Goal: Task Accomplishment & Management: Manage account settings

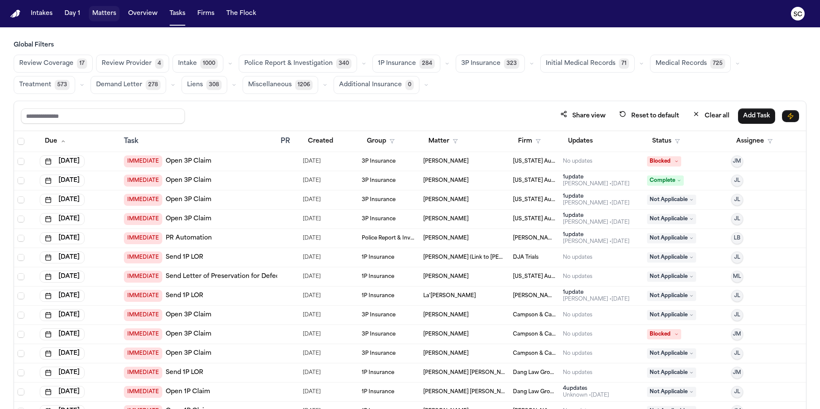
click at [104, 10] on button "Matters" at bounding box center [104, 13] width 31 height 15
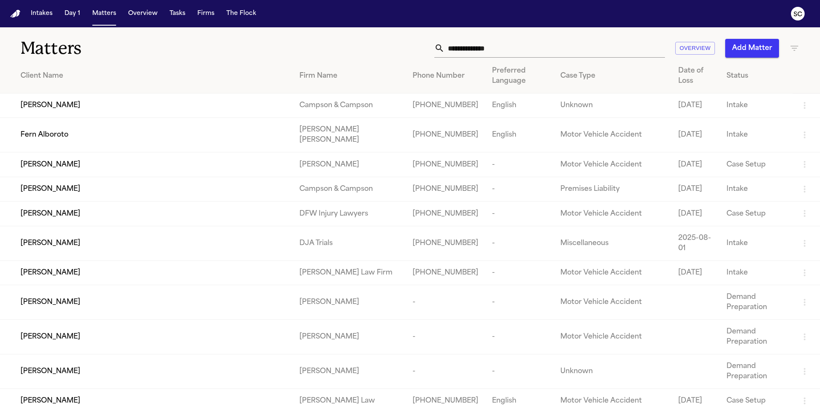
click at [582, 50] on input "text" at bounding box center [555, 48] width 221 height 19
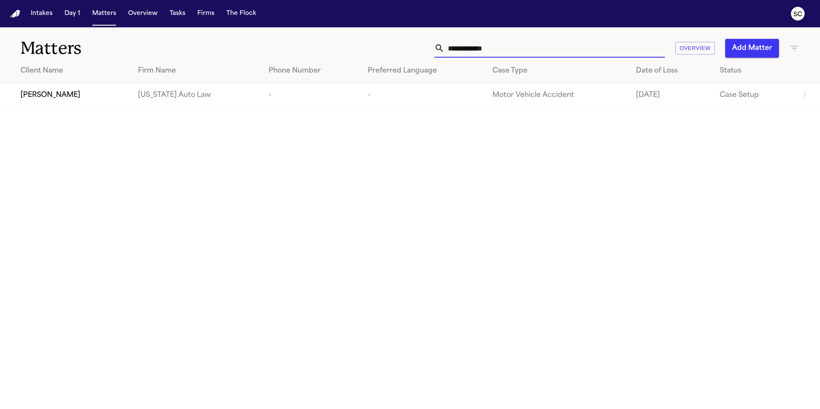
type input "**********"
click at [62, 100] on span "Malisha Jones" at bounding box center [51, 95] width 60 height 10
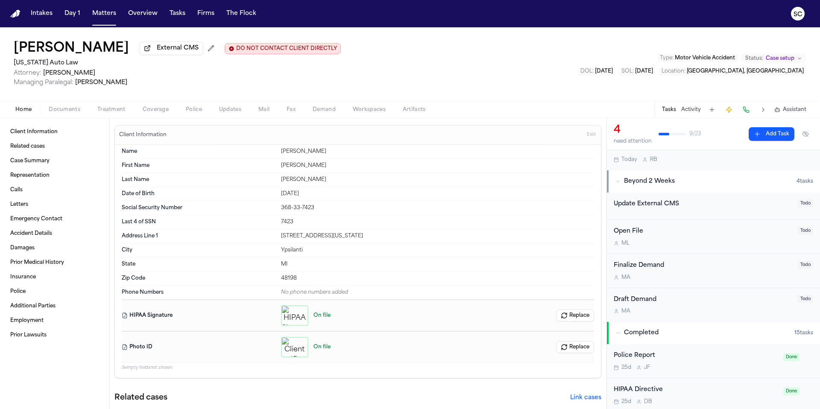
scroll to position [191, 0]
click at [723, 350] on div "Police Report" at bounding box center [696, 355] width 165 height 10
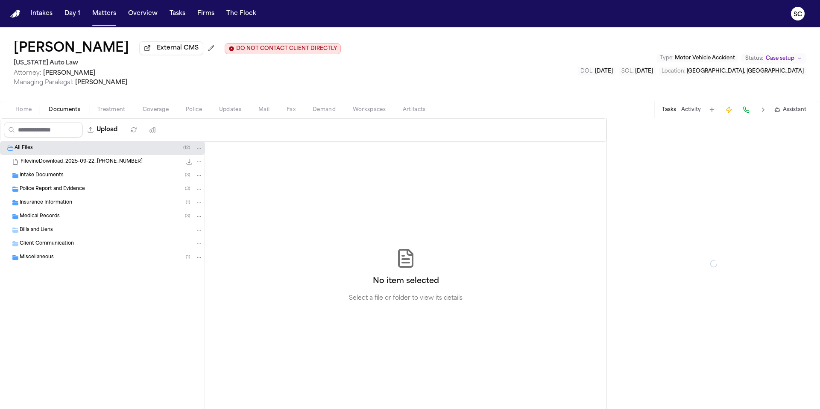
click at [63, 108] on span "Documents" at bounding box center [65, 109] width 32 height 7
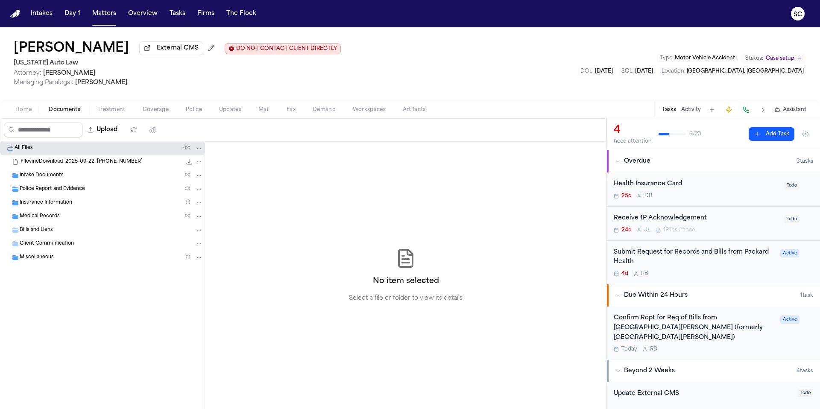
click at [63, 179] on div "Intake Documents ( 3 )" at bounding box center [111, 176] width 183 height 8
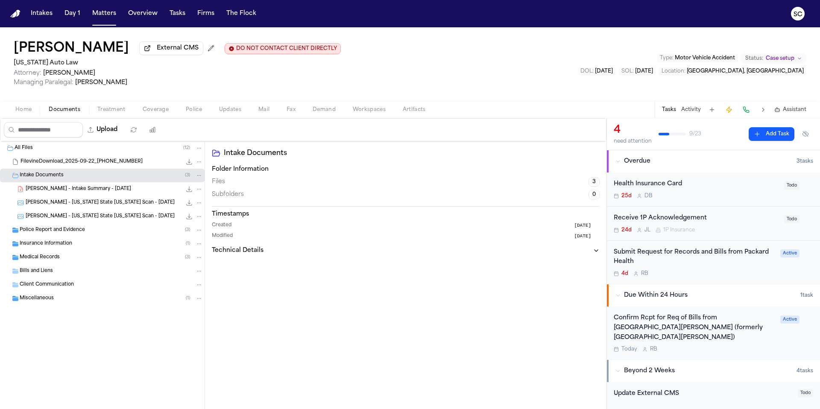
click at [63, 230] on span "Police Report and Evidence" at bounding box center [52, 230] width 65 height 7
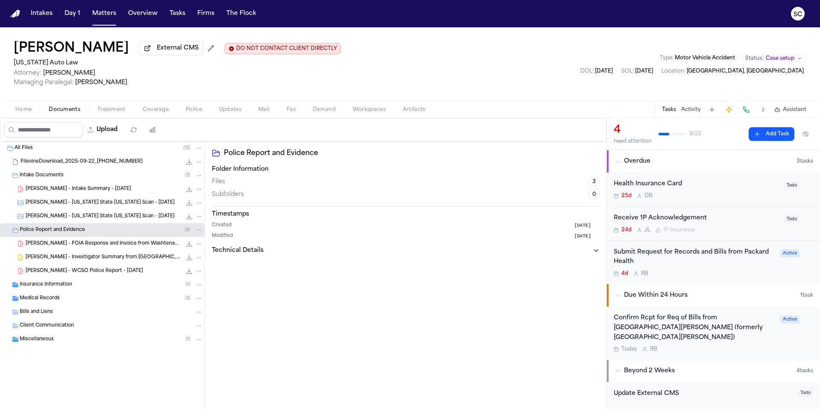
click at [96, 270] on span "M. Jones - WCSO Police Report - 5.12.25" at bounding box center [85, 271] width 118 height 7
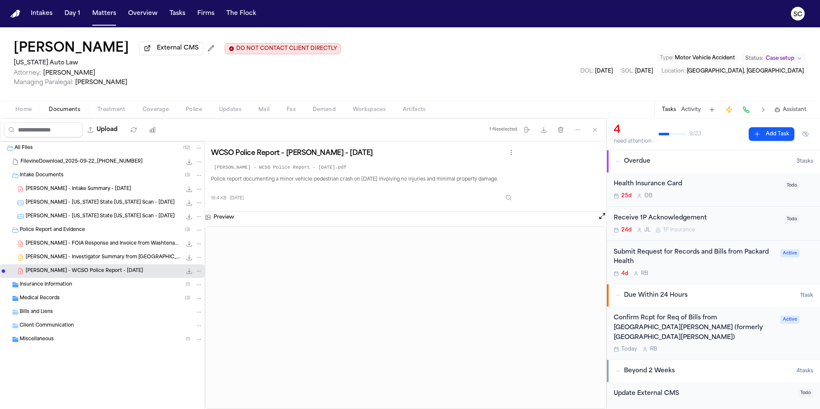
click at [29, 111] on span "Home" at bounding box center [23, 109] width 16 height 7
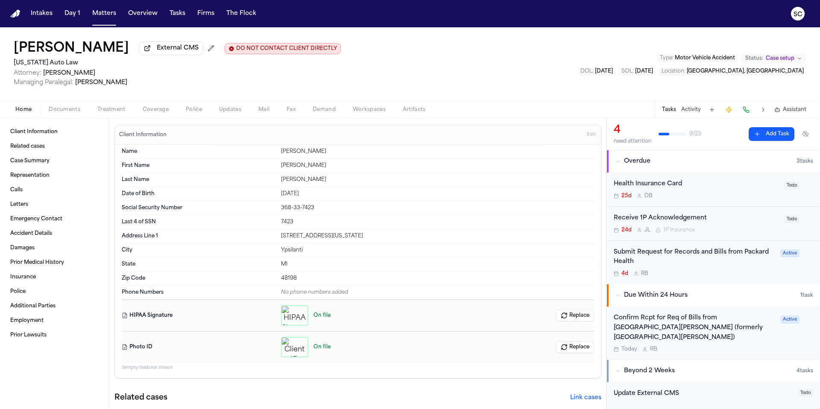
click at [71, 108] on span "Documents" at bounding box center [65, 109] width 32 height 7
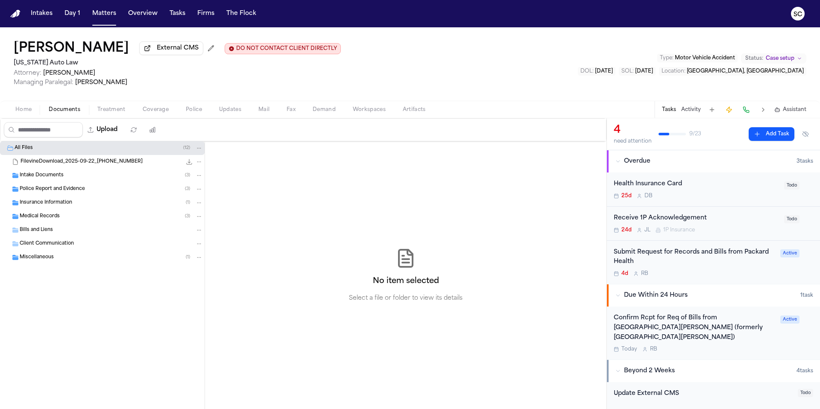
click at [62, 190] on span "Police Report and Evidence" at bounding box center [52, 189] width 65 height 7
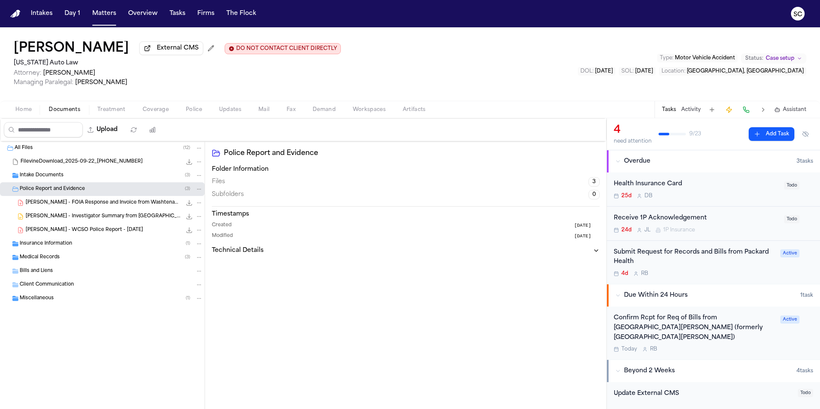
click at [115, 234] on span "M. Jones - WCSO Police Report - 5.12.25" at bounding box center [85, 230] width 118 height 7
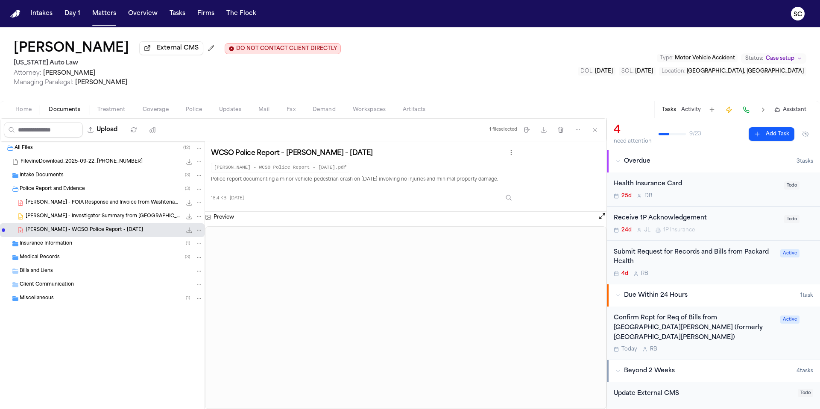
click at [38, 176] on span "Intake Documents" at bounding box center [42, 175] width 44 height 7
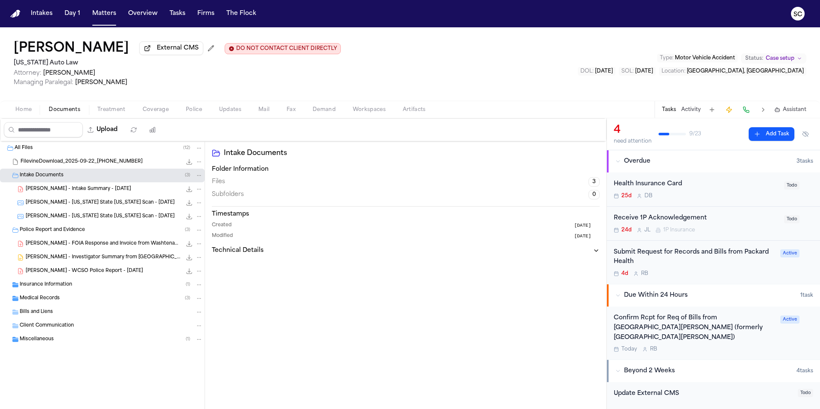
click at [86, 206] on span "M. Jones - Michigan State ID Scan - 10.17.24" at bounding box center [100, 203] width 149 height 7
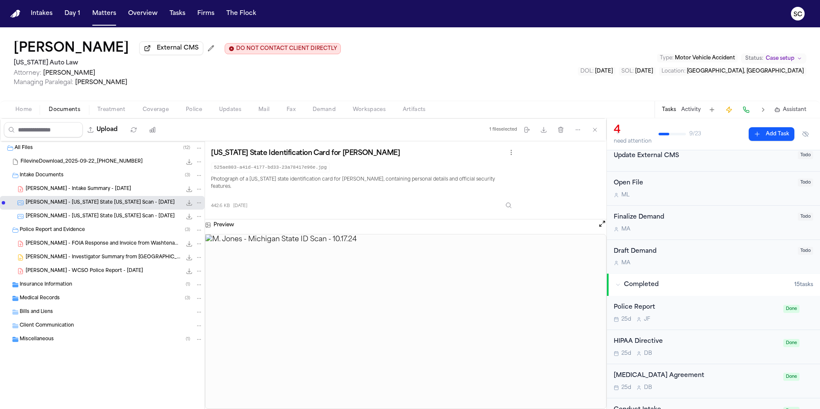
scroll to position [261, 0]
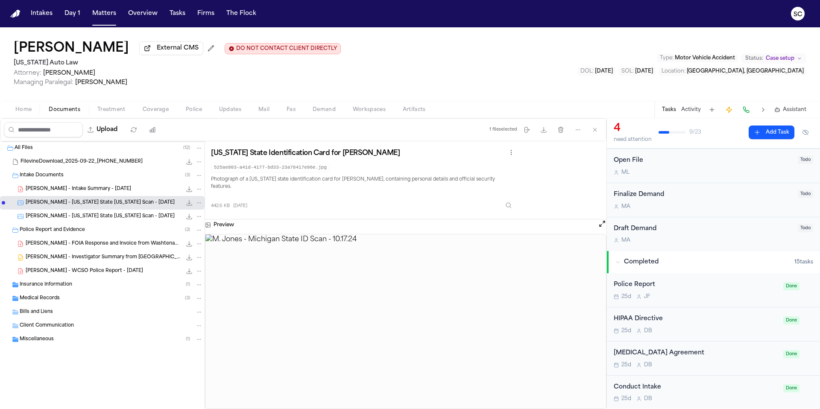
click at [672, 294] on div "25d J F" at bounding box center [696, 297] width 165 height 7
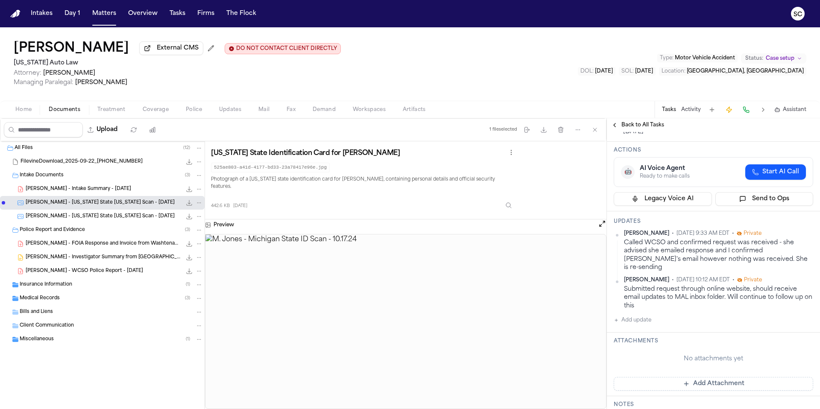
scroll to position [67, 0]
click at [72, 260] on span "M. Jones - Investigator Summary from West Michigan Investigative Solutions - 5.…" at bounding box center [104, 257] width 156 height 7
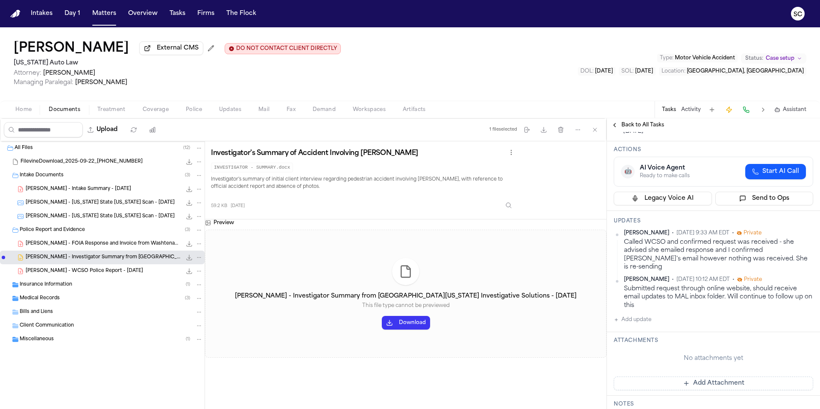
click at [409, 328] on button "Download" at bounding box center [406, 323] width 48 height 14
click at [91, 274] on span "M. Jones - WCSO Police Report - 5.12.25" at bounding box center [85, 271] width 118 height 7
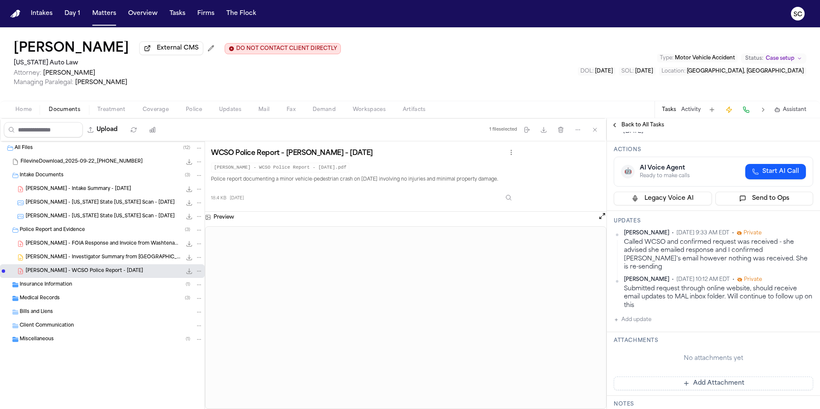
click at [341, 409] on div at bounding box center [406, 317] width 402 height 183
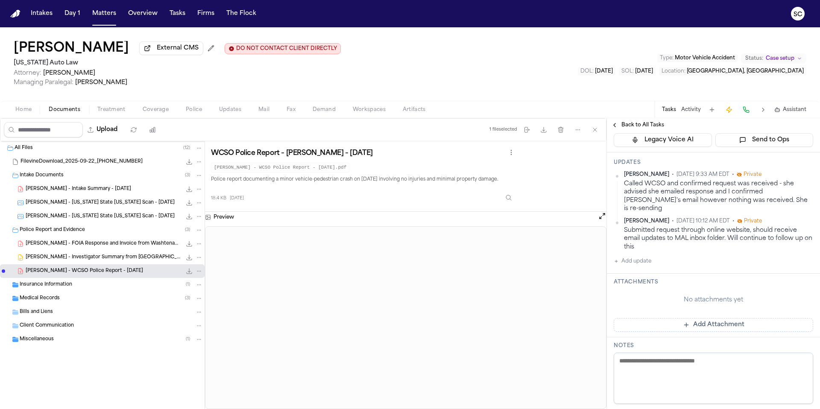
scroll to position [0, 0]
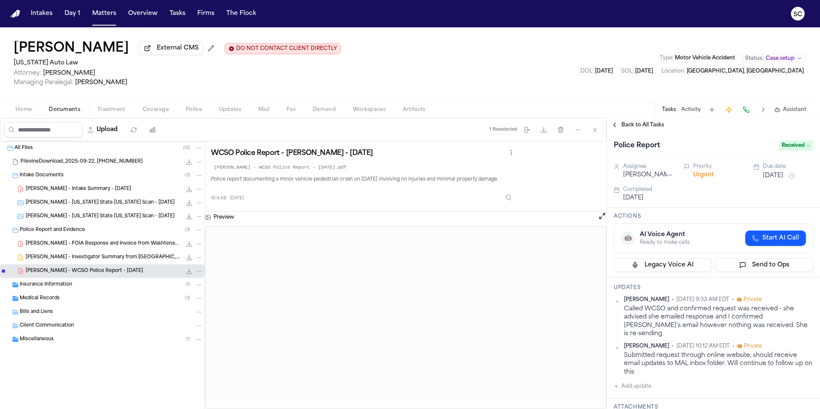
drag, startPoint x: 260, startPoint y: 409, endPoint x: 285, endPoint y: 409, distance: 24.8
click at [261, 409] on div at bounding box center [406, 317] width 402 height 183
click at [64, 246] on span "M. Jones - FOIA Response and Invoice from Washtenaw County Sheriff's Office - 9…" at bounding box center [104, 244] width 156 height 7
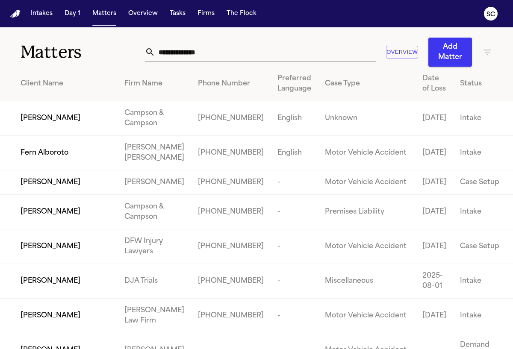
click at [203, 51] on input "text" at bounding box center [265, 52] width 221 height 19
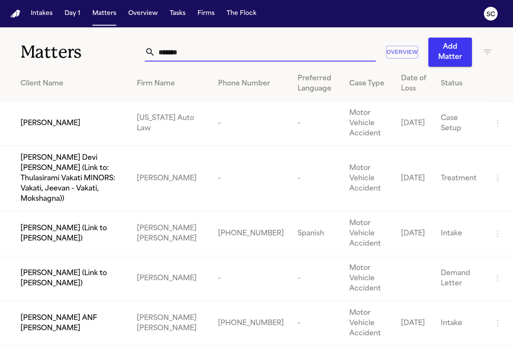
type input "*******"
click at [52, 123] on span "Malisha Jones" at bounding box center [51, 123] width 60 height 10
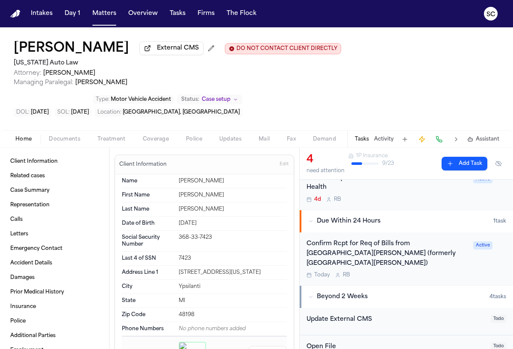
scroll to position [274, 0]
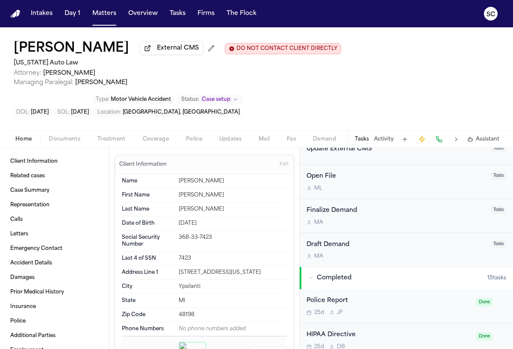
click at [382, 296] on div "Police Report 25d J F" at bounding box center [388, 306] width 165 height 20
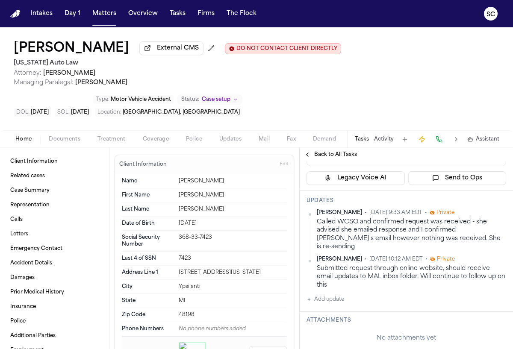
scroll to position [161, 0]
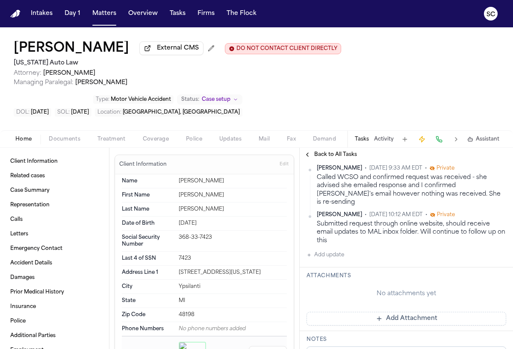
click at [333, 250] on button "Add update" at bounding box center [325, 255] width 38 height 10
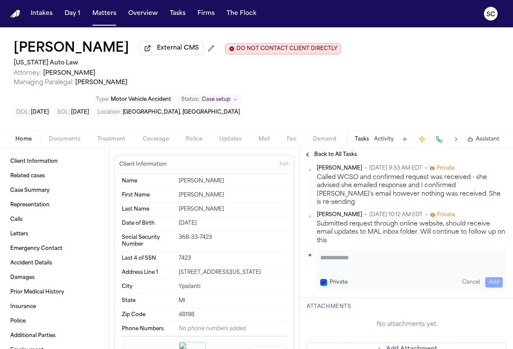
paste textarea "**********"
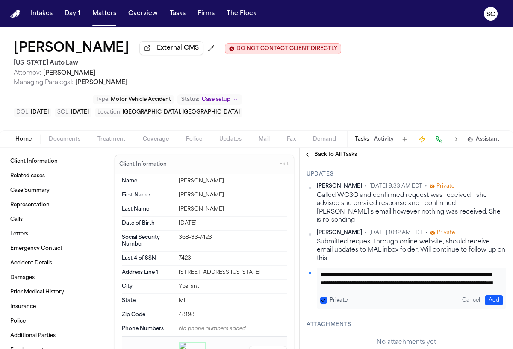
scroll to position [0, 0]
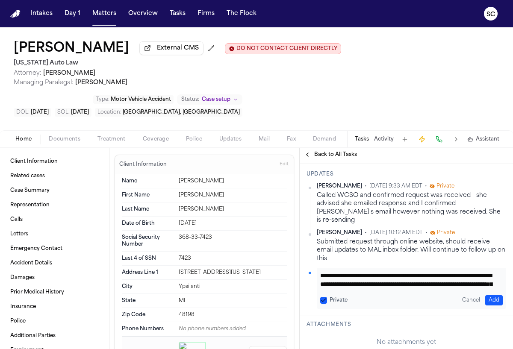
type textarea "**********"
click at [492, 295] on button "Add" at bounding box center [494, 300] width 18 height 10
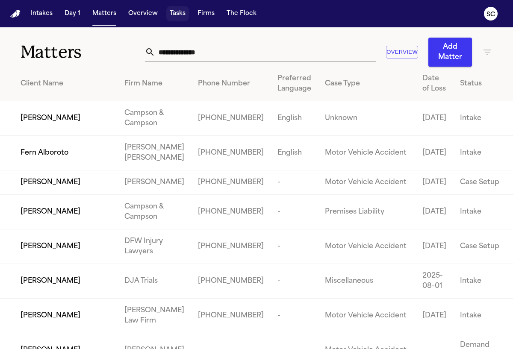
click at [171, 12] on button "Tasks" at bounding box center [177, 13] width 23 height 15
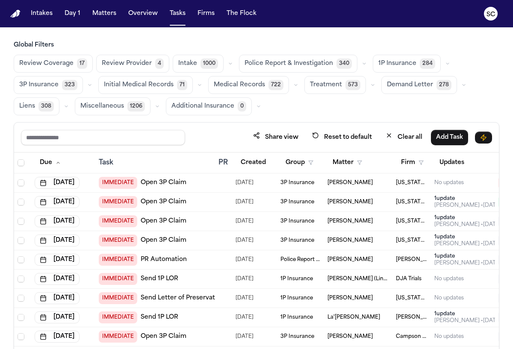
click at [282, 65] on span "Police Report & Investigation" at bounding box center [288, 63] width 88 height 9
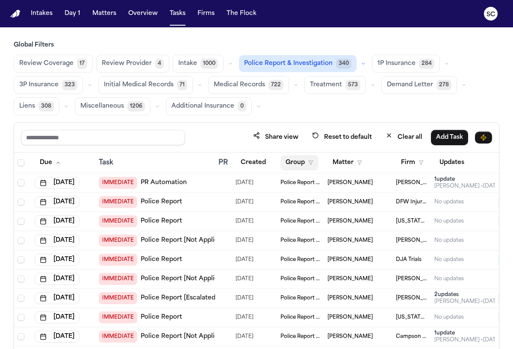
click at [312, 164] on icon "button" at bounding box center [310, 162] width 5 height 5
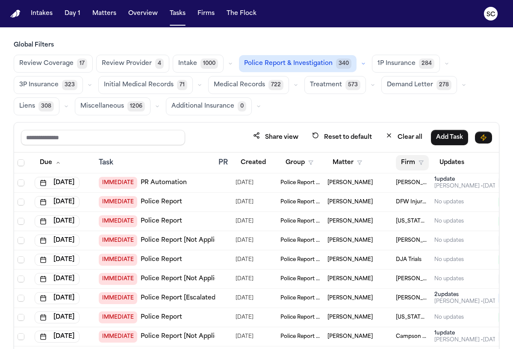
click at [408, 164] on button "Firm" at bounding box center [412, 162] width 33 height 15
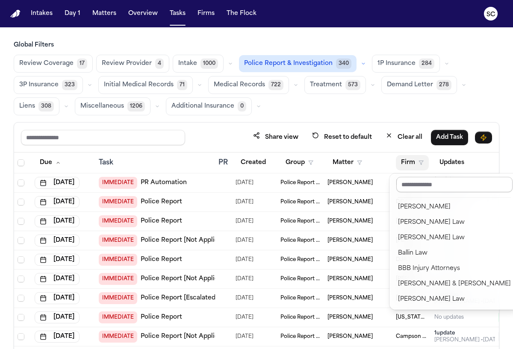
click at [418, 182] on input "text" at bounding box center [454, 184] width 116 height 15
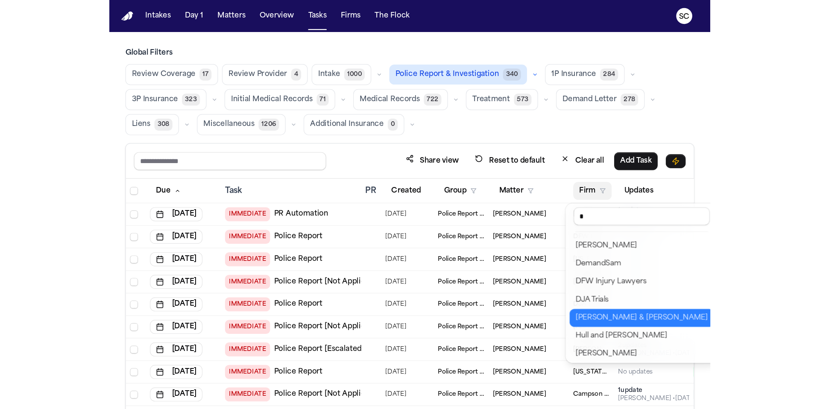
scroll to position [92, 0]
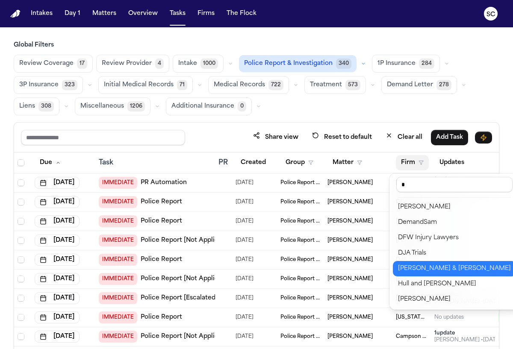
type input "*"
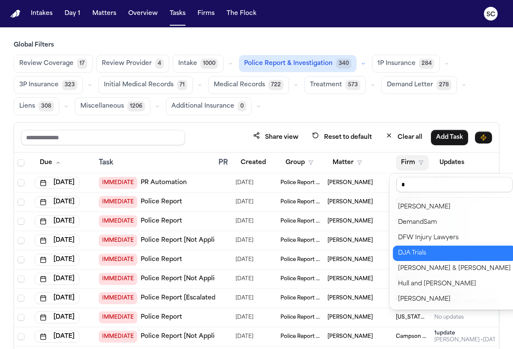
click at [429, 254] on div "DJA Trials" at bounding box center [454, 253] width 113 height 10
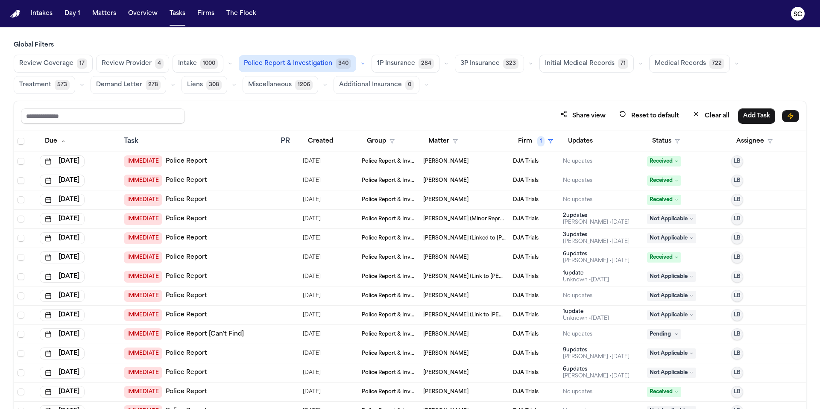
click at [206, 164] on div "IMMEDIATE Police Report" at bounding box center [199, 162] width 150 height 12
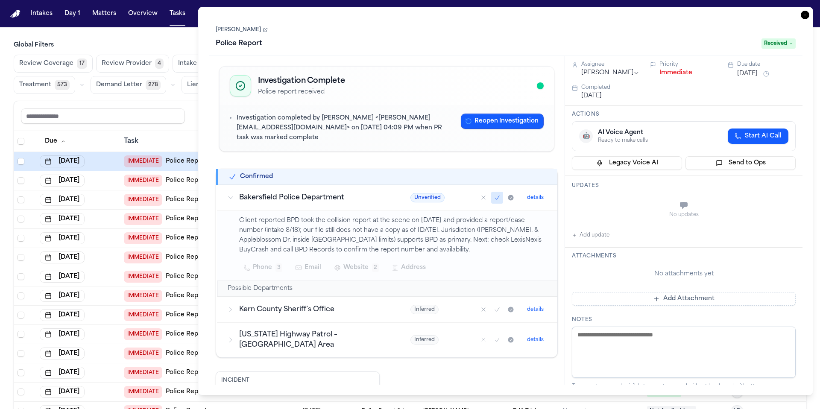
click at [267, 32] on icon at bounding box center [265, 30] width 3 height 3
click at [512, 14] on icon "button" at bounding box center [805, 15] width 9 height 9
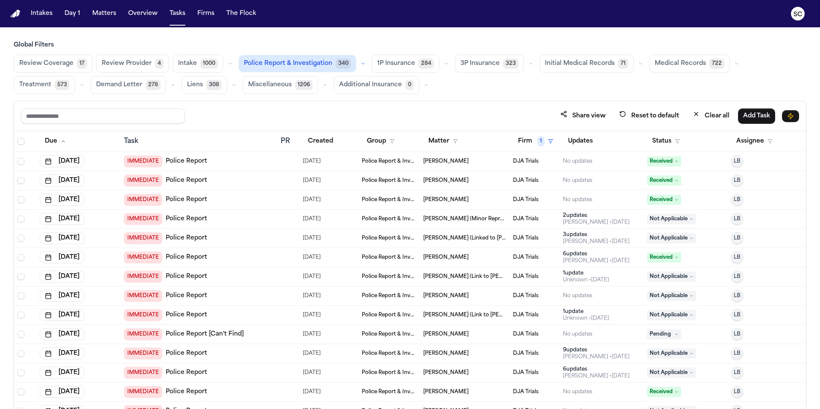
click at [512, 162] on span "Received" at bounding box center [664, 161] width 34 height 10
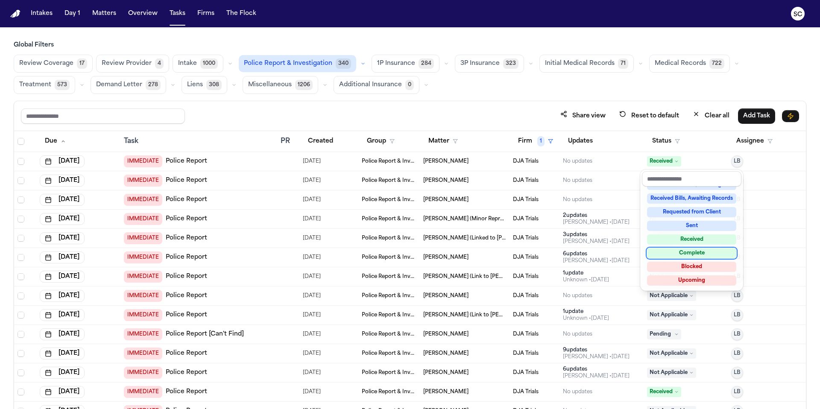
click at [512, 255] on div "Complete" at bounding box center [691, 253] width 89 height 10
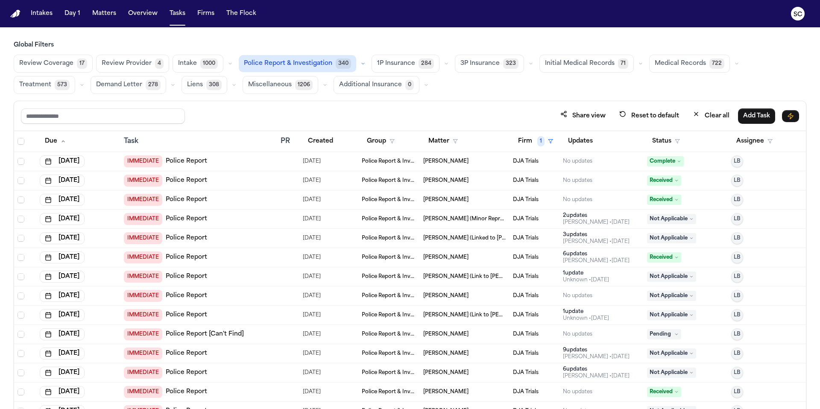
click at [265, 181] on div "IMMEDIATE Police Report" at bounding box center [199, 181] width 150 height 12
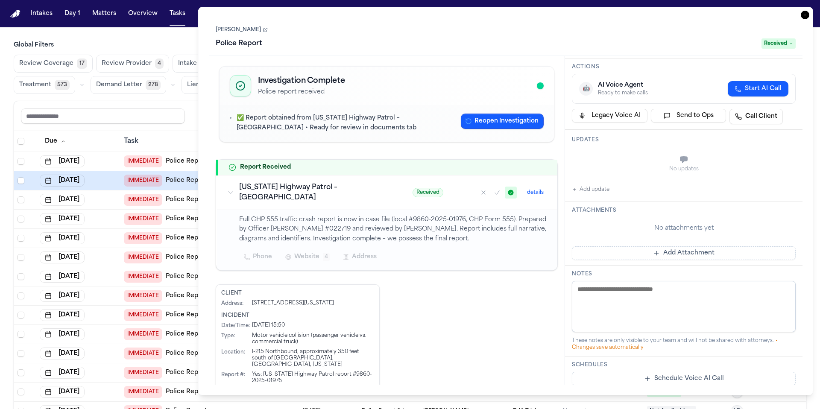
scroll to position [166, 0]
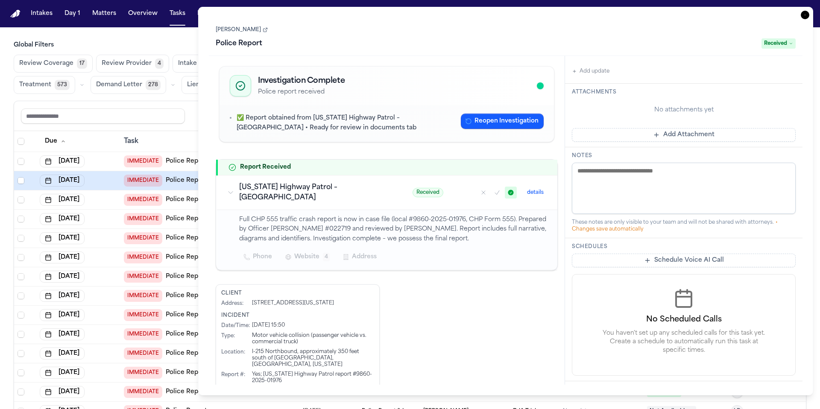
click at [261, 32] on div "Fernando Silva Police Report Received" at bounding box center [506, 37] width 580 height 26
click at [264, 29] on icon at bounding box center [265, 30] width 3 height 3
click at [512, 14] on icon "button" at bounding box center [805, 15] width 9 height 9
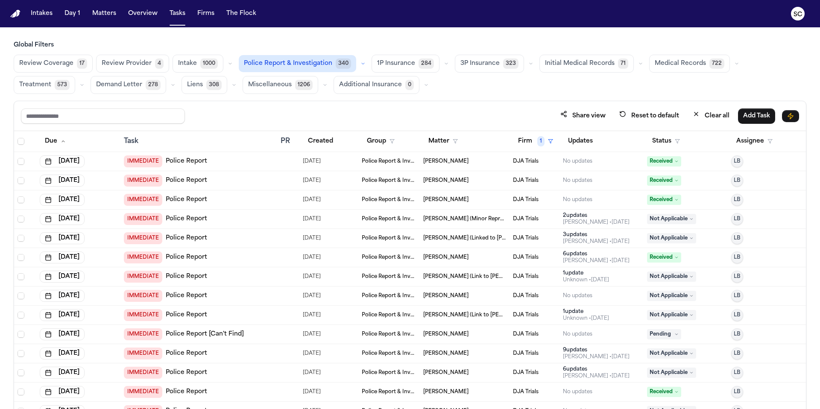
click at [206, 221] on div "IMMEDIATE Police Report" at bounding box center [199, 219] width 150 height 12
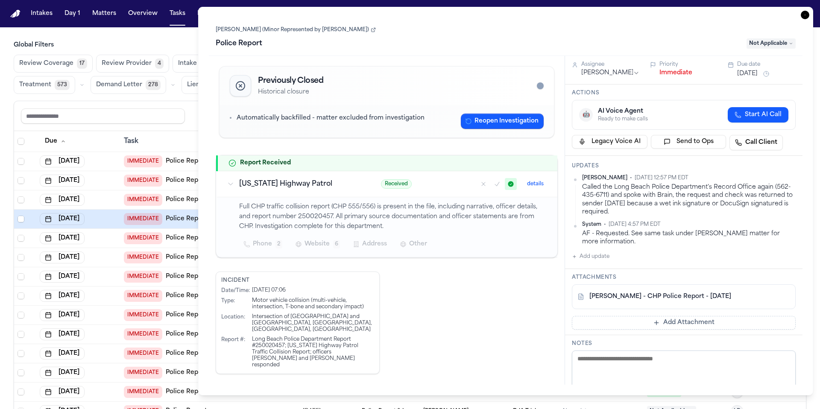
click at [371, 29] on icon at bounding box center [373, 29] width 5 height 5
click at [512, 45] on span "Not Applicable" at bounding box center [771, 43] width 49 height 10
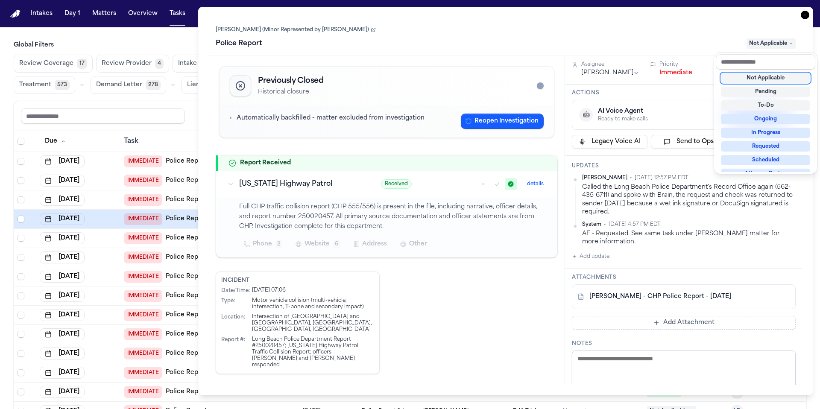
click at [512, 12] on div "Task Details Demi Mendez (Minor Represented by Teresa Flores) Police Report Not…" at bounding box center [505, 201] width 615 height 389
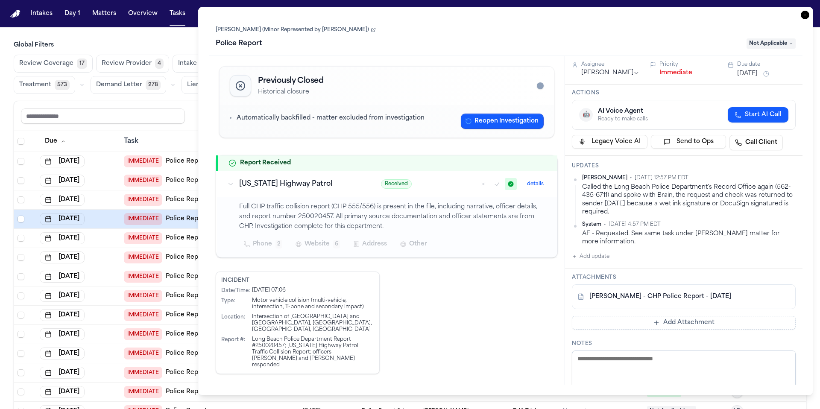
click at [512, 16] on icon "button" at bounding box center [805, 15] width 9 height 9
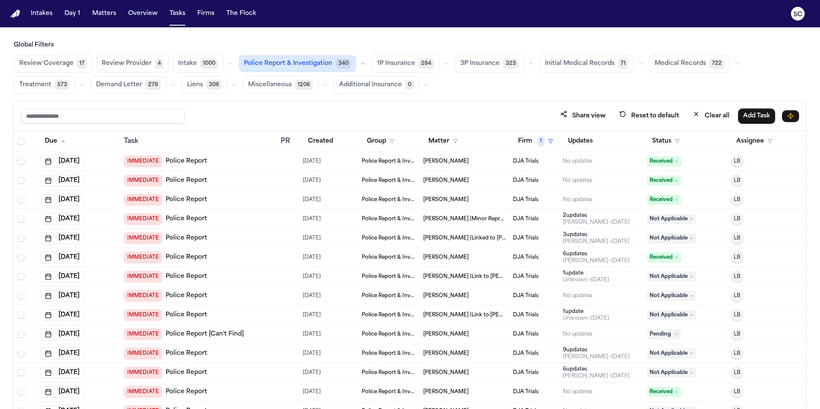
click at [512, 222] on span "Not Applicable" at bounding box center [671, 219] width 49 height 10
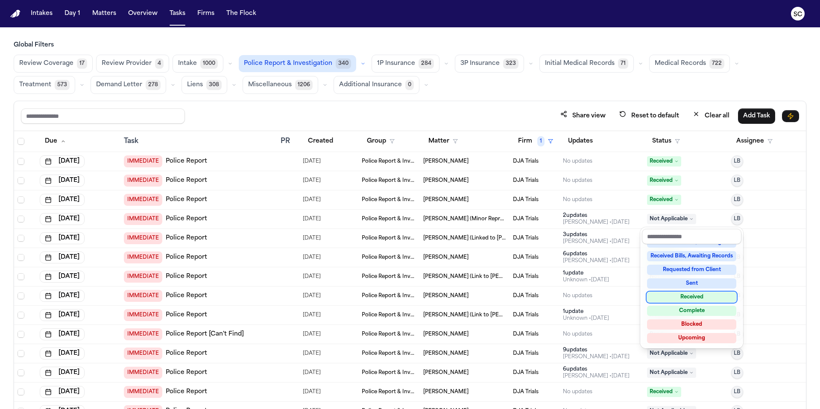
click at [512, 300] on div "Received" at bounding box center [691, 297] width 89 height 10
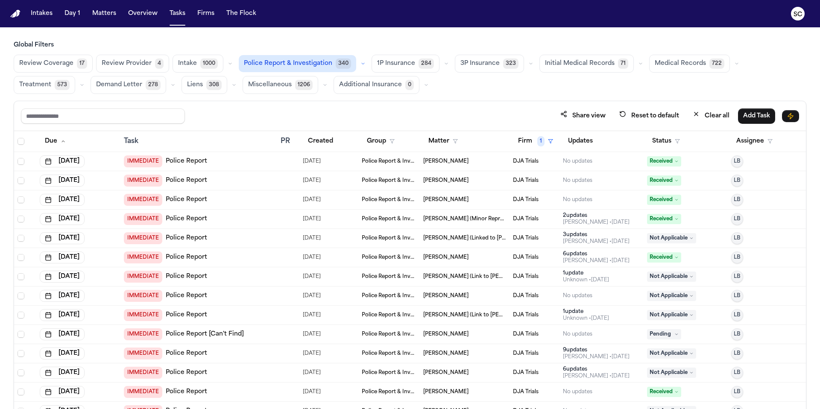
click at [512, 238] on icon at bounding box center [692, 238] width 4 height 4
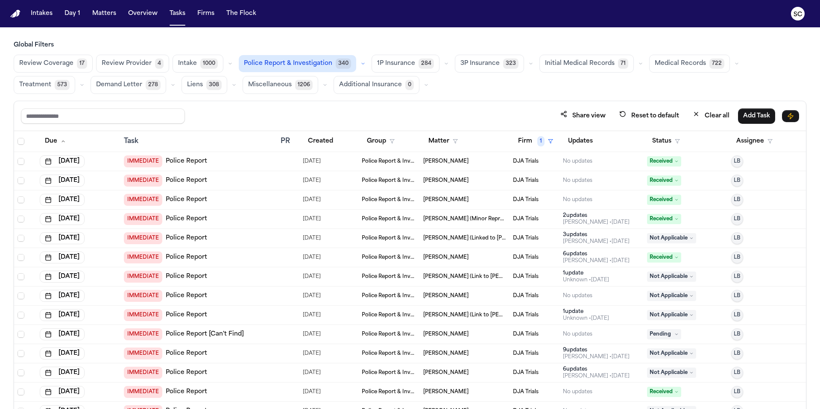
click at [150, 238] on span "IMMEDIATE" at bounding box center [143, 238] width 38 height 12
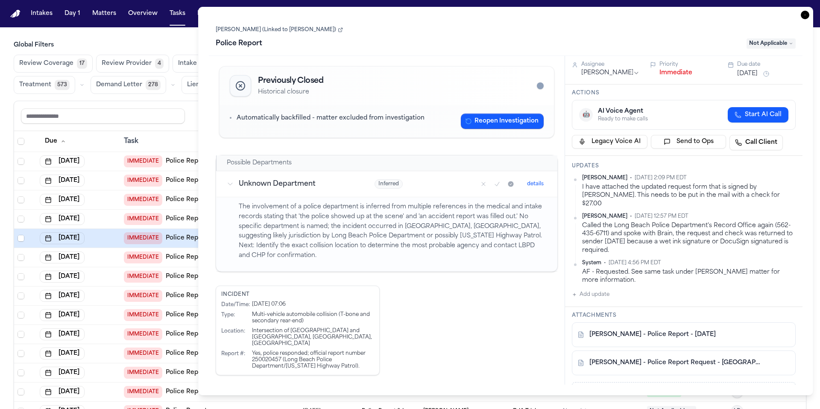
click at [338, 29] on icon at bounding box center [340, 29] width 5 height 5
click at [512, 45] on span "Not Applicable" at bounding box center [771, 43] width 49 height 10
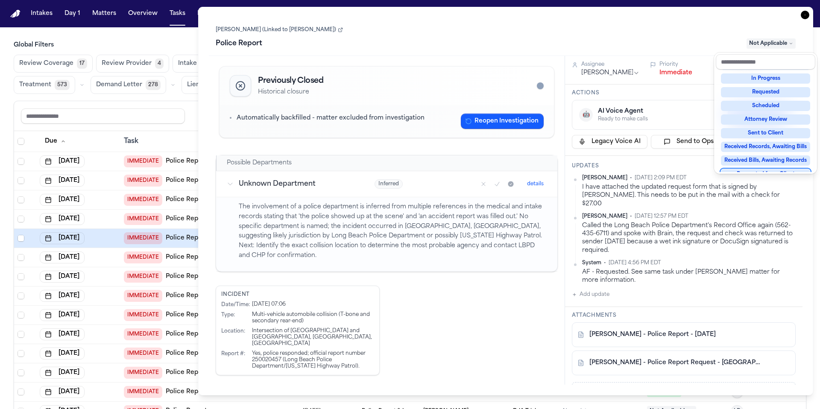
scroll to position [133, 0]
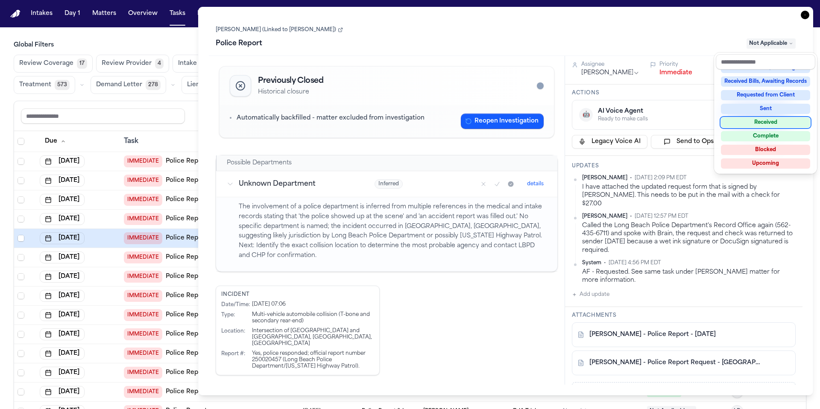
click at [512, 124] on div "Received" at bounding box center [765, 123] width 89 height 10
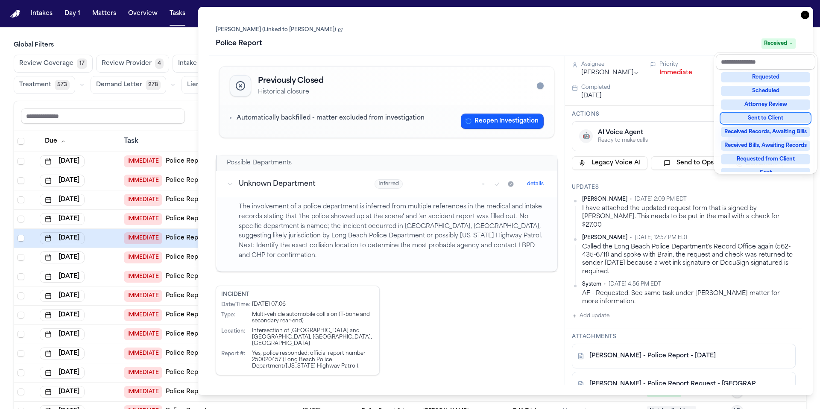
click at [512, 17] on div "Task Details Dennis Escobar (Linked to Teresa Flores) Police Report Received Pr…" at bounding box center [505, 201] width 615 height 389
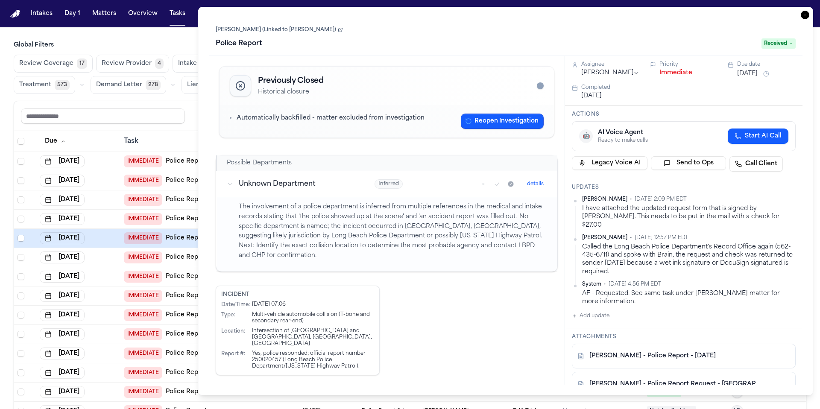
click at [512, 14] on icon "button" at bounding box center [805, 15] width 9 height 9
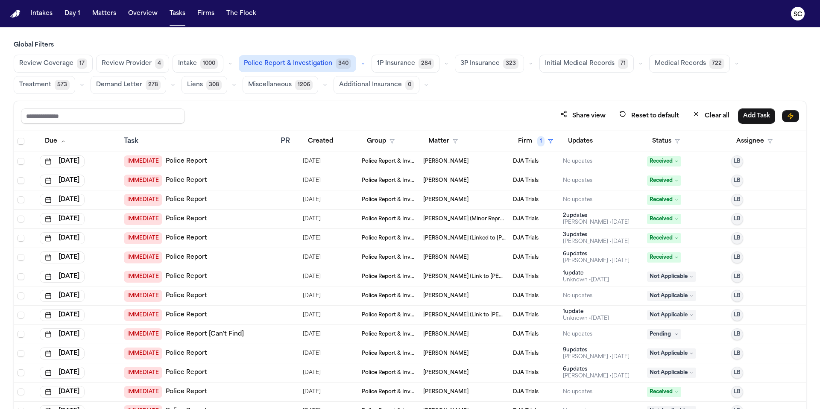
click at [446, 279] on span "Elizabeth Nagata (Link to Larry Nagata)" at bounding box center [464, 276] width 83 height 7
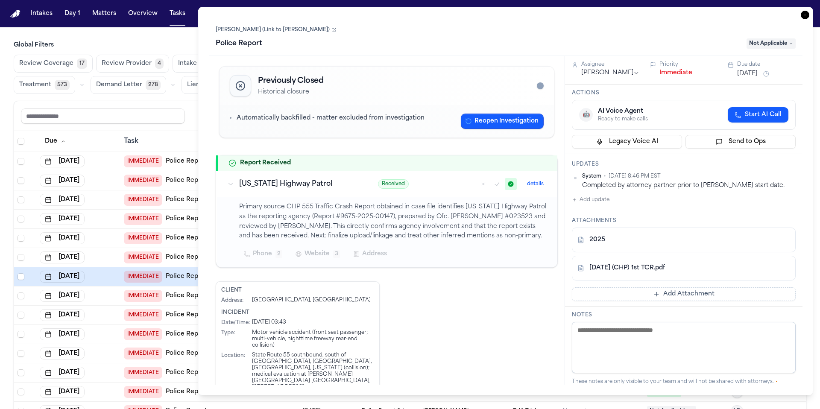
click at [332, 30] on icon at bounding box center [334, 29] width 5 height 5
click at [512, 42] on span "Not Applicable" at bounding box center [771, 43] width 49 height 10
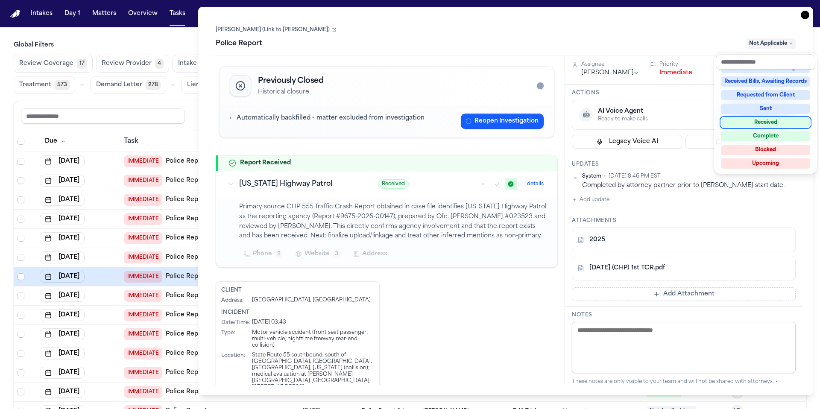
click at [512, 124] on div "Received" at bounding box center [765, 123] width 89 height 10
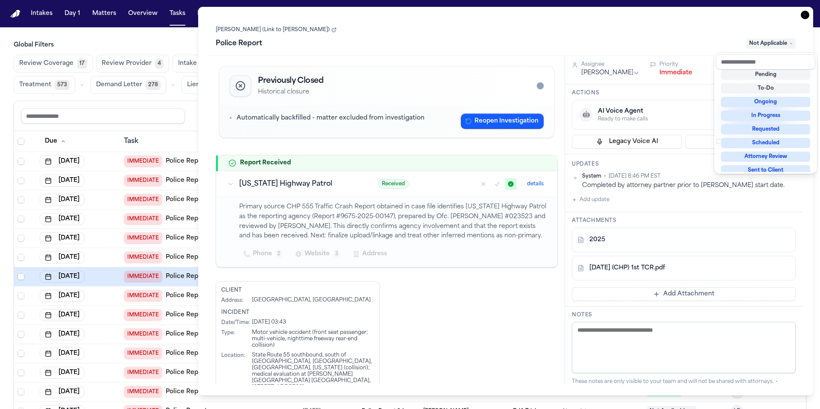
scroll to position [6, 0]
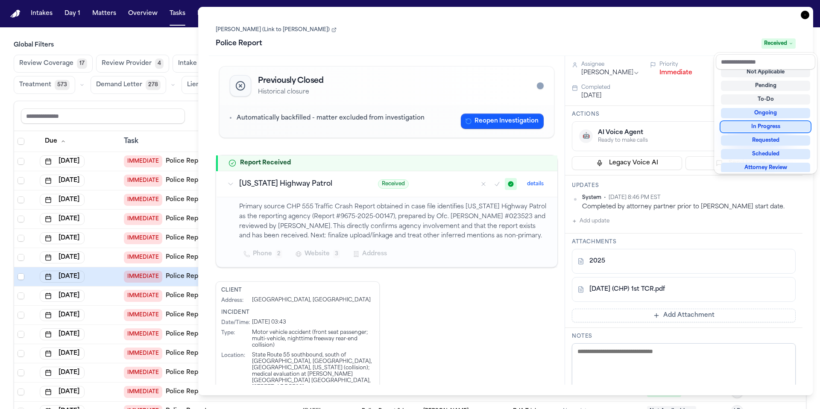
click at [512, 14] on div "Task Details Elizabeth Nagata (Link to Larry Nagata) Police Report Received Pre…" at bounding box center [505, 201] width 615 height 389
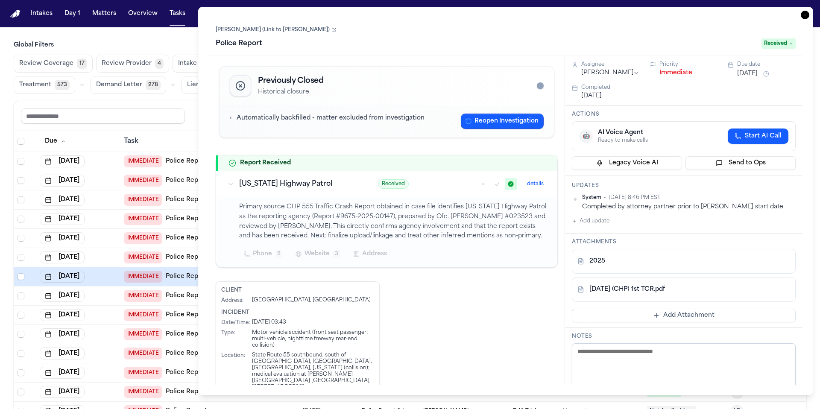
click at [512, 15] on icon "button" at bounding box center [805, 15] width 9 height 9
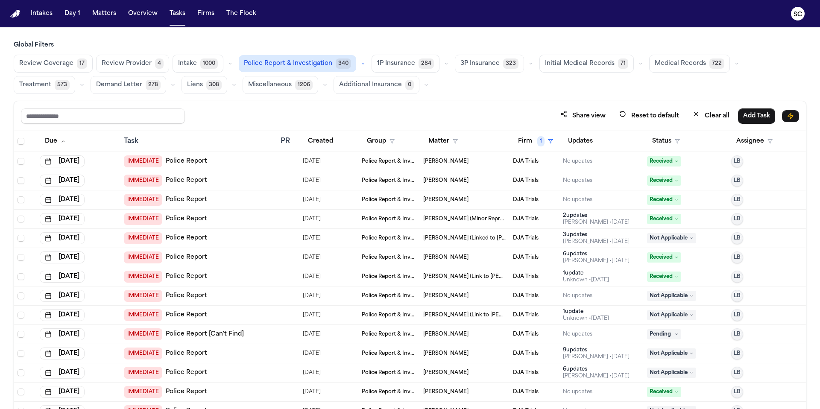
click at [465, 318] on td "Larry Nagata (Link to Elizabeth Nagata)" at bounding box center [465, 315] width 90 height 19
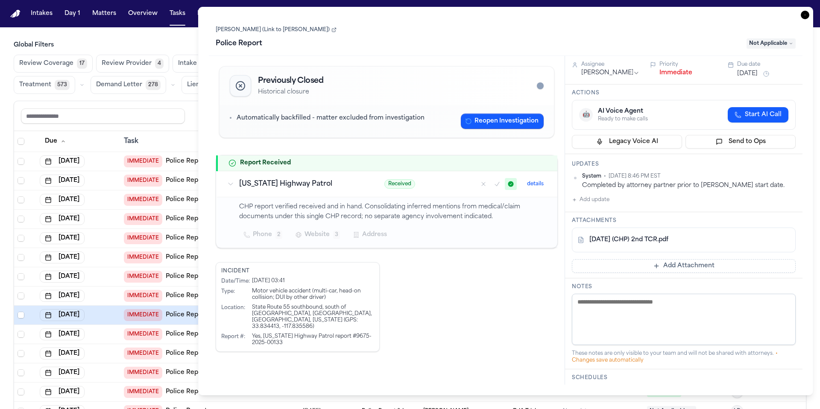
click at [332, 29] on icon at bounding box center [333, 30] width 3 height 3
click at [512, 42] on span "Not Applicable" at bounding box center [771, 43] width 49 height 10
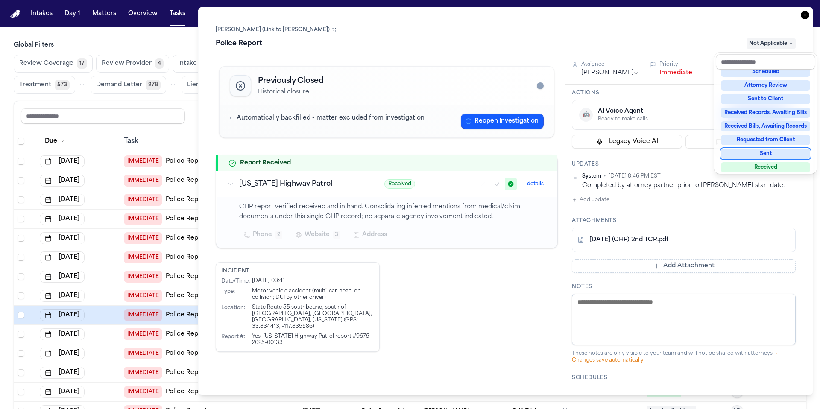
scroll to position [133, 0]
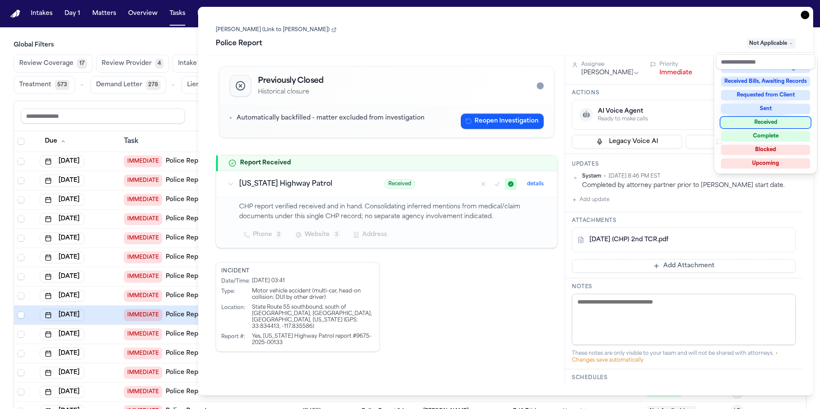
click at [512, 123] on div "Received" at bounding box center [765, 123] width 89 height 10
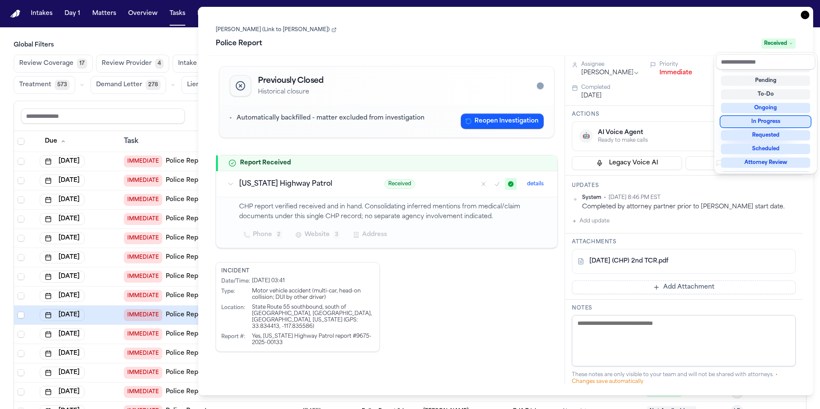
click at [512, 15] on div "Task Details Larry Nagata (Link to Elizabeth Nagata) Police Report Received Pre…" at bounding box center [505, 201] width 615 height 389
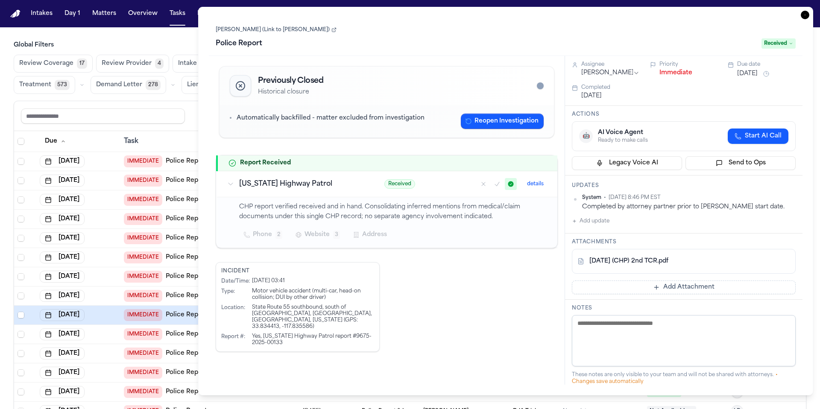
click at [512, 14] on icon "button" at bounding box center [805, 15] width 9 height 9
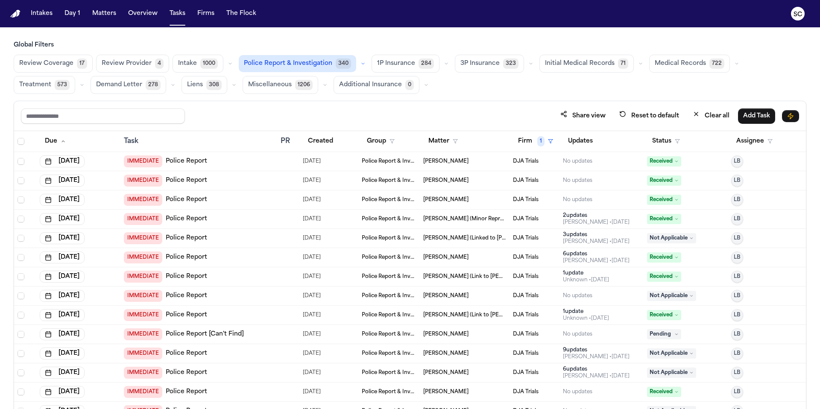
click at [195, 297] on link "Police Report" at bounding box center [186, 296] width 41 height 9
click at [512, 296] on span "Not Applicable" at bounding box center [671, 296] width 49 height 10
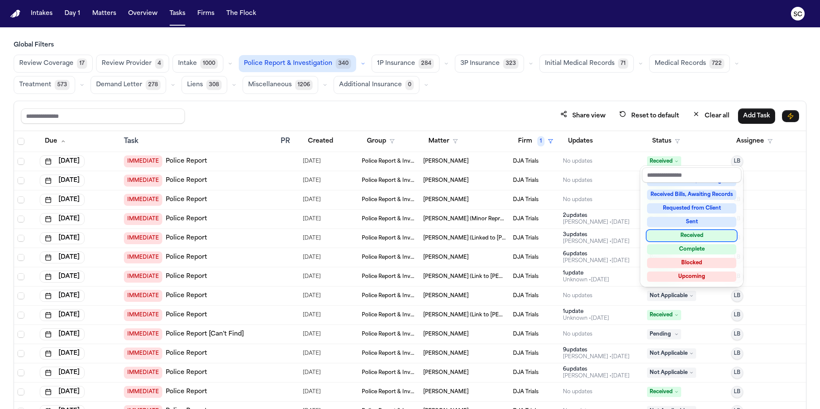
click at [512, 236] on div "Received" at bounding box center [691, 236] width 89 height 10
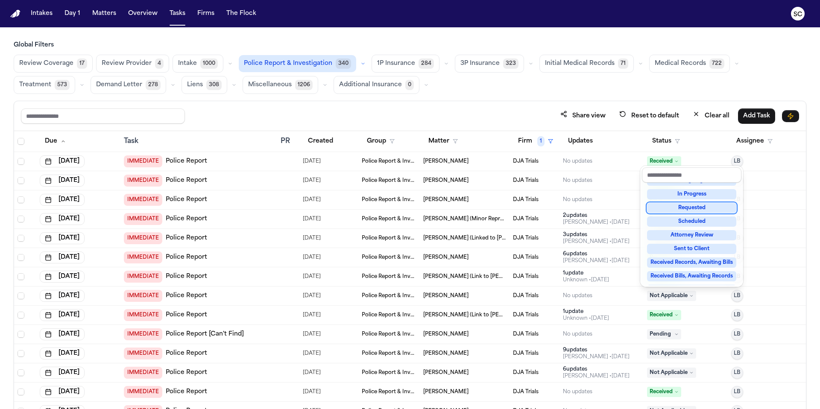
scroll to position [17, 0]
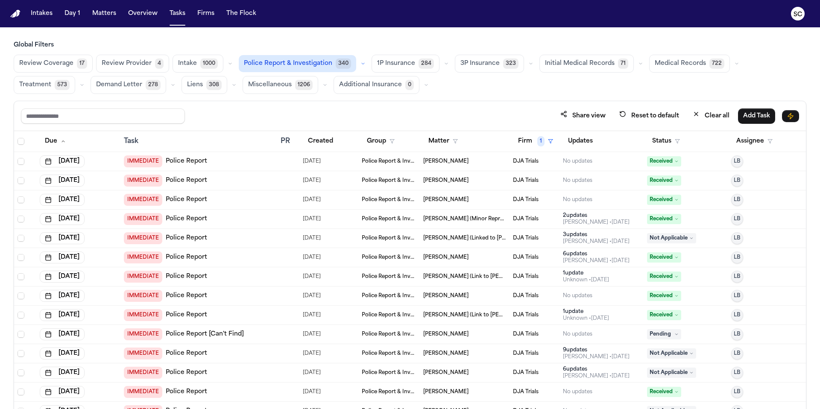
click at [512, 239] on span "Not Applicable" at bounding box center [671, 238] width 49 height 10
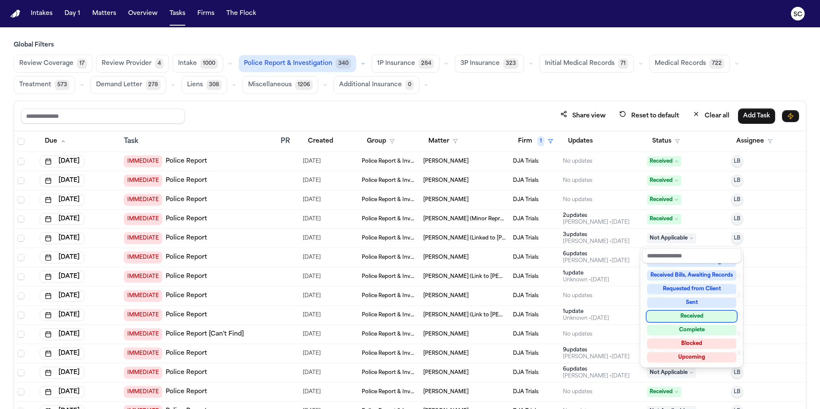
click at [512, 320] on div "Received" at bounding box center [691, 317] width 89 height 10
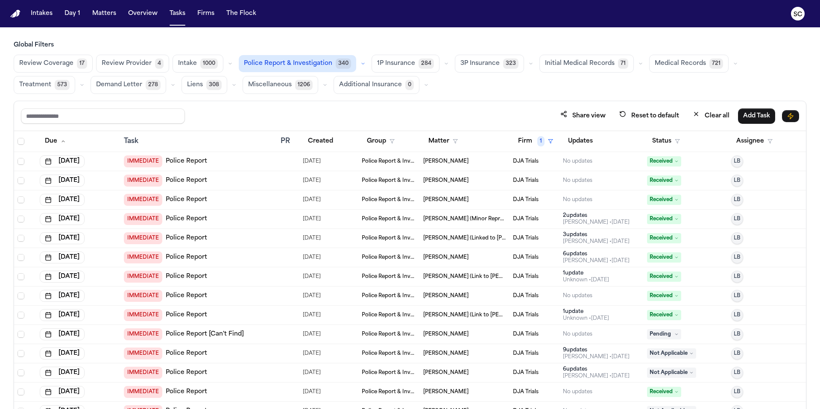
click at [435, 335] on span "Mckennah Kaplan" at bounding box center [445, 334] width 45 height 7
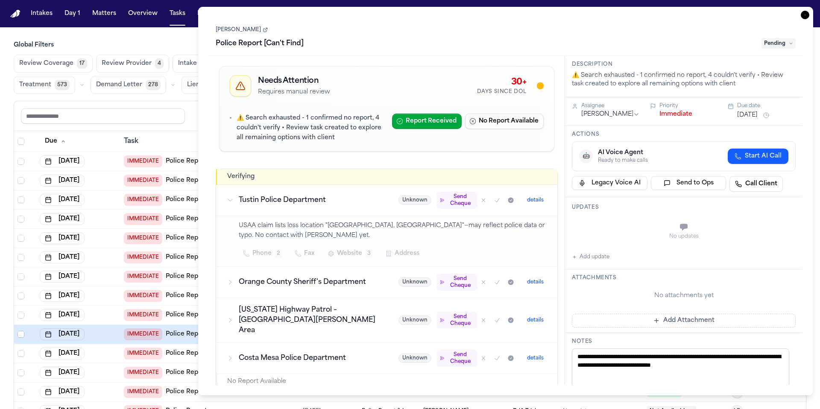
click at [267, 30] on icon at bounding box center [265, 30] width 3 height 3
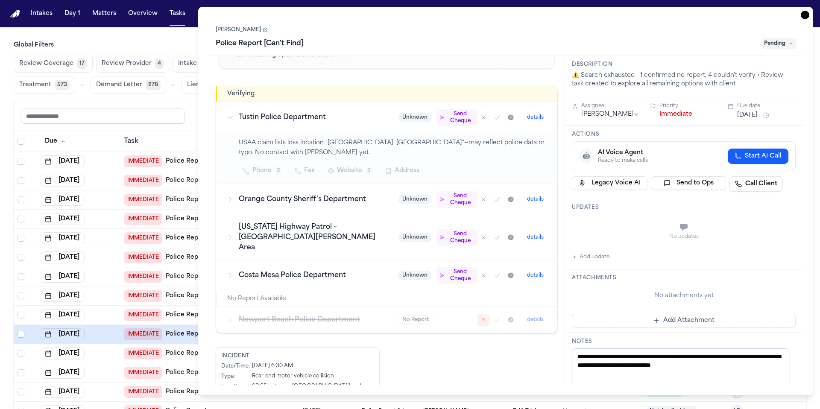
scroll to position [92, 0]
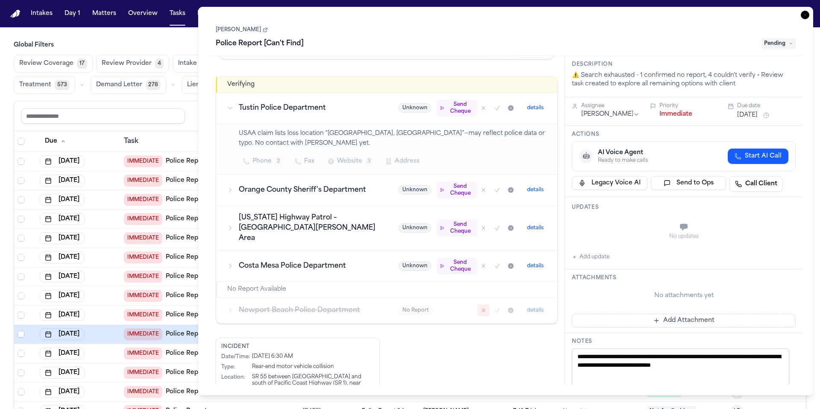
click at [512, 14] on icon "button" at bounding box center [805, 15] width 9 height 9
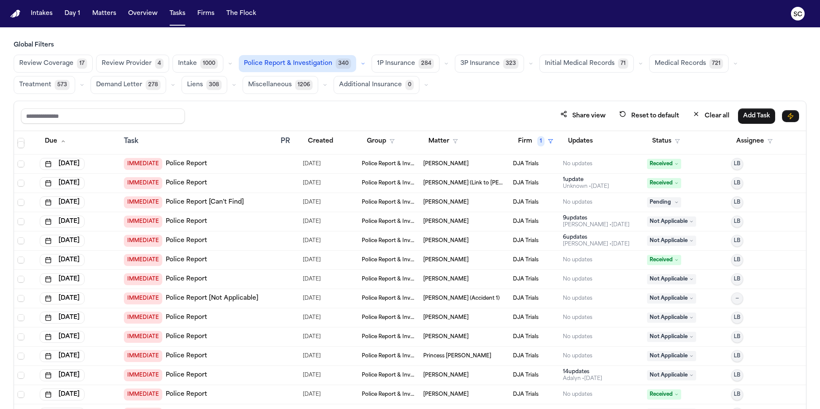
scroll to position [115, 0]
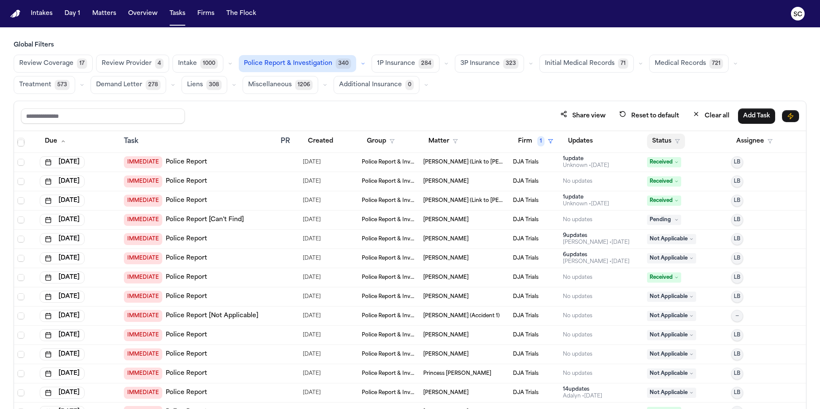
click at [512, 138] on button "Status" at bounding box center [666, 141] width 38 height 15
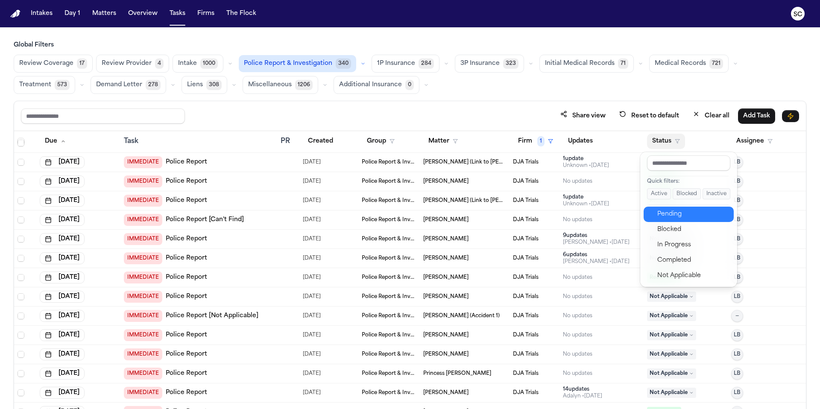
click at [512, 215] on div "Pending" at bounding box center [693, 214] width 71 height 10
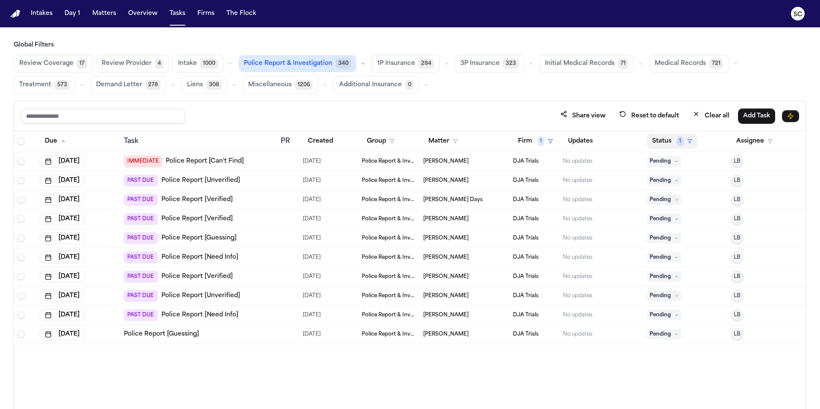
click at [512, 138] on button "Status 1" at bounding box center [672, 141] width 50 height 15
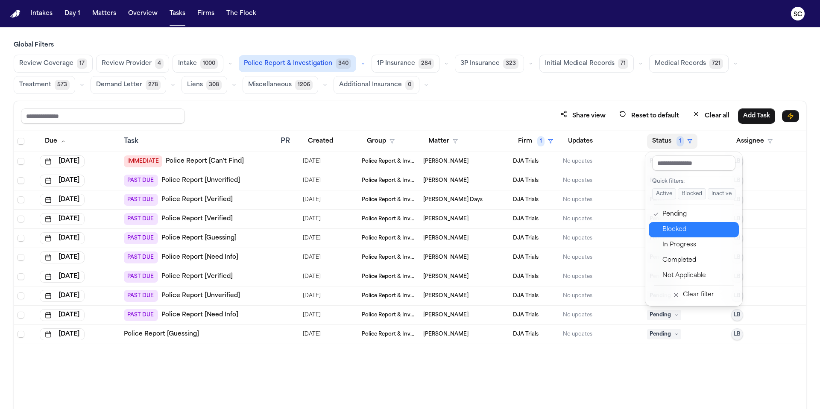
click at [512, 232] on div "Blocked" at bounding box center [698, 230] width 71 height 10
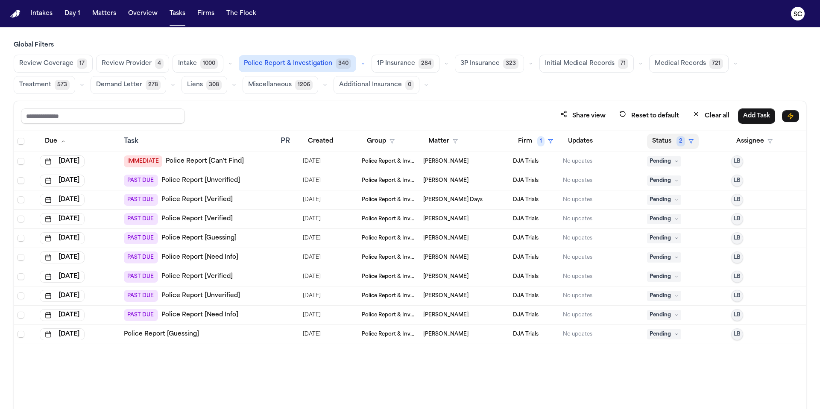
click at [512, 140] on button "Status 2" at bounding box center [673, 141] width 52 height 15
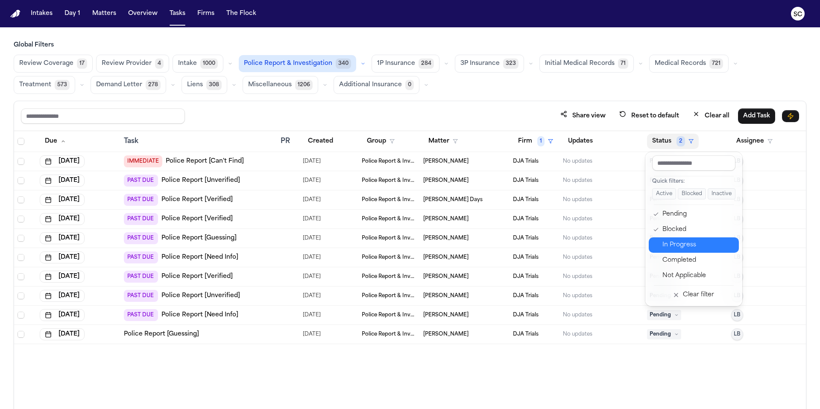
click at [512, 242] on div "In Progress" at bounding box center [698, 245] width 71 height 10
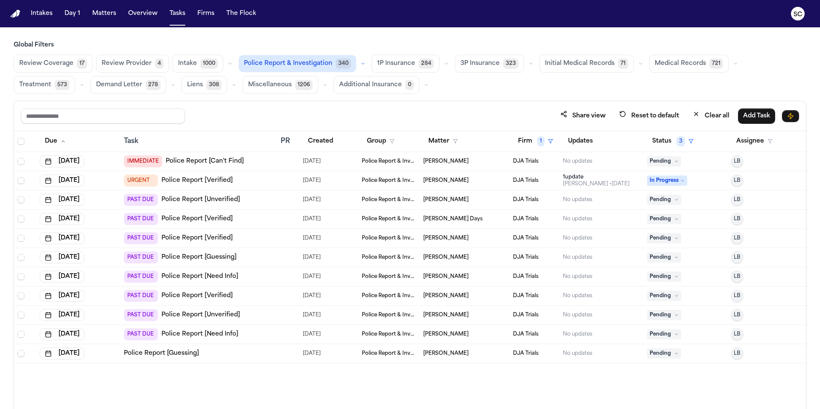
click at [212, 182] on link "Police Report [Verified]" at bounding box center [197, 180] width 71 height 9
click at [512, 183] on span "In Progress" at bounding box center [667, 181] width 40 height 10
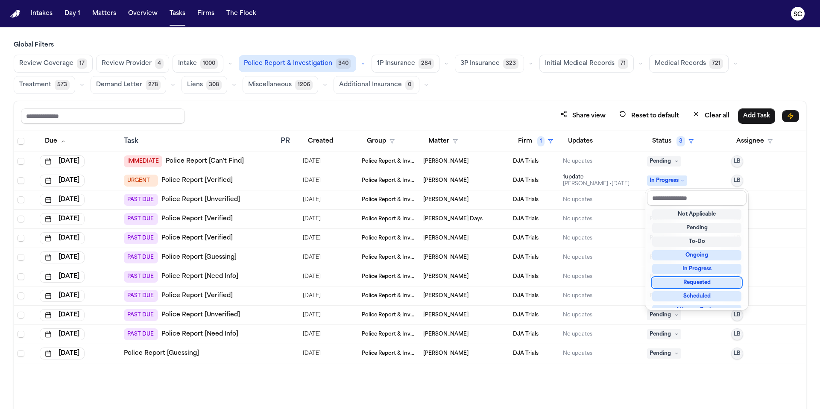
click at [512, 281] on div "Requested" at bounding box center [697, 283] width 89 height 10
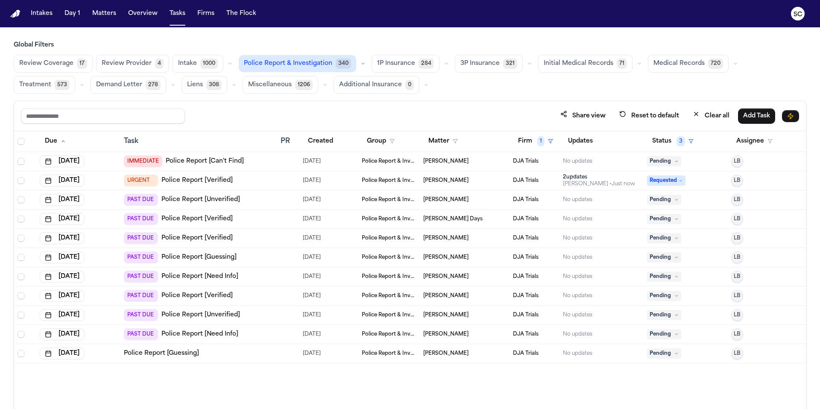
click at [230, 199] on link "Police Report [Unverified]" at bounding box center [201, 200] width 79 height 9
click at [512, 203] on span "Pending" at bounding box center [664, 200] width 34 height 10
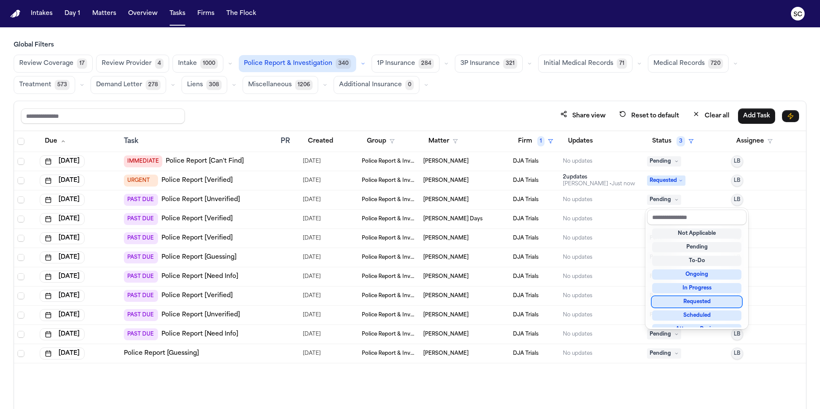
click at [512, 306] on div "Requested" at bounding box center [697, 302] width 89 height 10
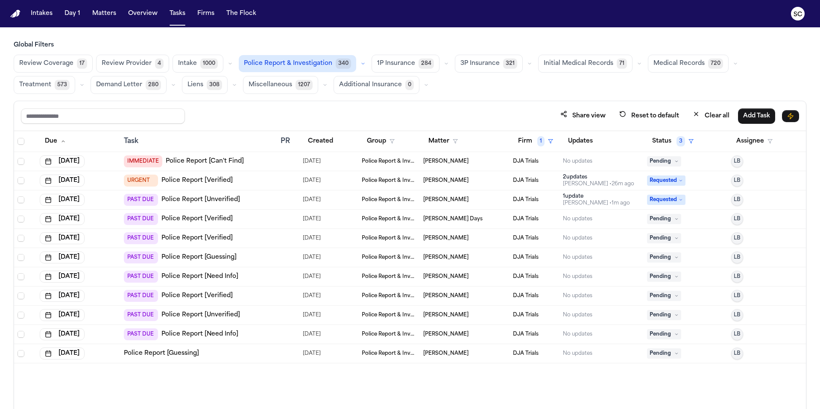
click at [176, 217] on link "Police Report [Verified]" at bounding box center [197, 219] width 71 height 9
click at [512, 219] on span "Pending" at bounding box center [664, 219] width 34 height 10
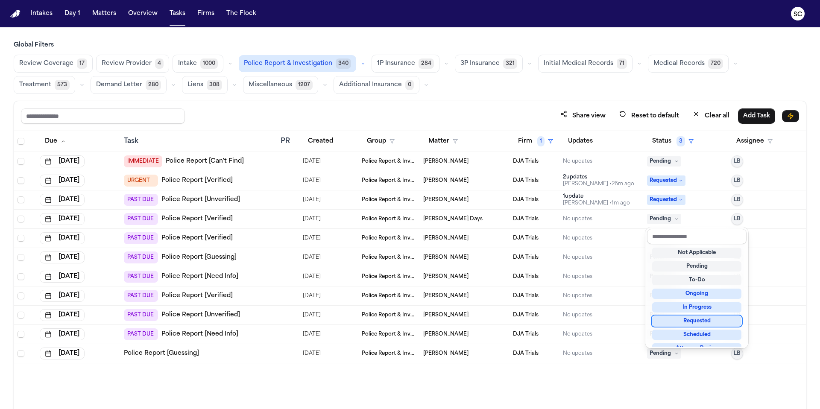
click at [512, 323] on div "Requested" at bounding box center [697, 321] width 89 height 10
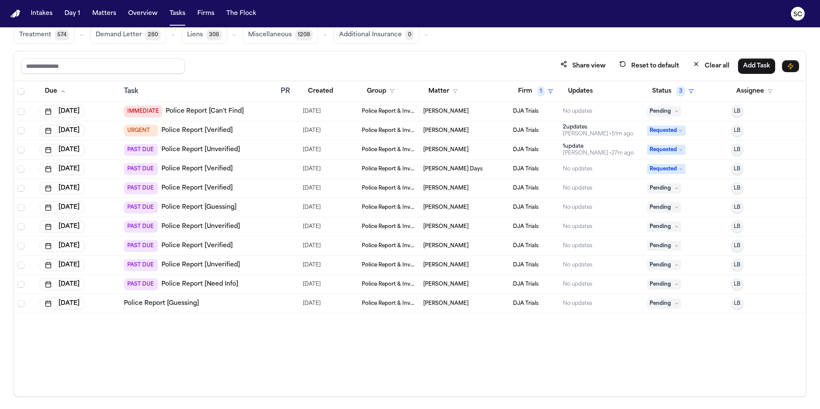
scroll to position [51, 0]
click at [294, 190] on div at bounding box center [288, 187] width 15 height 7
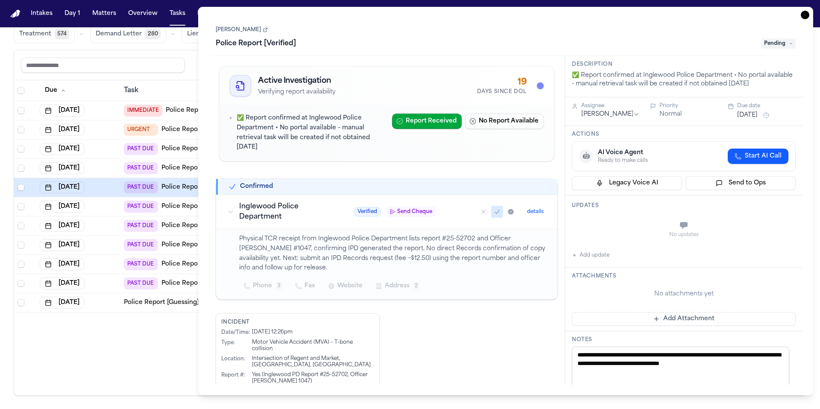
click at [497, 349] on main "Global Filters Review Coverage 17 Review Provider 4 Intake 1003 Police Report &…" at bounding box center [410, 218] width 820 height 382
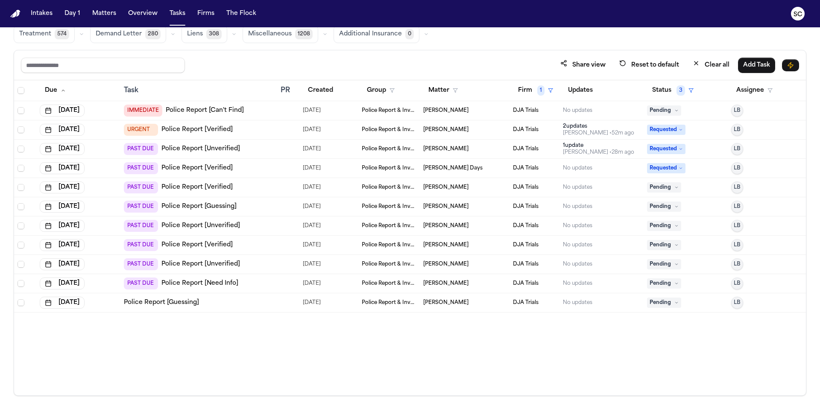
click at [499, 349] on main "Global Filters Review Coverage 17 Review Provider 4 Intake 1003 Police Report &…" at bounding box center [410, 218] width 820 height 382
click at [507, 349] on main "Global Filters Review Coverage 17 Review Provider 4 Intake 1003 Police Report &…" at bounding box center [410, 218] width 820 height 382
drag, startPoint x: 584, startPoint y: 409, endPoint x: 577, endPoint y: 408, distance: 7.0
click at [512, 349] on main "Global Filters Review Coverage 17 Review Provider 4 Intake 1003 Police Report &…" at bounding box center [410, 218] width 820 height 382
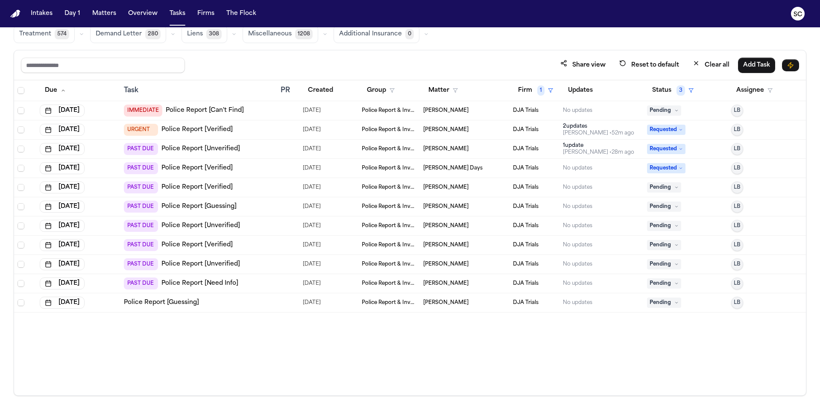
click at [359, 349] on main "Global Filters Review Coverage 17 Review Provider 4 Intake 1003 Police Report &…" at bounding box center [410, 218] width 820 height 382
click at [199, 191] on link "Police Report [Verified]" at bounding box center [197, 187] width 71 height 9
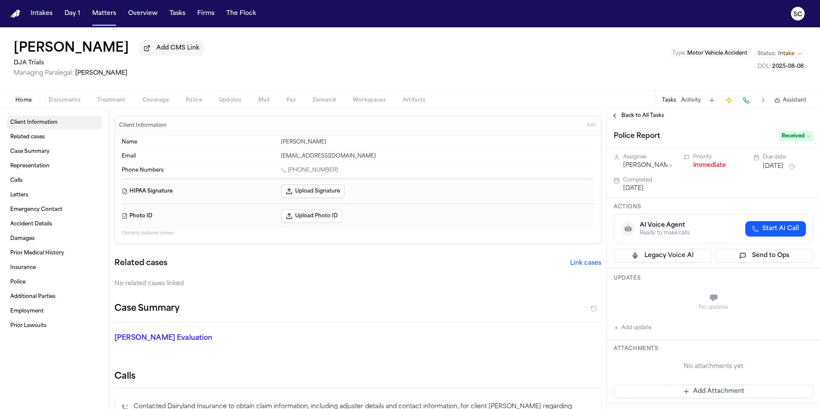
click at [74, 103] on span "Documents" at bounding box center [65, 100] width 32 height 7
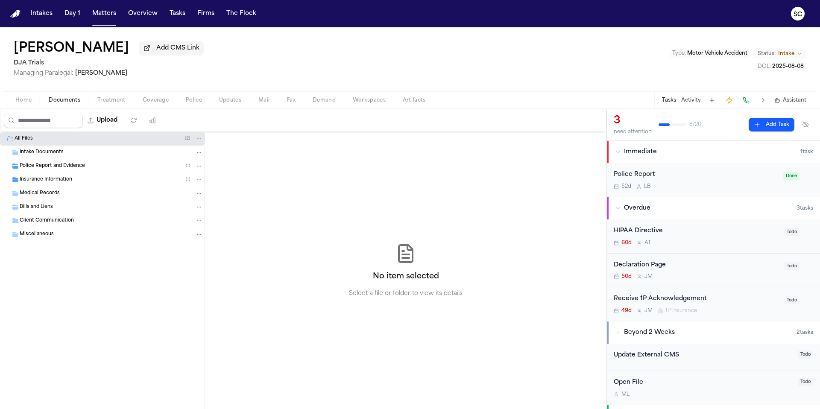
click at [65, 170] on span "Police Report and Evidence" at bounding box center [52, 166] width 65 height 7
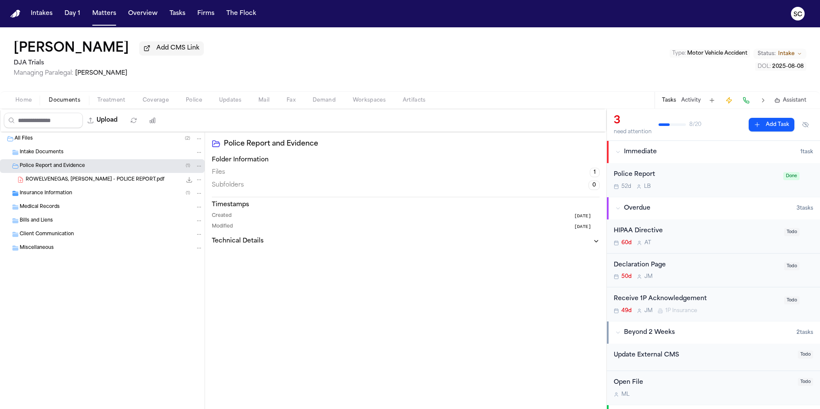
click at [699, 190] on div "52d L B" at bounding box center [696, 186] width 165 height 7
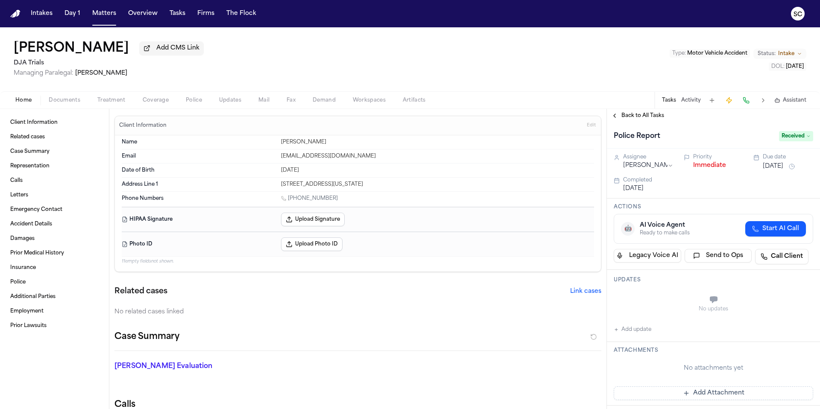
click at [67, 104] on span "Documents" at bounding box center [65, 100] width 32 height 7
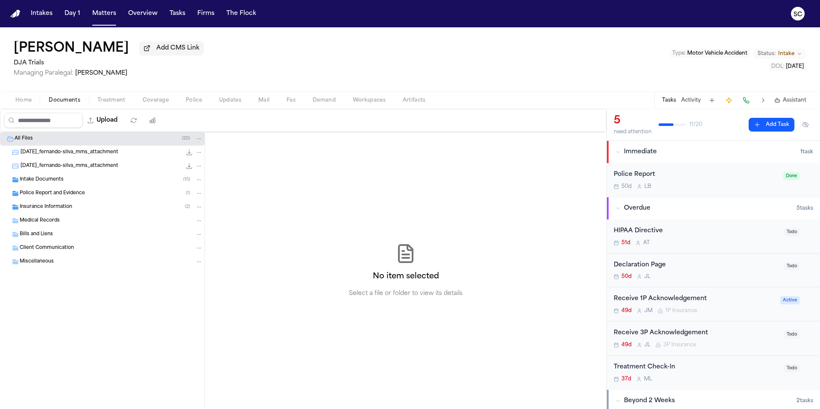
click at [72, 197] on span "Police Report and Evidence" at bounding box center [52, 193] width 65 height 7
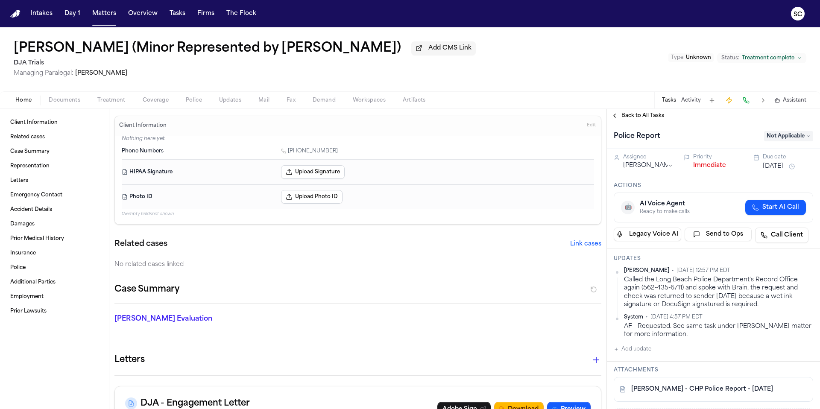
click at [78, 97] on button "Documents" at bounding box center [64, 100] width 49 height 10
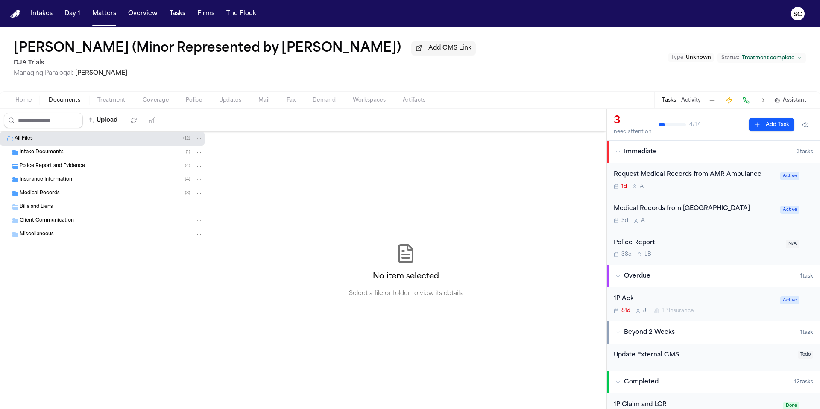
click at [84, 166] on span "Police Report and Evidence" at bounding box center [52, 166] width 65 height 7
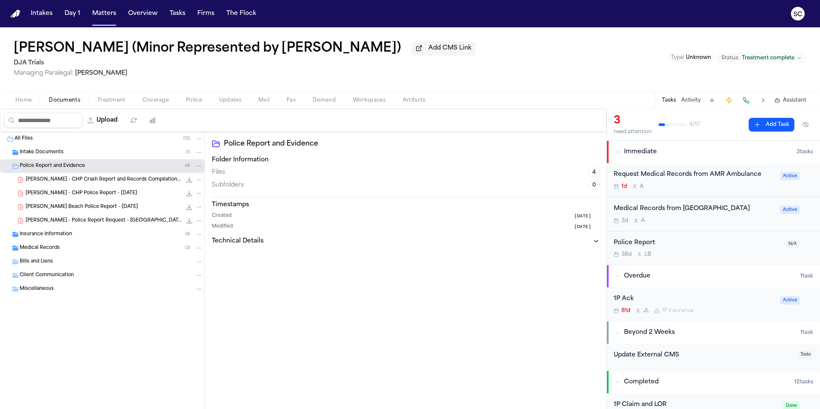
click at [121, 198] on div "[PERSON_NAME] - CHP Police Report - [DATE] 537.9 KB • PDF" at bounding box center [114, 193] width 177 height 9
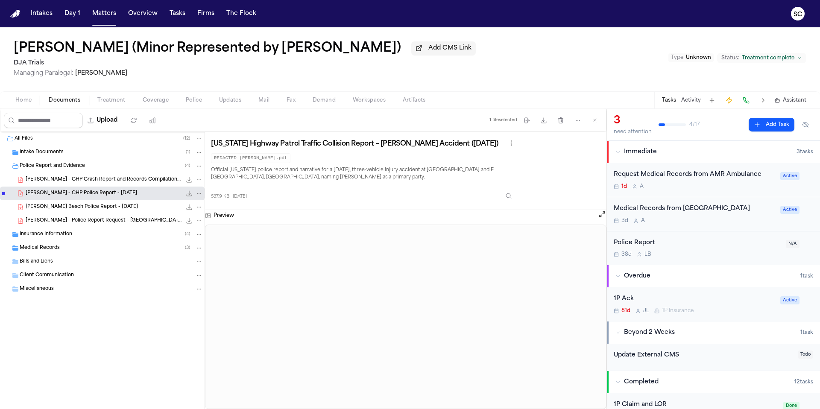
drag, startPoint x: 118, startPoint y: 210, endPoint x: 128, endPoint y: 211, distance: 10.3
click at [118, 210] on span "[PERSON_NAME] Beach Police Report - [DATE]" at bounding box center [82, 207] width 112 height 7
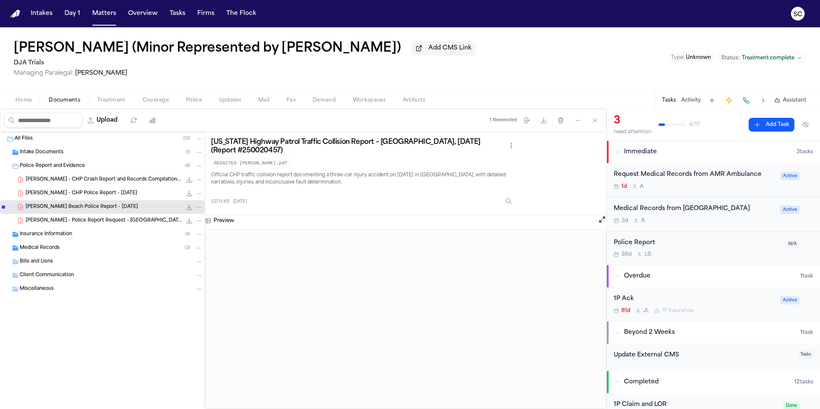
click at [67, 193] on span "[PERSON_NAME] - CHP Police Report - [DATE]" at bounding box center [82, 193] width 112 height 7
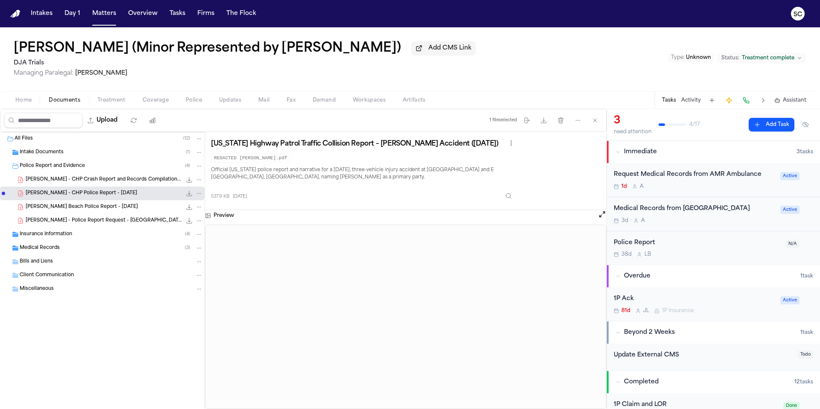
click at [727, 253] on div "Police Report 38d L B" at bounding box center [697, 248] width 167 height 20
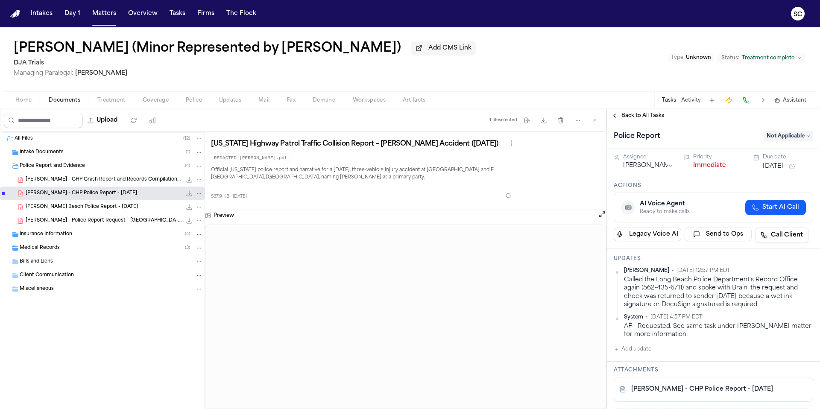
click at [791, 138] on span "Not Applicable" at bounding box center [789, 136] width 49 height 10
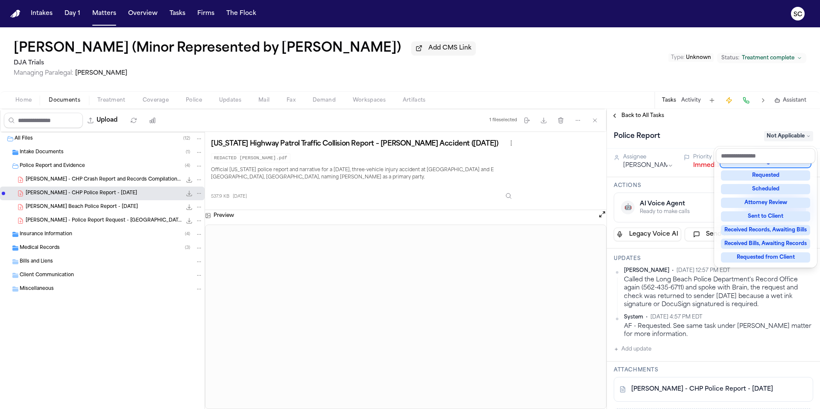
scroll to position [133, 0]
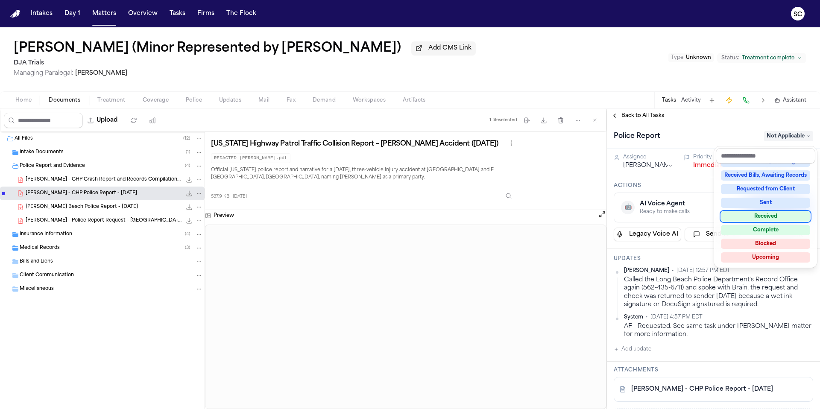
click at [772, 218] on div "Received" at bounding box center [765, 217] width 89 height 10
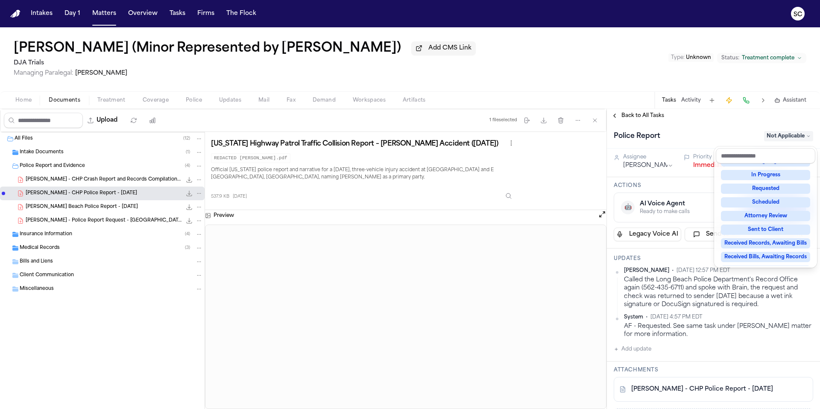
scroll to position [41, 0]
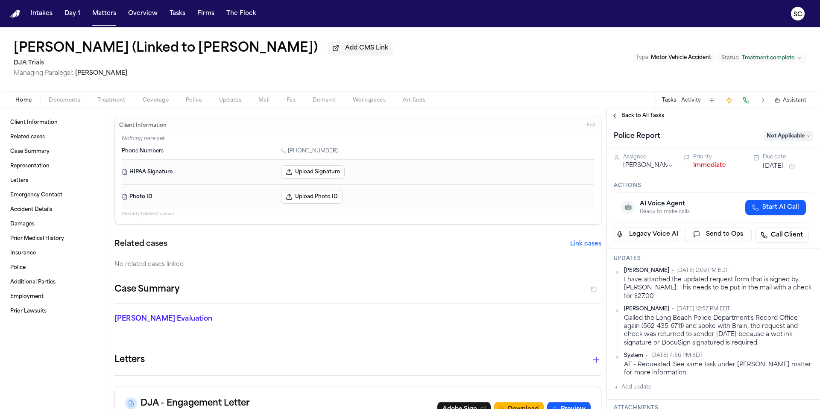
click at [68, 101] on span "Documents" at bounding box center [65, 100] width 32 height 7
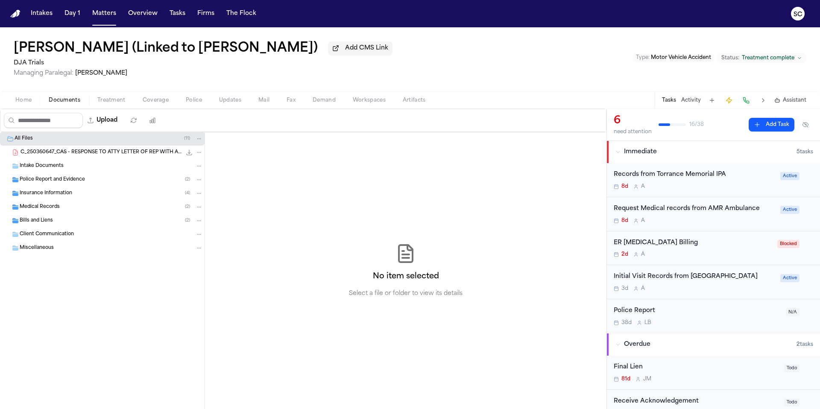
click at [52, 182] on span "Police Report and Evidence" at bounding box center [52, 179] width 65 height 7
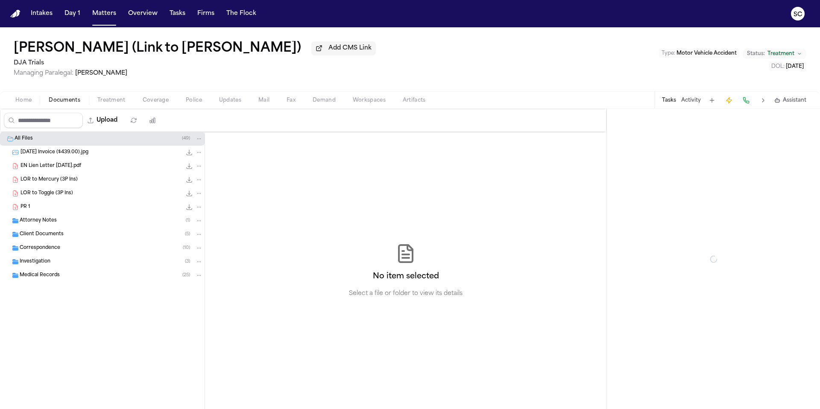
click at [71, 103] on span "Documents" at bounding box center [65, 100] width 32 height 7
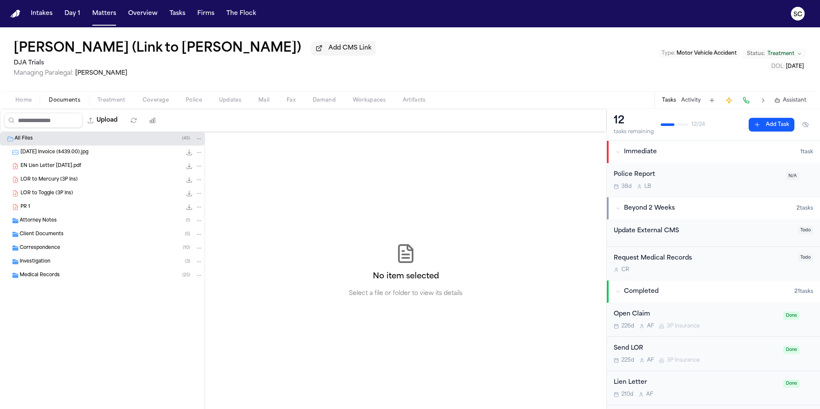
click at [76, 266] on div "Investigation ( 3 )" at bounding box center [111, 262] width 183 height 8
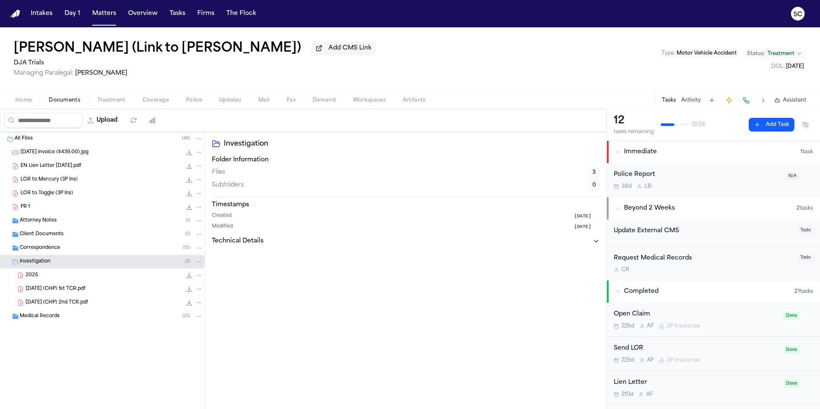
click at [81, 293] on span "2025.01.11 (CHP) 1st TCR.pdf" at bounding box center [56, 289] width 60 height 7
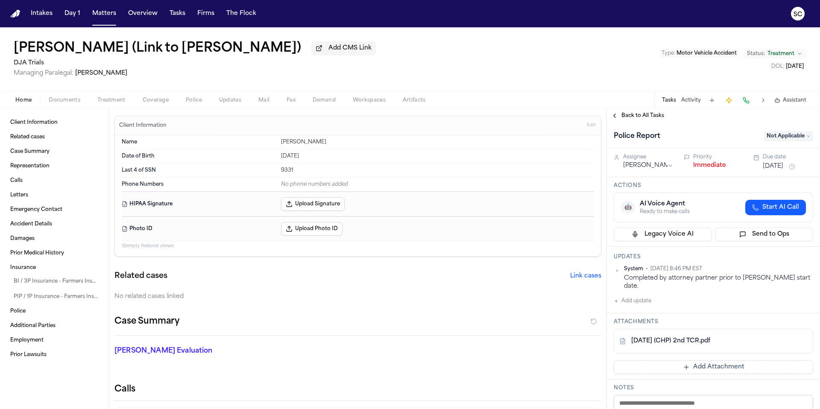
click at [80, 106] on span "button" at bounding box center [65, 105] width 42 height 1
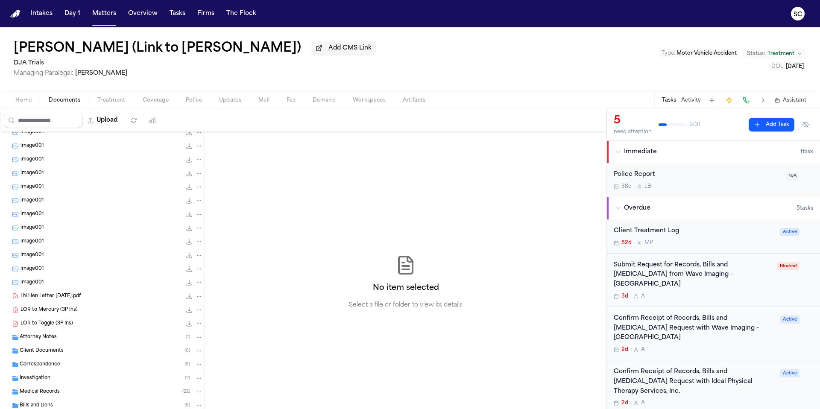
scroll to position [223, 0]
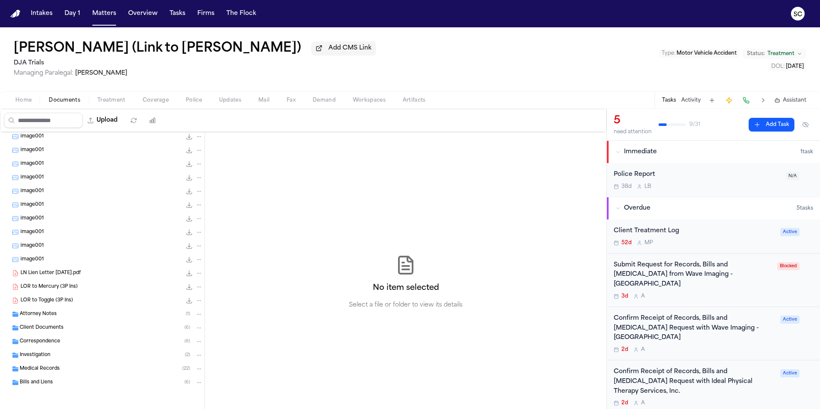
click at [65, 353] on div "Investigation ( 2 )" at bounding box center [111, 356] width 183 height 8
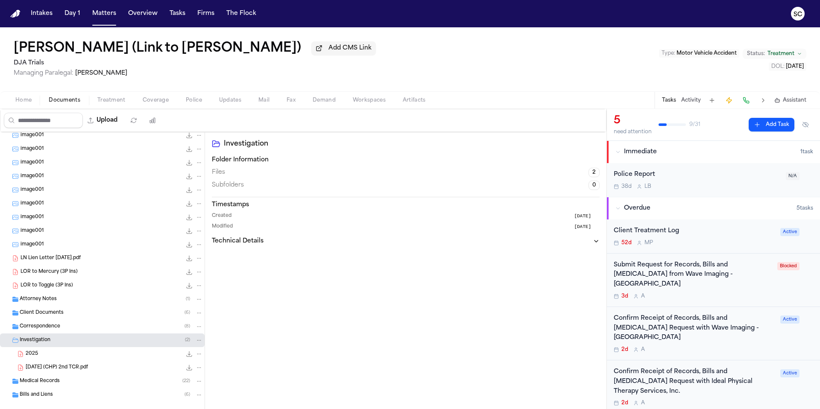
scroll to position [236, 0]
click at [78, 374] on div "[DATE] (CHP) 2nd TCR.pdf 2.0 MB • PDF" at bounding box center [102, 368] width 205 height 14
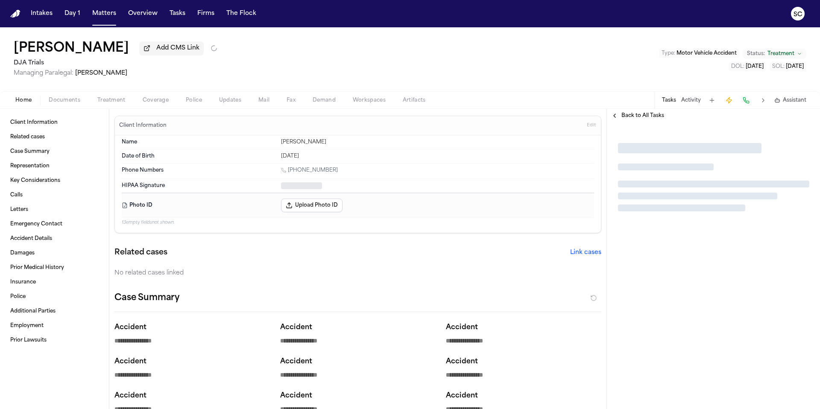
type textarea "*"
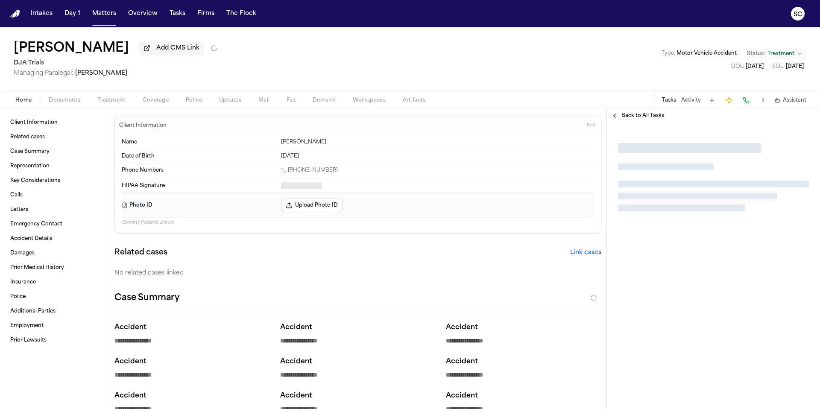
type textarea "*"
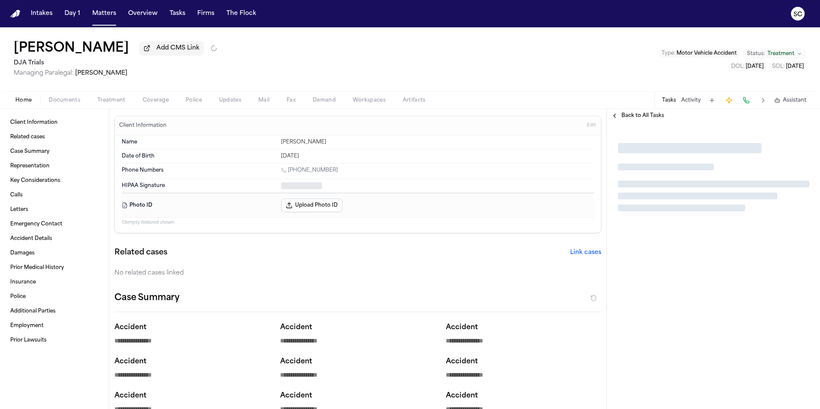
type textarea "*"
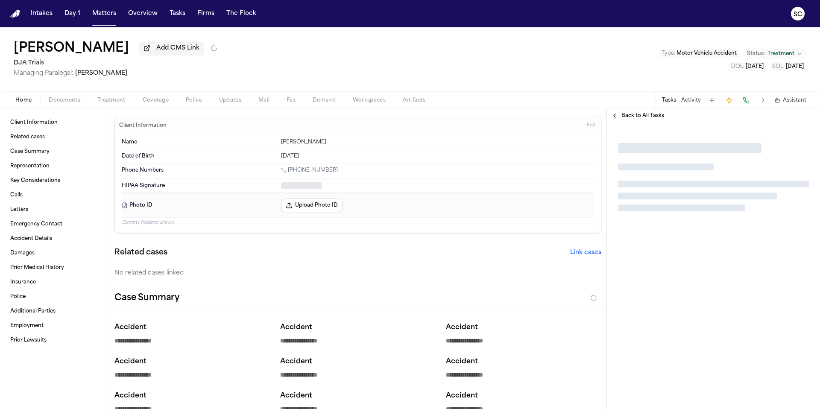
type textarea "*"
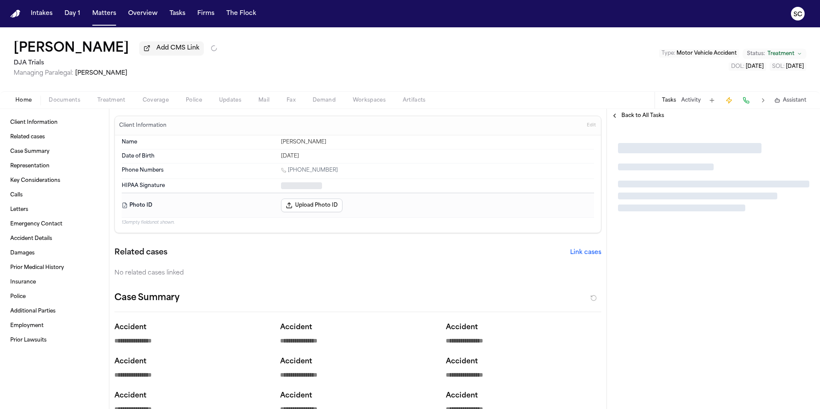
type textarea "*"
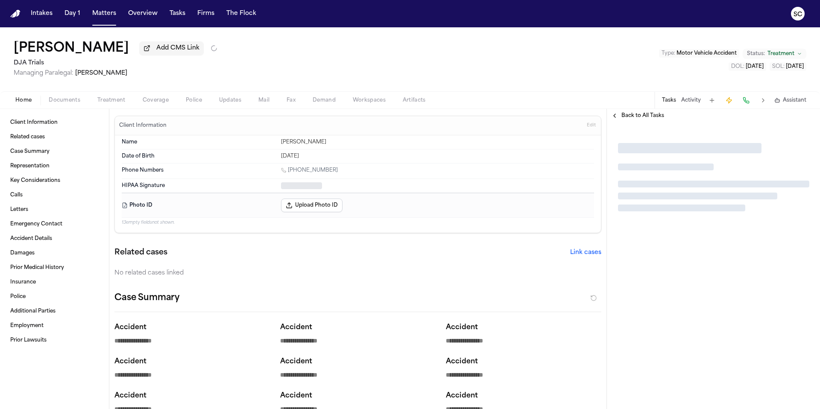
type textarea "*"
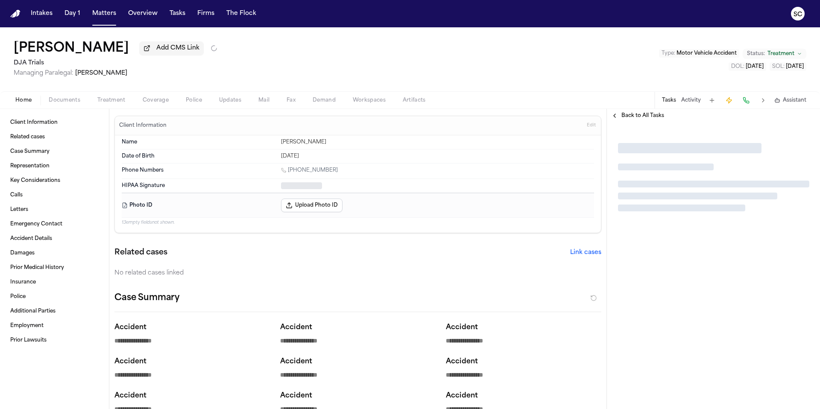
type textarea "*"
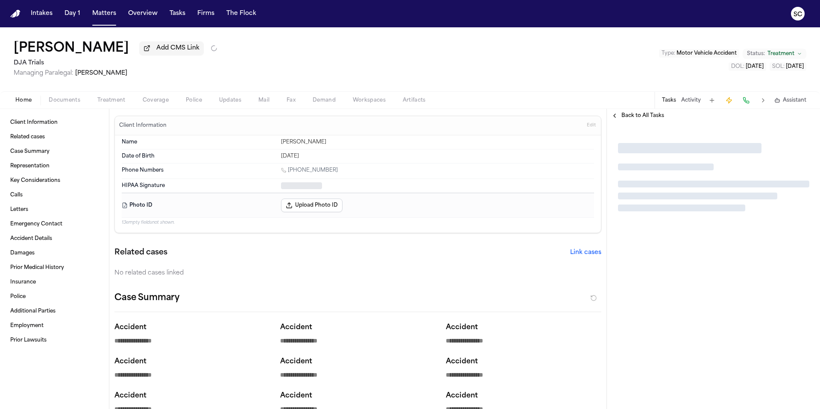
type textarea "*"
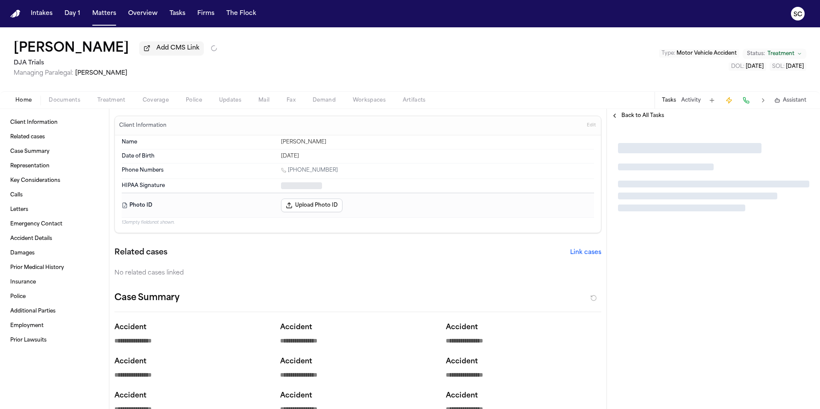
type textarea "*"
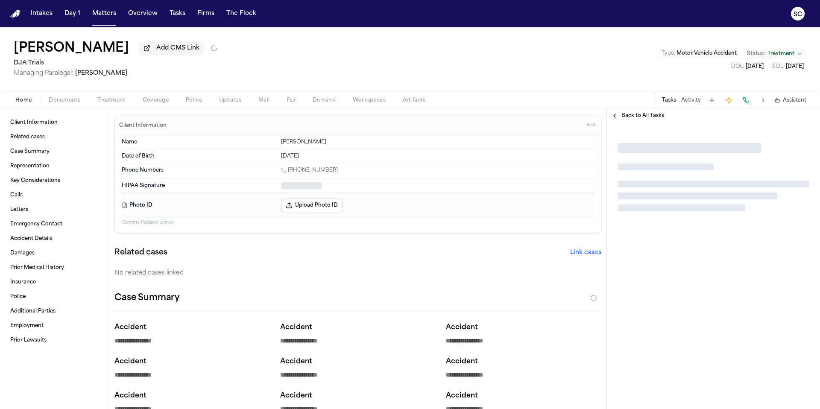
type textarea "*"
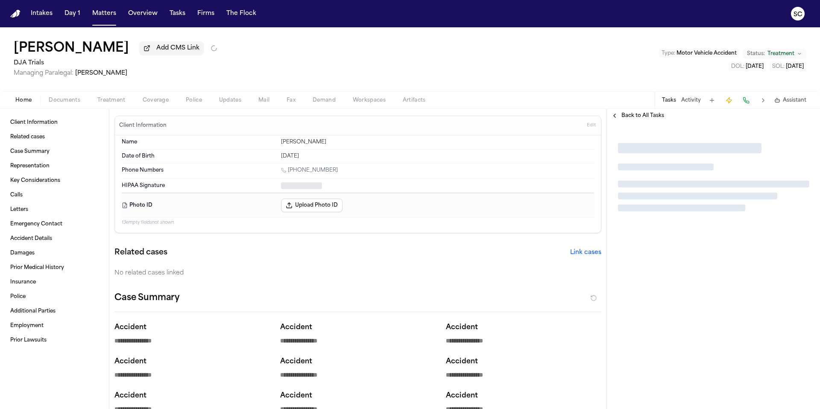
type textarea "*"
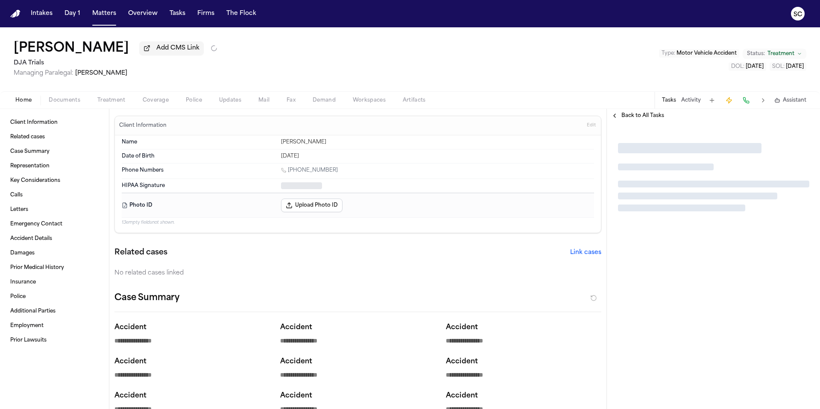
type textarea "*"
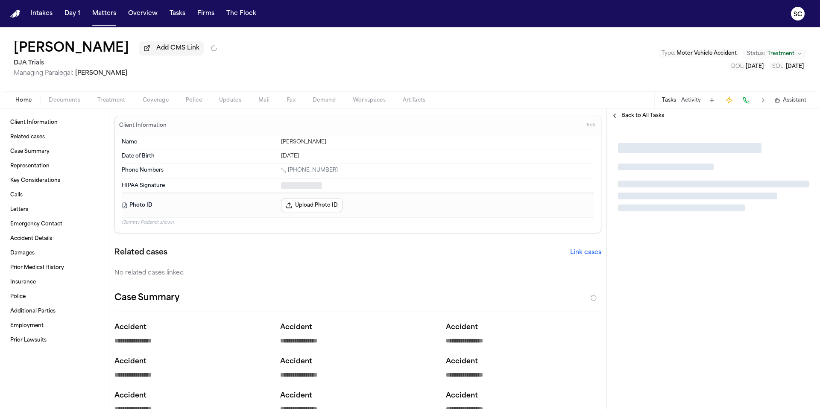
type textarea "*"
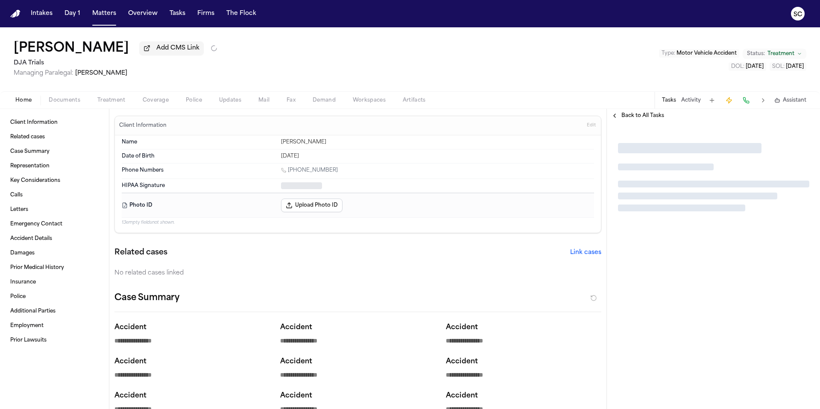
type textarea "*"
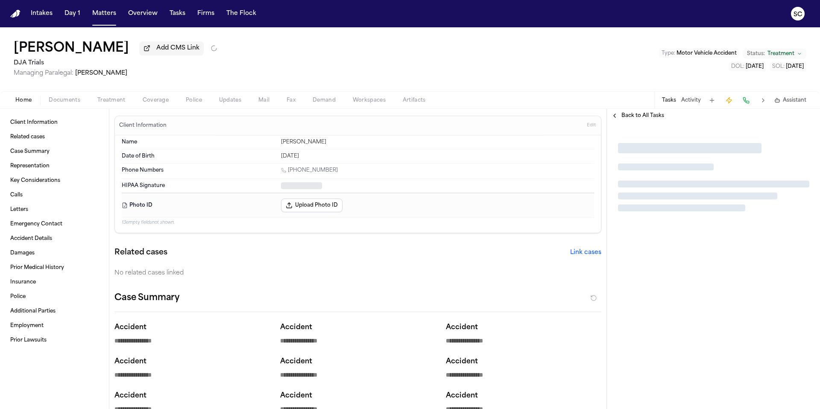
type textarea "*"
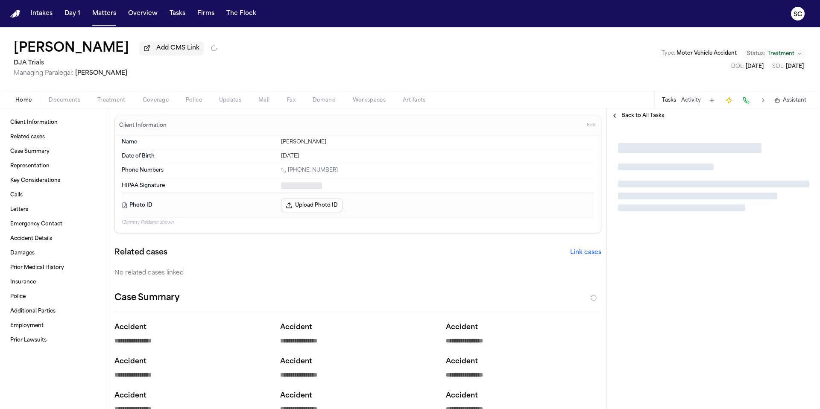
type textarea "*"
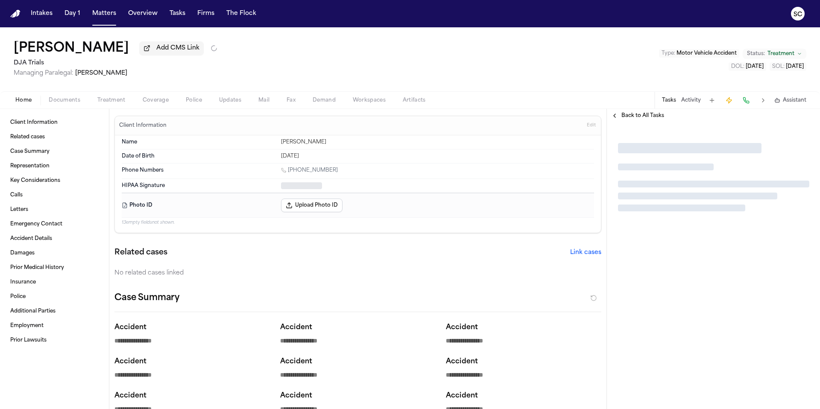
type textarea "*"
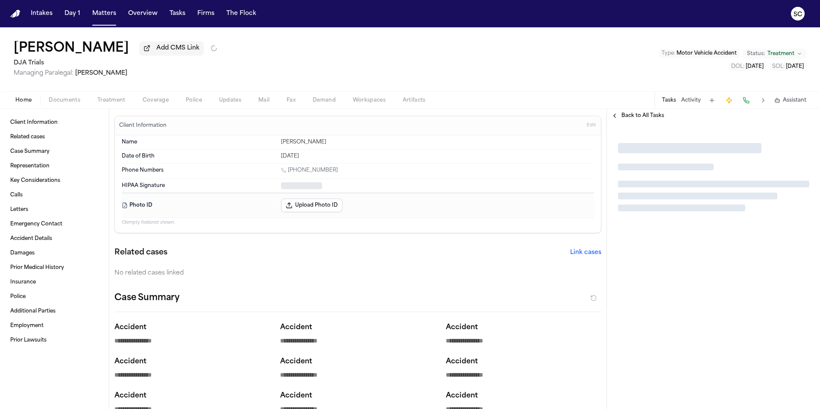
type textarea "*"
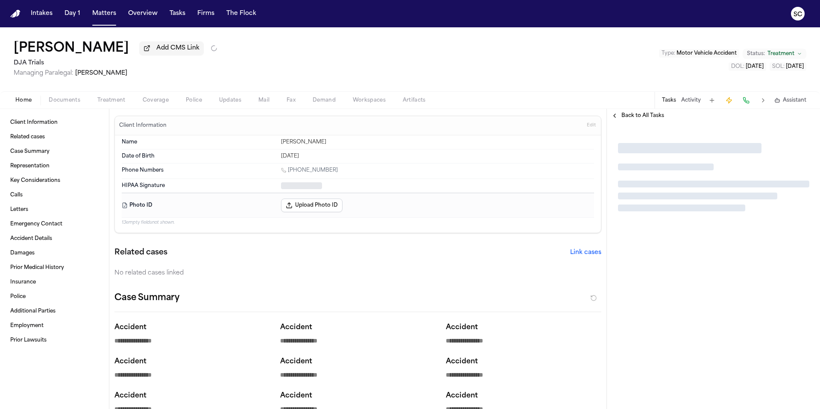
type textarea "*"
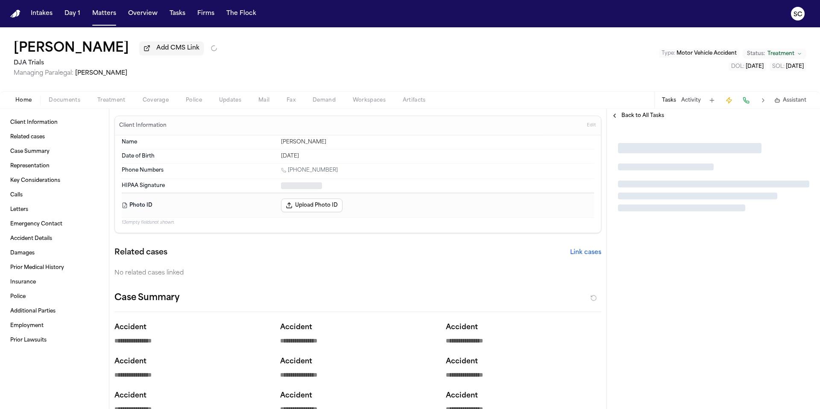
type textarea "*"
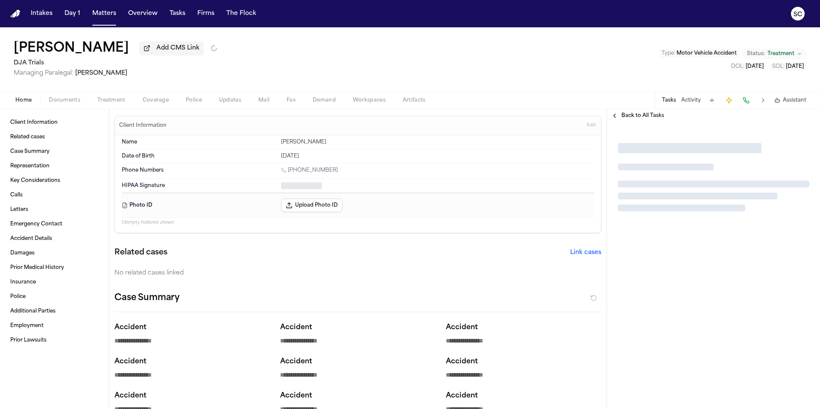
type textarea "*"
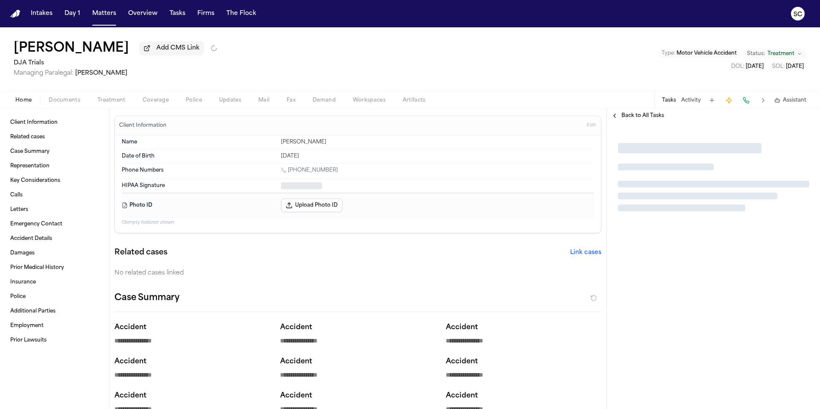
type textarea "*"
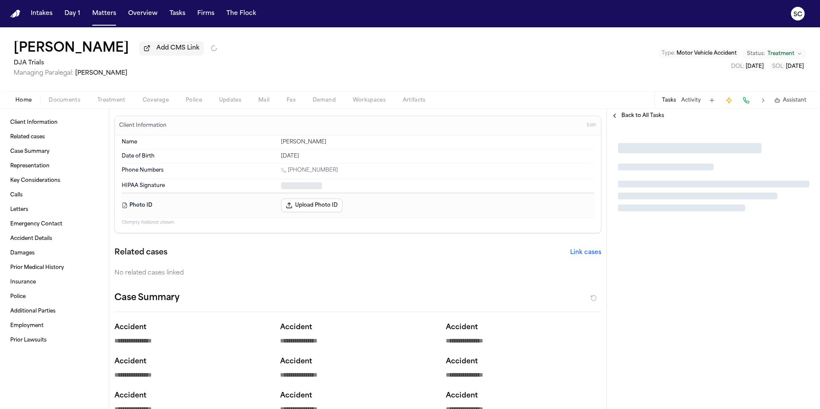
type textarea "*"
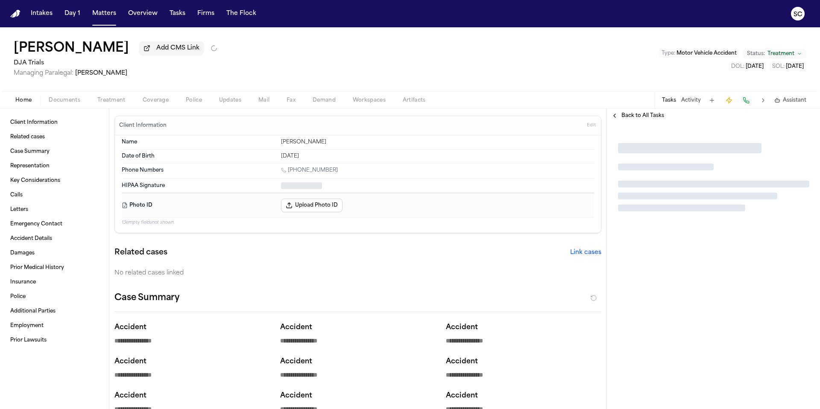
type textarea "*"
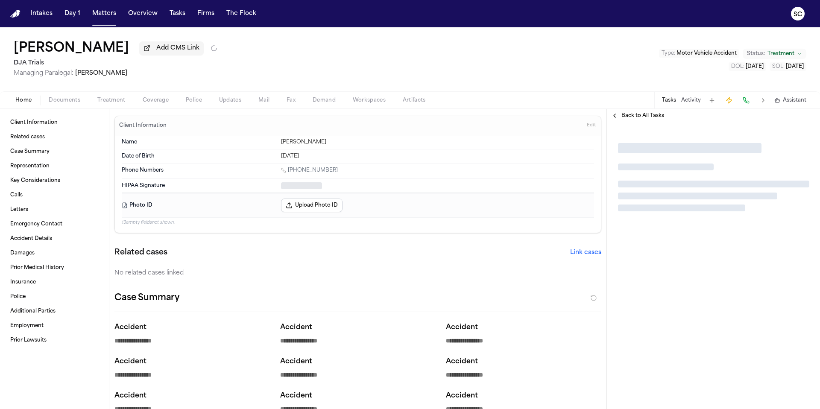
type textarea "*"
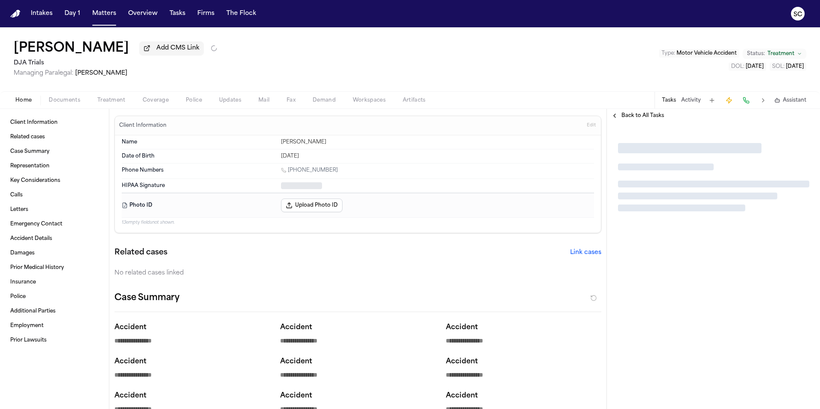
type textarea "*"
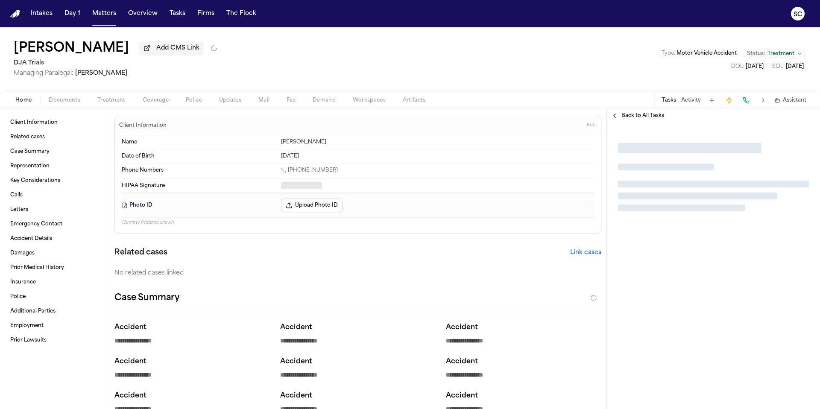
type textarea "*"
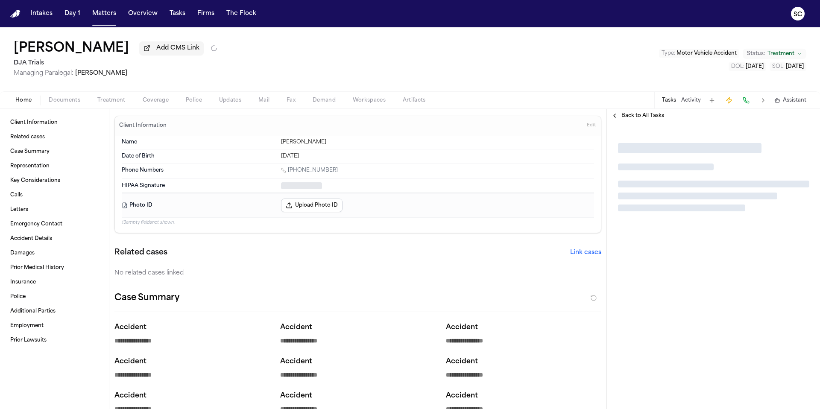
type textarea "*"
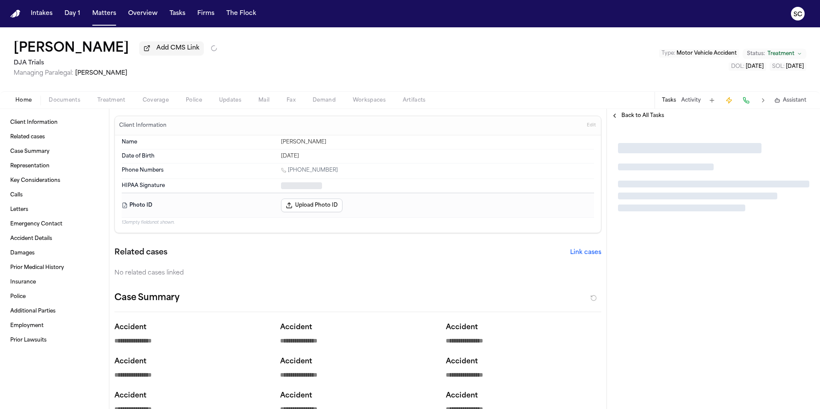
type textarea "*"
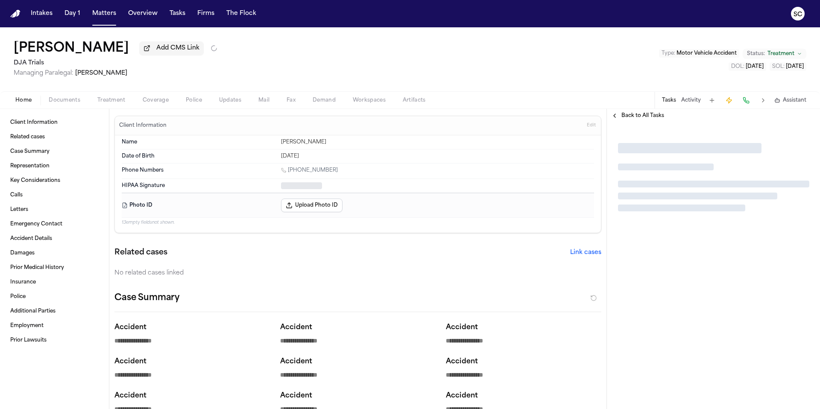
type textarea "*"
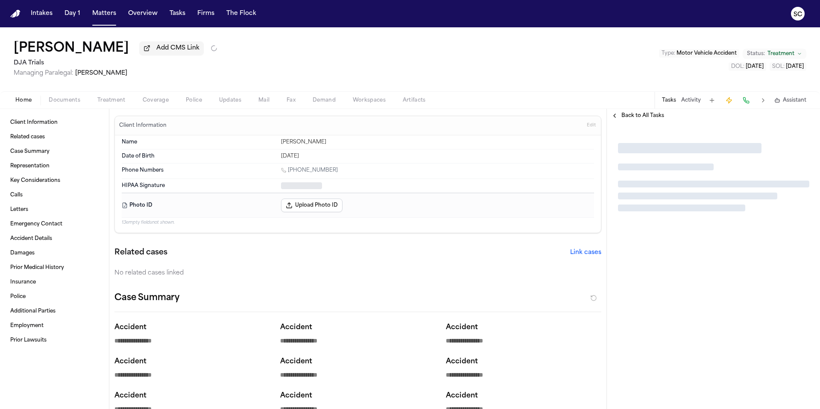
type textarea "*"
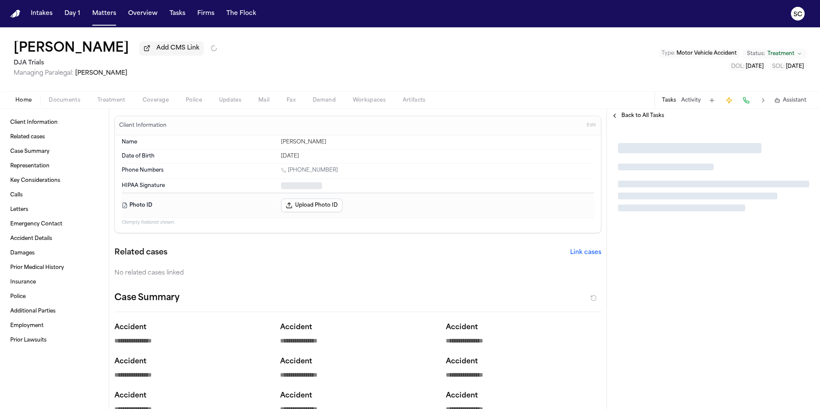
type textarea "*"
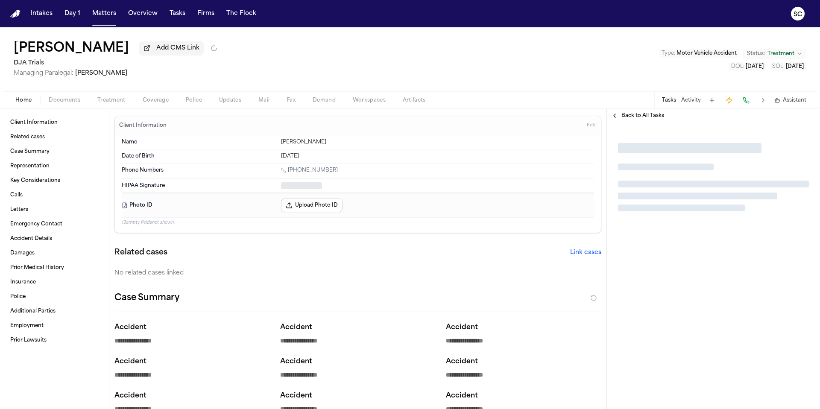
type textarea "*"
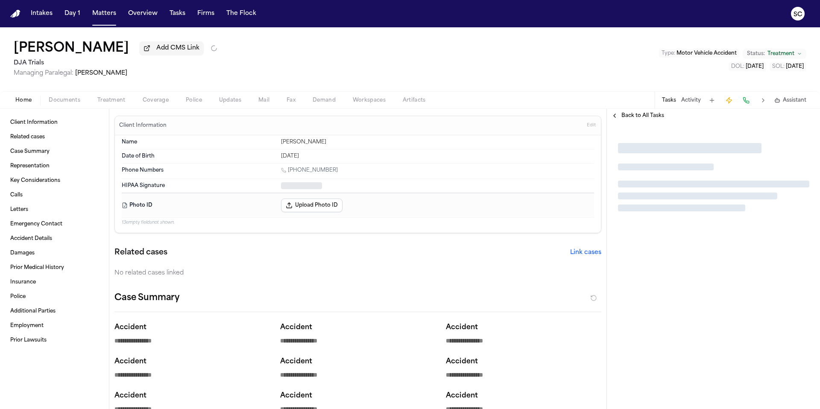
type textarea "*"
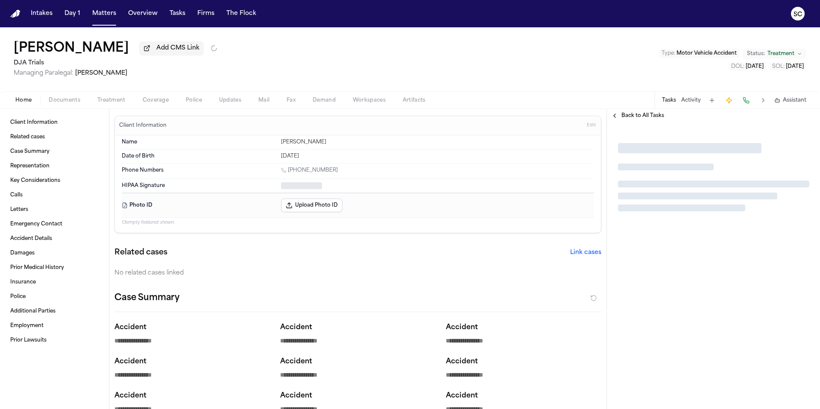
type textarea "*"
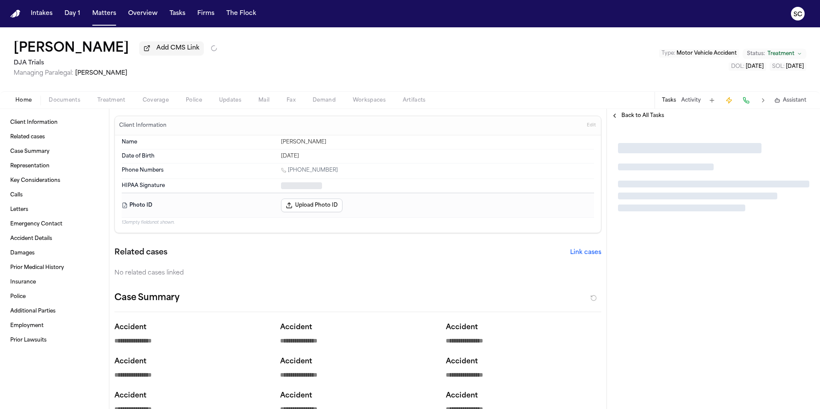
type textarea "*"
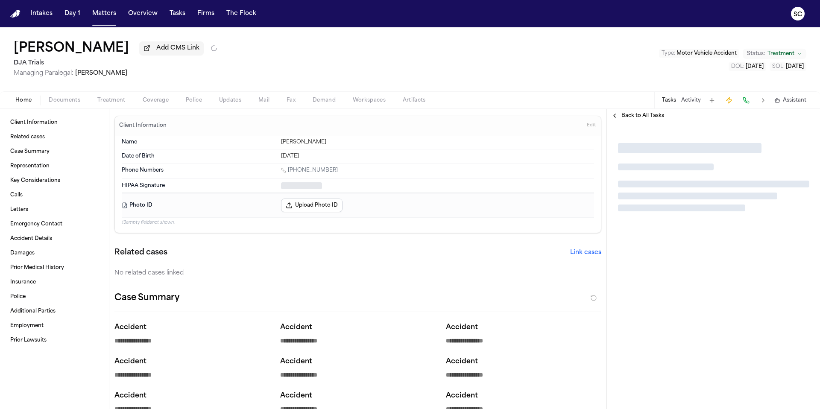
type textarea "*"
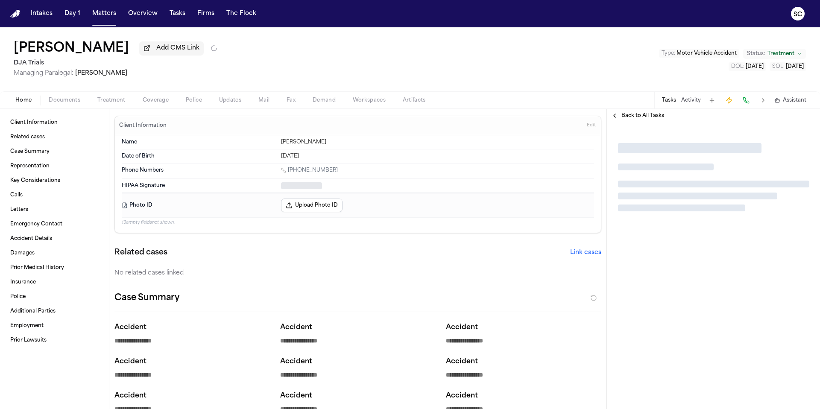
type textarea "*"
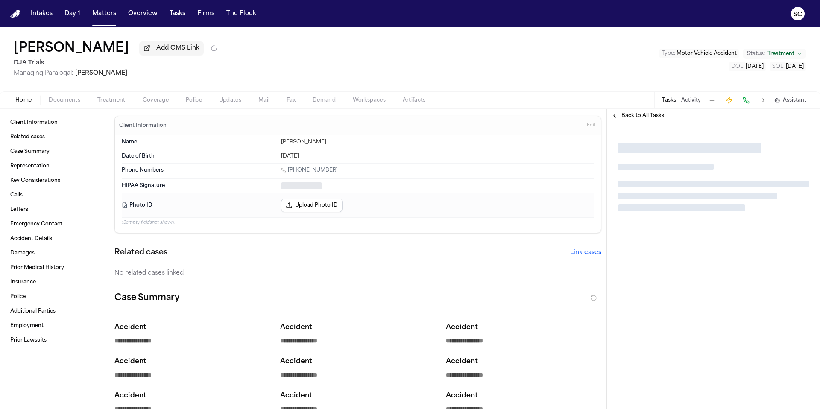
type textarea "*"
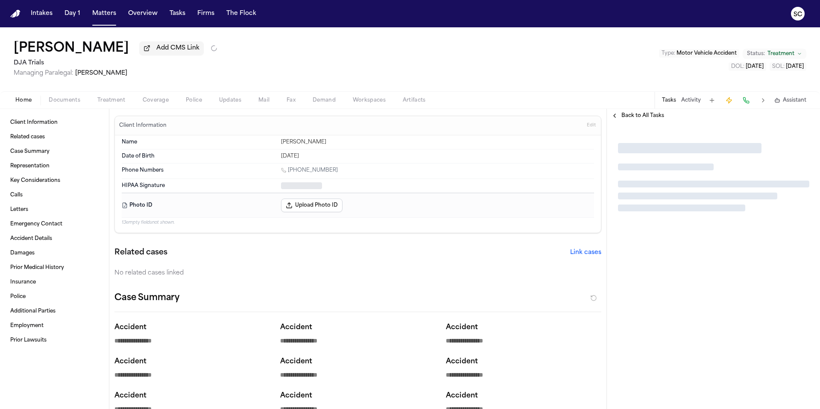
type textarea "*"
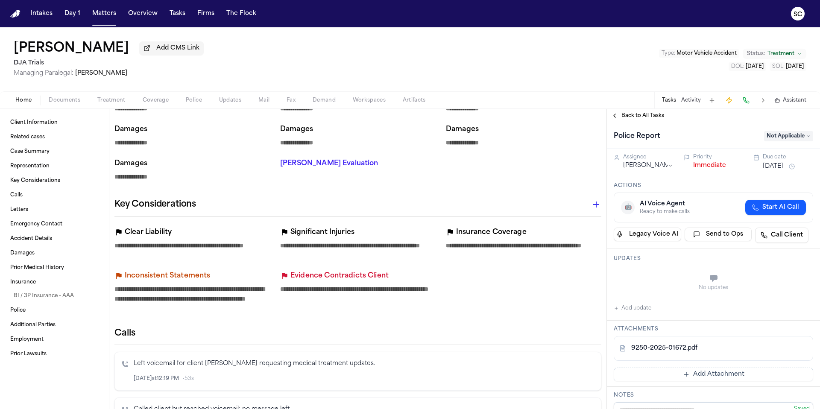
scroll to position [612, 0]
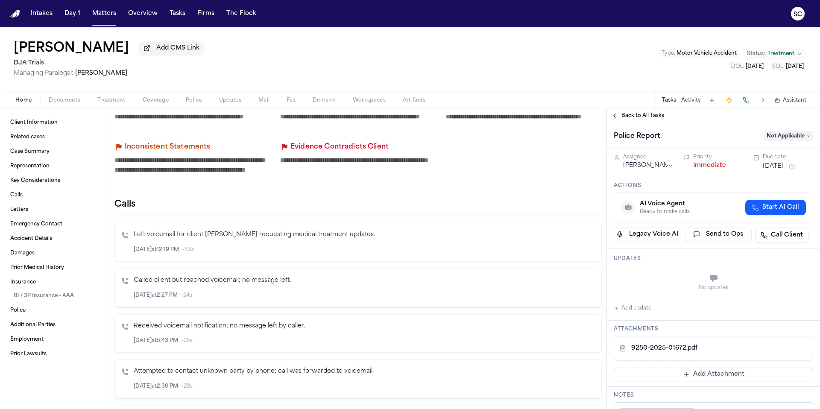
click at [64, 101] on span "Documents" at bounding box center [65, 100] width 32 height 7
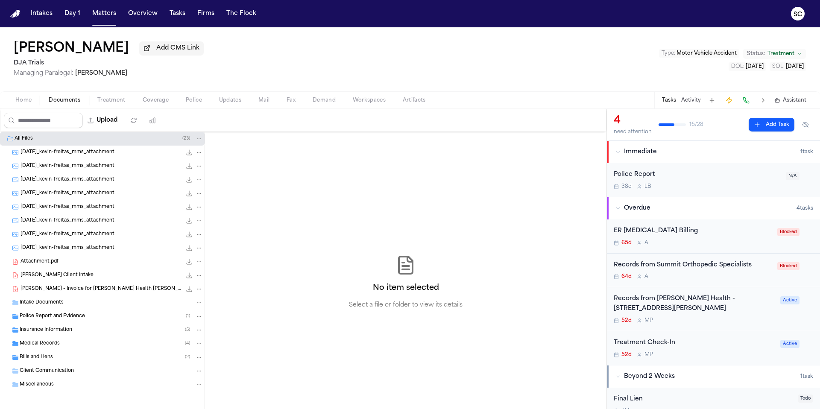
click at [78, 322] on div "Police Report and Evidence ( 1 )" at bounding box center [102, 317] width 205 height 14
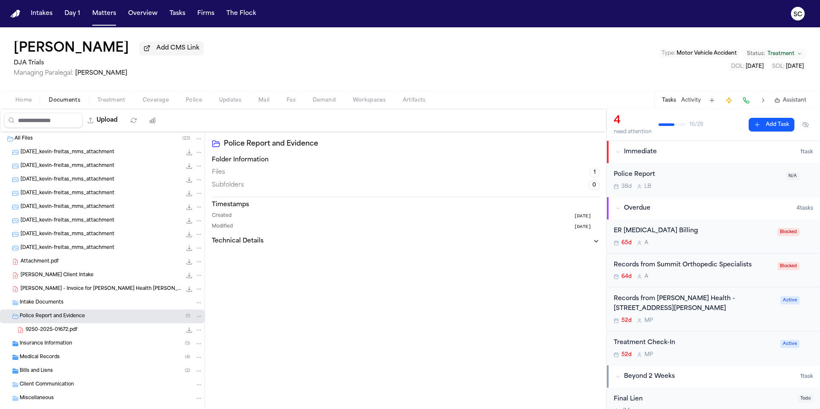
click at [75, 332] on span "9250-2025-01672.pdf" at bounding box center [52, 330] width 52 height 7
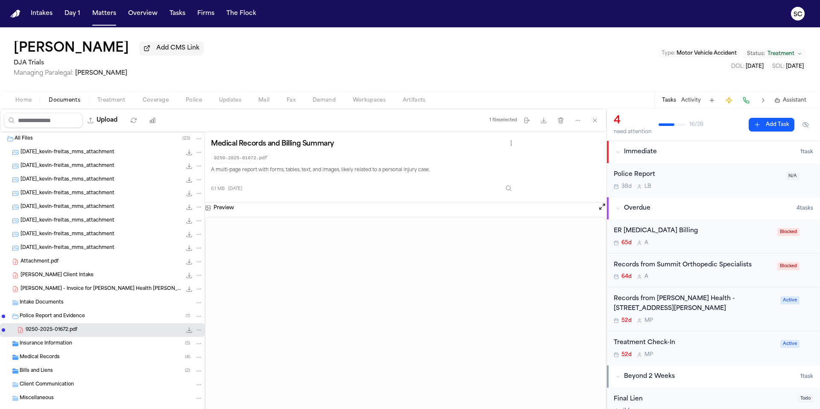
click at [744, 189] on div "38d L B" at bounding box center [697, 186] width 167 height 7
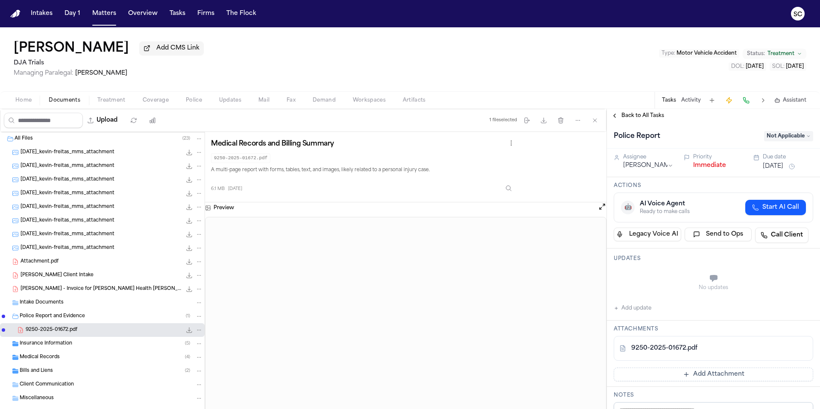
click at [785, 137] on span "Not Applicable" at bounding box center [789, 136] width 49 height 10
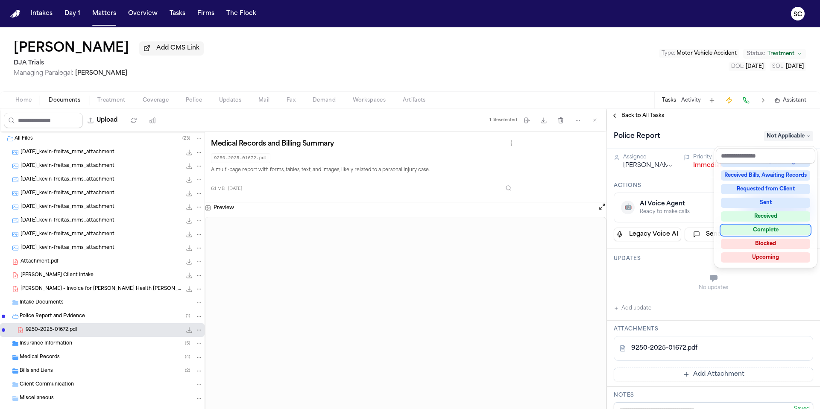
click at [785, 228] on div "Complete" at bounding box center [765, 230] width 89 height 10
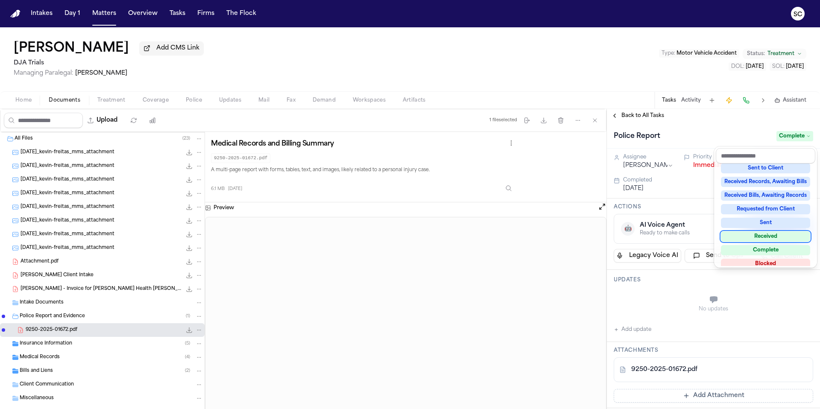
click at [782, 235] on div "Received" at bounding box center [765, 237] width 89 height 10
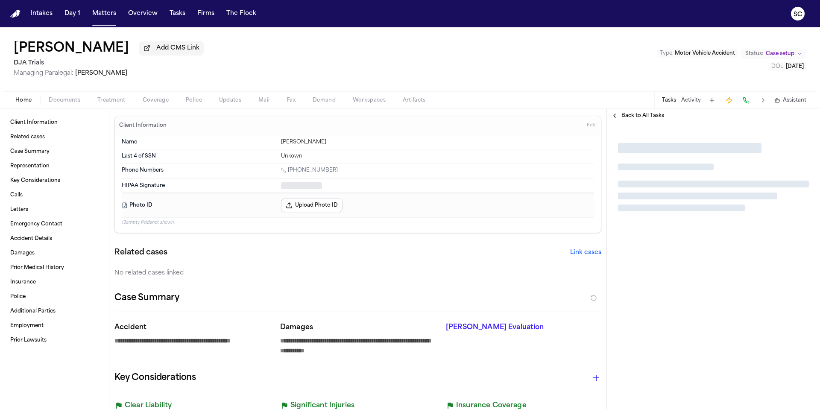
type textarea "*"
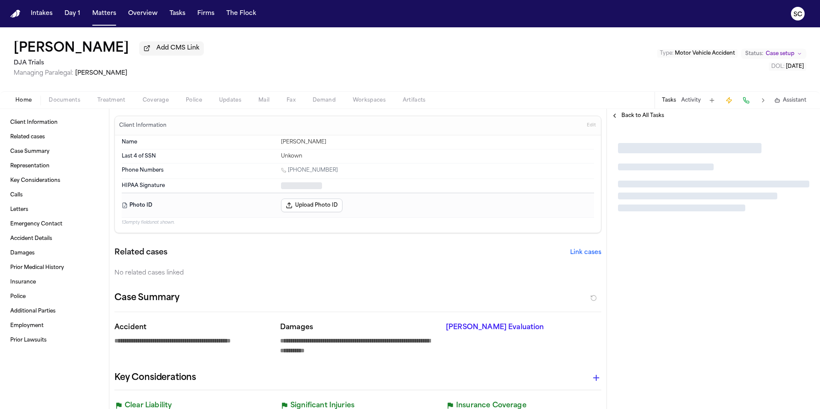
type textarea "*"
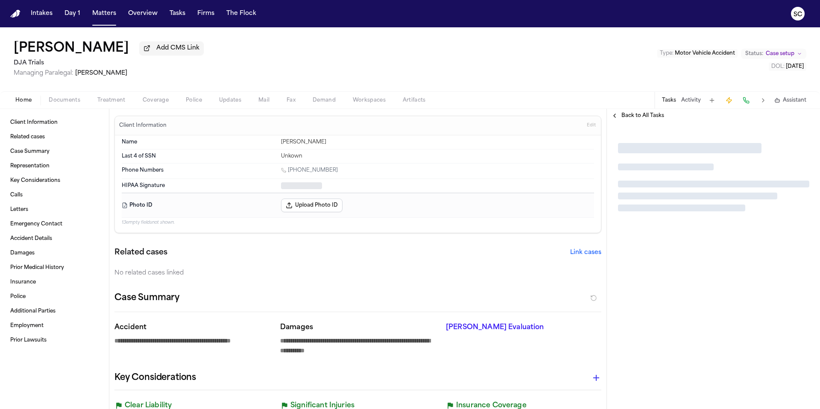
type textarea "*"
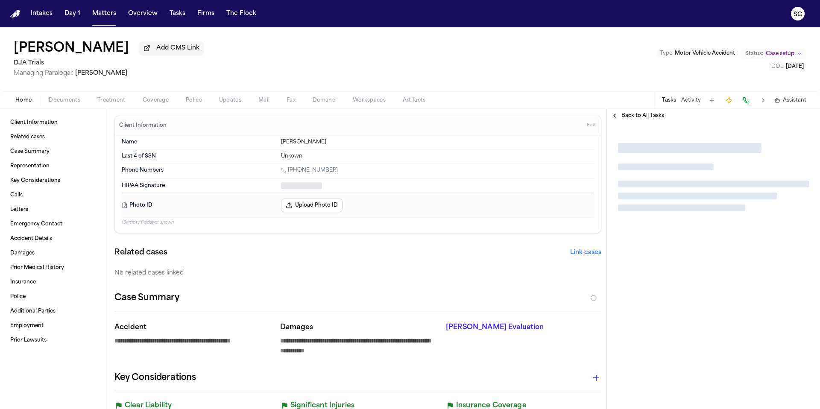
type textarea "*"
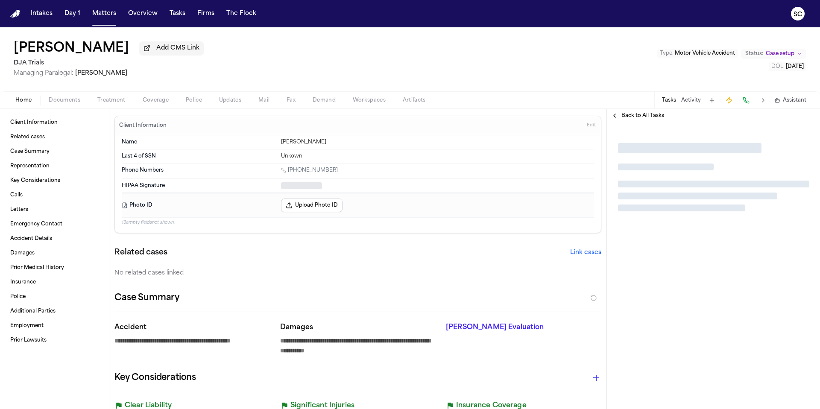
type textarea "*"
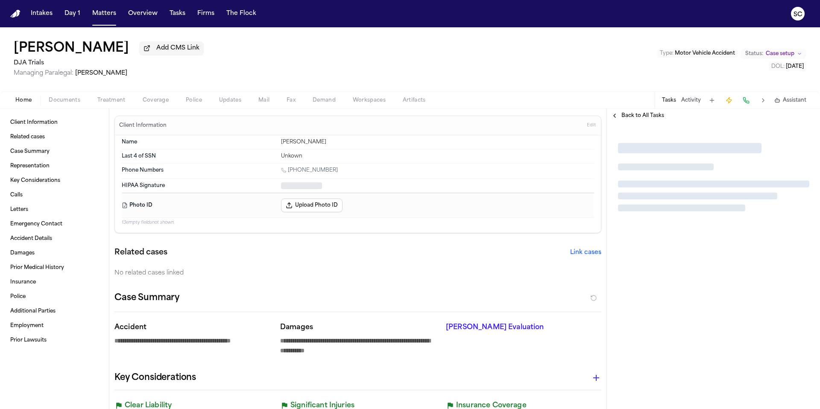
type textarea "*"
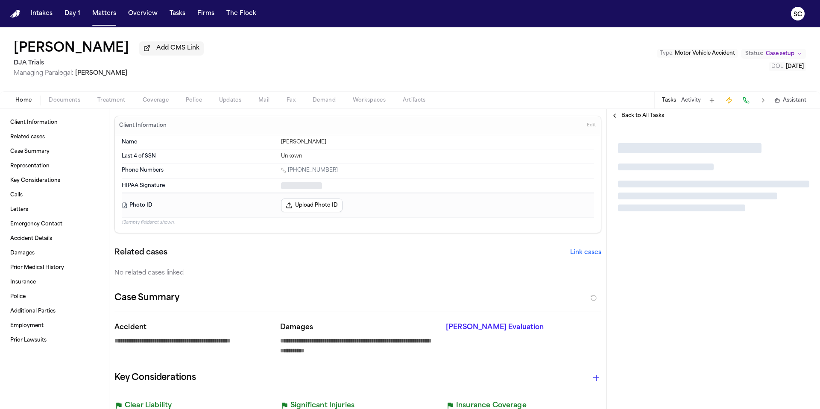
type textarea "*"
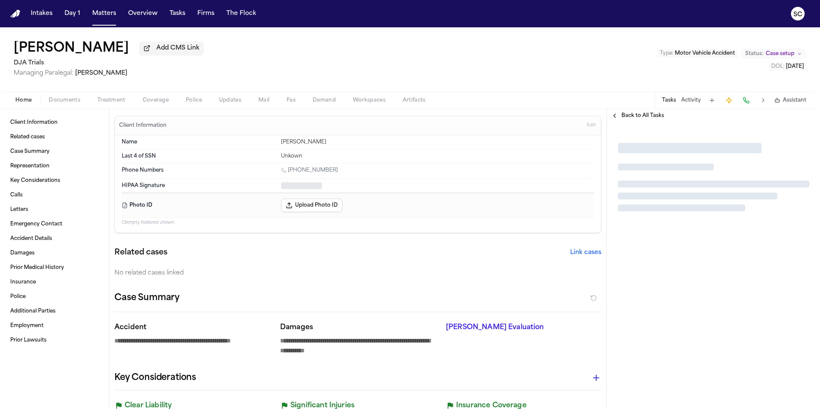
type textarea "*"
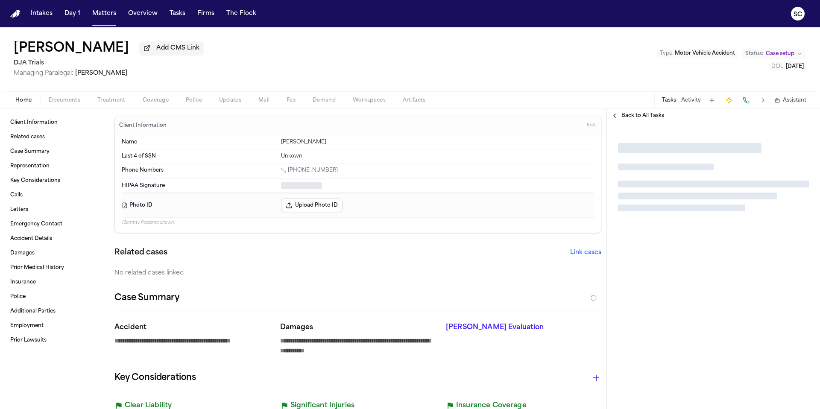
type textarea "*"
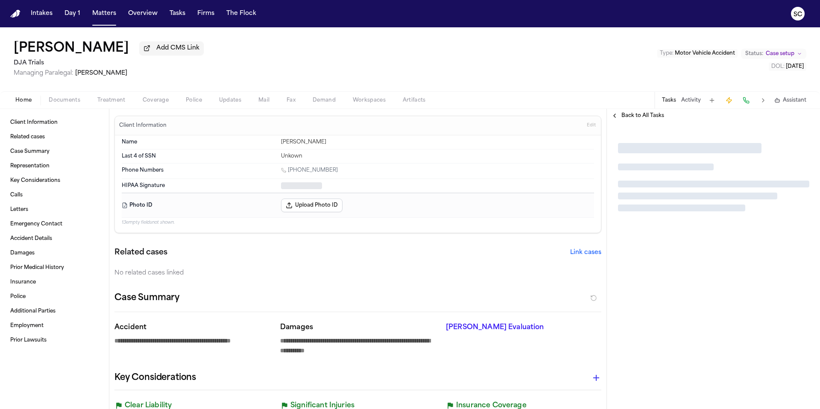
type textarea "*"
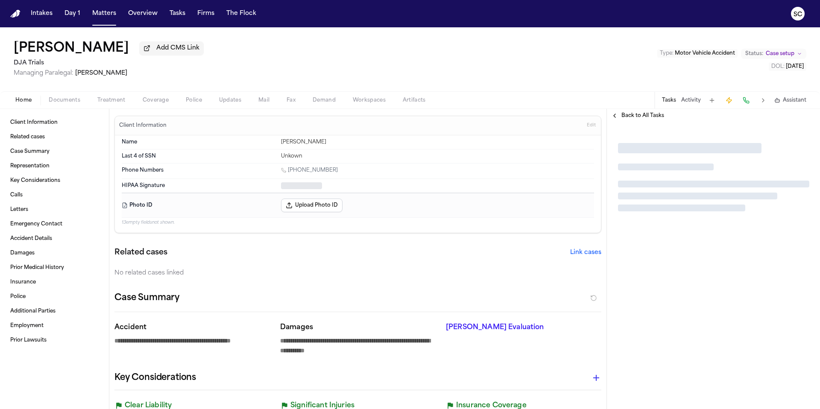
type textarea "*"
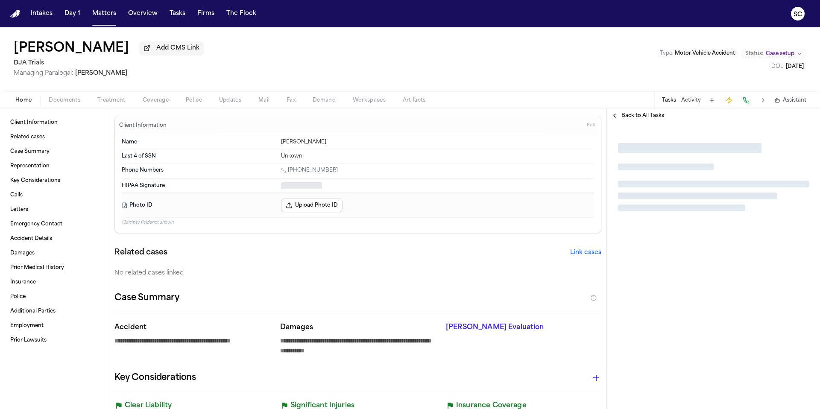
type textarea "*"
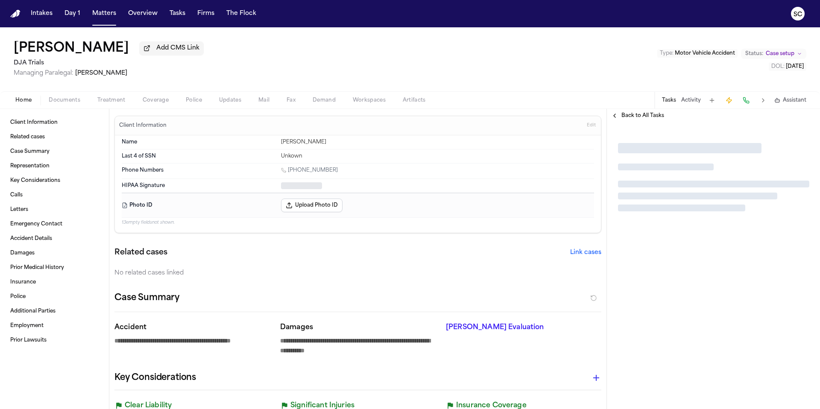
type textarea "*"
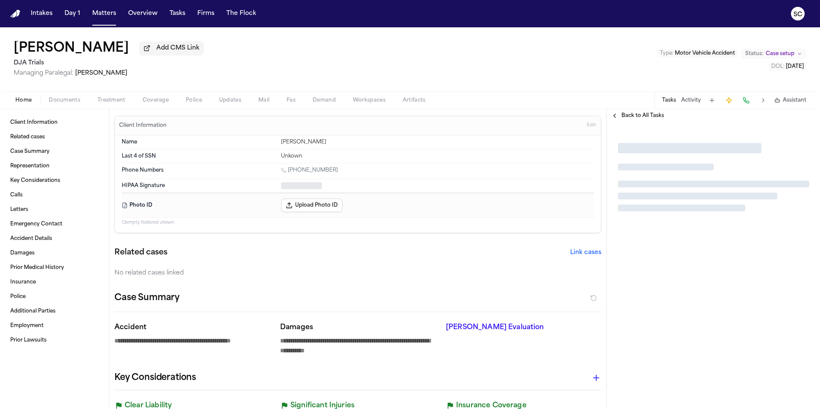
type textarea "*"
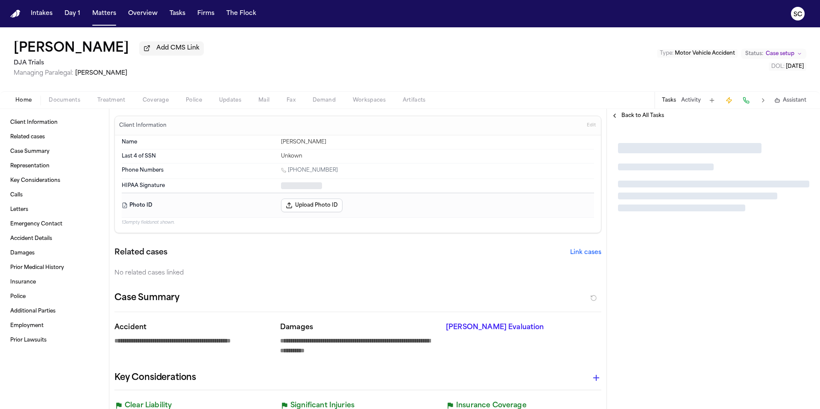
type textarea "*"
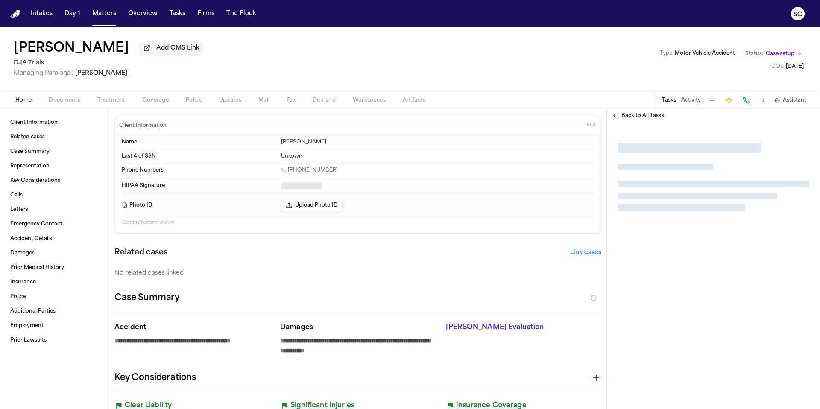
type textarea "*"
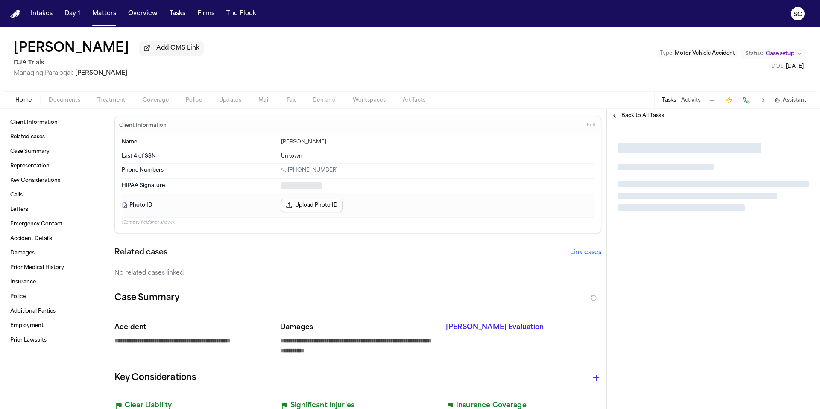
type textarea "*"
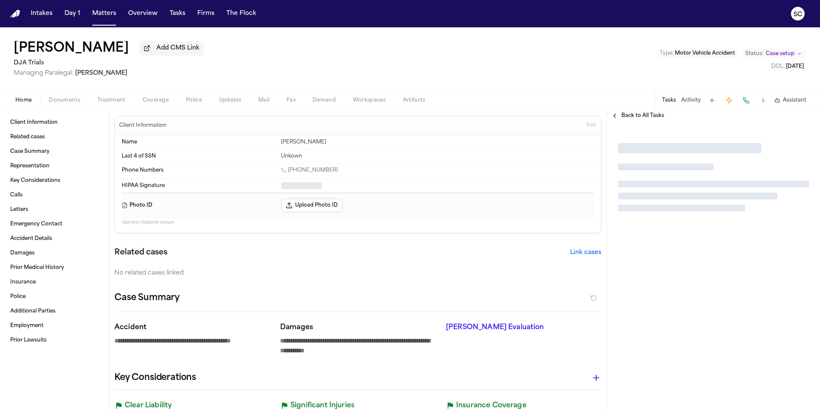
type textarea "*"
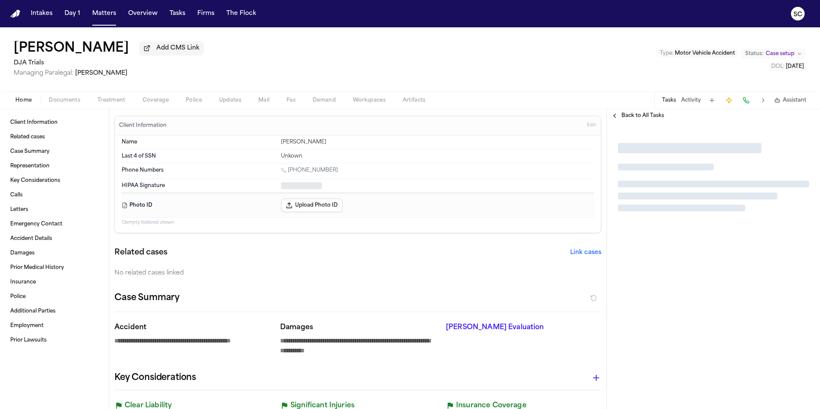
type textarea "*"
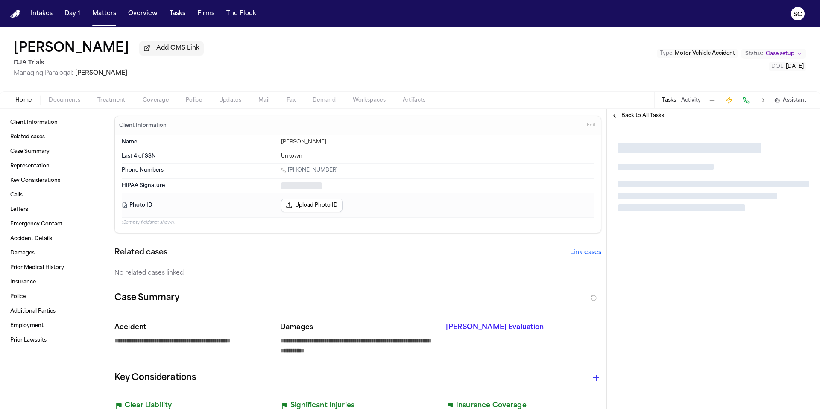
type textarea "*"
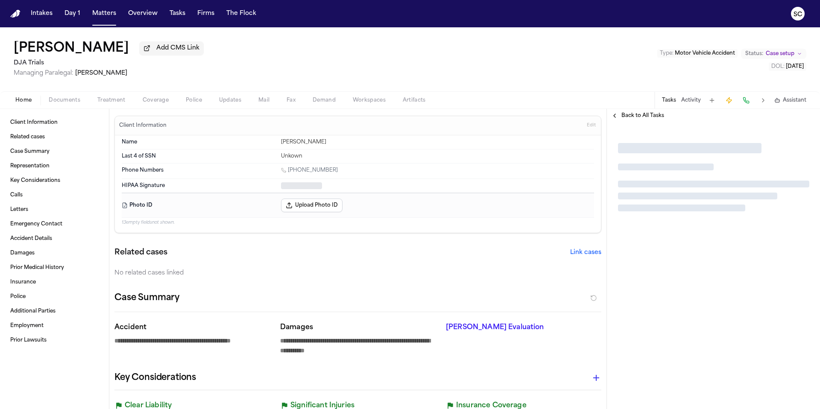
type textarea "*"
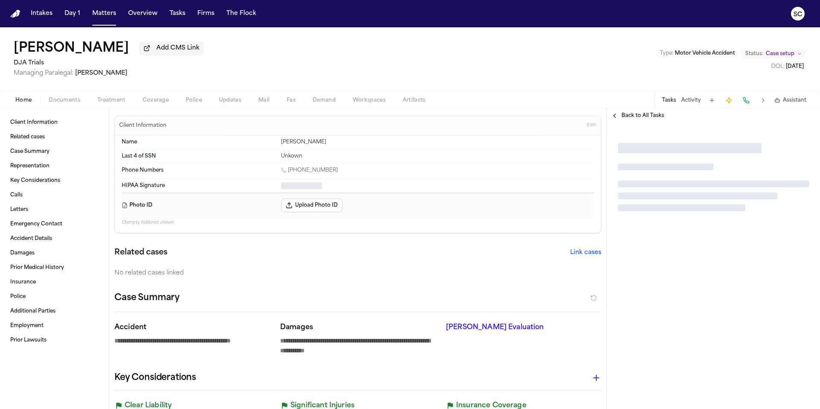
type textarea "*"
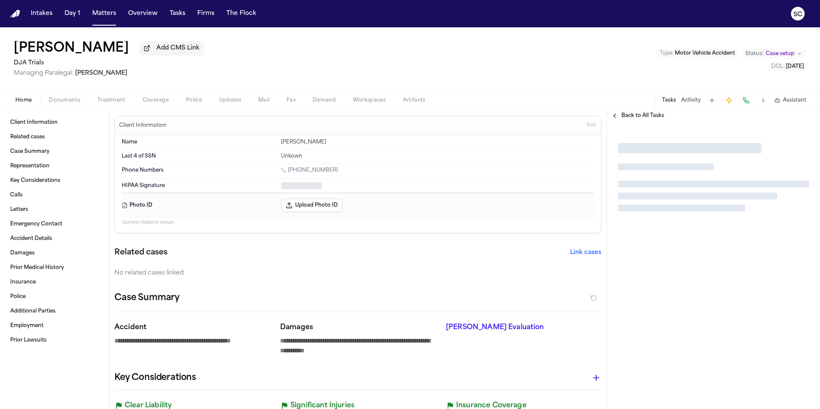
type textarea "*"
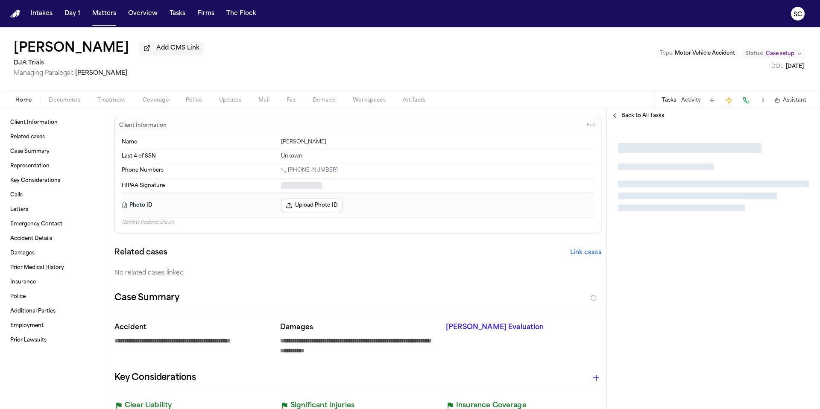
type textarea "*"
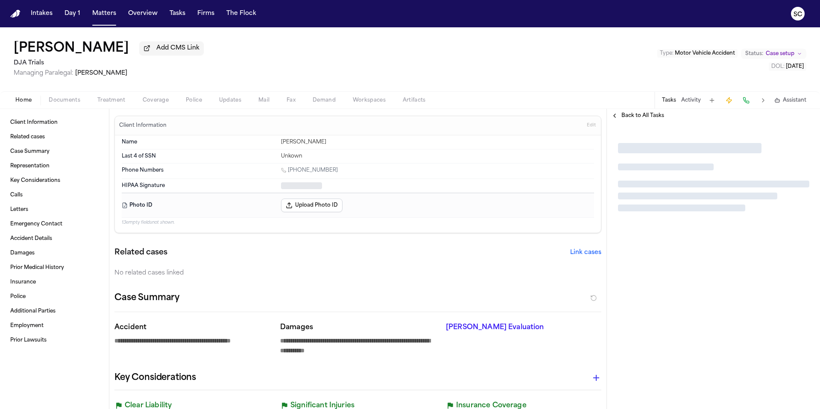
type textarea "*"
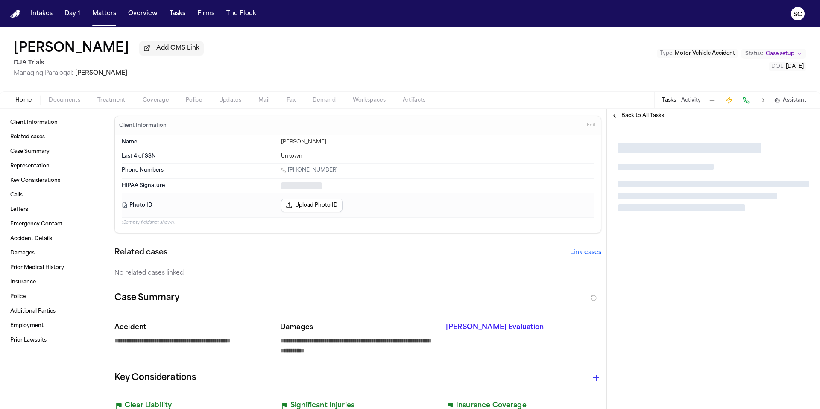
type textarea "*"
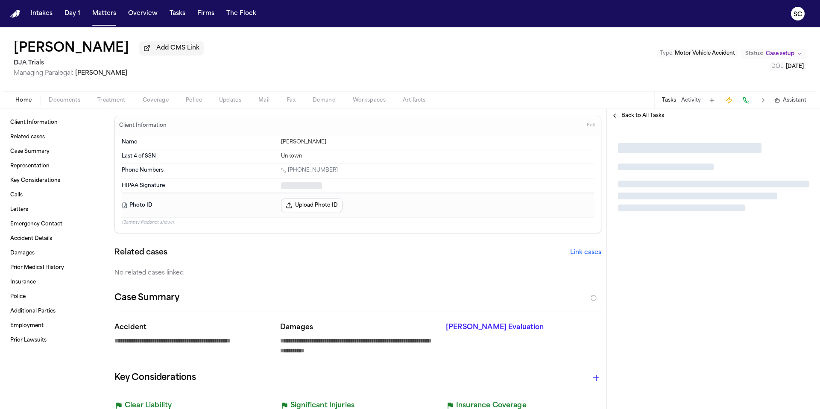
type textarea "*"
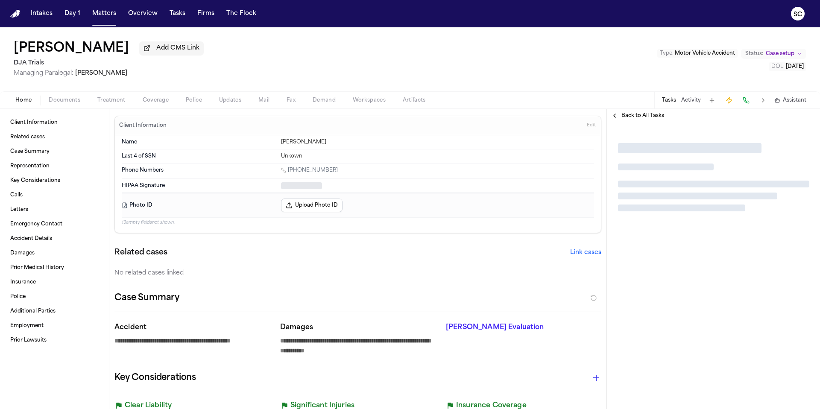
type textarea "*"
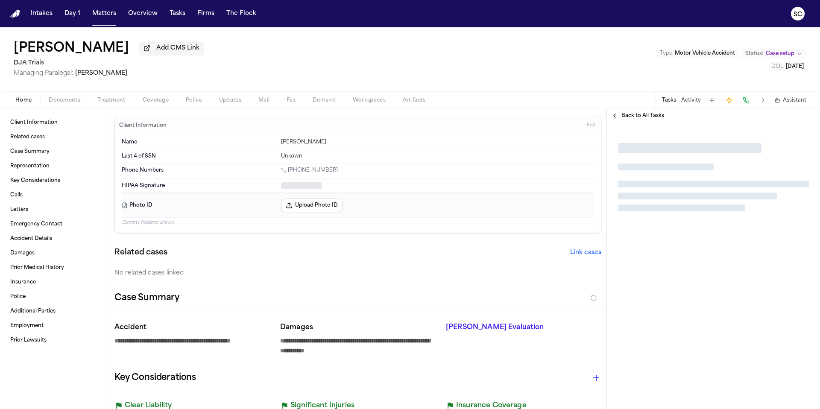
type textarea "*"
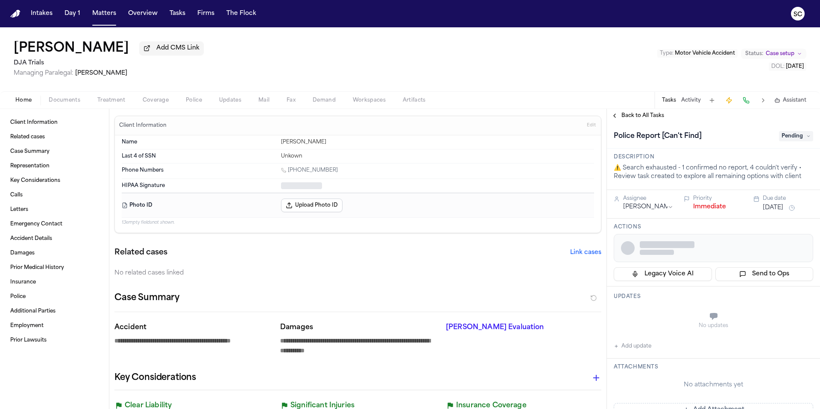
type textarea "*"
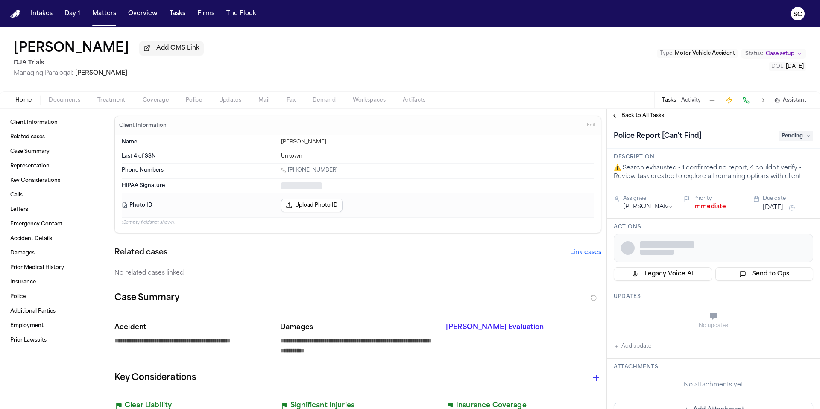
type textarea "*"
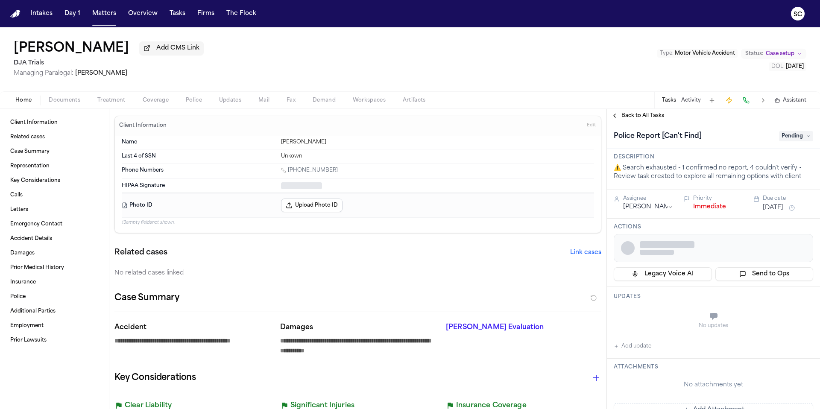
type textarea "*"
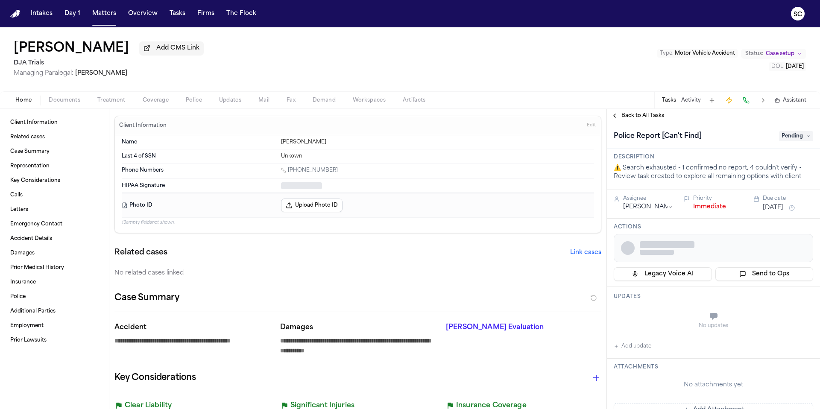
type textarea "*"
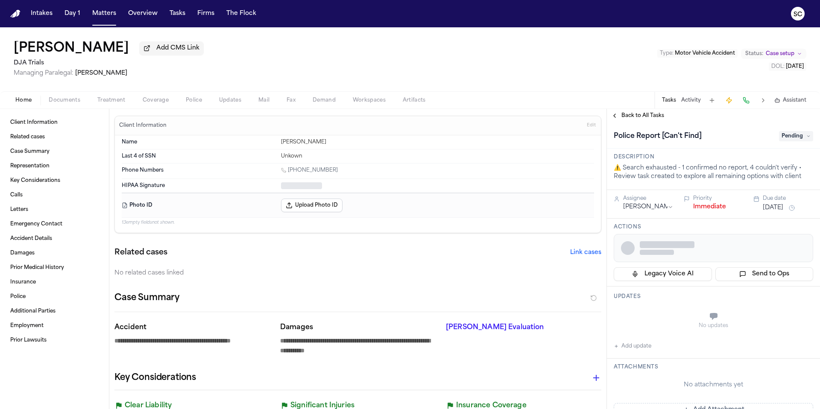
type textarea "*"
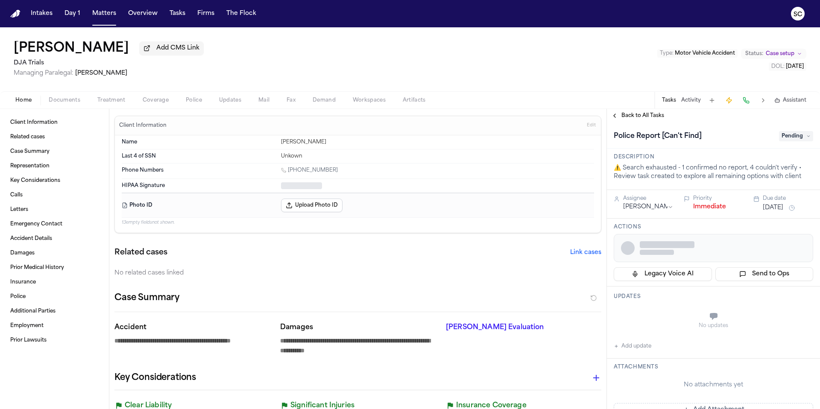
type textarea "*"
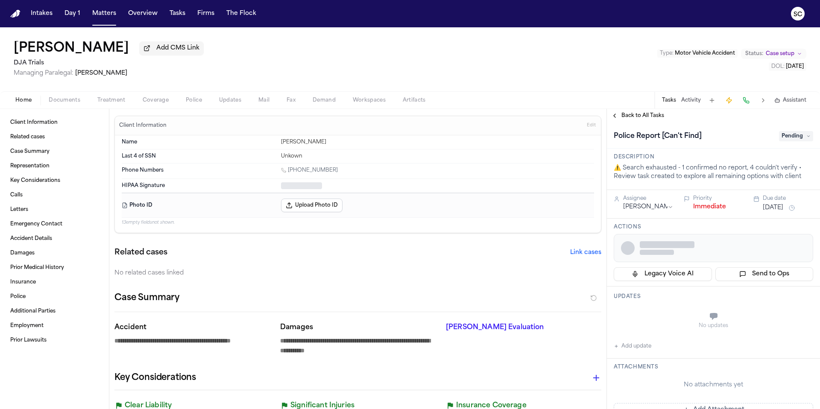
type textarea "*"
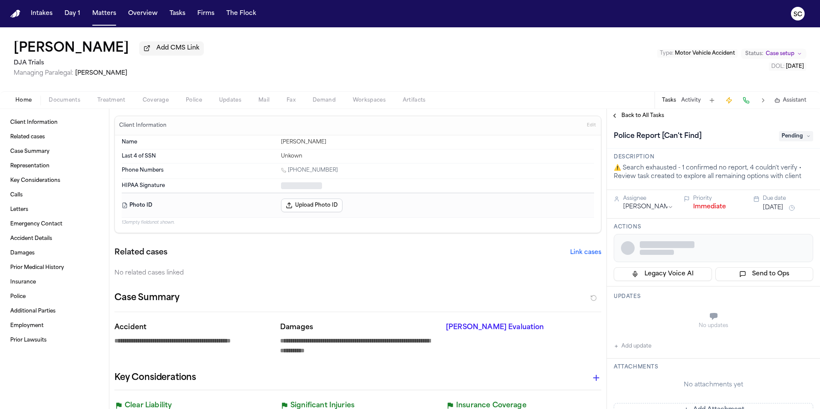
type textarea "*"
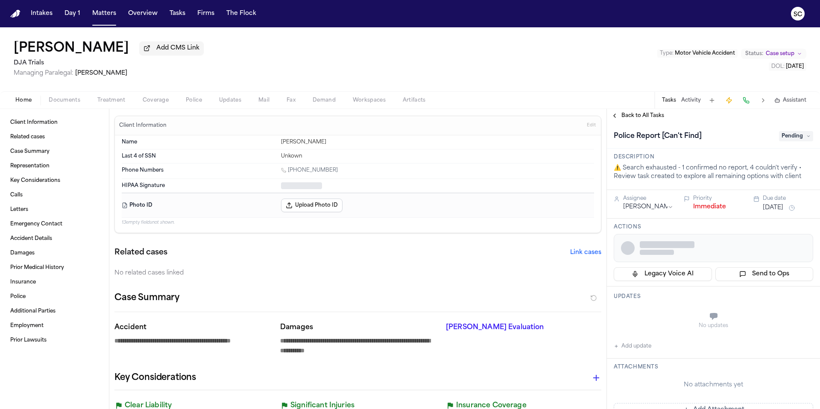
type textarea "*"
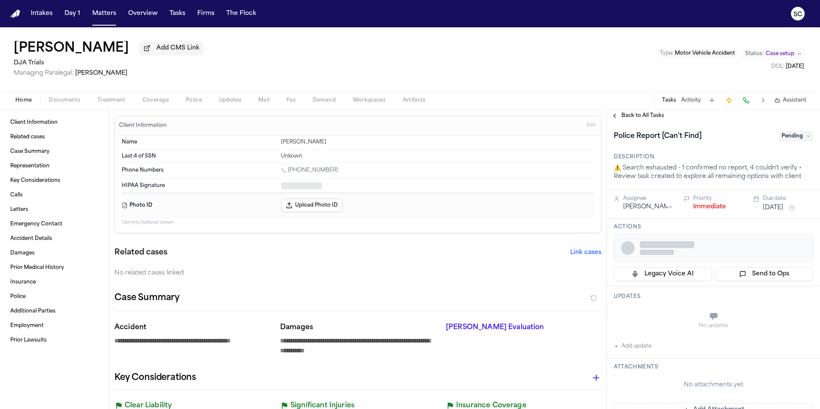
type textarea "*"
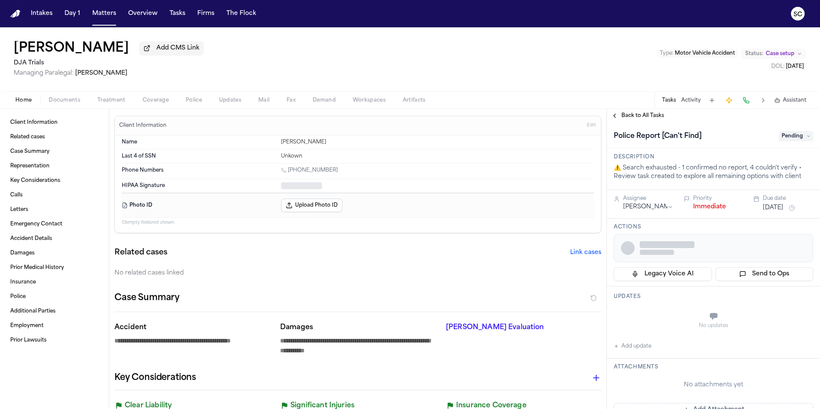
type textarea "*"
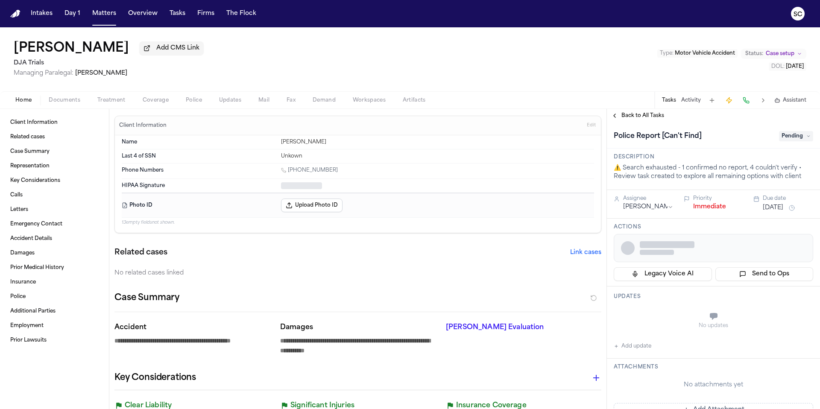
type textarea "*"
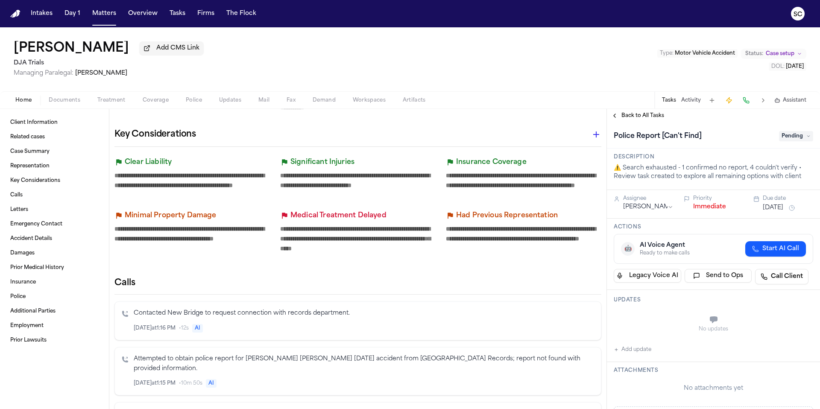
scroll to position [262, 0]
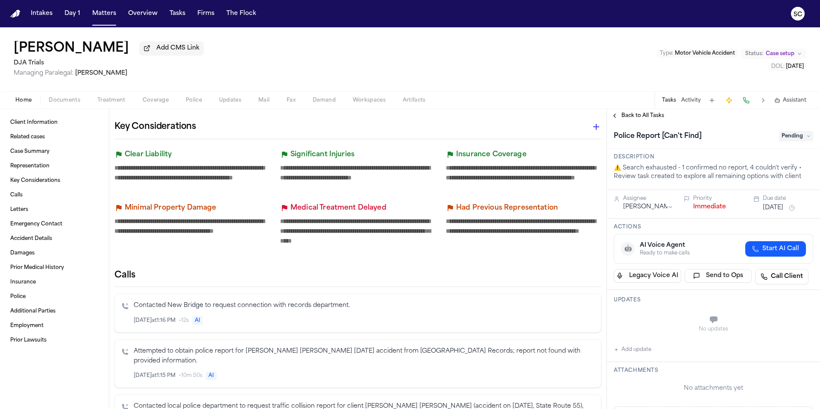
click at [62, 104] on span "Documents" at bounding box center [65, 100] width 32 height 7
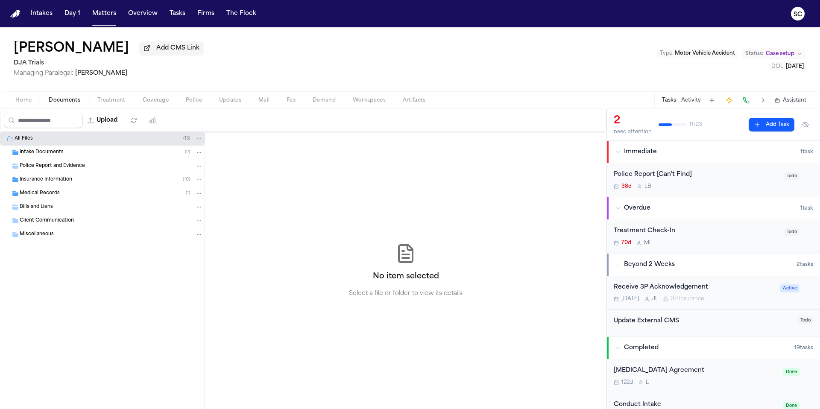
click at [46, 168] on span "Police Report and Evidence" at bounding box center [52, 166] width 65 height 7
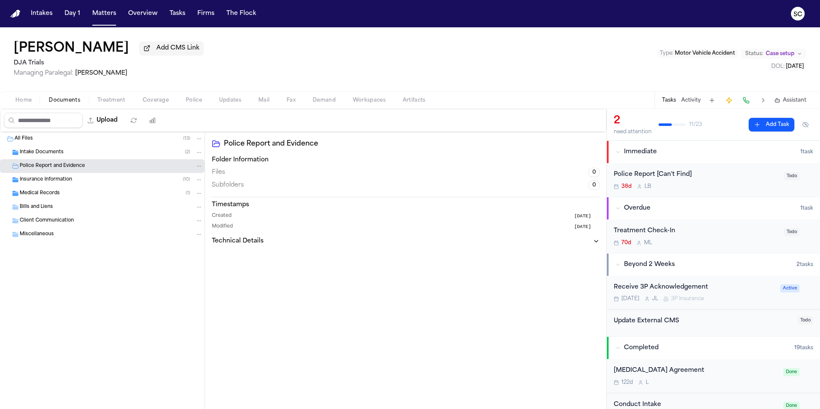
click at [36, 155] on span "Intake Documents" at bounding box center [42, 152] width 44 height 7
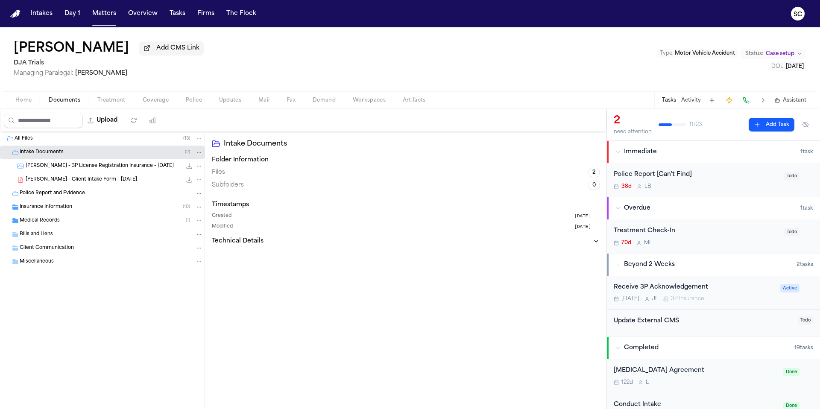
click at [49, 227] on div "Medical Records ( 1 )" at bounding box center [102, 221] width 205 height 14
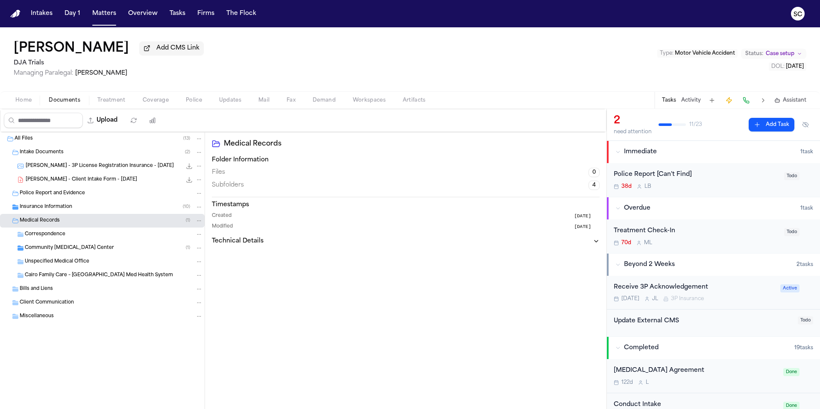
click at [68, 252] on span "Community Chiropractic Center" at bounding box center [69, 248] width 89 height 7
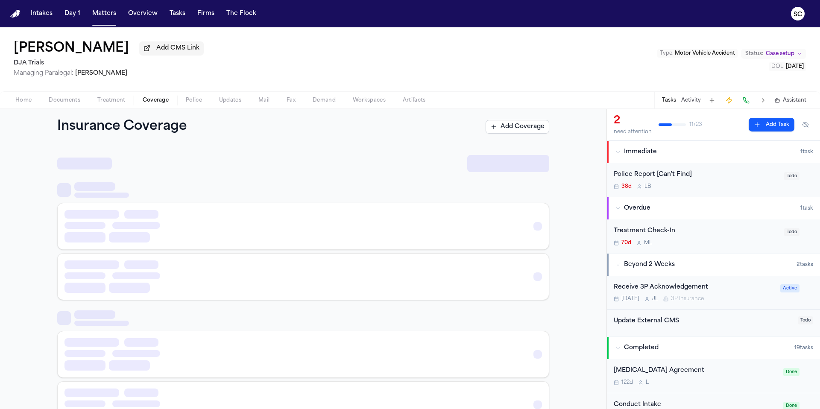
click at [159, 100] on span "Coverage" at bounding box center [156, 100] width 26 height 7
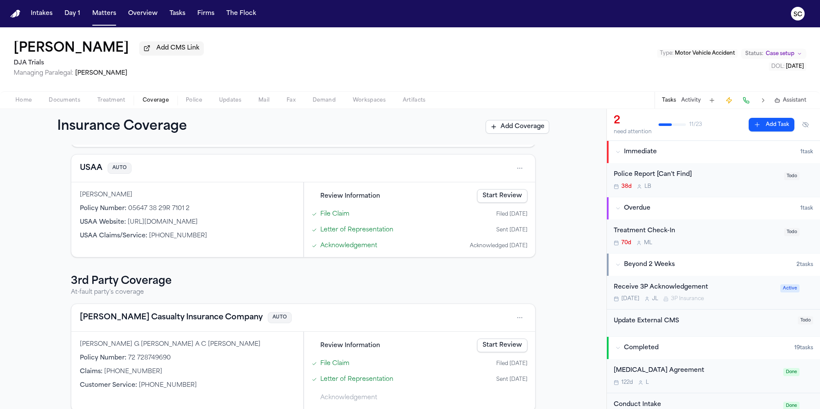
scroll to position [134, 0]
click at [62, 106] on span "button" at bounding box center [65, 105] width 42 height 1
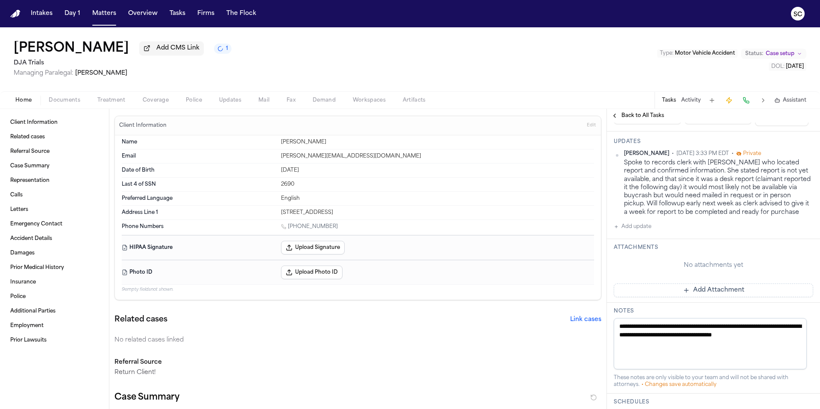
scroll to position [156, 0]
click at [70, 102] on span "Documents" at bounding box center [65, 100] width 32 height 7
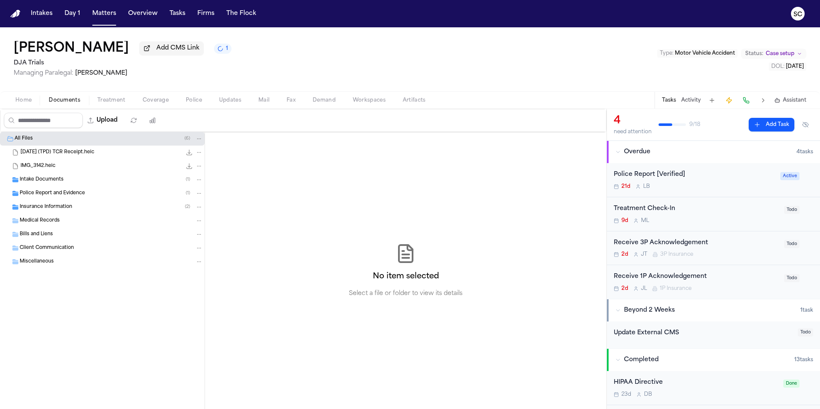
click at [77, 193] on span "Police Report and Evidence" at bounding box center [52, 193] width 65 height 7
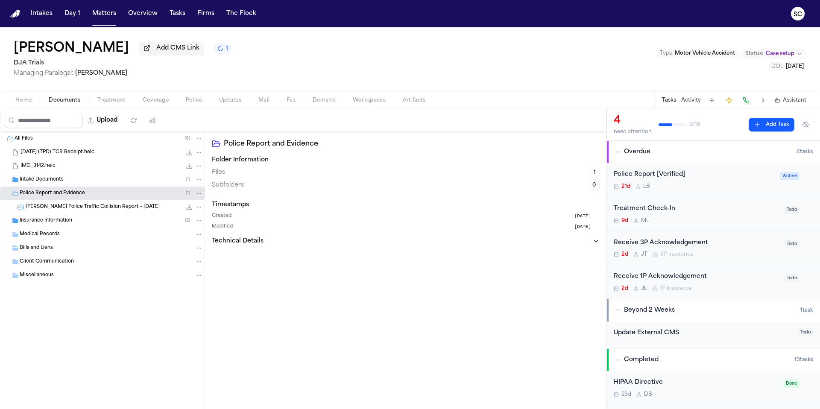
click at [110, 211] on span "[PERSON_NAME] Police Traffic Collision Report - [DATE]" at bounding box center [93, 207] width 134 height 7
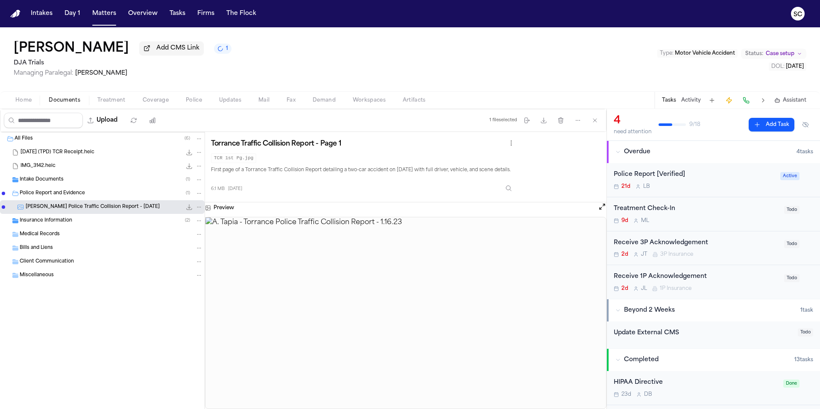
click at [193, 104] on span "Police" at bounding box center [194, 100] width 16 height 7
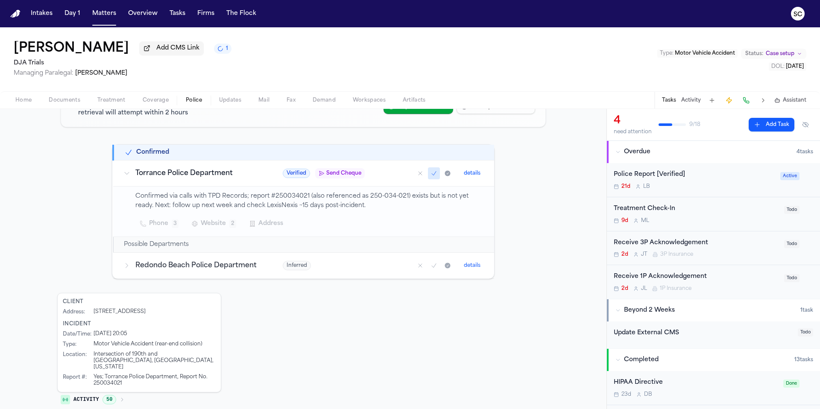
scroll to position [112, 0]
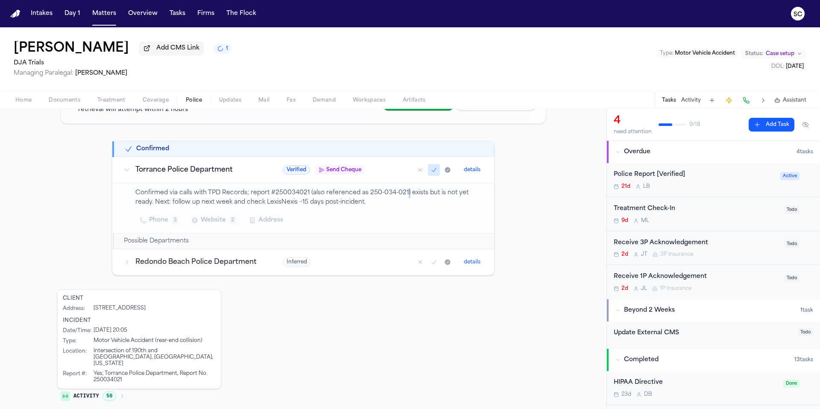
click at [402, 195] on p "Confirmed via calls with TPD Records; report #250034021 (also referenced as 250…" at bounding box center [309, 198] width 349 height 20
drag, startPoint x: 307, startPoint y: 194, endPoint x: 273, endPoint y: 194, distance: 34.2
click at [273, 194] on p "Confirmed via calls with TPD Records; report #250034021 (also referenced as 250…" at bounding box center [309, 198] width 349 height 20
copy p "250034021"
drag, startPoint x: 135, startPoint y: 172, endPoint x: 177, endPoint y: 177, distance: 41.8
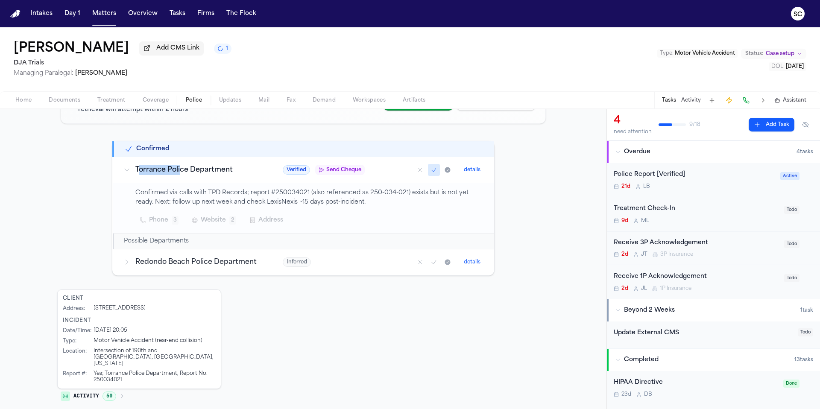
click at [177, 177] on td "Torrance Police Department" at bounding box center [192, 170] width 159 height 26
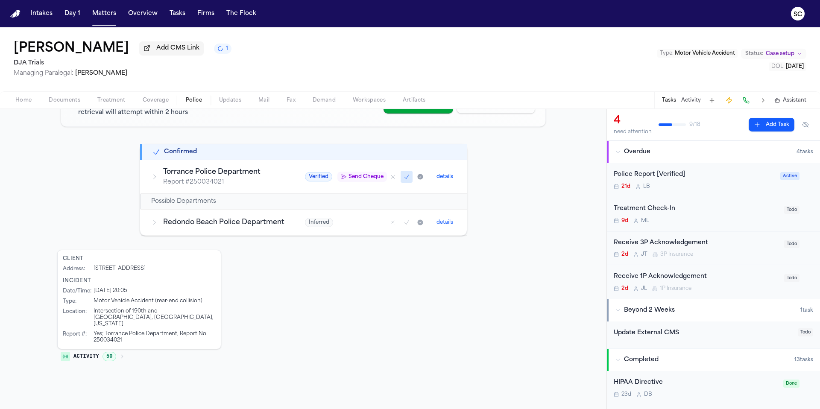
click at [207, 178] on p "Report # 250034021" at bounding box center [223, 182] width 121 height 9
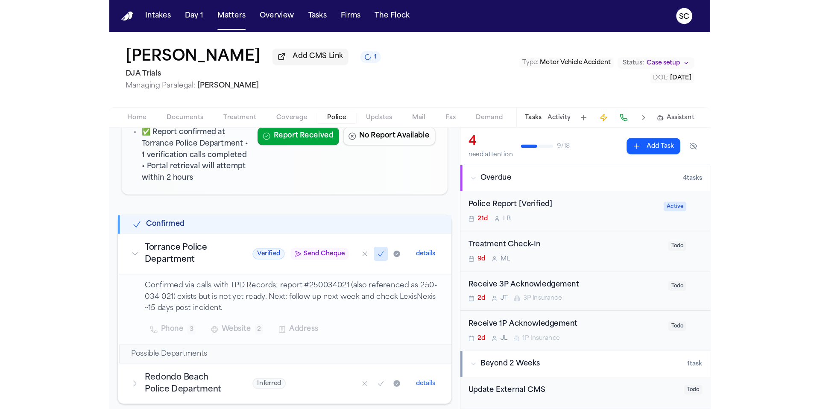
scroll to position [111, 0]
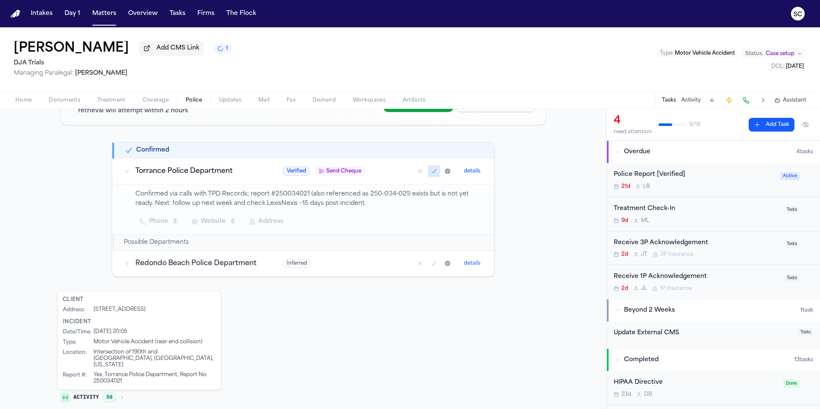
click at [71, 104] on span "Documents" at bounding box center [65, 100] width 32 height 7
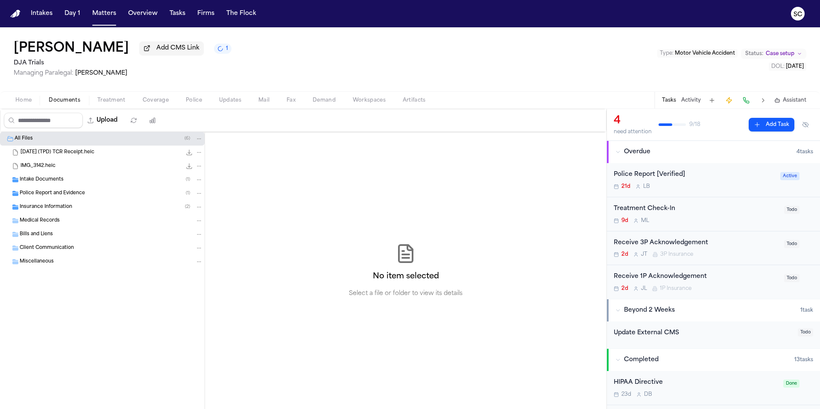
click at [66, 196] on span "Police Report and Evidence" at bounding box center [52, 193] width 65 height 7
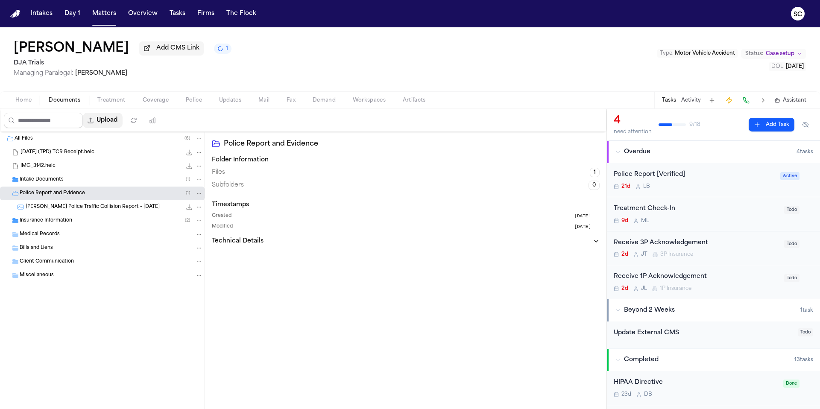
click at [115, 121] on button "Upload" at bounding box center [103, 120] width 40 height 15
select select "**********"
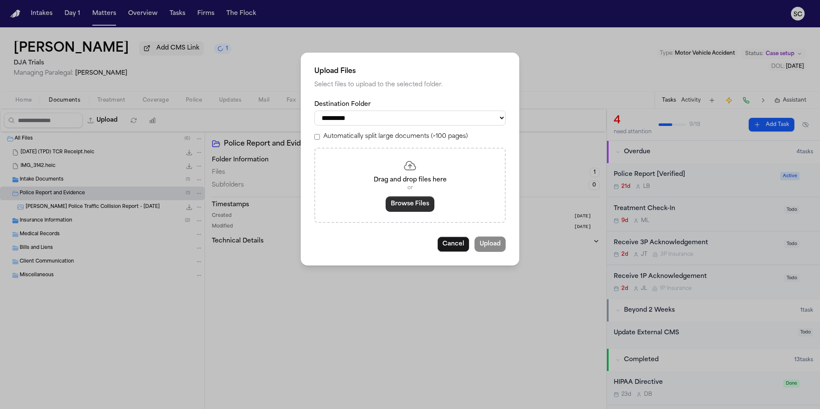
click at [414, 209] on button "Browse Files" at bounding box center [410, 204] width 49 height 15
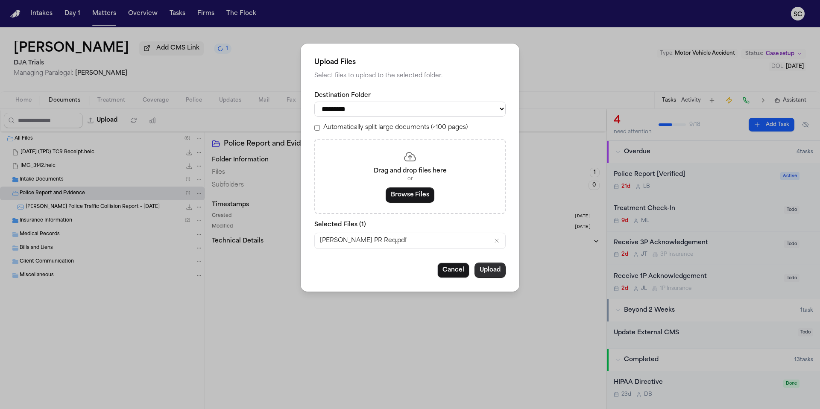
click at [491, 278] on button "Upload" at bounding box center [490, 270] width 31 height 15
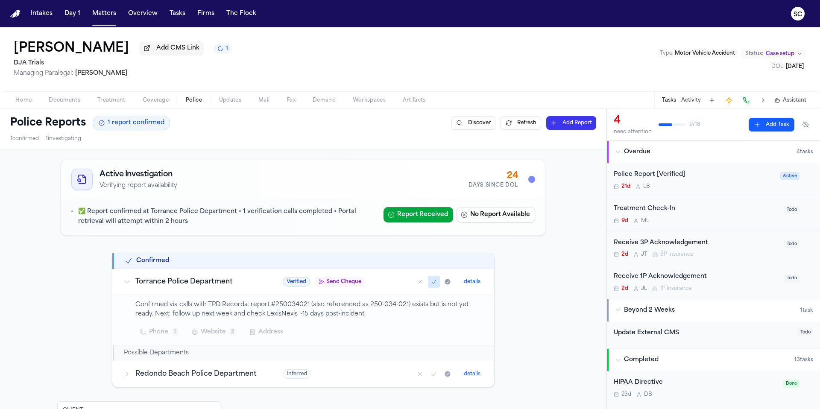
click at [194, 104] on span "Police" at bounding box center [194, 100] width 16 height 7
click at [340, 284] on span "Send Cheque" at bounding box center [343, 282] width 35 height 7
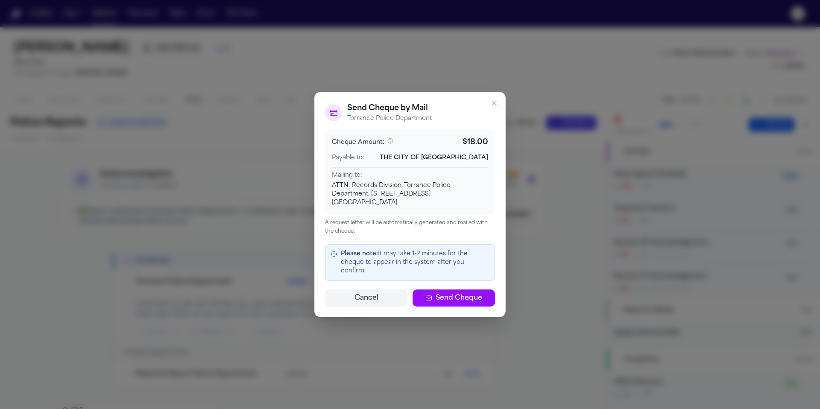
click at [465, 293] on span "Send Cheque" at bounding box center [459, 298] width 47 height 10
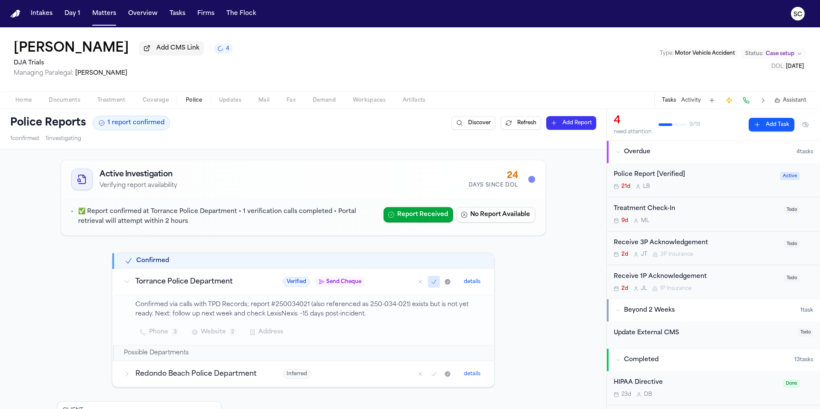
scroll to position [2, 0]
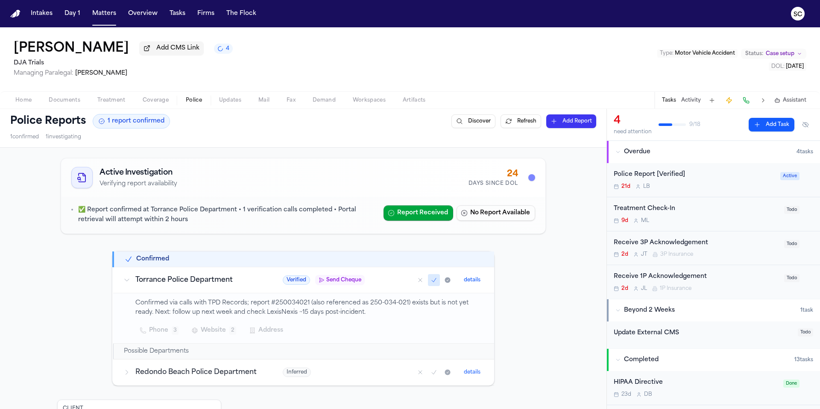
click at [682, 188] on div "21d L B" at bounding box center [695, 186] width 162 height 7
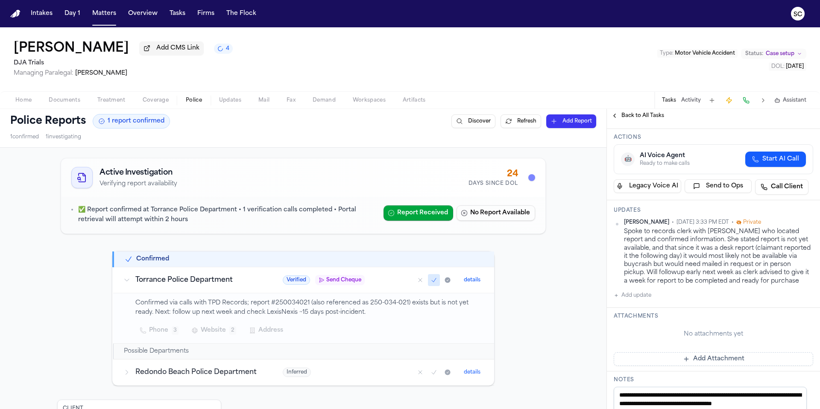
scroll to position [180, 0]
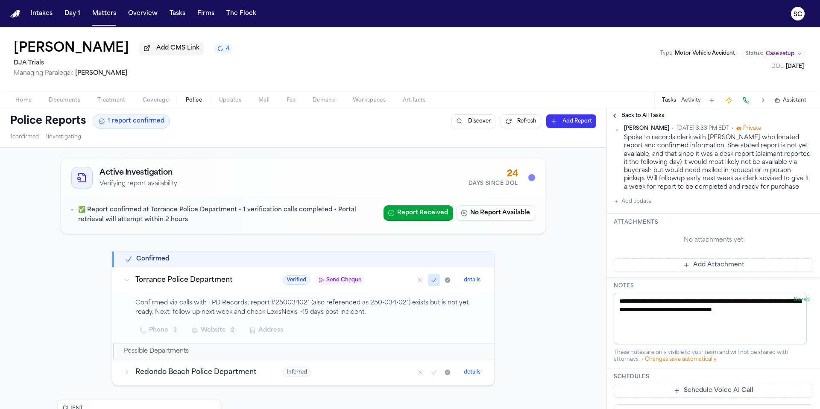
drag, startPoint x: 673, startPoint y: 340, endPoint x: 623, endPoint y: 317, distance: 54.9
click at [623, 317] on textarea "**********" at bounding box center [710, 318] width 193 height 51
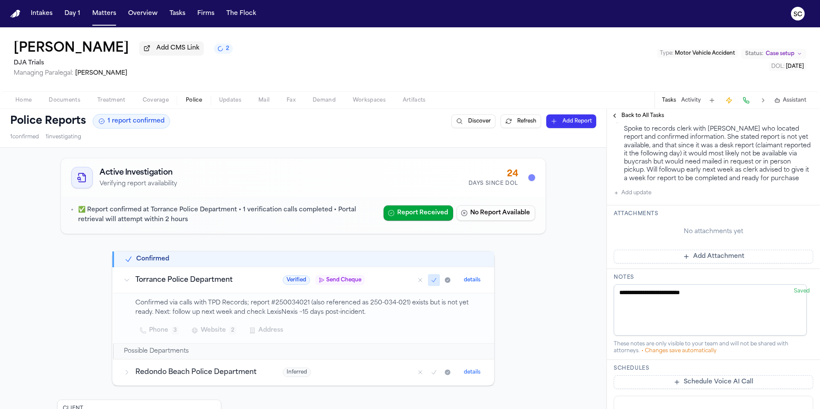
scroll to position [163, 0]
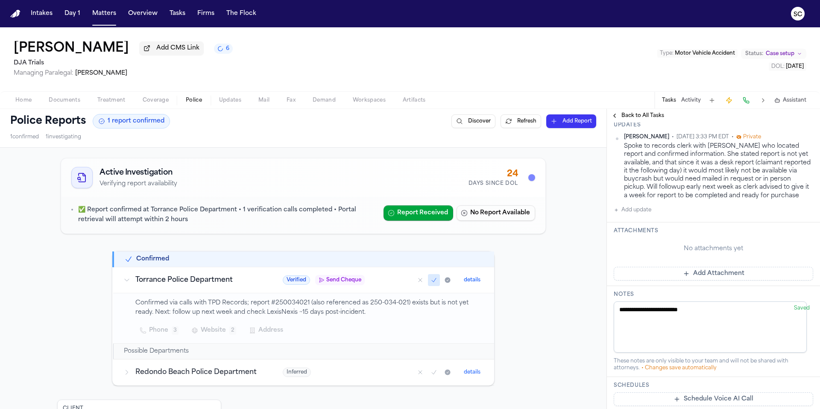
drag, startPoint x: 706, startPoint y: 323, endPoint x: 607, endPoint y: 322, distance: 99.2
click at [603, 322] on div "Police Reports 1 report confirmed Discover Refresh Add Report 1 confirmed 1 inv…" at bounding box center [410, 259] width 820 height 300
type textarea "**********"
click at [639, 215] on button "Add update" at bounding box center [633, 210] width 38 height 10
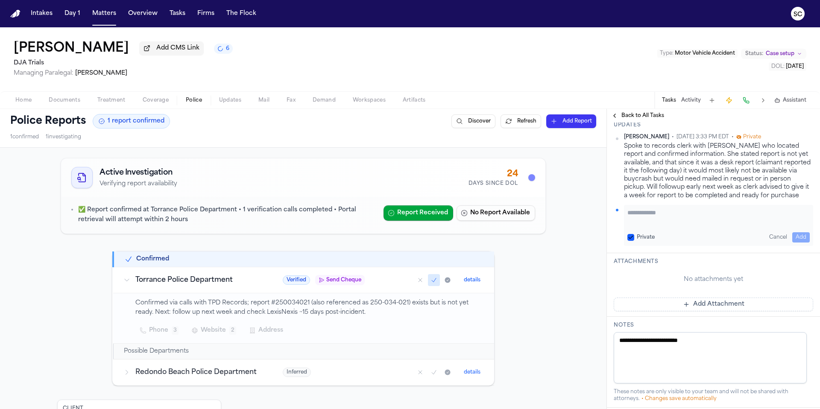
paste textarea "**********"
type textarea "**********"
click at [798, 243] on button "Add" at bounding box center [802, 237] width 18 height 10
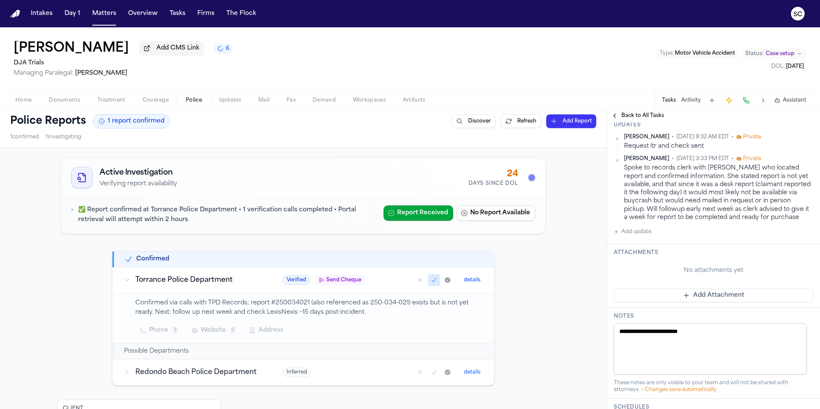
click at [276, 105] on button "Mail" at bounding box center [264, 100] width 28 height 10
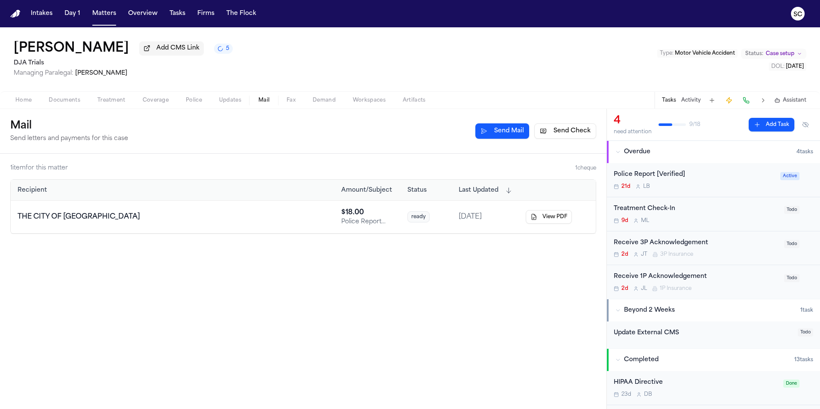
click at [715, 189] on div "21d L B" at bounding box center [695, 186] width 162 height 7
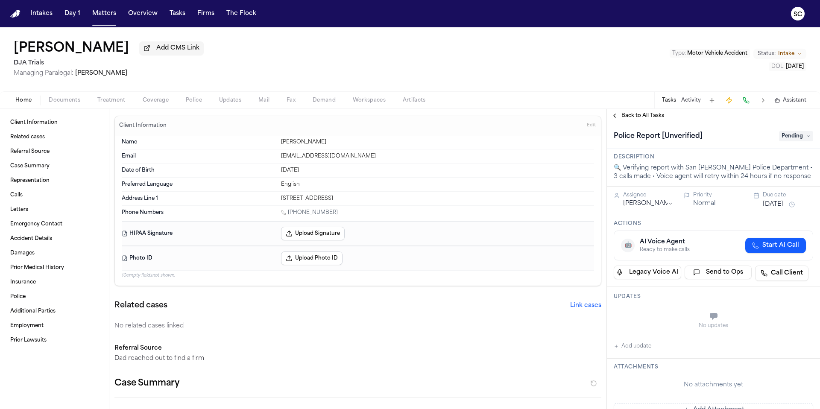
click at [506, 409] on div "[PERSON_NAME] Evaluation * ​" at bounding box center [352, 415] width 497 height 34
click at [530, 409] on div "[PERSON_NAME] Evaluation * ​" at bounding box center [352, 415] width 497 height 34
click at [111, 99] on span "Treatment" at bounding box center [111, 100] width 28 height 7
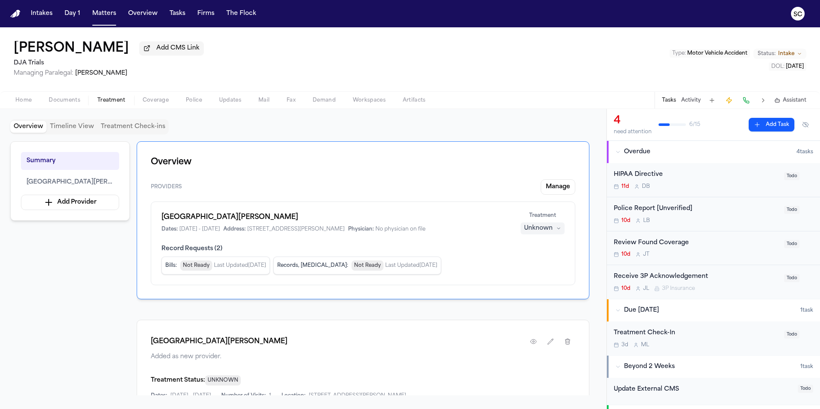
click at [206, 100] on button "Police" at bounding box center [193, 100] width 33 height 10
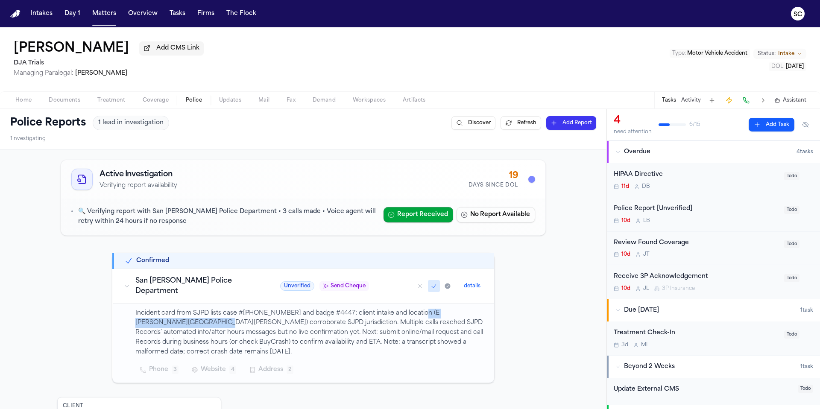
drag, startPoint x: 158, startPoint y: 317, endPoint x: 414, endPoint y: 307, distance: 255.7
click at [414, 309] on p "Incident card from SJPD lists case #[PHONE_NUMBER] and badge #4447; client inta…" at bounding box center [309, 333] width 349 height 49
copy p "E [PERSON_NAME] & S 8th St, [GEOGRAPHIC_DATA][PERSON_NAME]"
drag, startPoint x: 332, startPoint y: 306, endPoint x: 293, endPoint y: 305, distance: 39.3
click at [293, 309] on p "Incident card from SJPD lists case #[PHONE_NUMBER] and badge #4447; client inta…" at bounding box center [309, 333] width 349 height 49
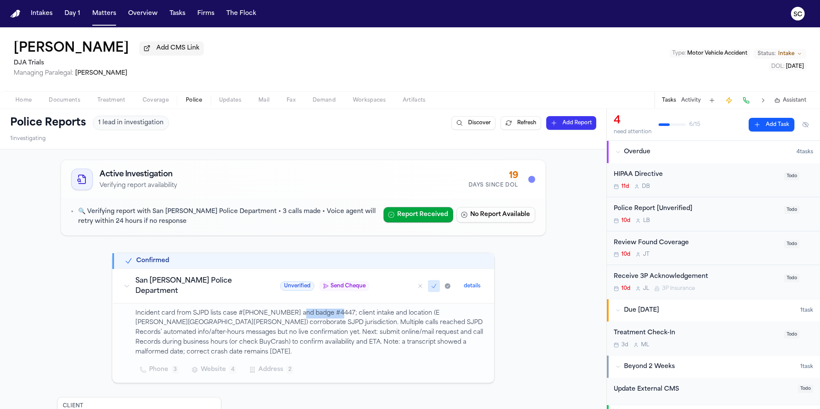
copy p "badge #4447"
click at [68, 104] on span "Documents" at bounding box center [65, 100] width 32 height 7
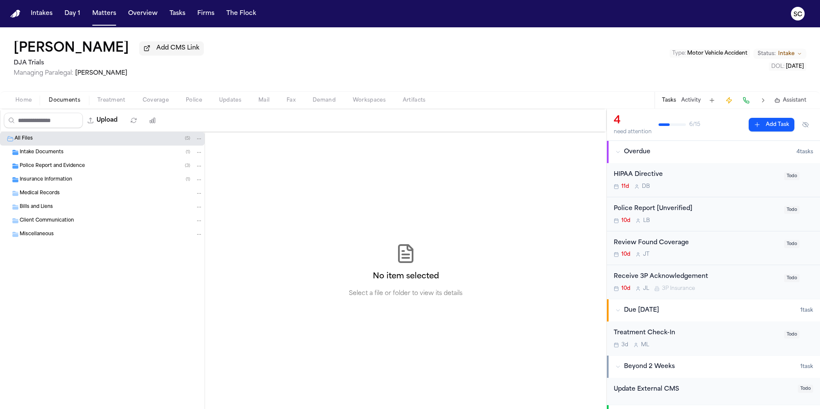
click at [31, 168] on span "Police Report and Evidence" at bounding box center [52, 166] width 65 height 7
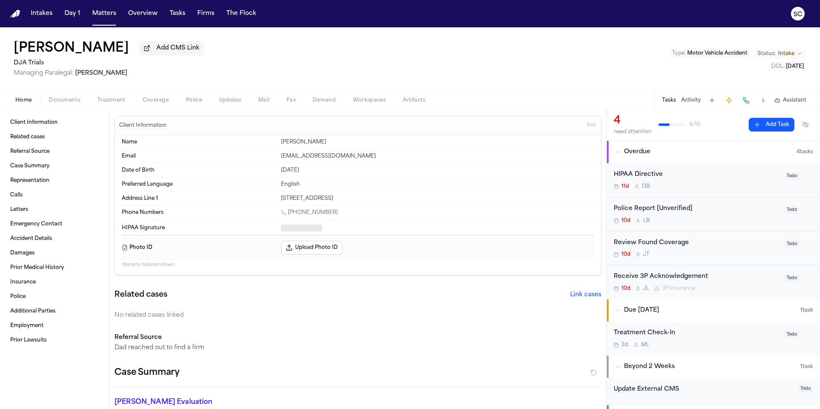
click at [28, 104] on span "Home" at bounding box center [23, 100] width 16 height 7
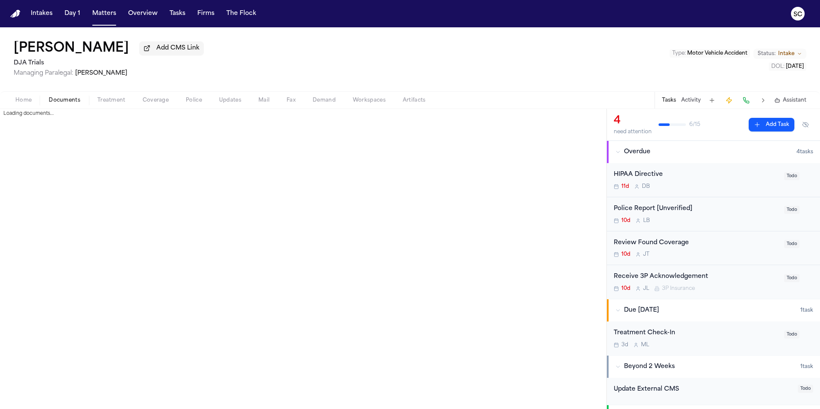
click at [73, 102] on span "Documents" at bounding box center [65, 100] width 32 height 7
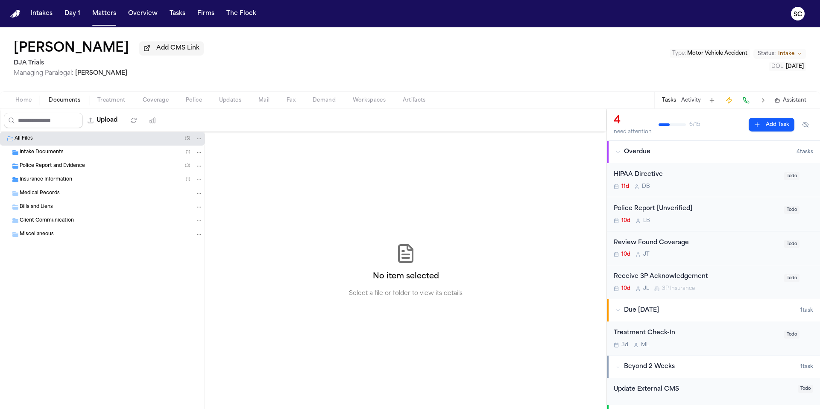
click at [53, 183] on span "Insurance Information" at bounding box center [46, 179] width 53 height 7
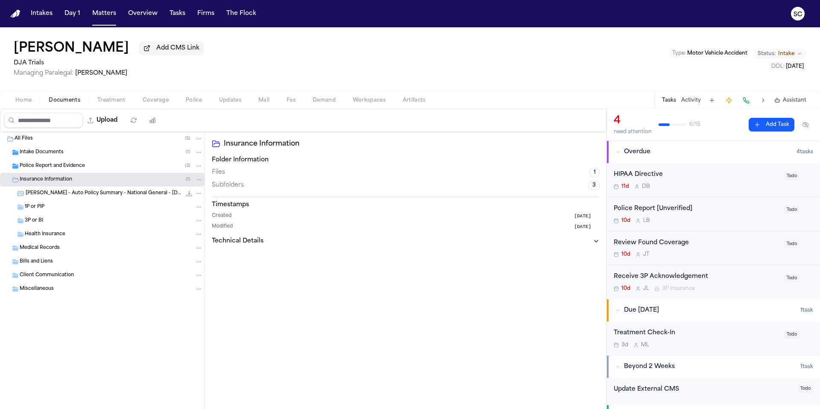
click at [73, 196] on span "[PERSON_NAME] - Auto Policy Summary - National General - [DATE]" at bounding box center [104, 193] width 156 height 7
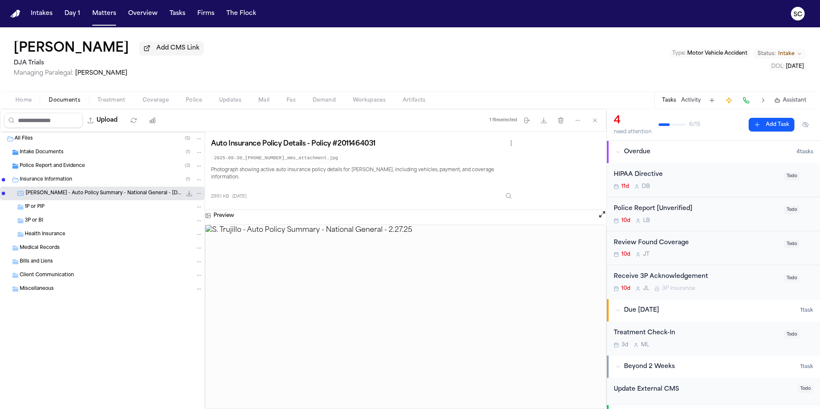
click at [53, 166] on span "Police Report and Evidence" at bounding box center [52, 166] width 65 height 7
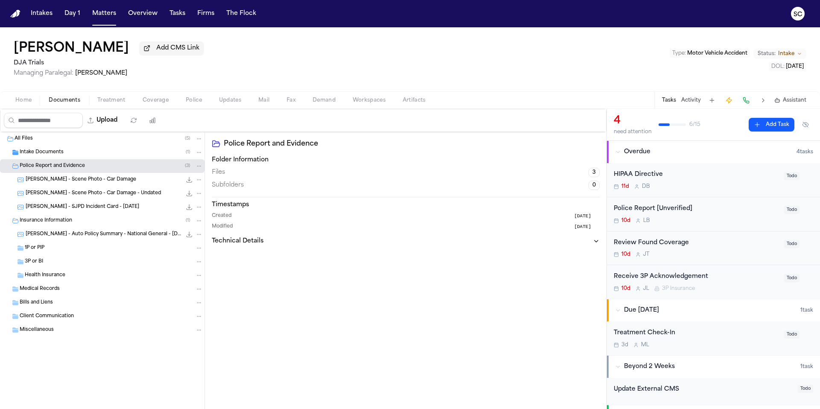
click at [89, 182] on span "[PERSON_NAME] - Scene Photo - Car Damage" at bounding box center [81, 179] width 111 height 7
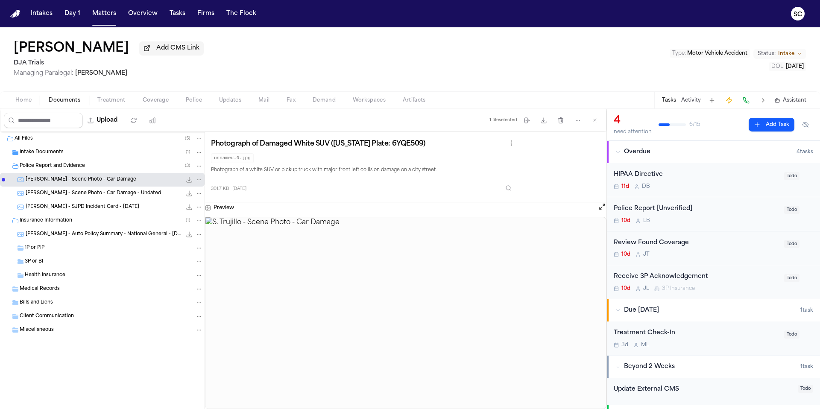
click at [100, 195] on span "[PERSON_NAME] - Scene Photo - Car Damage - Undated" at bounding box center [93, 193] width 135 height 7
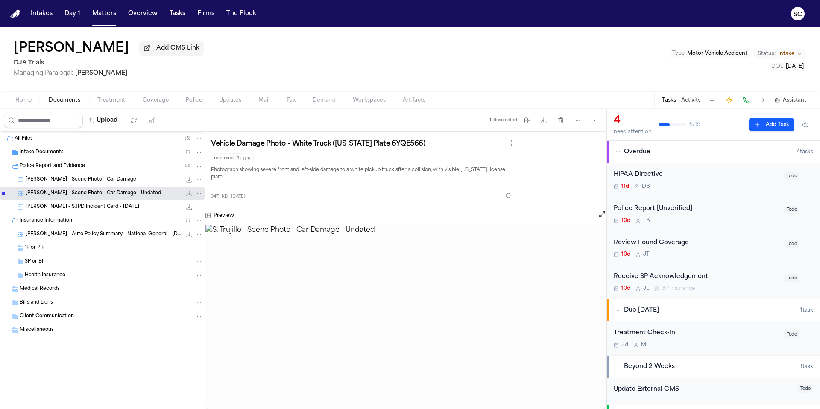
drag, startPoint x: 99, startPoint y: 180, endPoint x: 103, endPoint y: 182, distance: 4.4
click at [99, 180] on span "[PERSON_NAME] - Scene Photo - Car Damage" at bounding box center [81, 179] width 111 height 7
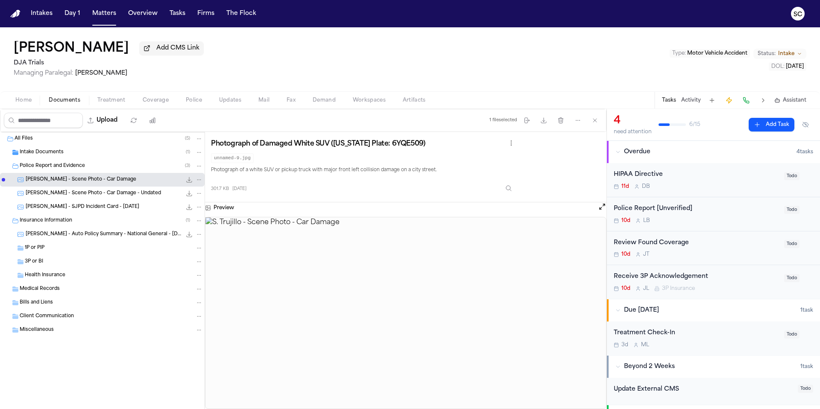
click at [97, 210] on span "[PERSON_NAME] - SJPD Incident Card - [DATE]" at bounding box center [83, 207] width 114 height 7
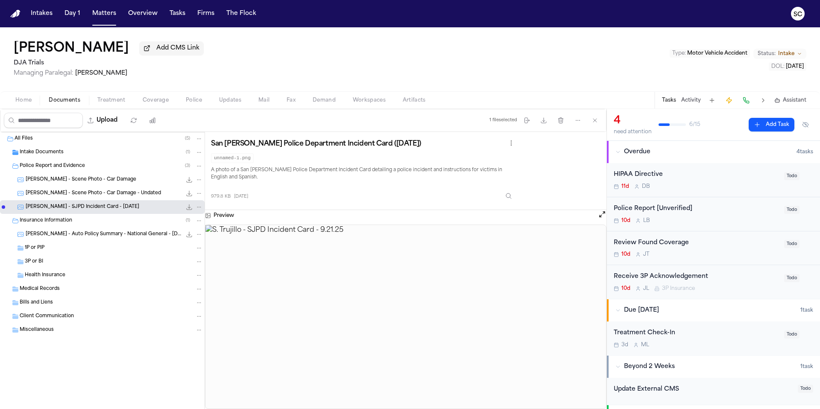
click at [99, 232] on span "[PERSON_NAME] - Auto Policy Summary - National General - [DATE]" at bounding box center [104, 234] width 156 height 7
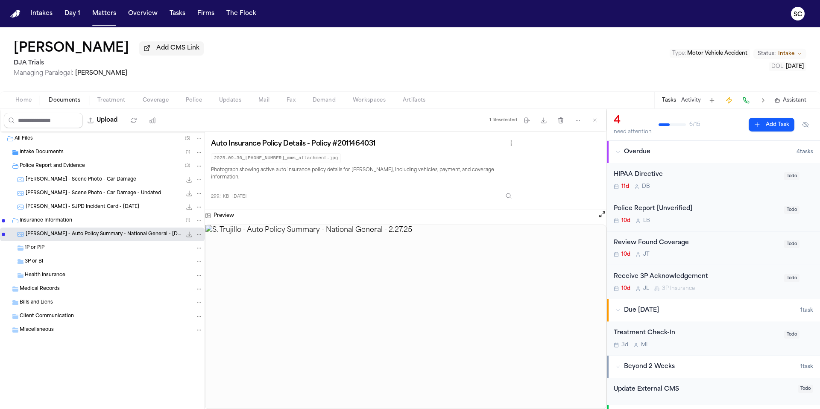
click at [85, 182] on span "[PERSON_NAME] - Scene Photo - Car Damage" at bounding box center [81, 179] width 111 height 7
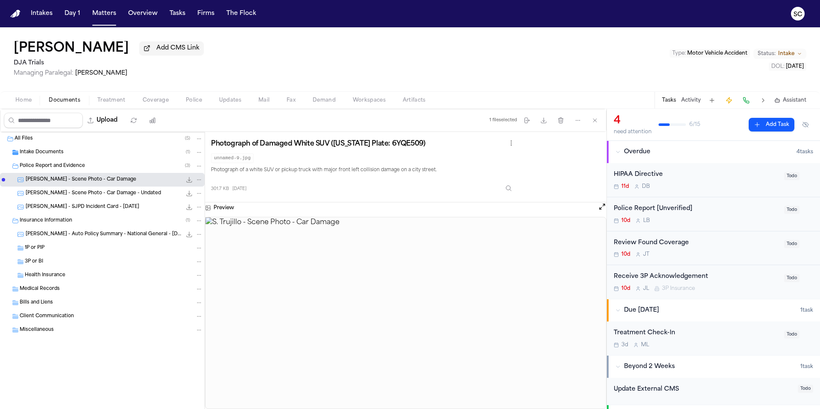
click at [111, 194] on span "[PERSON_NAME] - Scene Photo - Car Damage - Undated" at bounding box center [93, 193] width 135 height 7
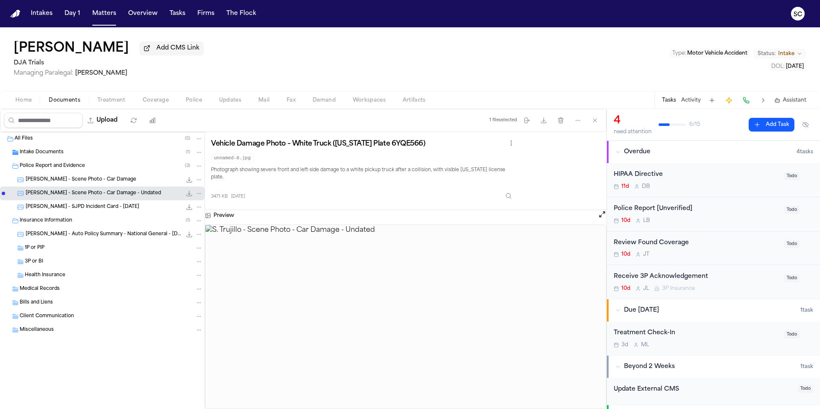
click at [695, 221] on div "10d L B" at bounding box center [696, 221] width 165 height 7
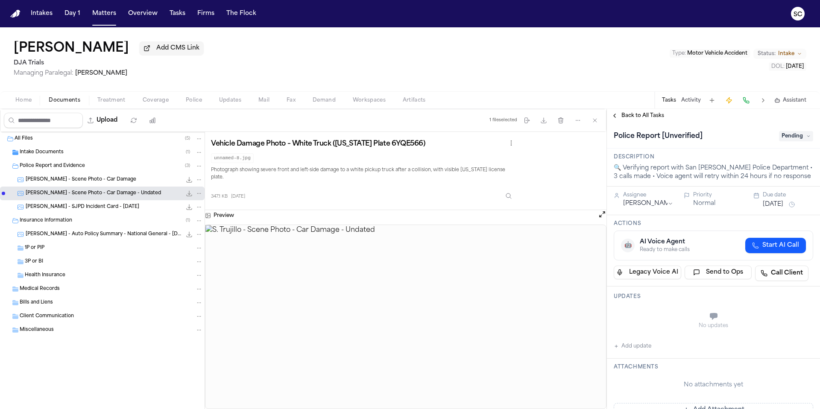
click at [640, 349] on button "Add update" at bounding box center [633, 346] width 38 height 10
click at [641, 315] on textarea "Add your update" at bounding box center [719, 317] width 182 height 17
type textarea "**********"
click at [800, 339] on button "Add" at bounding box center [802, 338] width 18 height 10
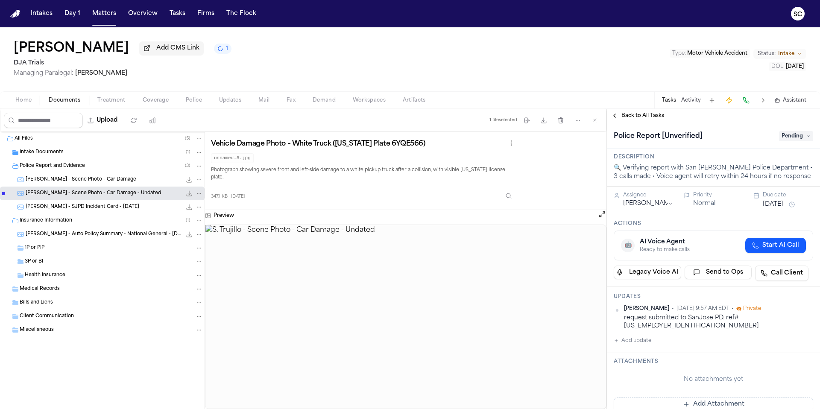
click at [68, 170] on span "Police Report and Evidence" at bounding box center [52, 166] width 65 height 7
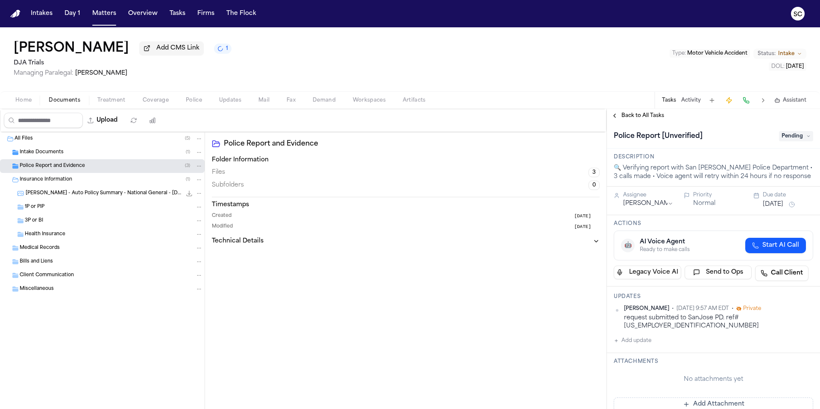
click at [113, 126] on button "Upload" at bounding box center [103, 120] width 40 height 15
select select "**********"
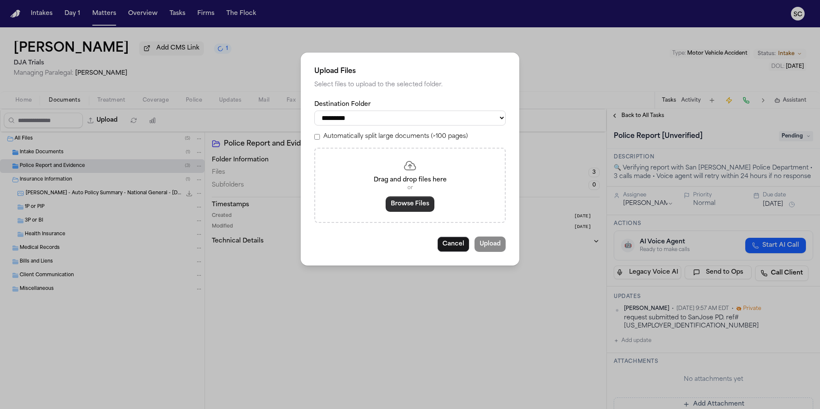
click at [413, 208] on button "Browse Files" at bounding box center [410, 204] width 49 height 15
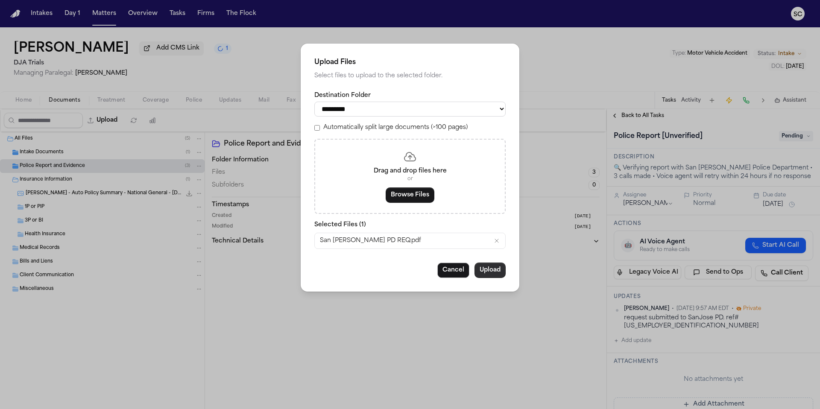
click at [494, 275] on button "Upload" at bounding box center [490, 270] width 31 height 15
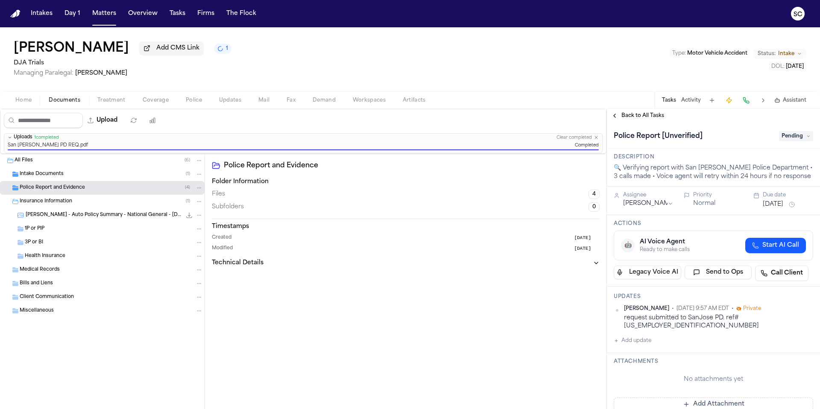
click at [808, 137] on icon at bounding box center [809, 136] width 2 height 1
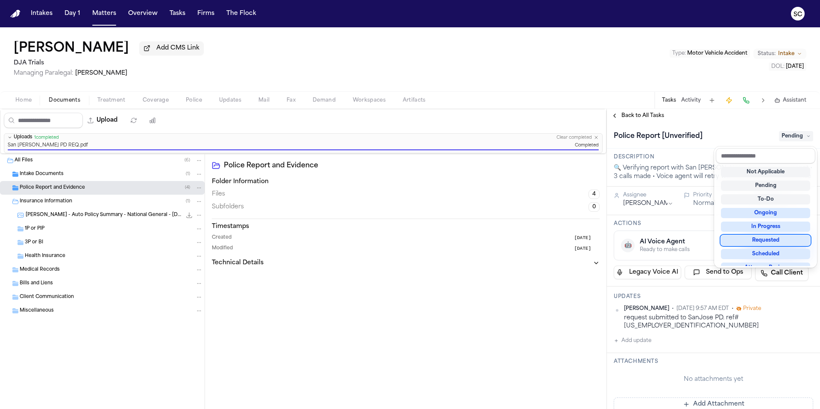
click at [770, 243] on div "Requested" at bounding box center [765, 240] width 89 height 10
click at [776, 317] on div "**********" at bounding box center [713, 400] width 213 height 554
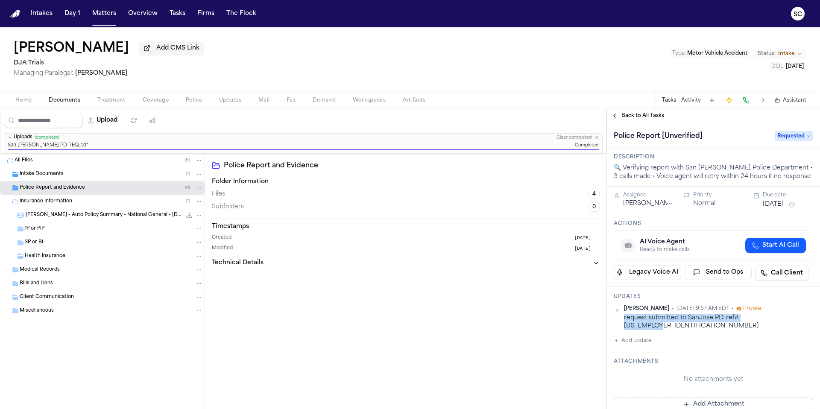
drag, startPoint x: 773, startPoint y: 321, endPoint x: 624, endPoint y: 322, distance: 149.6
click at [624, 322] on div "request submitted to SanJose PD. ref# [US_EMPLOYER_IDENTIFICATION_NUMBER]" at bounding box center [718, 322] width 189 height 17
copy div "request submitted to SanJose PD. ref# [US_EMPLOYER_IDENTIFICATION_NUMBER]"
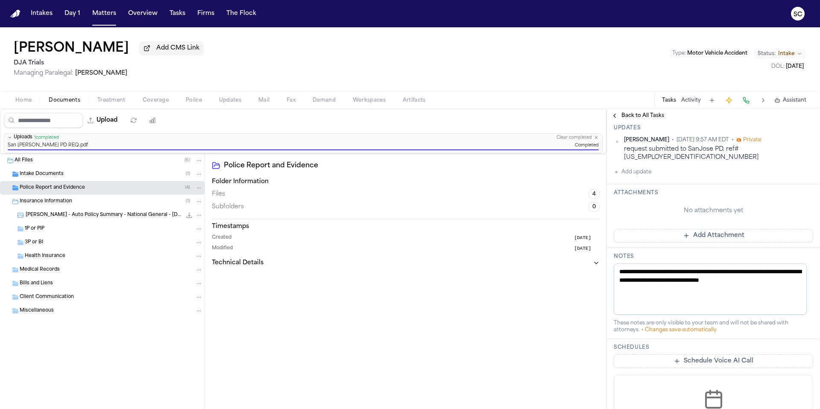
drag, startPoint x: 783, startPoint y: 274, endPoint x: 634, endPoint y: 262, distance: 149.2
click at [634, 264] on textarea "**********" at bounding box center [710, 289] width 193 height 51
type textarea "**"
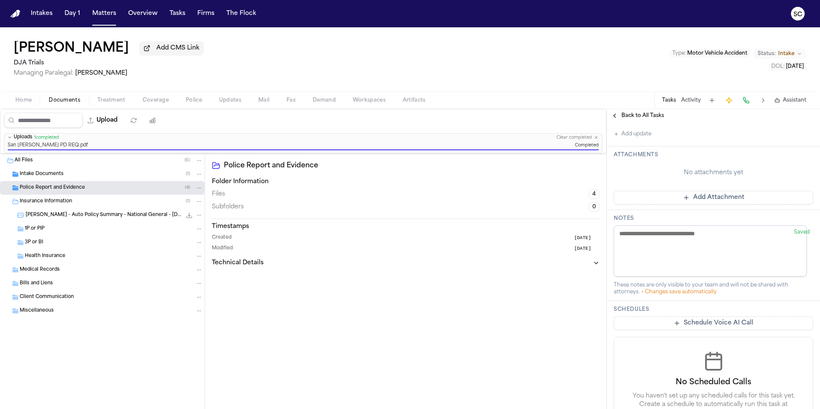
scroll to position [131, 0]
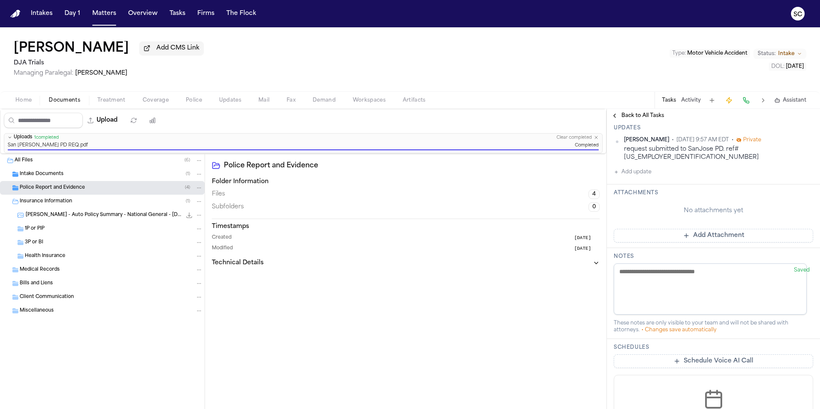
paste textarea "**********"
type textarea "**********"
click at [584, 278] on div "Police Report and Evidence Folder Information Files 4 Subfolders 0 Timestamps C…" at bounding box center [406, 282] width 402 height 256
paste textarea "**********"
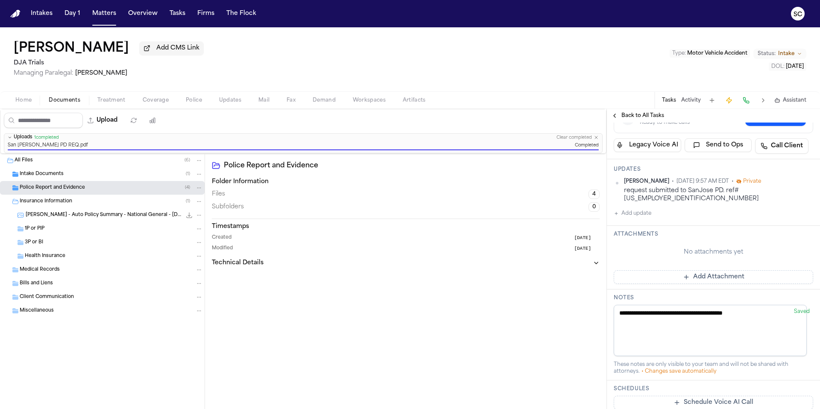
scroll to position [164, 0]
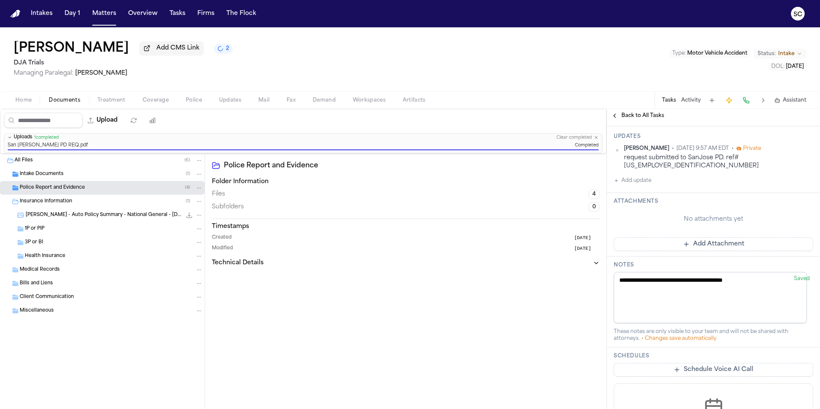
type textarea "**********"
click at [597, 294] on div "Police Report and Evidence Folder Information Files 4 Subfolders 0 Timestamps C…" at bounding box center [406, 282] width 402 height 256
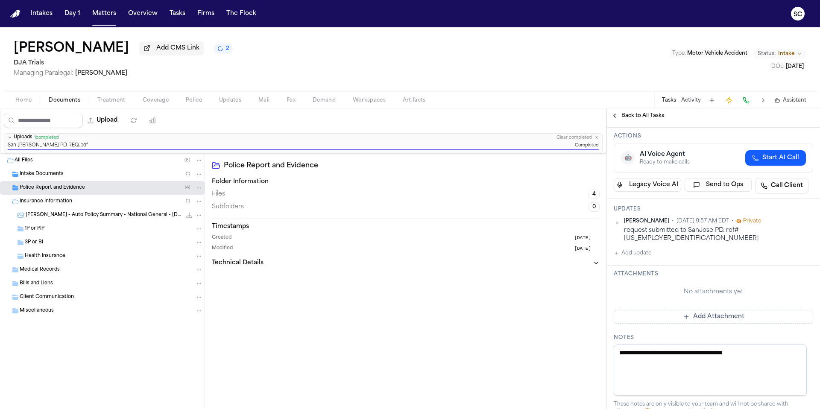
scroll to position [0, 0]
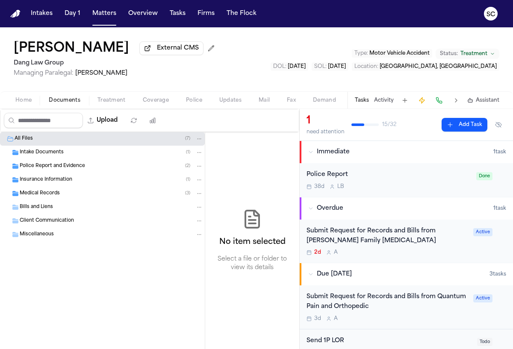
click at [383, 180] on div "Police Report" at bounding box center [388, 175] width 165 height 10
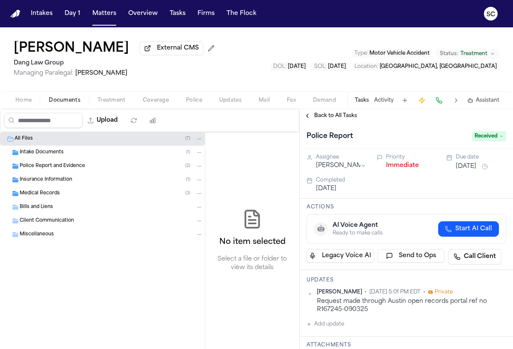
click at [59, 170] on span "Police Report and Evidence" at bounding box center [52, 166] width 65 height 7
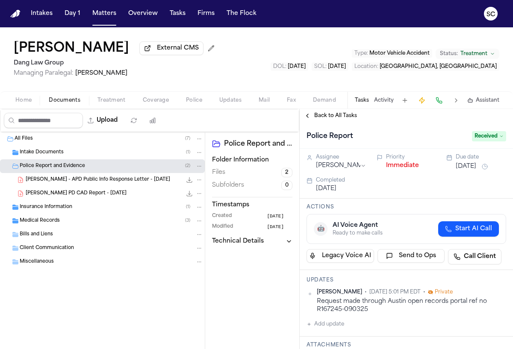
click at [113, 195] on span "T. Landweer - Austin PD CAD Report - 6.3.25" at bounding box center [76, 193] width 101 height 7
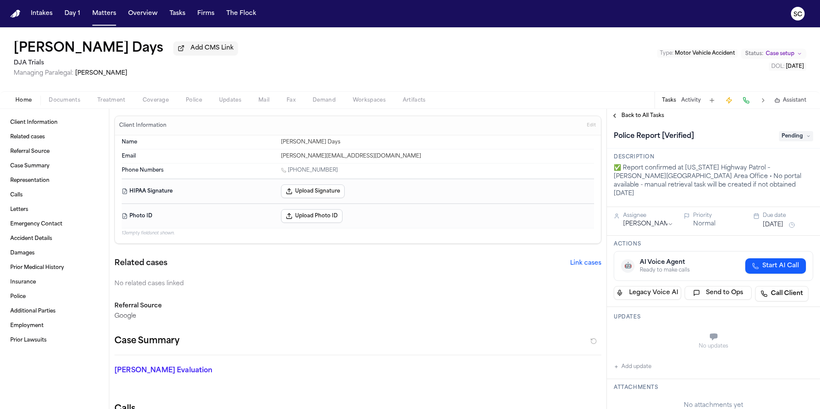
click at [197, 103] on span "Police" at bounding box center [194, 100] width 16 height 7
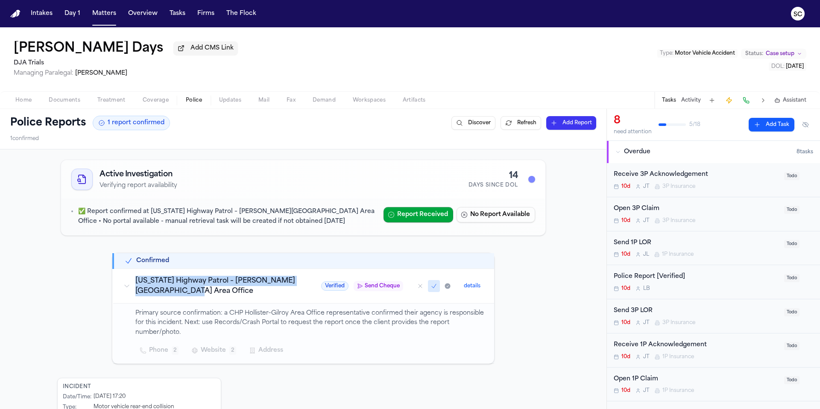
drag, startPoint x: 192, startPoint y: 295, endPoint x: 140, endPoint y: 285, distance: 53.5
click at [135, 284] on h3 "[US_STATE] Highway Patrol – [PERSON_NAME][GEOGRAPHIC_DATA] Area Office" at bounding box center [217, 286] width 165 height 21
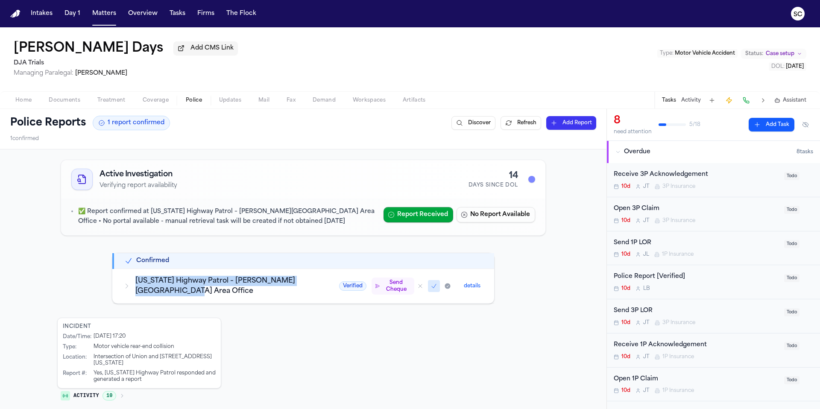
copy h3 "[US_STATE] Highway Patrol – [PERSON_NAME][GEOGRAPHIC_DATA] Area Office"
click at [61, 103] on span "Documents" at bounding box center [65, 100] width 32 height 7
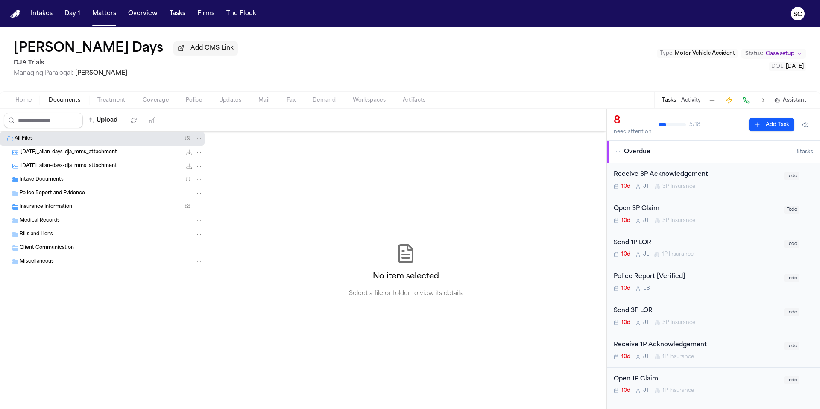
click at [26, 103] on span "Home" at bounding box center [23, 100] width 16 height 7
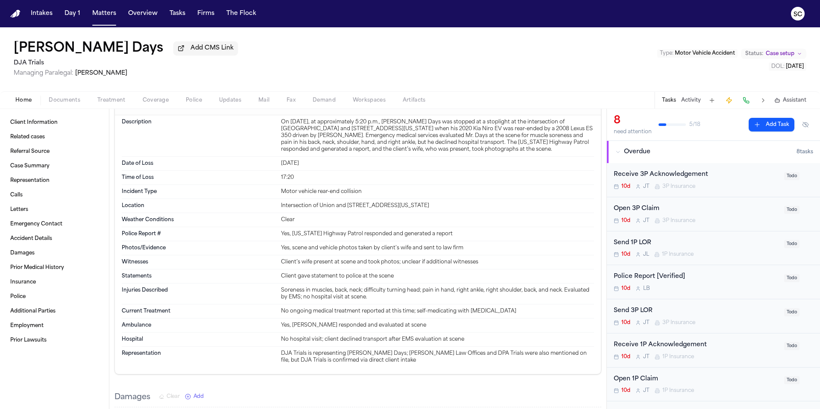
scroll to position [1342, 0]
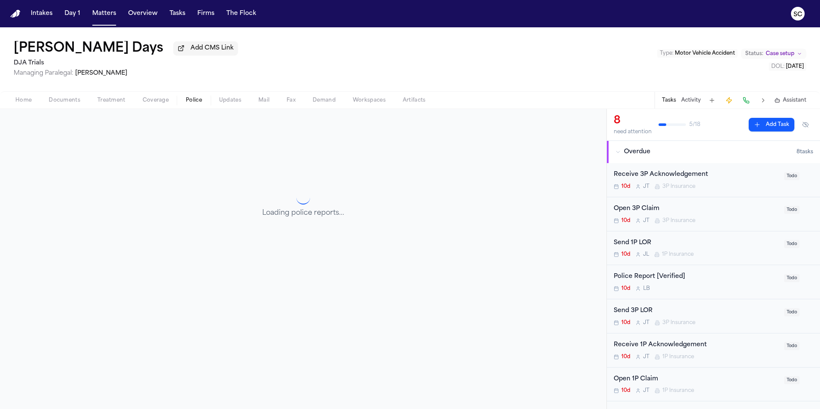
click at [202, 105] on button "Police" at bounding box center [193, 100] width 33 height 10
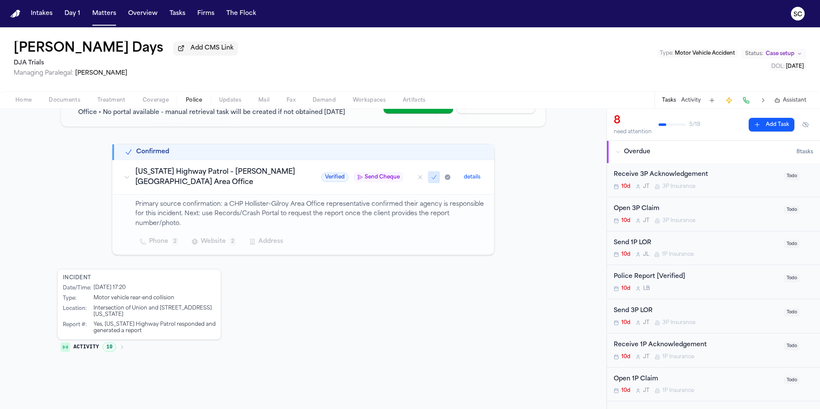
click at [214, 241] on span "Website" at bounding box center [213, 242] width 25 height 10
click at [335, 290] on div "Active Investigation Verifying report availability 14 Days Since DOL ✅ Report c…" at bounding box center [303, 202] width 492 height 311
drag, startPoint x: 139, startPoint y: 316, endPoint x: 88, endPoint y: 310, distance: 51.2
click at [88, 310] on div "Location : Intersection of Union and 101 Oaks Road, Hollister, California" at bounding box center [139, 312] width 153 height 13
copy div "Intersection of Union and [STREET_ADDRESS][US_STATE]"
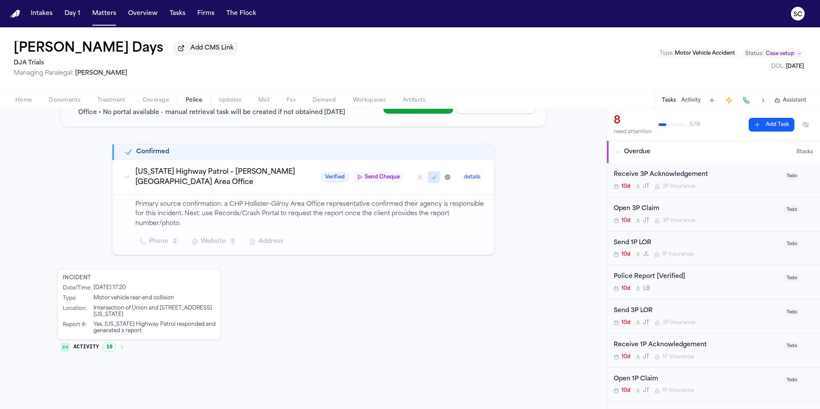
click at [365, 178] on span "Send Cheque" at bounding box center [382, 177] width 35 height 7
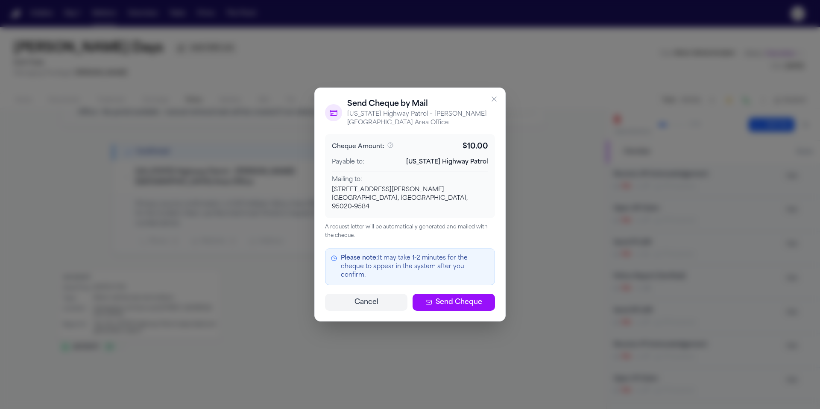
click at [474, 297] on span "Send Cheque" at bounding box center [459, 302] width 47 height 10
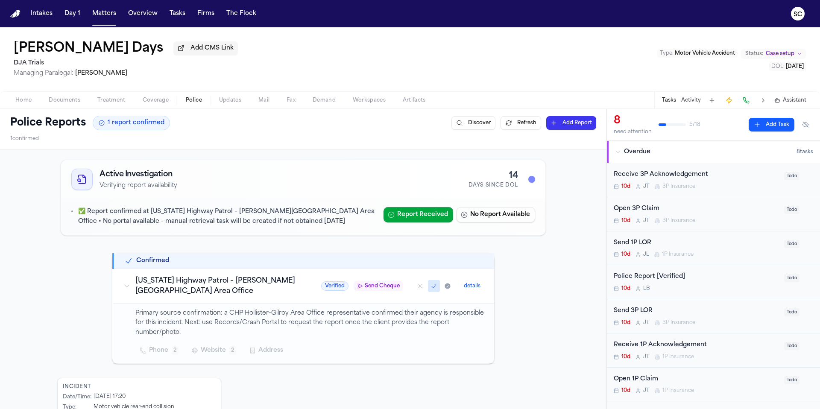
click at [715, 282] on div "Police Report [Verified]" at bounding box center [696, 277] width 165 height 10
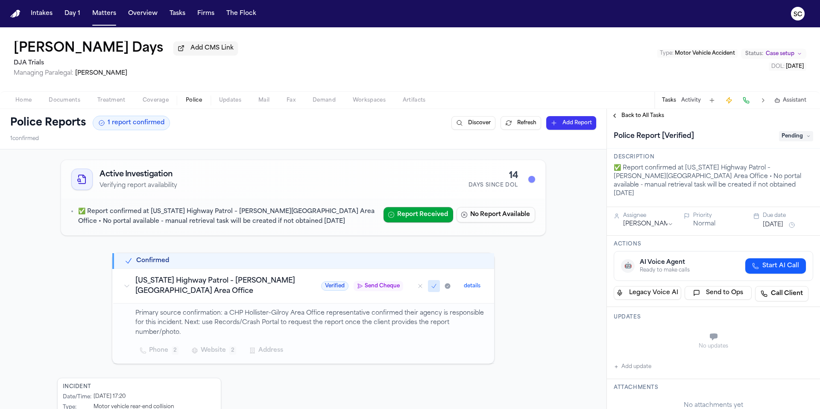
click at [788, 138] on span "Pending" at bounding box center [796, 136] width 34 height 10
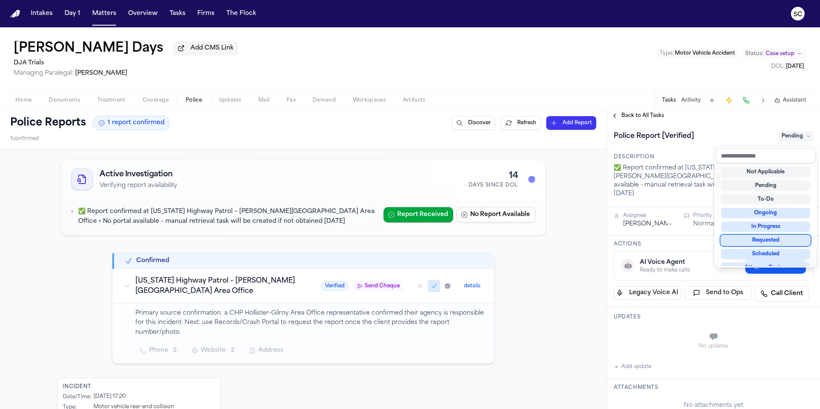
click at [779, 238] on div "Requested" at bounding box center [765, 240] width 89 height 10
click at [652, 365] on div "**********" at bounding box center [713, 413] width 213 height 580
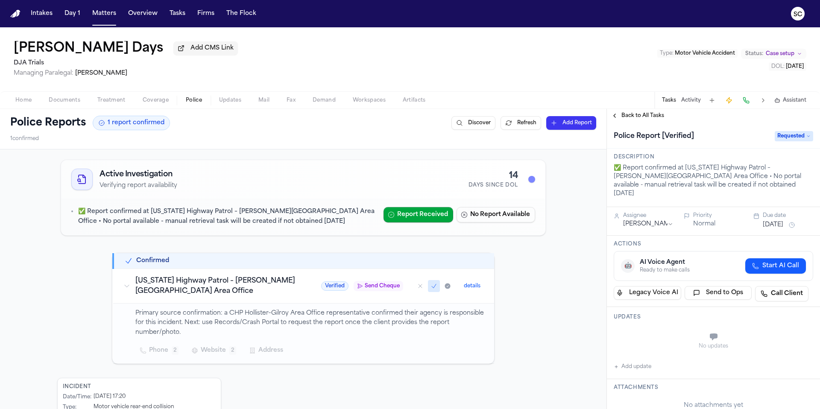
click at [644, 362] on button "Add update" at bounding box center [633, 367] width 38 height 10
click at [648, 329] on textarea "Add your update" at bounding box center [719, 337] width 182 height 17
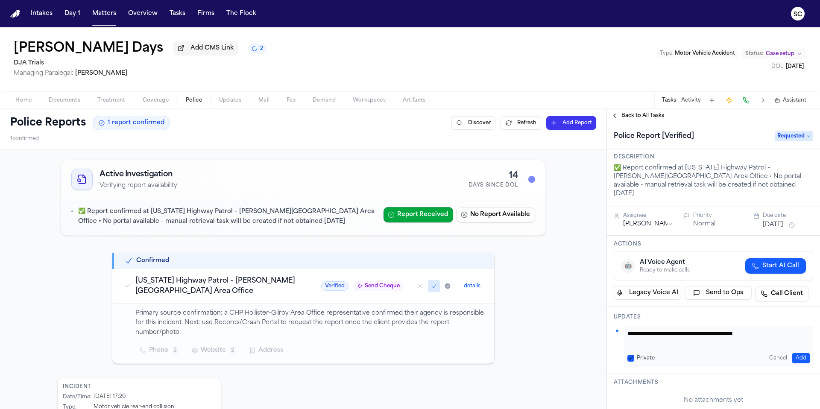
drag, startPoint x: 782, startPoint y: 328, endPoint x: 629, endPoint y: 327, distance: 152.6
click at [629, 329] on textarea "**********" at bounding box center [716, 337] width 176 height 17
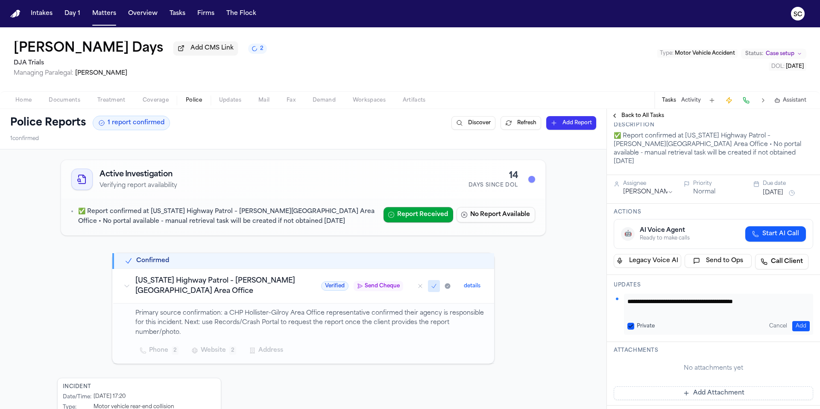
scroll to position [84, 0]
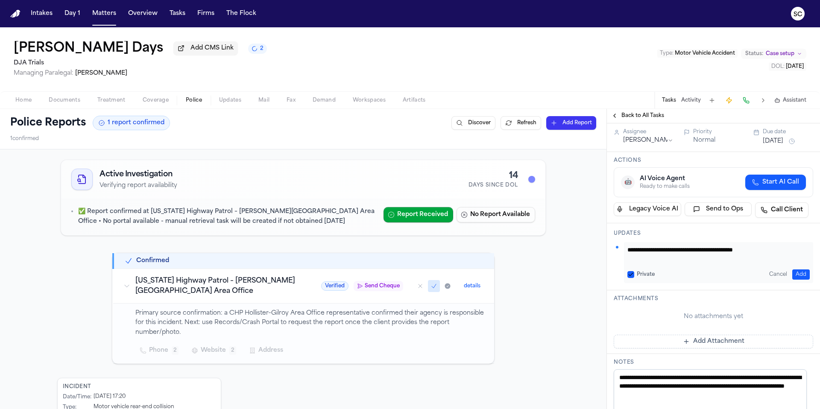
type textarea "**********"
click at [691, 335] on button "Add Attachment" at bounding box center [714, 342] width 200 height 14
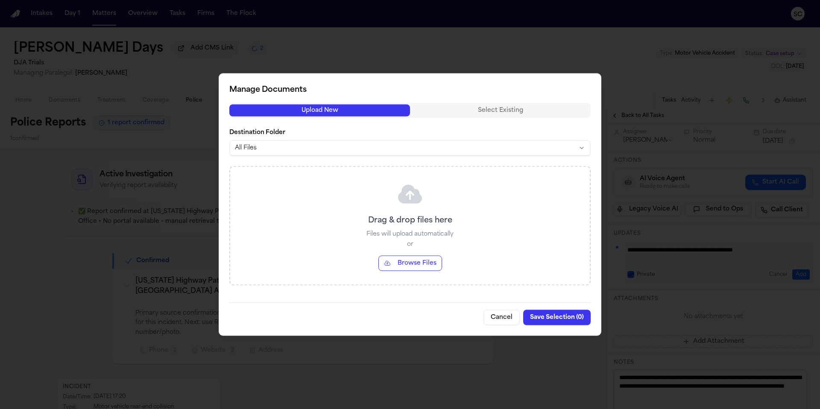
click at [508, 318] on button "Cancel" at bounding box center [502, 317] width 36 height 15
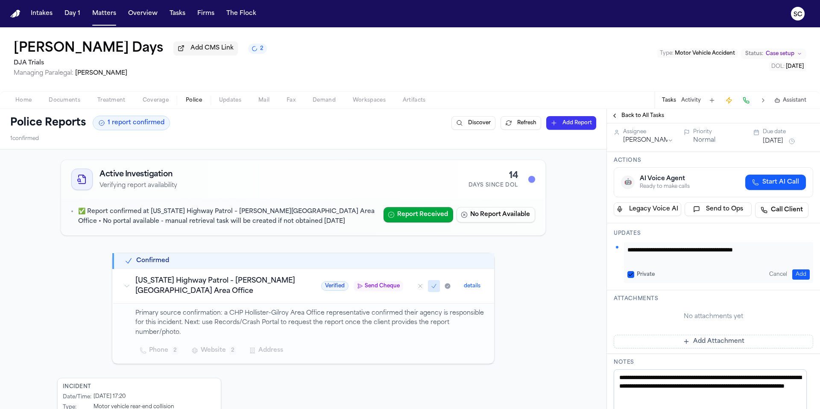
scroll to position [158, 0]
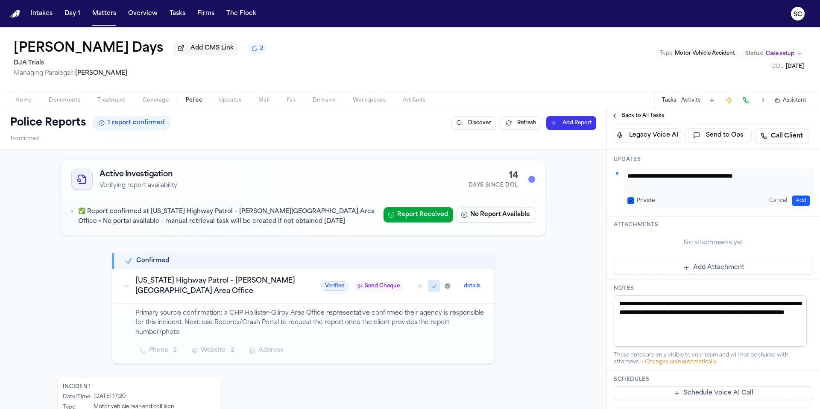
drag, startPoint x: 673, startPoint y: 308, endPoint x: 614, endPoint y: 298, distance: 60.1
click at [614, 298] on textarea "**********" at bounding box center [710, 321] width 193 height 51
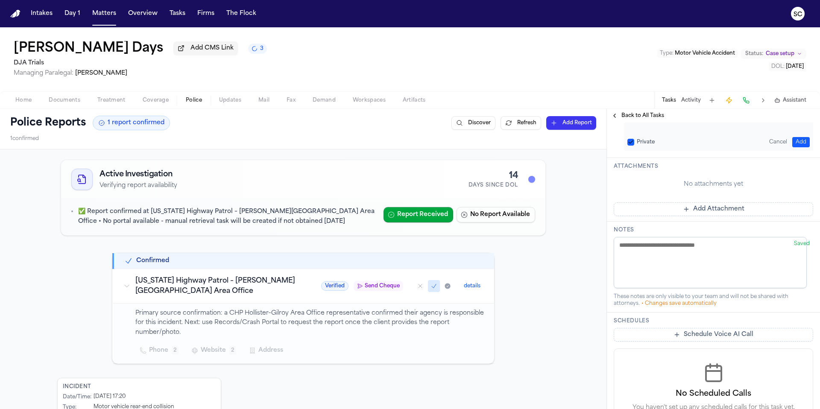
scroll to position [108, 0]
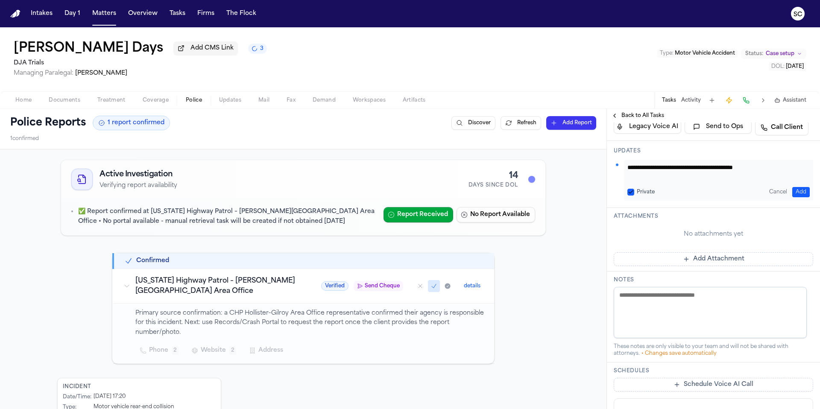
paste textarea "**********"
type textarea "**********"
click at [662, 309] on textarea "**********" at bounding box center [710, 312] width 193 height 51
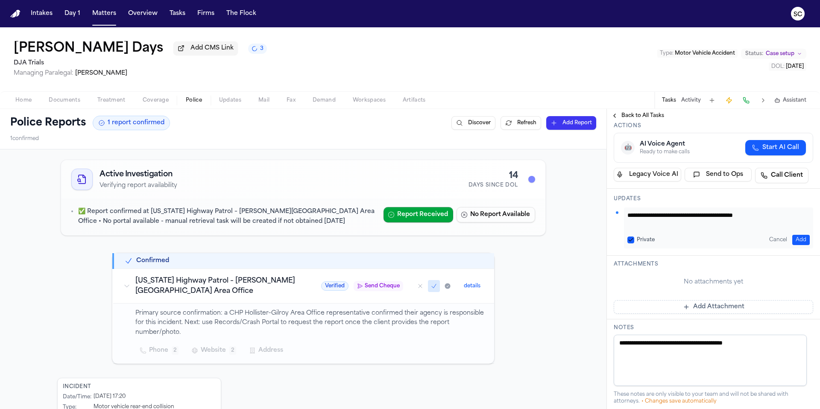
scroll to position [0, 0]
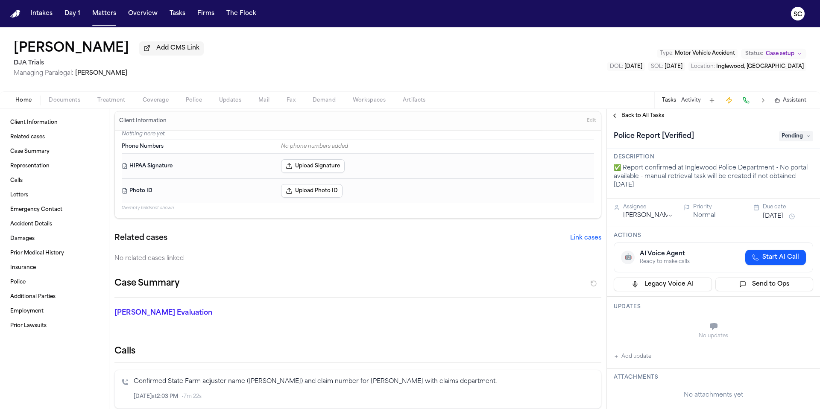
scroll to position [14, 0]
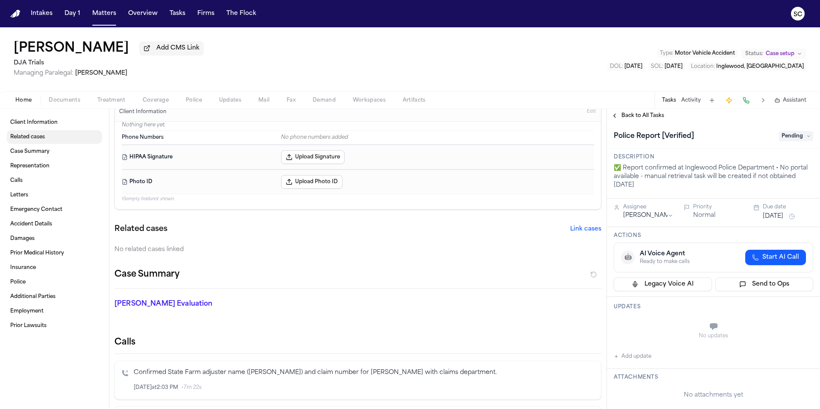
click at [32, 142] on link "Related cases" at bounding box center [54, 137] width 95 height 14
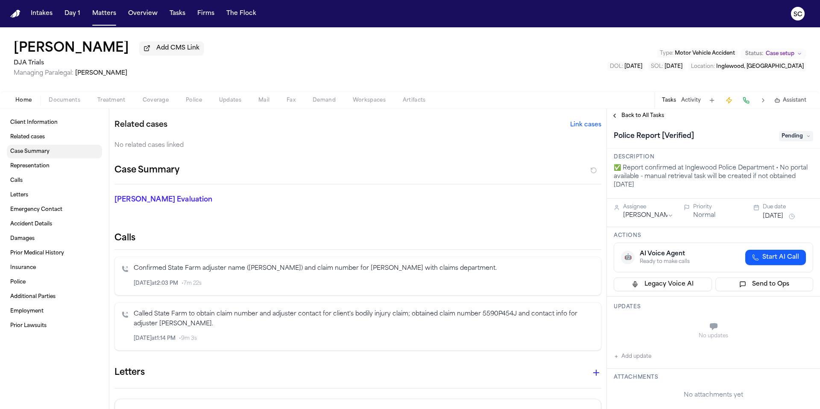
click at [27, 153] on span "Case Summary" at bounding box center [29, 151] width 39 height 7
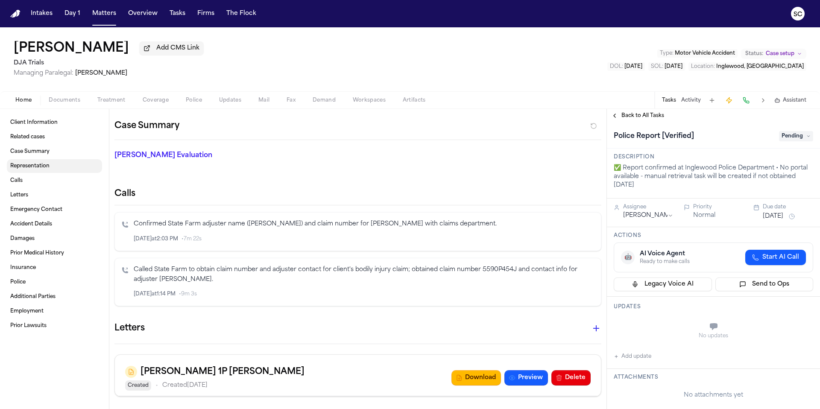
click at [38, 169] on span "Representation" at bounding box center [29, 166] width 39 height 7
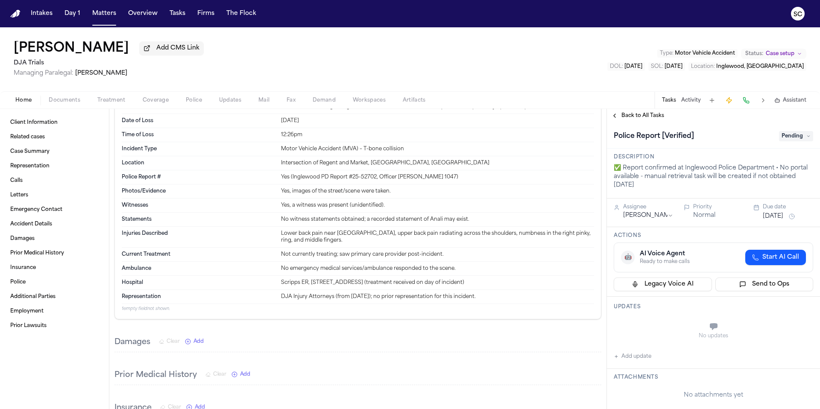
scroll to position [634, 0]
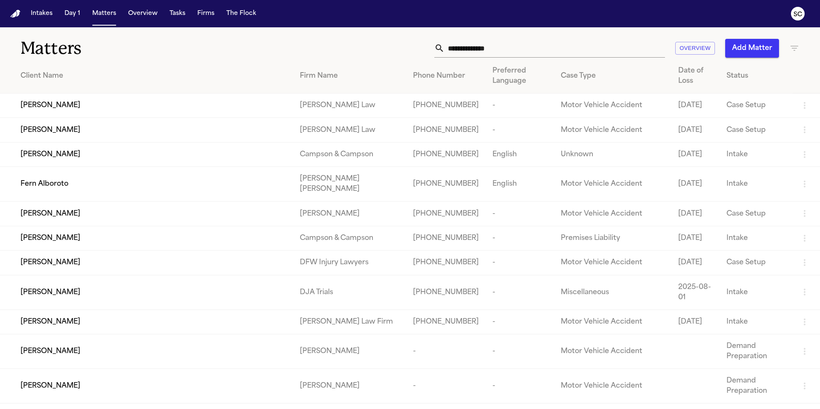
click at [514, 54] on input "text" at bounding box center [555, 48] width 221 height 19
click at [472, 49] on input "text" at bounding box center [555, 48] width 221 height 19
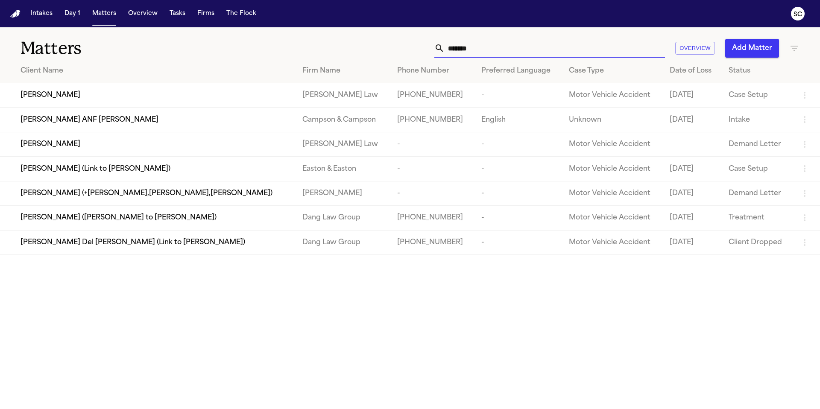
type input "*******"
click at [47, 94] on span "Aisia Chatman" at bounding box center [51, 95] width 60 height 10
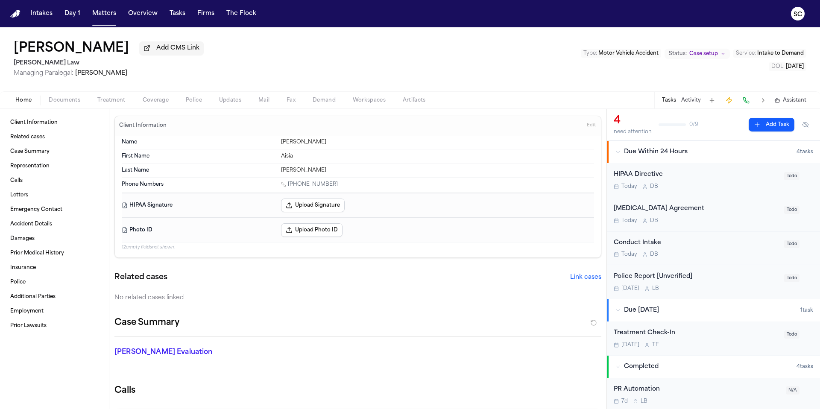
click at [712, 284] on div "Police Report [Unverified] Tomorrow L B" at bounding box center [696, 282] width 165 height 20
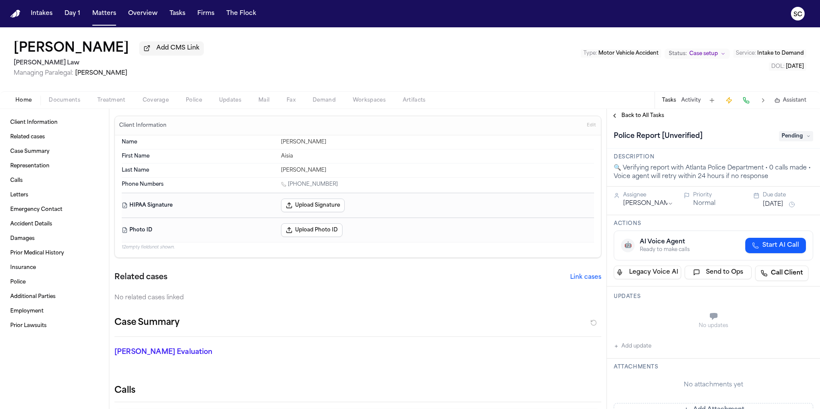
click at [212, 101] on button "Updates" at bounding box center [230, 100] width 39 height 10
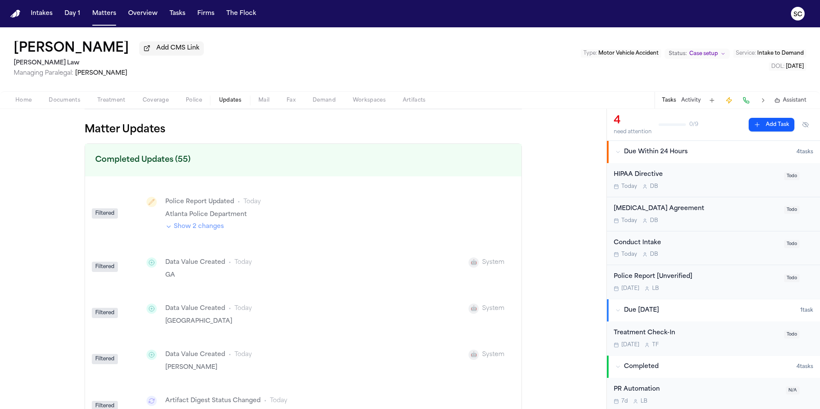
click at [197, 102] on span "Police" at bounding box center [194, 100] width 16 height 7
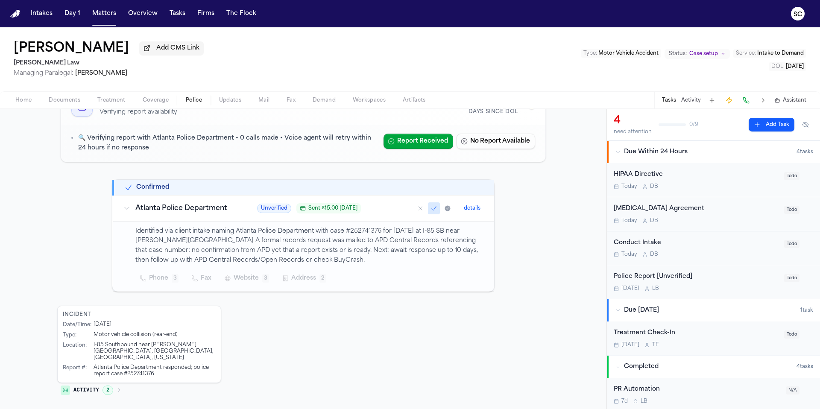
scroll to position [79, 0]
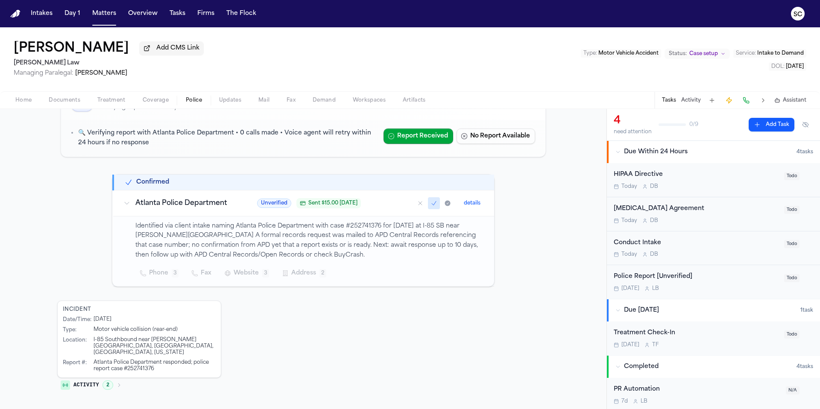
click at [723, 291] on div "Tomorrow L B" at bounding box center [696, 288] width 165 height 7
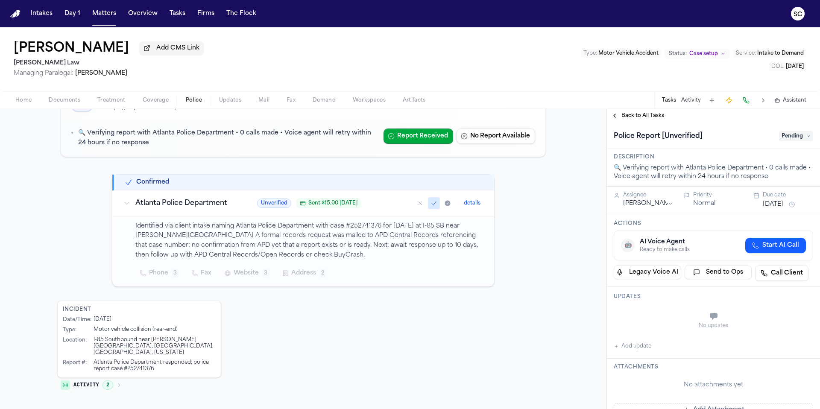
click at [798, 141] on span "Pending" at bounding box center [796, 136] width 34 height 10
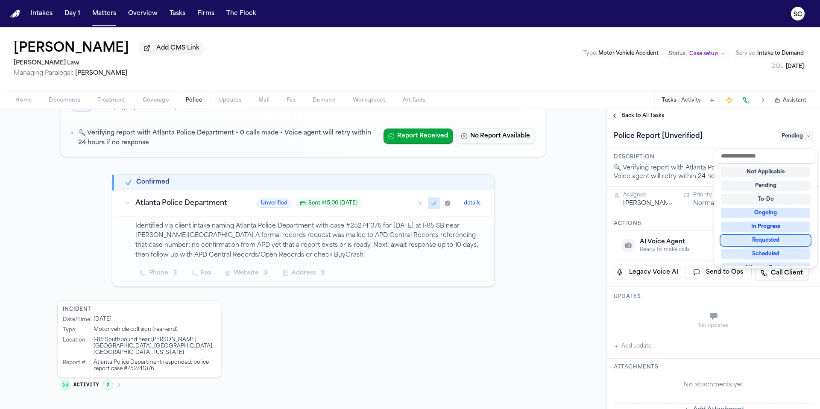
click at [773, 238] on div "Requested" at bounding box center [765, 240] width 89 height 10
click at [772, 233] on div "Requested" at bounding box center [765, 235] width 89 height 10
click at [768, 237] on div "Requested" at bounding box center [765, 234] width 89 height 10
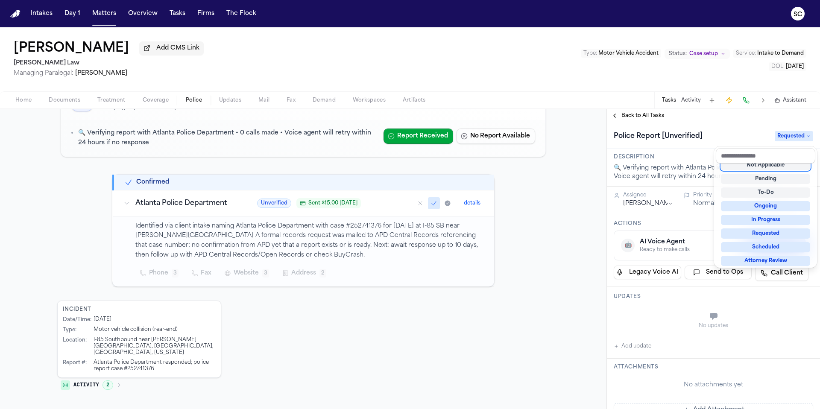
scroll to position [3, 0]
click at [768, 237] on div "Requested" at bounding box center [765, 237] width 89 height 10
click at [638, 350] on div "**********" at bounding box center [713, 403] width 213 height 560
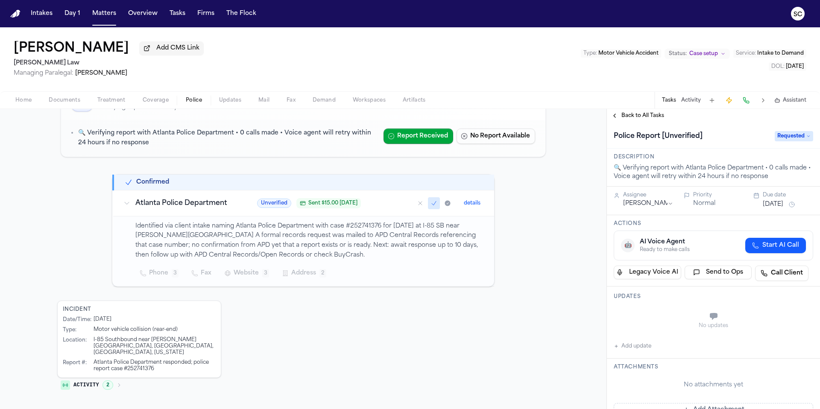
click at [637, 347] on button "Add update" at bounding box center [633, 346] width 38 height 10
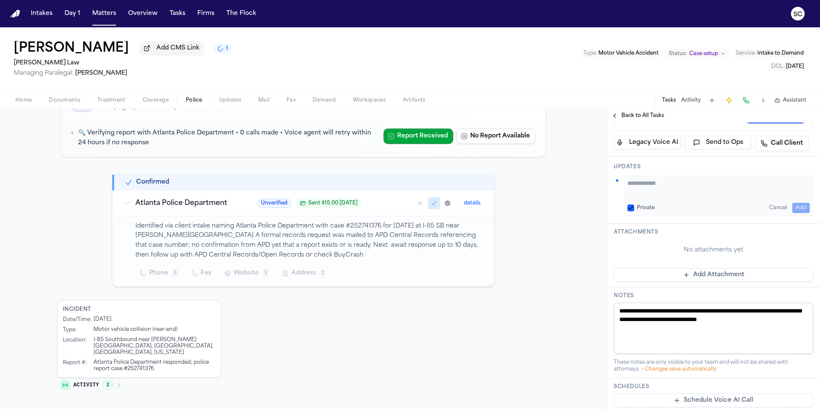
scroll to position [81, 0]
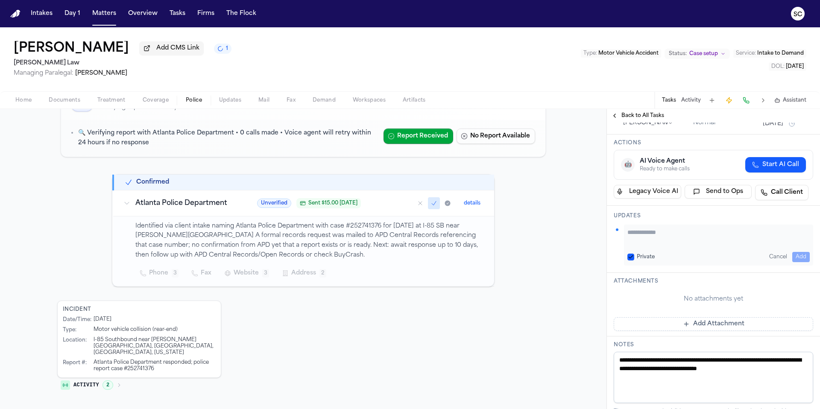
click at [648, 240] on textarea "Add your update" at bounding box center [719, 236] width 182 height 17
drag, startPoint x: 653, startPoint y: 242, endPoint x: 629, endPoint y: 235, distance: 24.2
click at [628, 233] on textarea "**********" at bounding box center [719, 236] width 182 height 17
type textarea "**********"
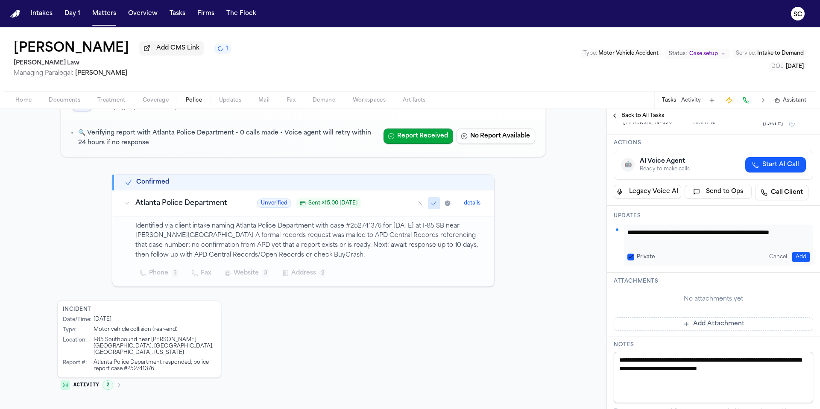
click at [802, 256] on button "Add" at bounding box center [802, 257] width 18 height 10
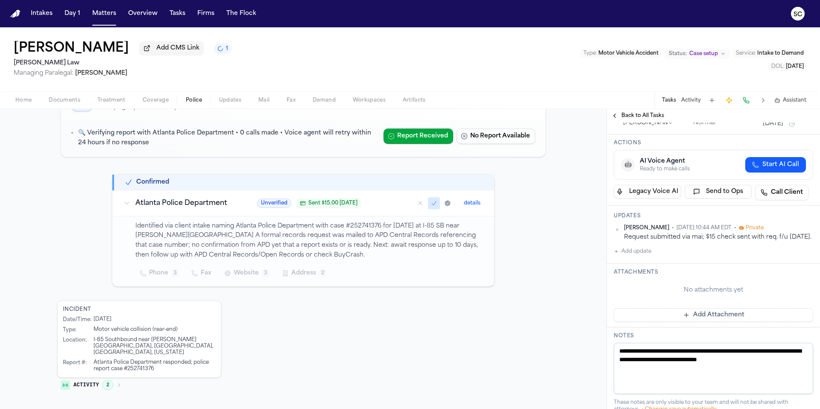
drag, startPoint x: 795, startPoint y: 372, endPoint x: 616, endPoint y: 364, distance: 179.2
click at [614, 364] on textarea "**********" at bounding box center [714, 368] width 200 height 51
paste textarea "**********"
type textarea "**********"
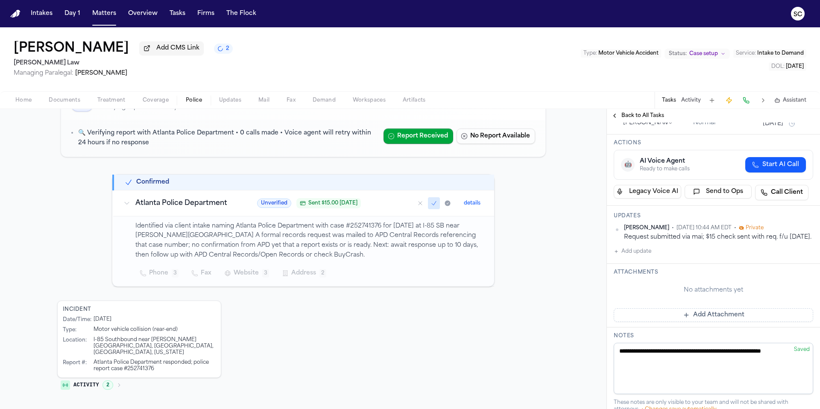
click at [672, 394] on textarea "**********" at bounding box center [714, 368] width 200 height 51
paste textarea "**********"
type textarea "**********"
click at [577, 362] on div "Active Investigation Verifying report availability 9 Days Since DOL 🔍 Verifying…" at bounding box center [303, 255] width 607 height 369
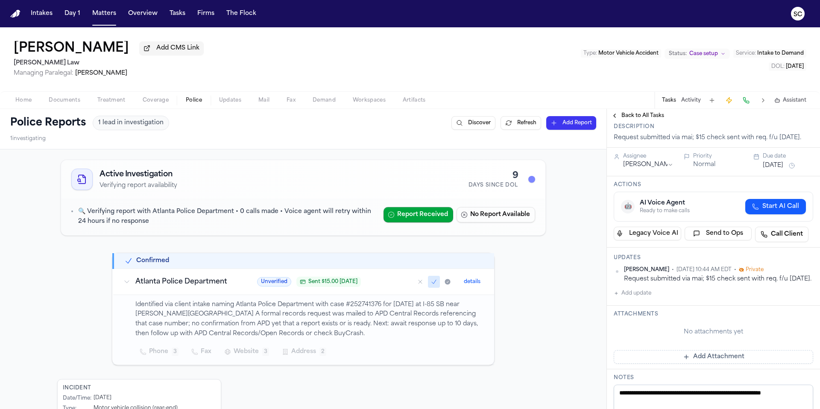
scroll to position [0, 0]
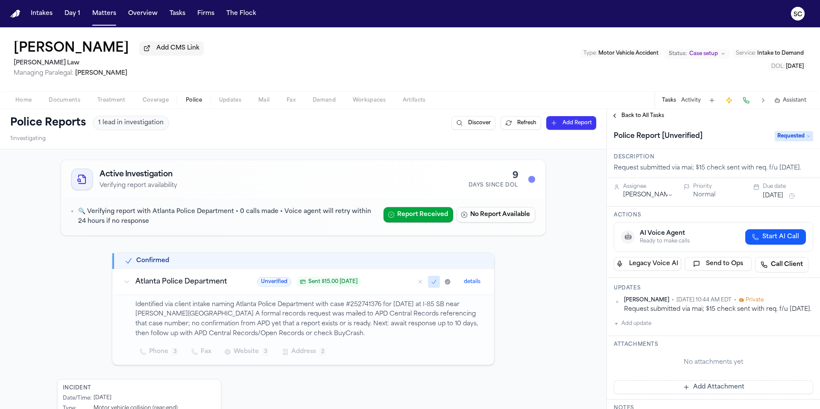
click at [562, 279] on div "Active Investigation Verifying report availability 9 Days Since DOL 🔍 Verifying…" at bounding box center [303, 334] width 607 height 369
click at [100, 13] on button "Matters" at bounding box center [104, 13] width 31 height 15
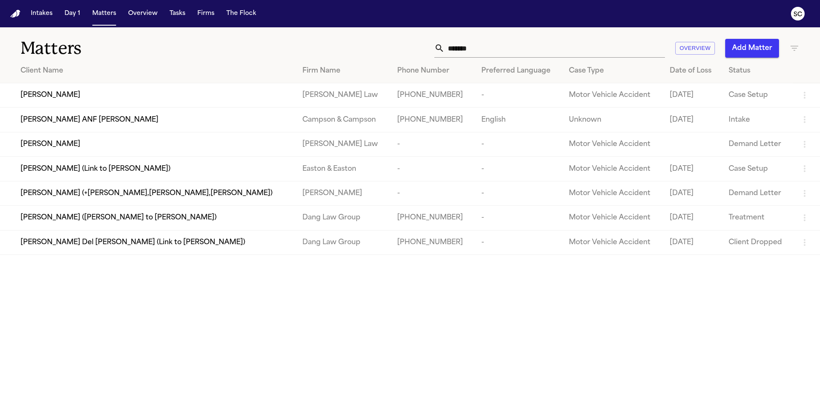
drag, startPoint x: 496, startPoint y: 49, endPoint x: 355, endPoint y: 47, distance: 141.5
click at [355, 47] on div "******* Overview Add Matter" at bounding box center [523, 48] width 553 height 19
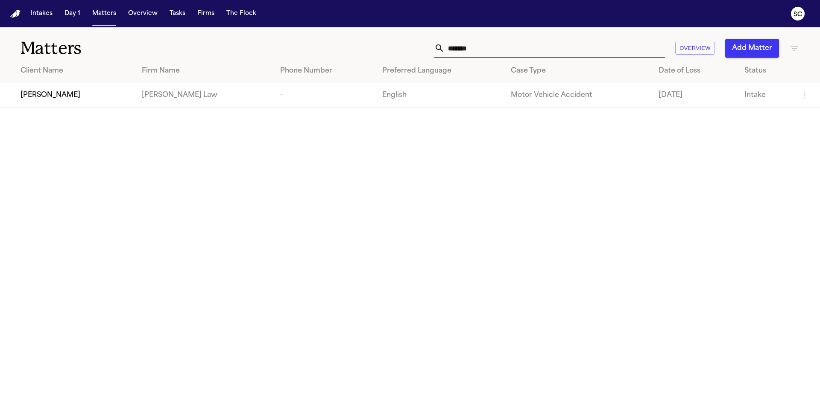
type input "*******"
click at [109, 106] on td "Lakeysha Hunter" at bounding box center [67, 95] width 135 height 24
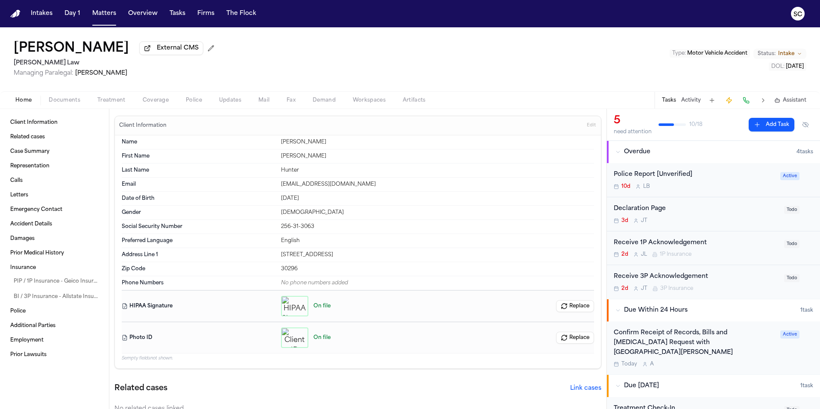
click at [719, 182] on div "Police Report [Unverified] 10d L B" at bounding box center [695, 180] width 162 height 20
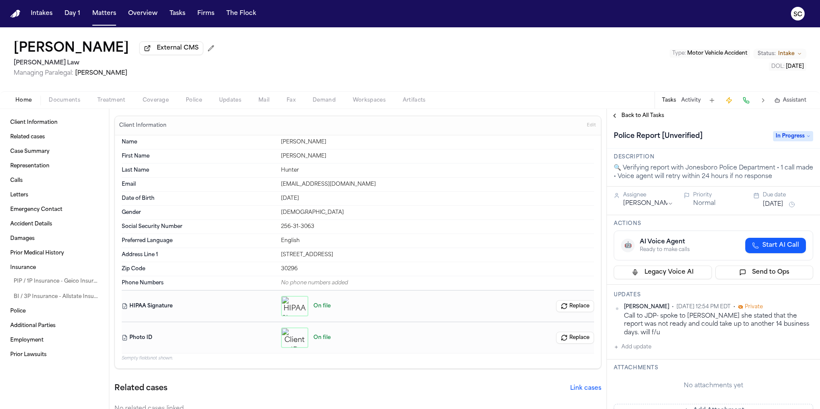
click at [199, 101] on span "Police" at bounding box center [194, 100] width 16 height 7
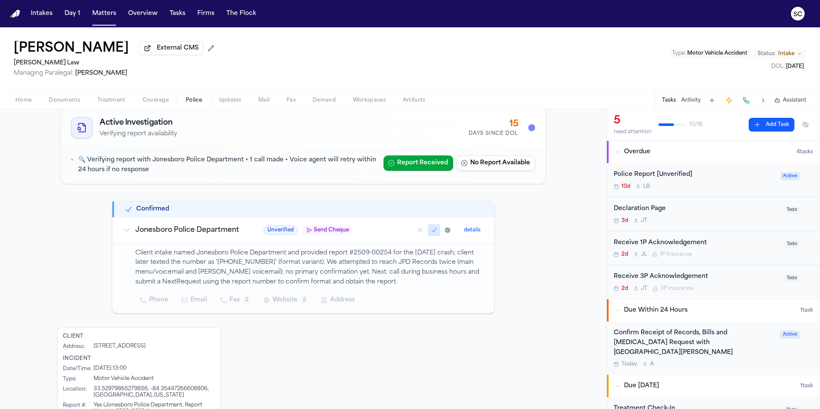
scroll to position [64, 0]
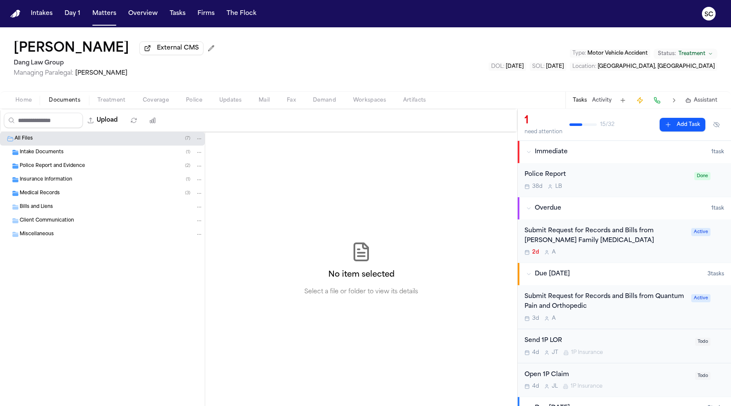
click at [600, 186] on div "38d L B" at bounding box center [606, 186] width 165 height 7
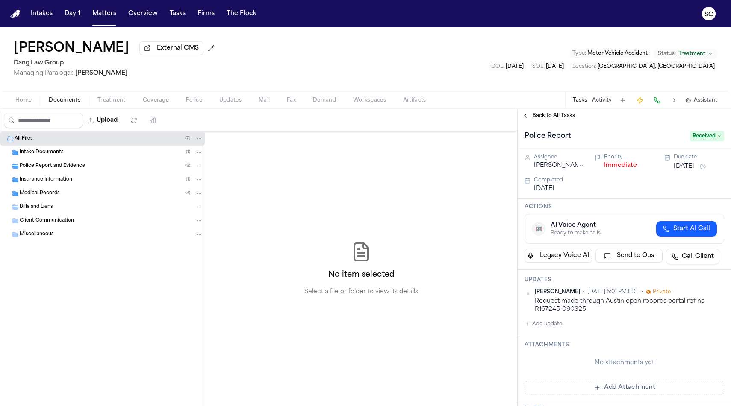
click at [56, 169] on span "Police Report and Evidence" at bounding box center [52, 166] width 65 height 7
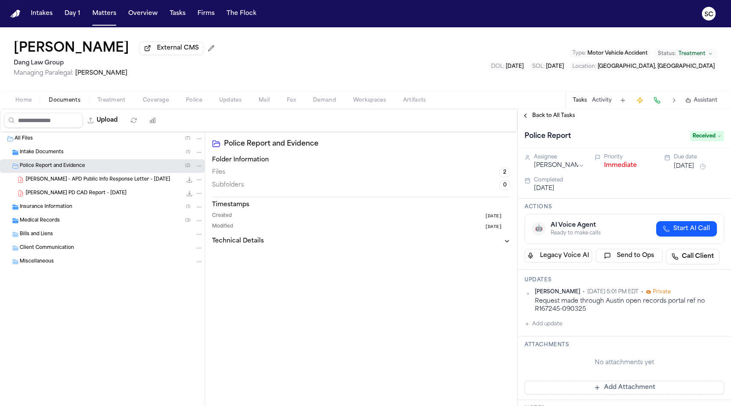
click at [89, 197] on span "[PERSON_NAME] PD CAD Report - [DATE]" at bounding box center [76, 193] width 101 height 7
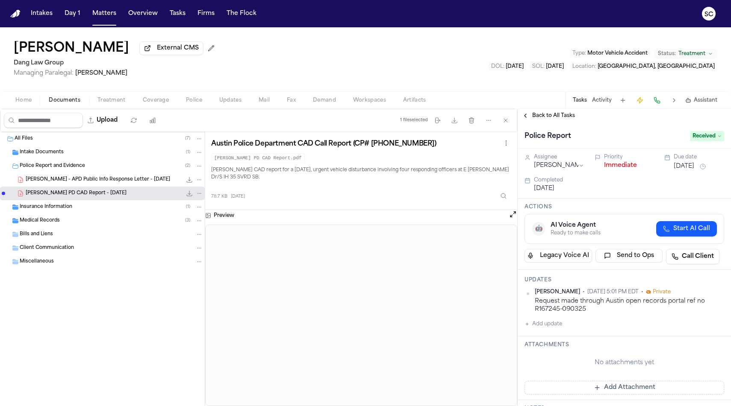
click at [94, 183] on span "[PERSON_NAME] - APD Public Info Response Letter - [DATE]" at bounding box center [98, 179] width 144 height 7
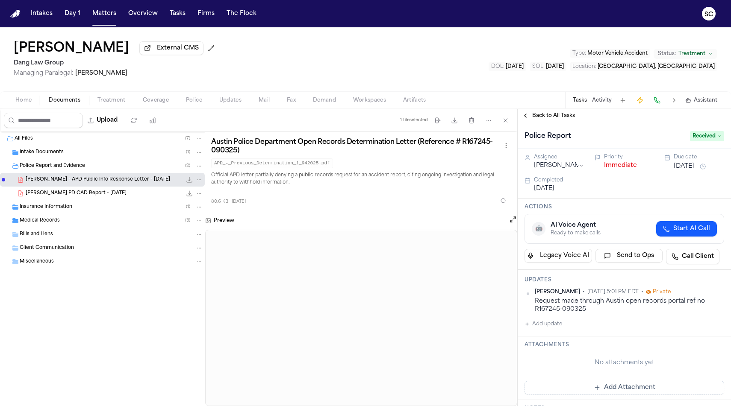
click at [96, 195] on span "[PERSON_NAME] PD CAD Report - [DATE]" at bounding box center [76, 193] width 101 height 7
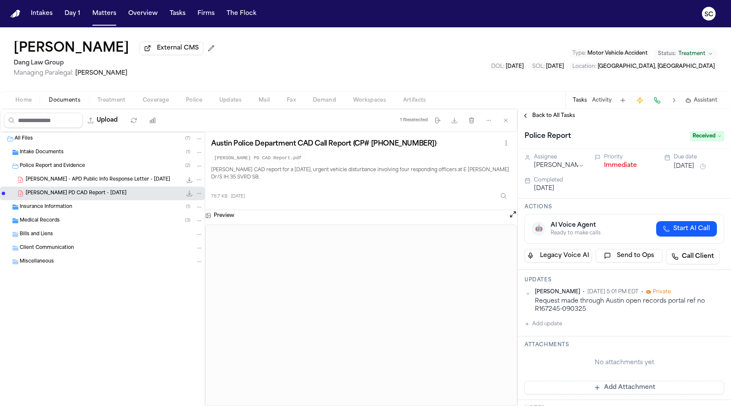
click at [21, 102] on span "Home" at bounding box center [23, 100] width 16 height 7
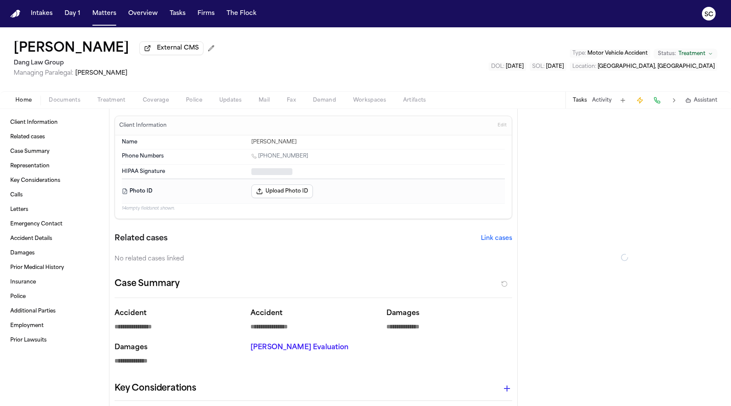
type textarea "*"
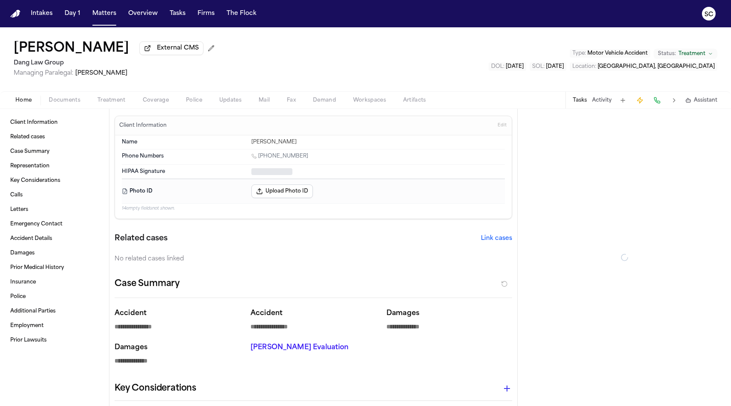
type textarea "*"
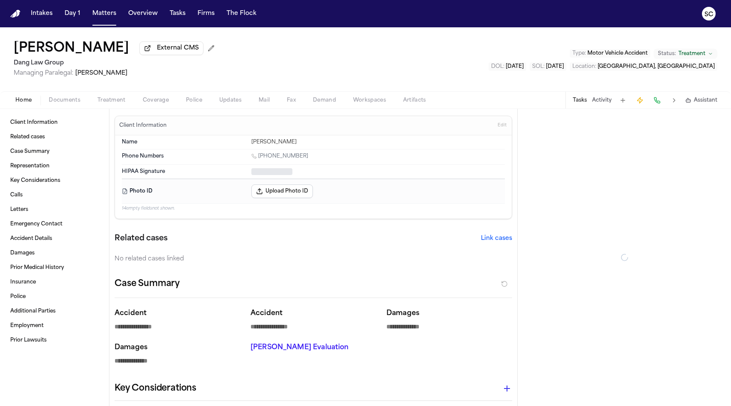
type textarea "*"
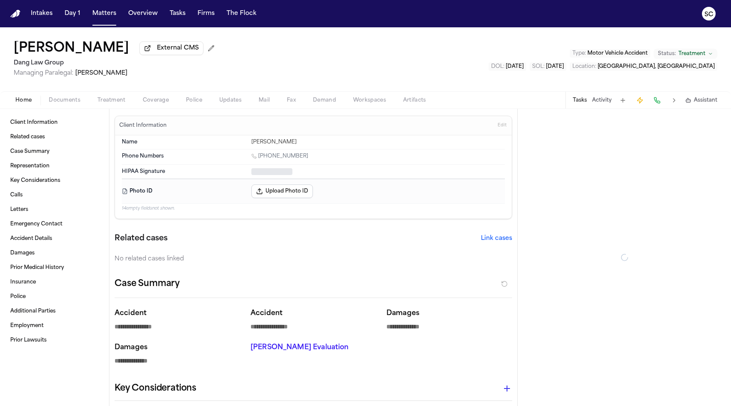
type textarea "*"
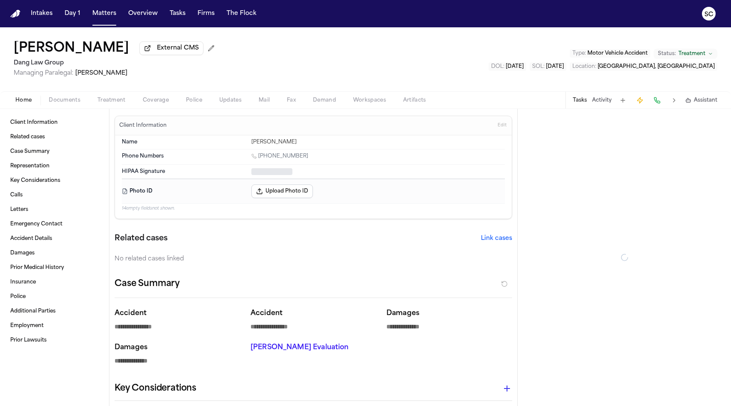
type textarea "*"
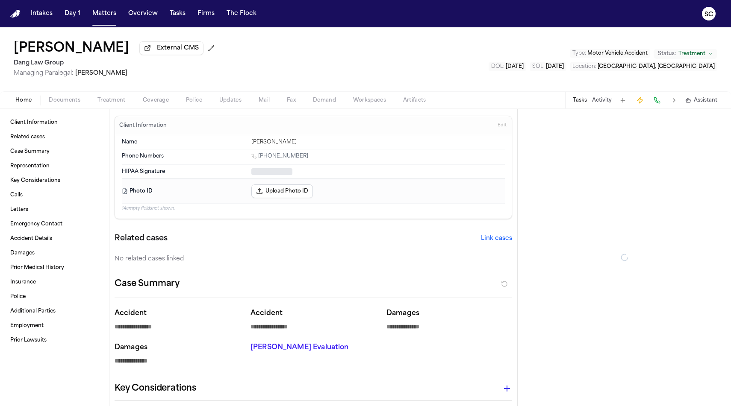
type textarea "*"
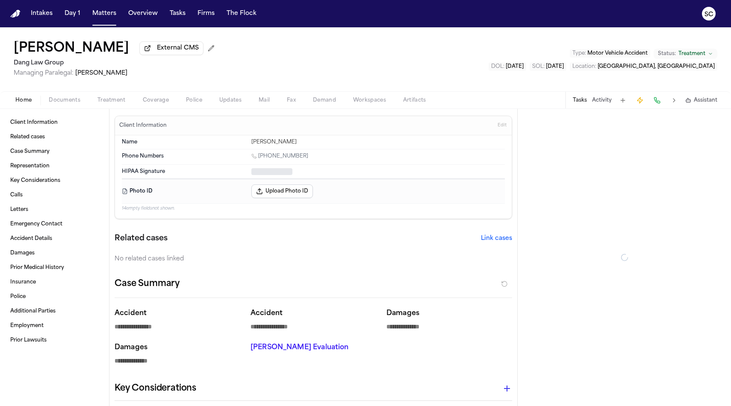
type textarea "*"
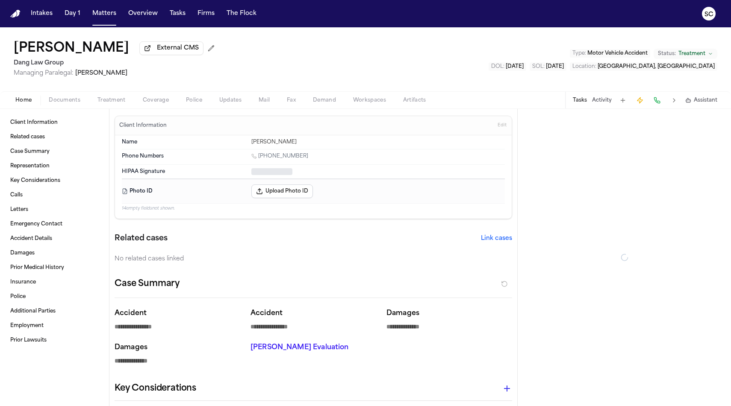
type textarea "*"
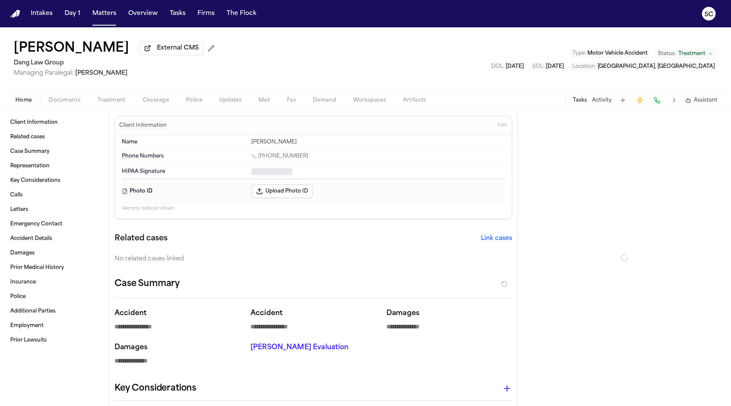
type textarea "*"
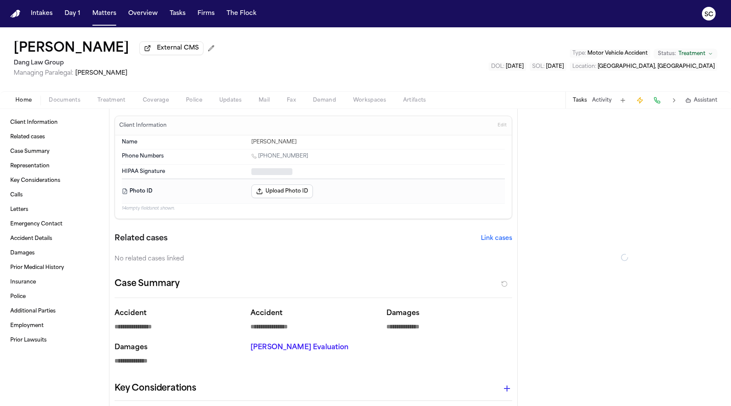
type textarea "*"
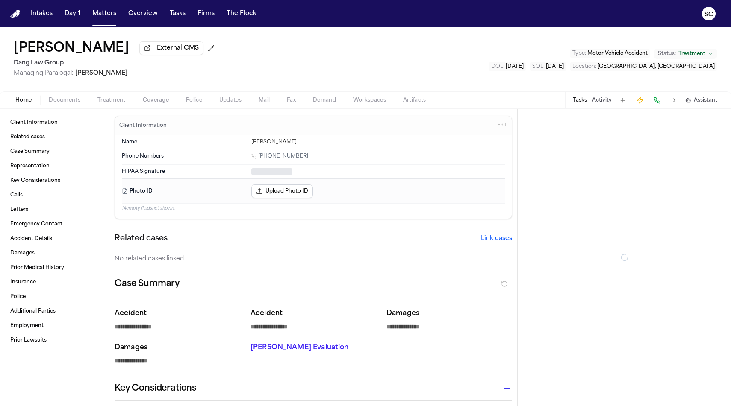
type textarea "*"
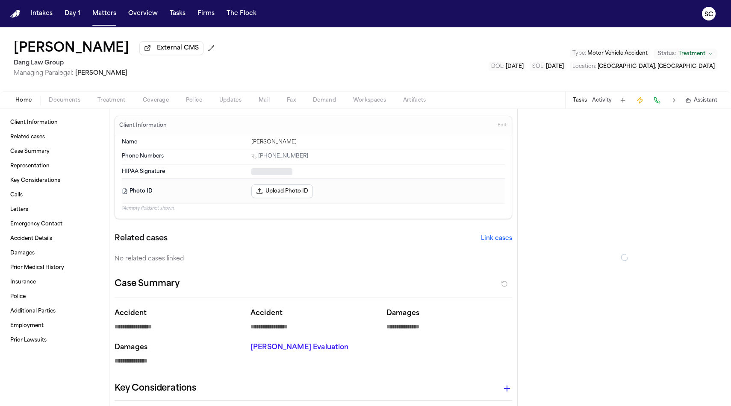
type textarea "*"
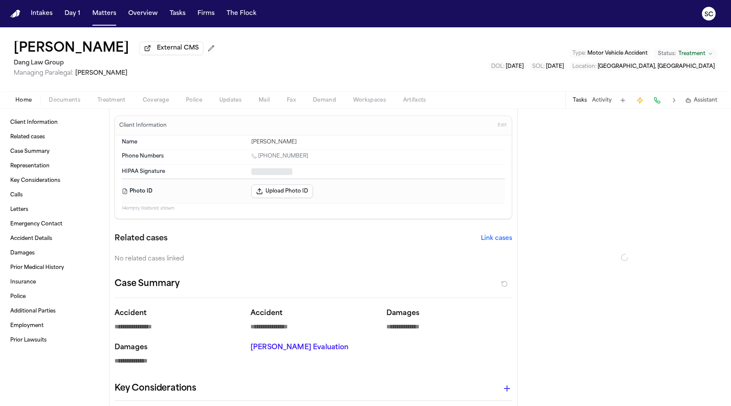
type textarea "*"
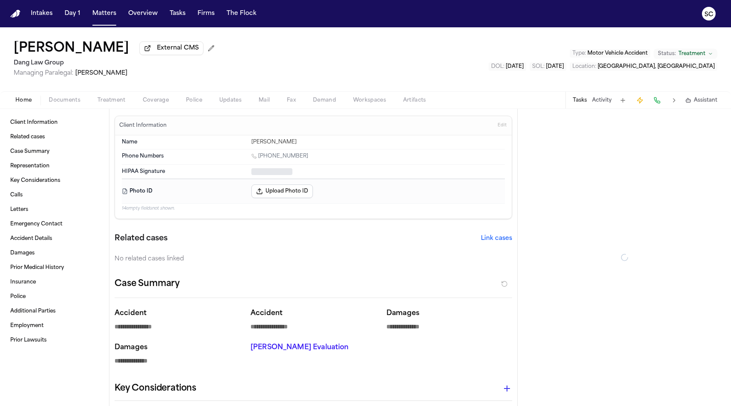
type textarea "*"
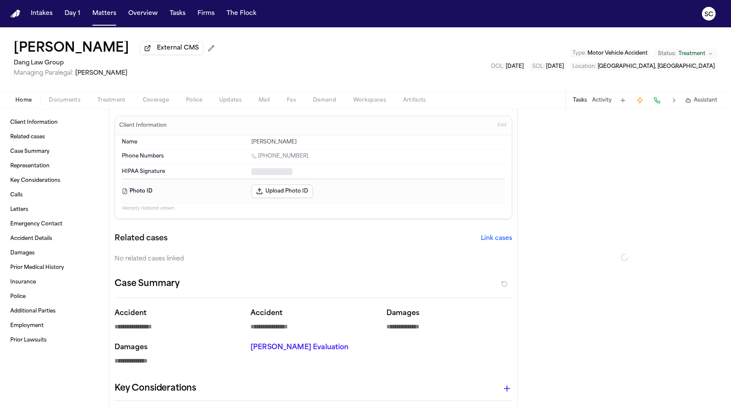
type textarea "*"
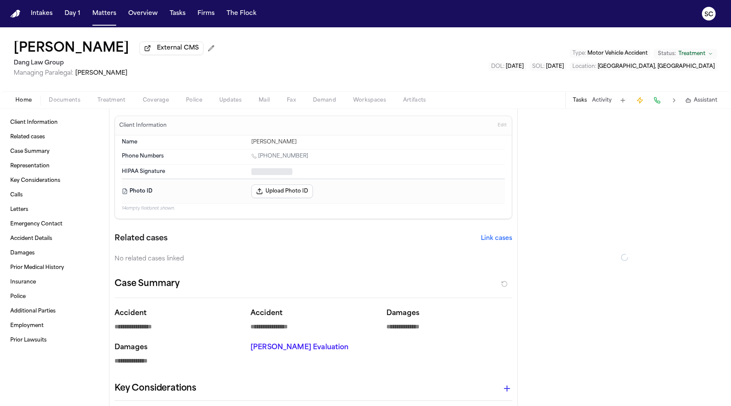
type textarea "*"
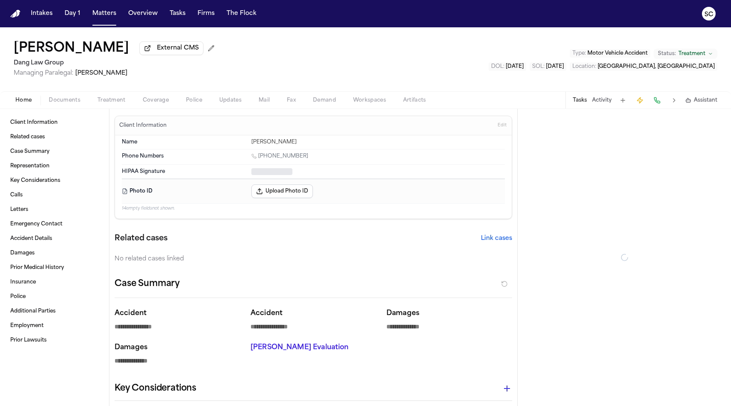
type textarea "*"
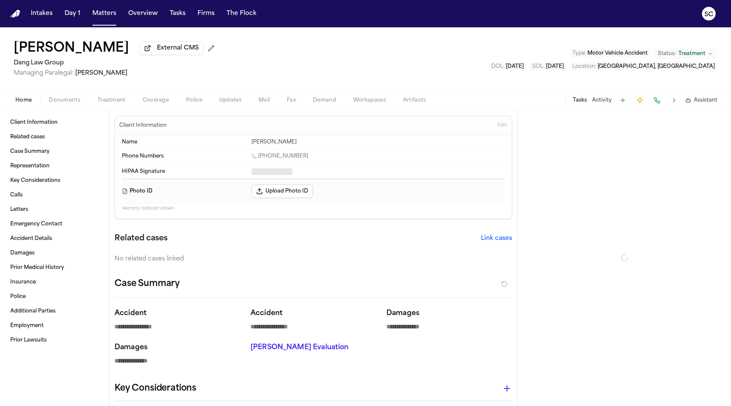
type textarea "*"
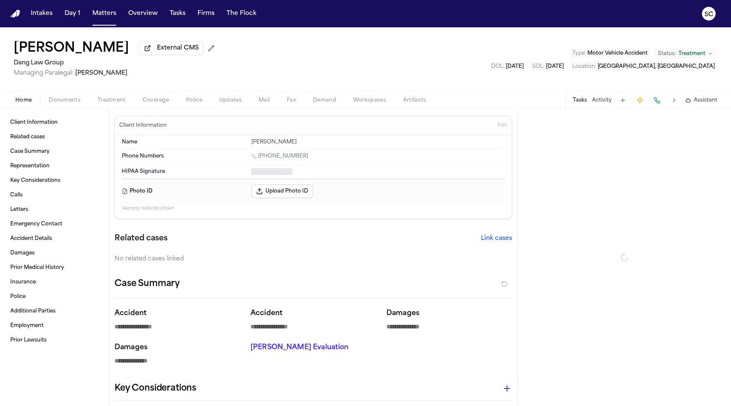
type textarea "*"
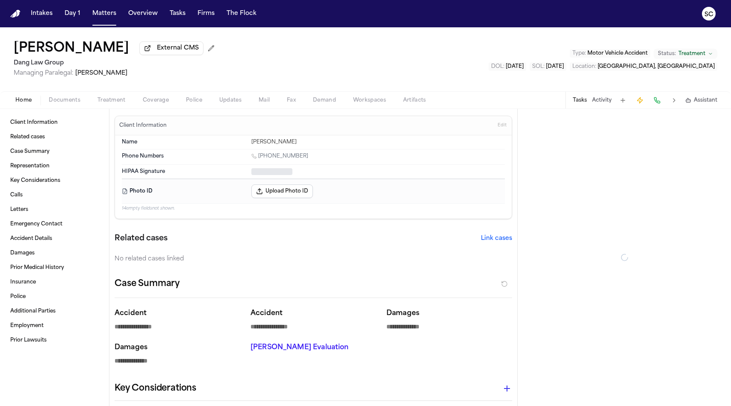
type textarea "*"
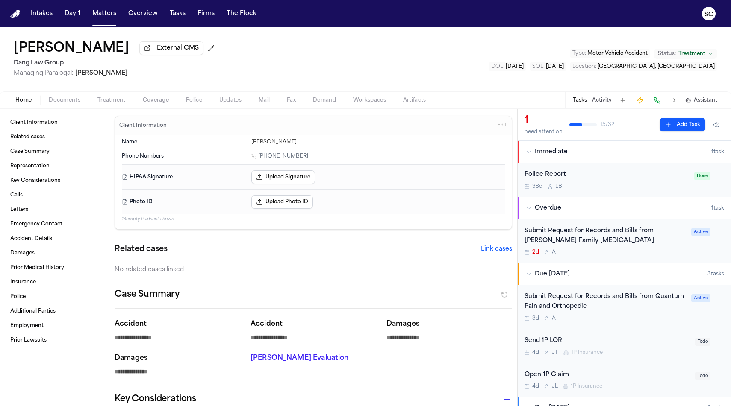
type textarea "*"
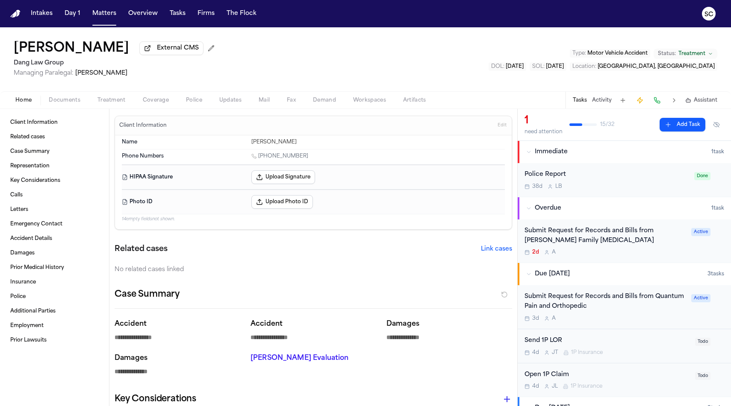
type textarea "*"
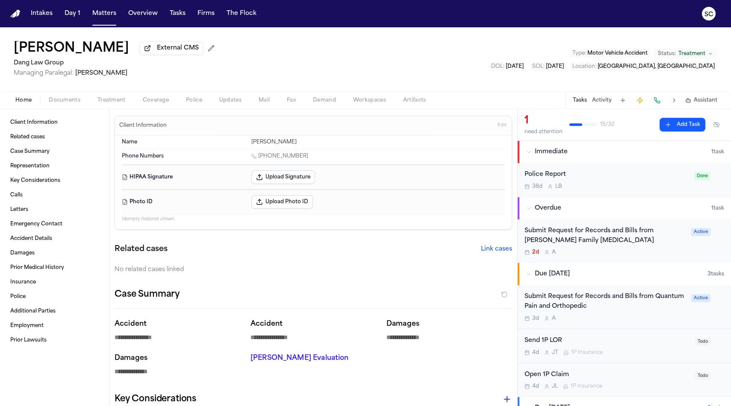
type textarea "*"
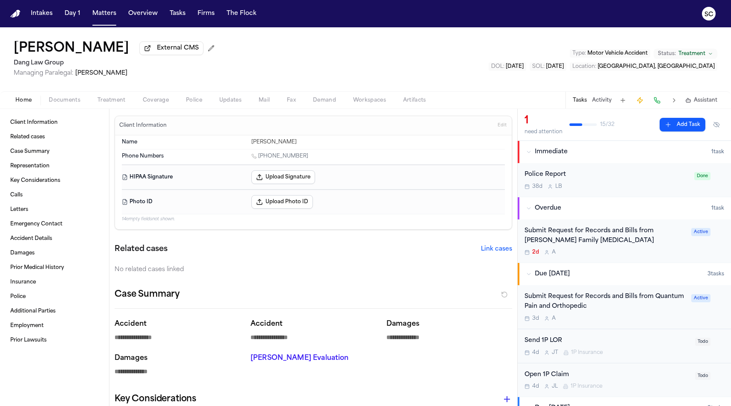
type textarea "*"
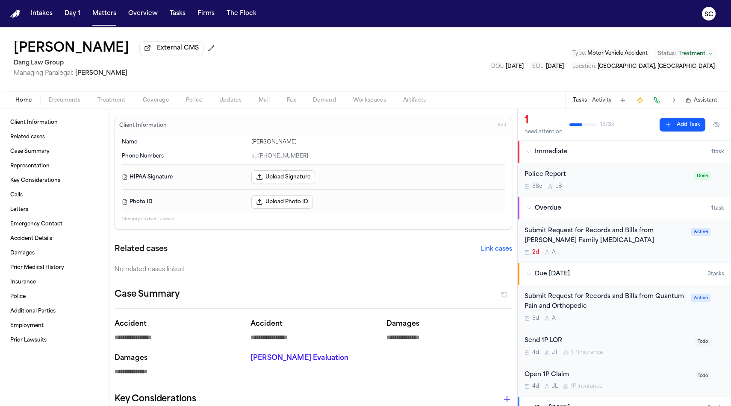
type textarea "*"
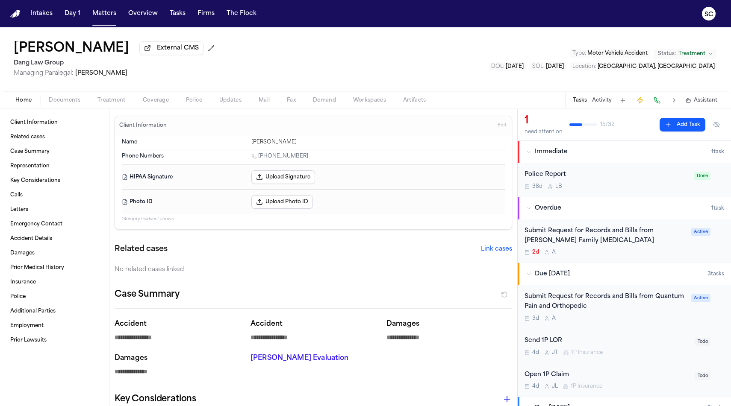
type textarea "*"
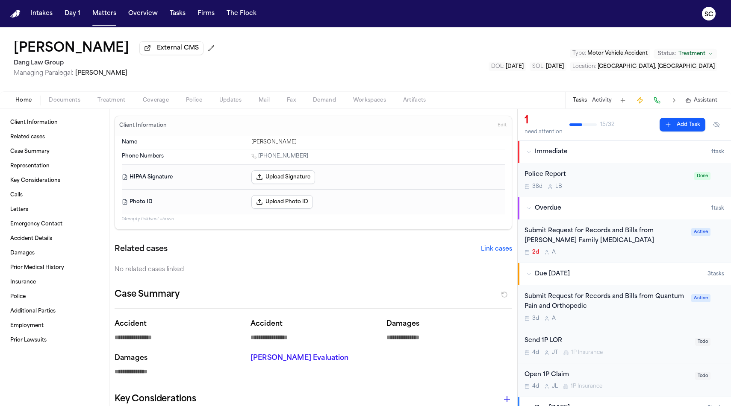
type textarea "*"
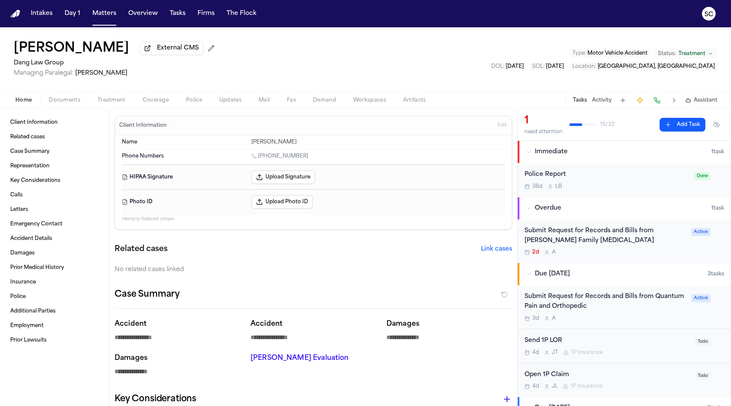
type textarea "*"
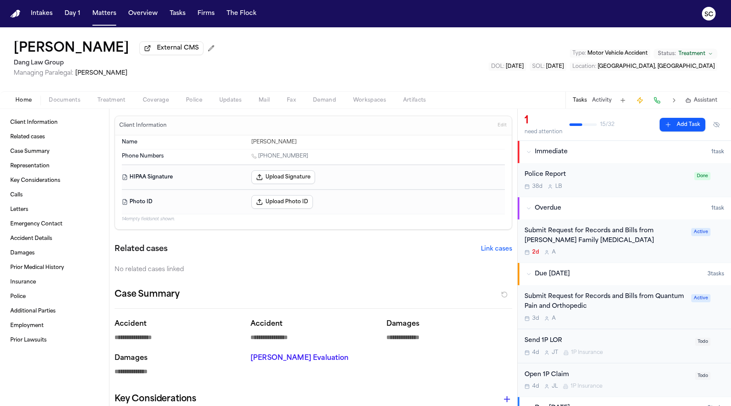
type textarea "*"
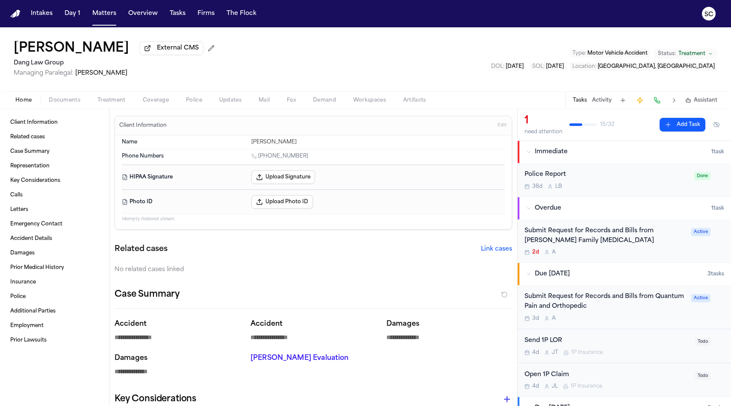
type textarea "*"
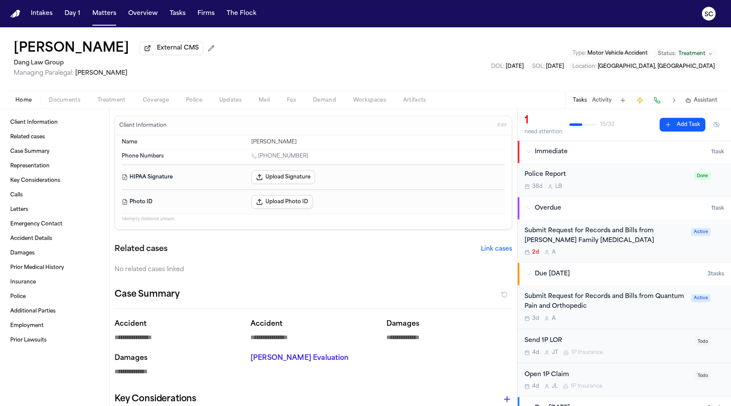
type textarea "*"
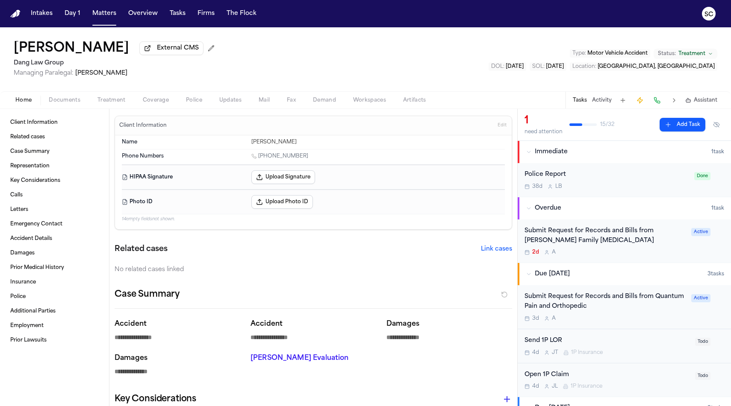
type textarea "*"
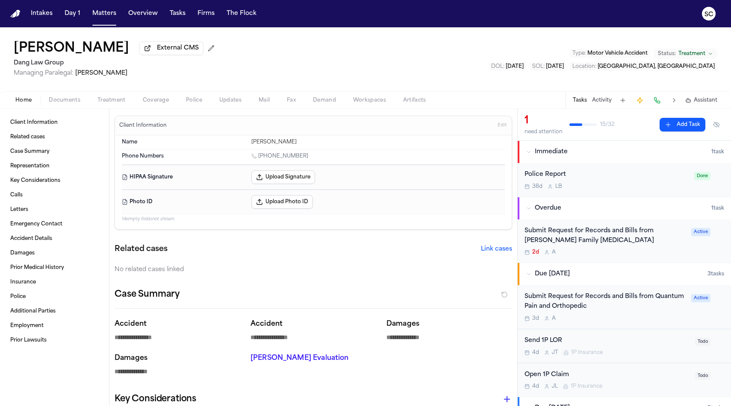
type textarea "*"
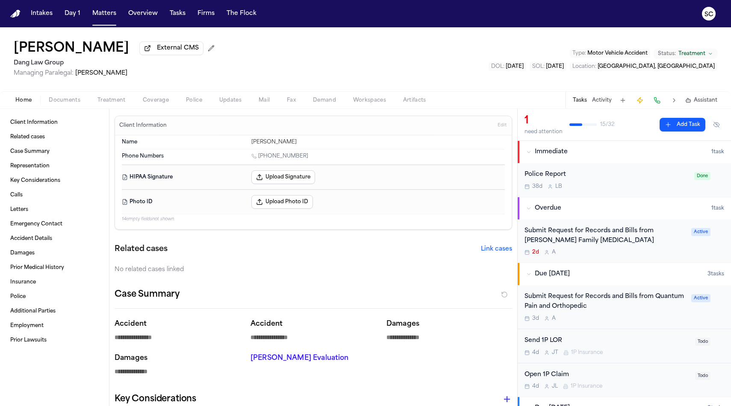
type textarea "*"
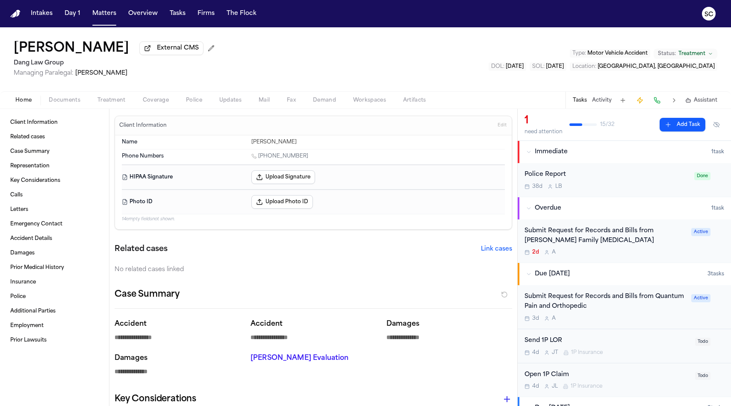
type textarea "*"
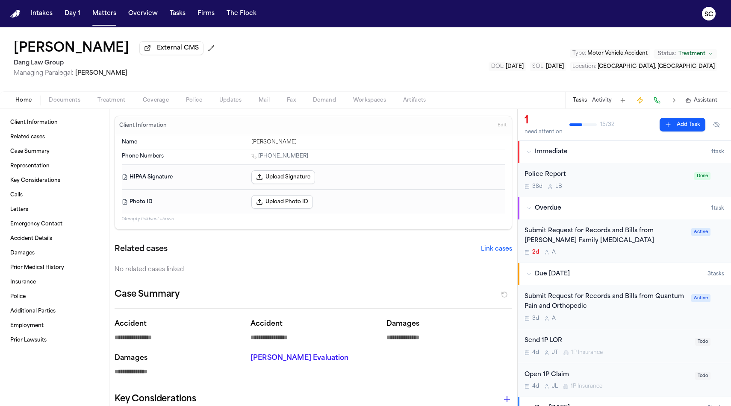
type textarea "*"
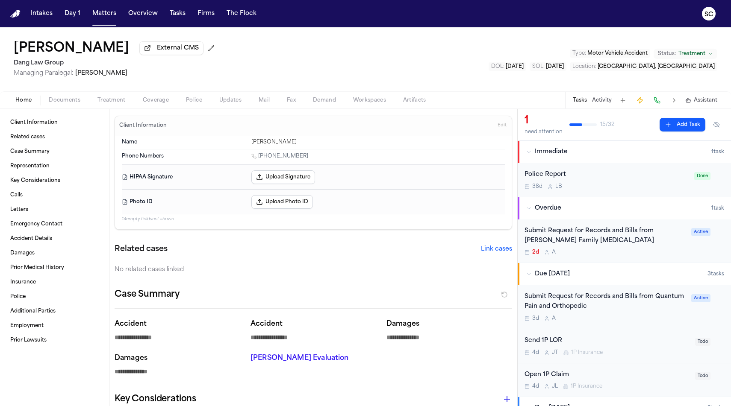
type textarea "*"
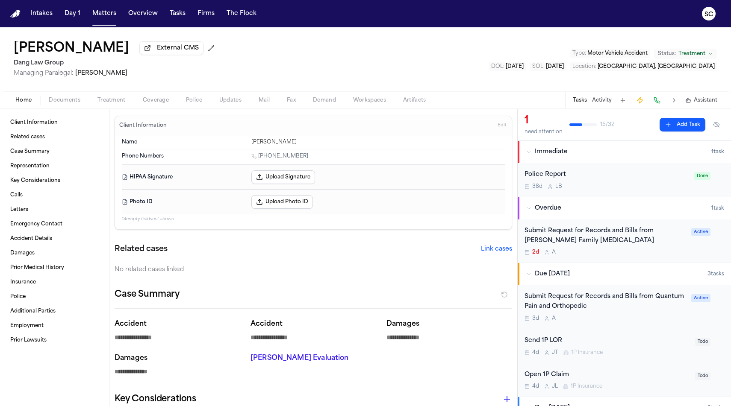
type textarea "*"
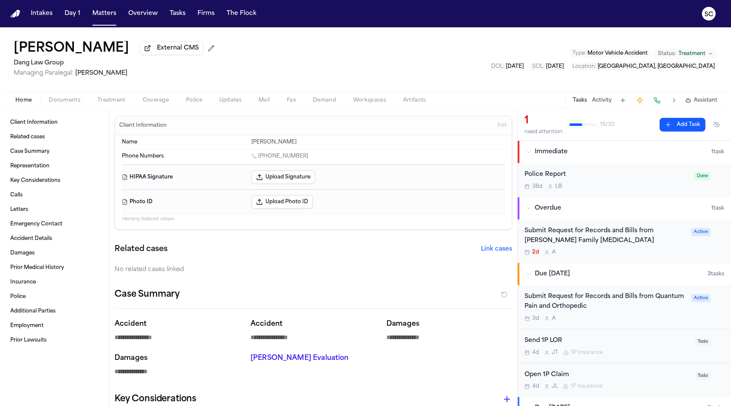
type textarea "*"
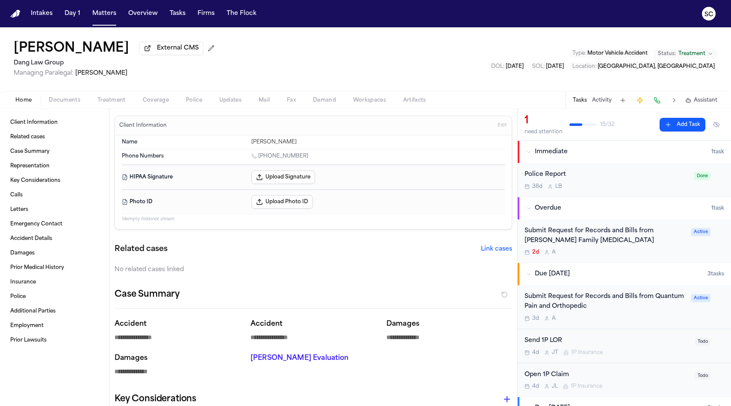
type textarea "*"
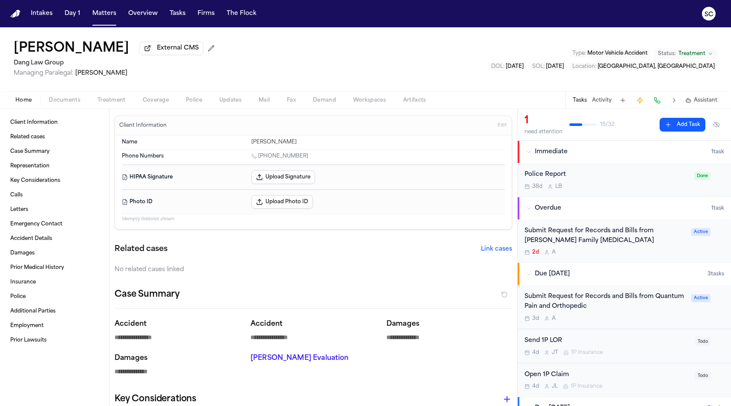
type textarea "*"
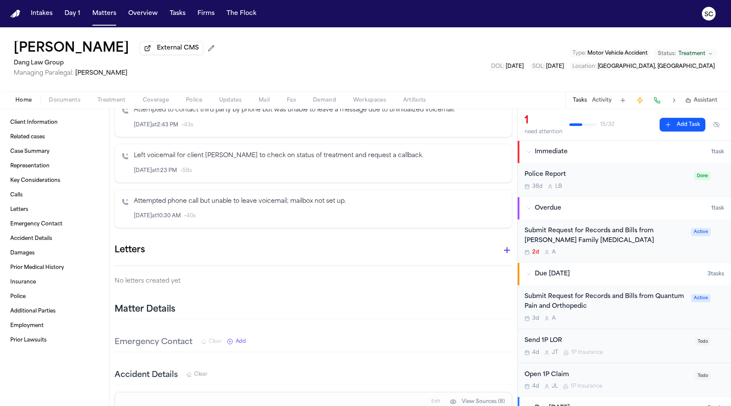
scroll to position [844, 0]
click at [153, 104] on span "Coverage" at bounding box center [156, 100] width 26 height 7
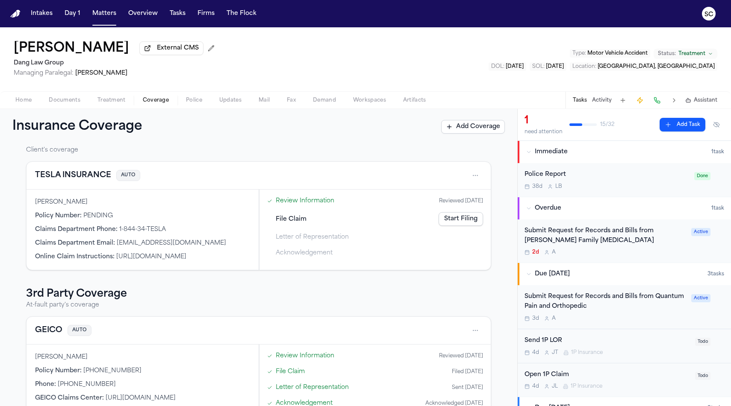
scroll to position [62, 0]
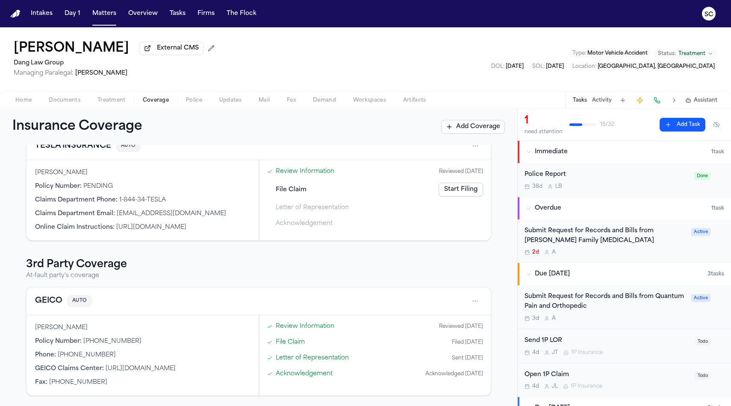
click at [68, 103] on span "Documents" at bounding box center [65, 100] width 32 height 7
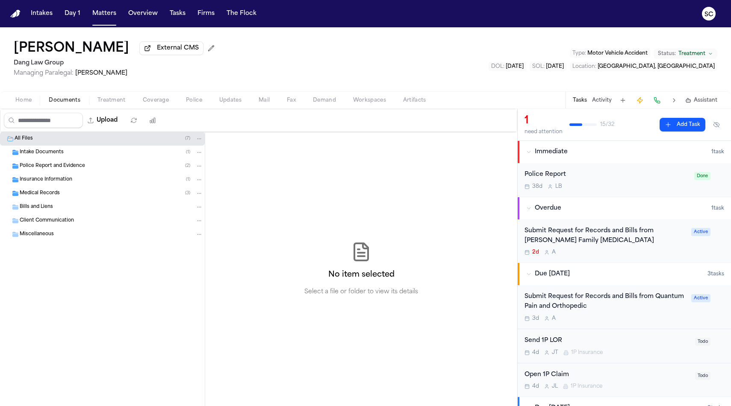
click at [56, 185] on div "Insurance Information ( 1 )" at bounding box center [102, 180] width 205 height 14
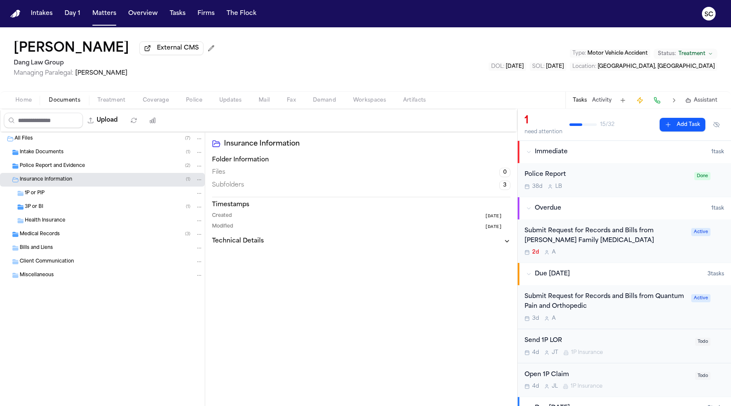
click at [53, 208] on div "3P or BI ( 1 )" at bounding box center [114, 207] width 178 height 8
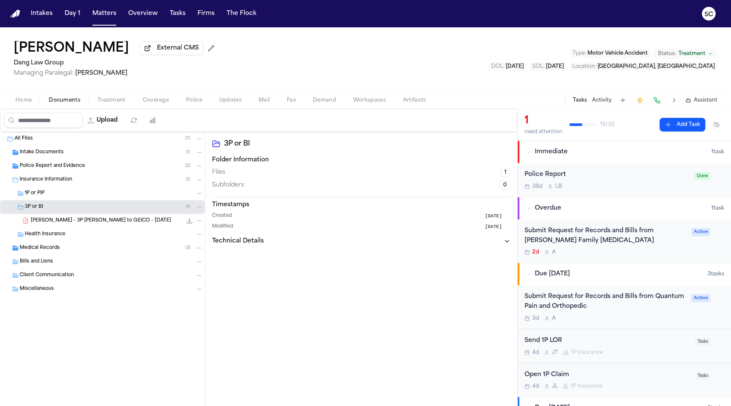
click at [72, 223] on span "T. Landweer - 3P LOR to GEICO - 6.18.25" at bounding box center [101, 221] width 140 height 7
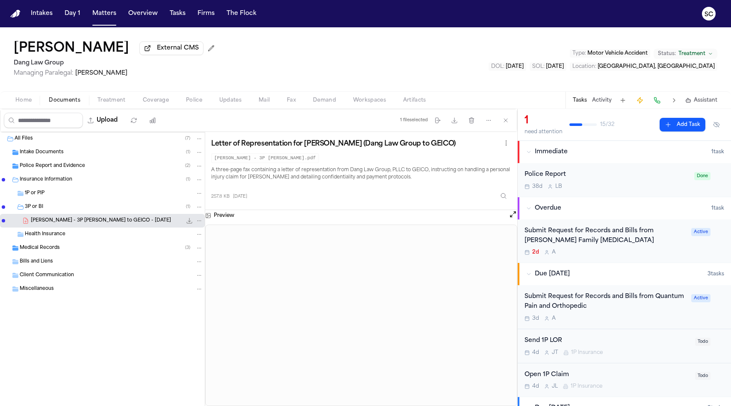
click at [603, 188] on div "38d L B" at bounding box center [606, 186] width 165 height 7
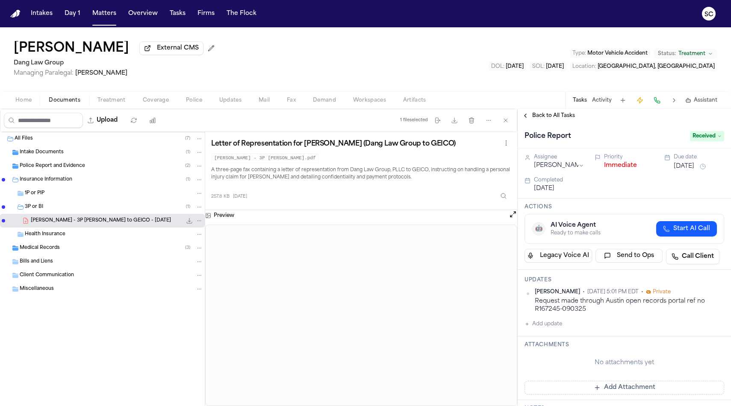
click at [553, 329] on button "Add update" at bounding box center [543, 324] width 38 height 10
click at [553, 338] on textarea "Add your update" at bounding box center [629, 331] width 182 height 17
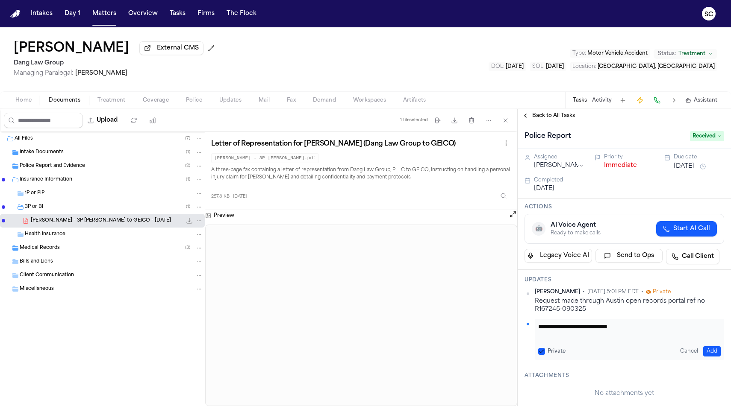
click at [709, 353] on button "Add" at bounding box center [712, 352] width 18 height 10
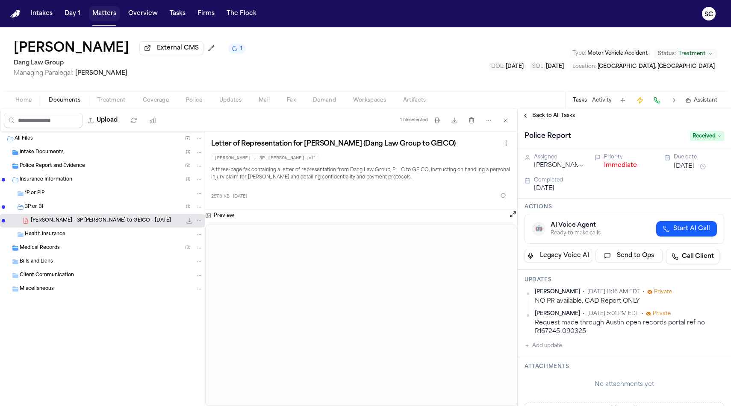
click at [100, 18] on button "Matters" at bounding box center [104, 13] width 31 height 15
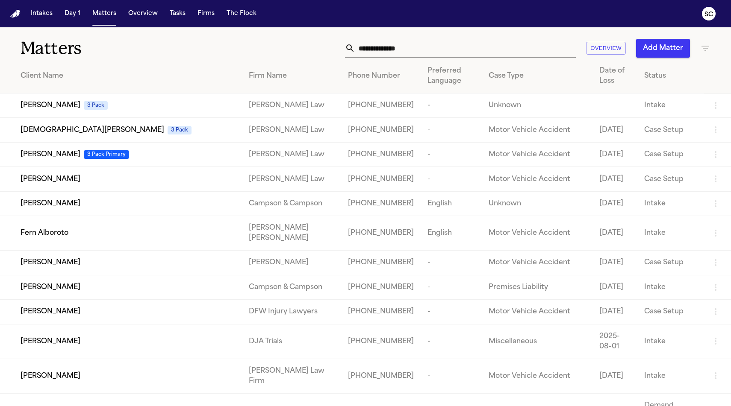
click at [434, 51] on input "text" at bounding box center [465, 48] width 221 height 19
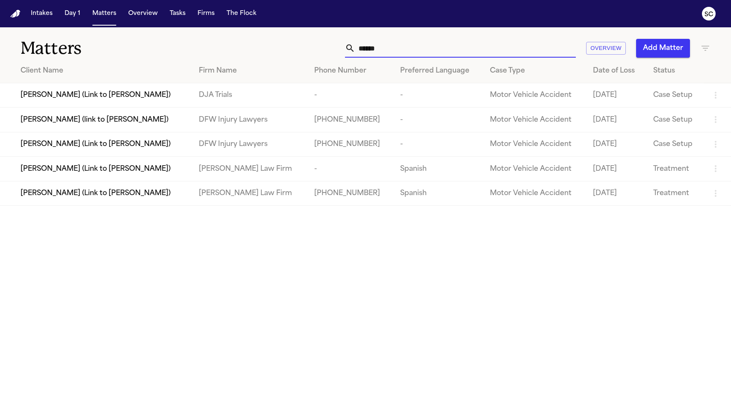
click at [171, 198] on span "Fanny Guerrero Rodriguez (Link to Jenny Guerrero Rodriguez)" at bounding box center [96, 193] width 150 height 10
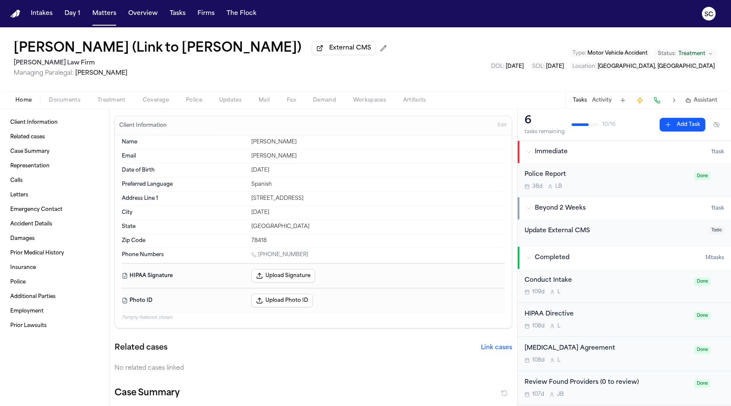
click at [600, 176] on div "Police Report" at bounding box center [606, 175] width 165 height 10
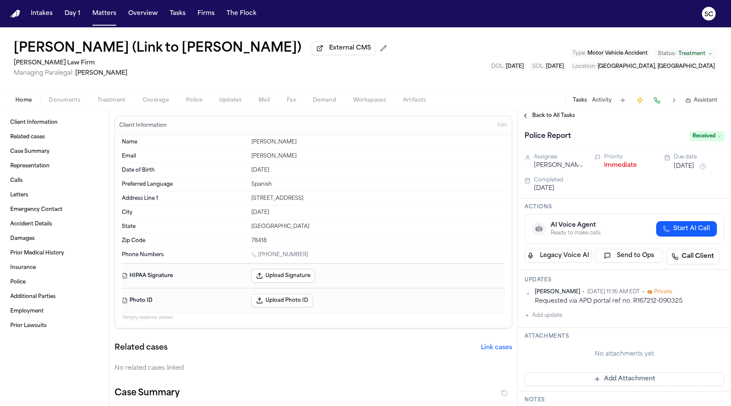
click at [68, 102] on span "Documents" at bounding box center [65, 100] width 32 height 7
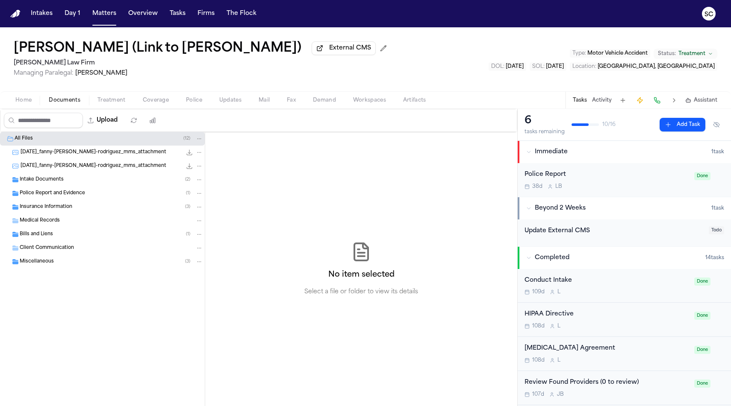
click at [61, 196] on span "Police Report and Evidence" at bounding box center [52, 193] width 65 height 7
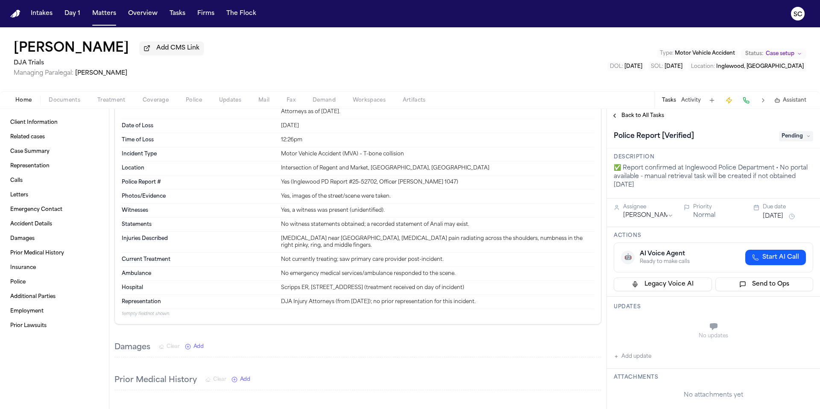
scroll to position [634, 0]
click at [71, 104] on span "Documents" at bounding box center [65, 100] width 32 height 7
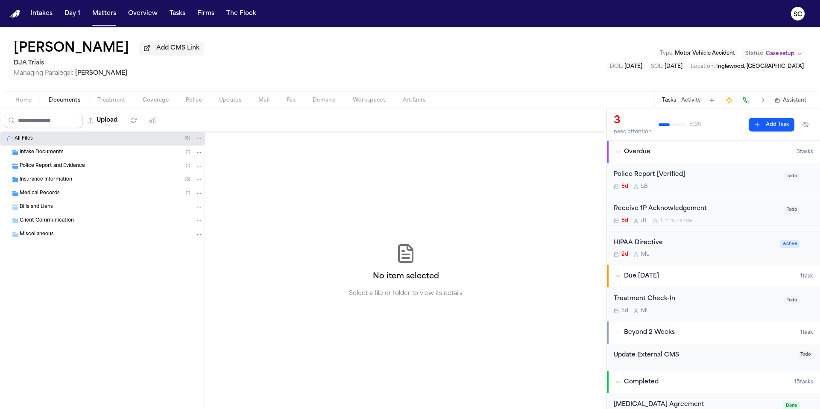
click at [60, 168] on span "Police Report and Evidence" at bounding box center [52, 166] width 65 height 7
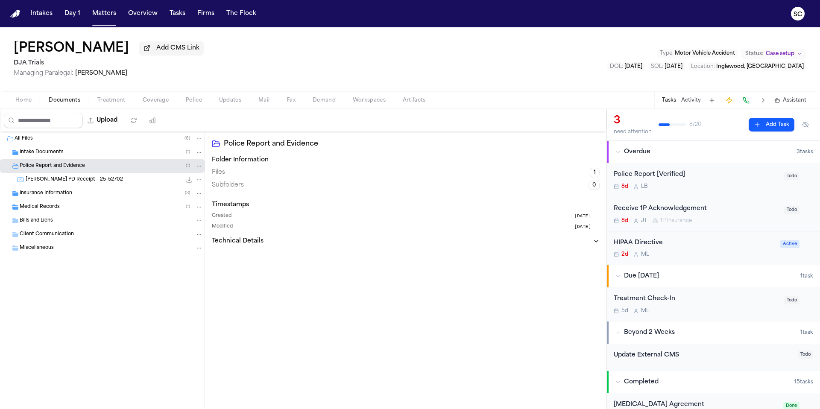
click at [97, 184] on span "[PERSON_NAME] PD Receipt - 25-52702" at bounding box center [74, 179] width 97 height 7
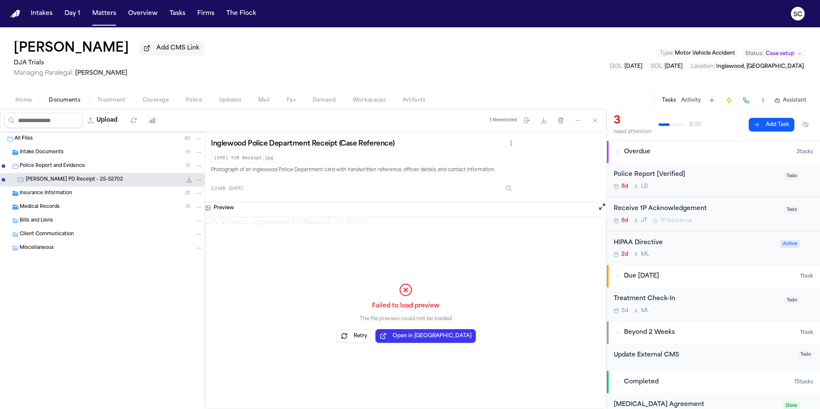
click at [43, 153] on span "Intake Documents" at bounding box center [42, 152] width 44 height 7
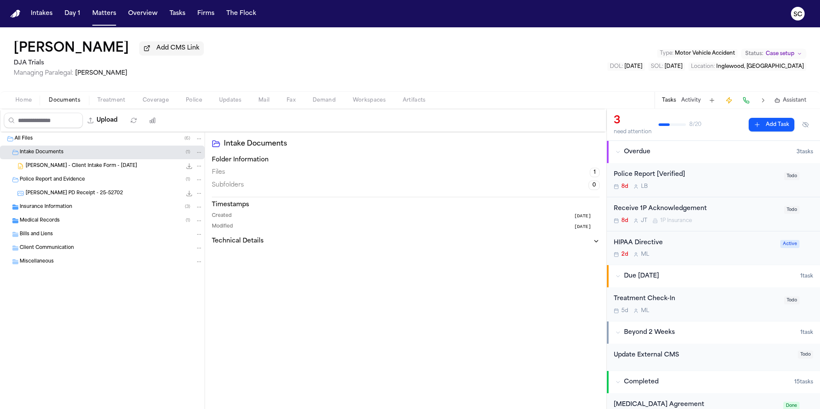
click at [76, 170] on span "[PERSON_NAME] - Client Intake Form - [DATE]" at bounding box center [82, 166] width 112 height 7
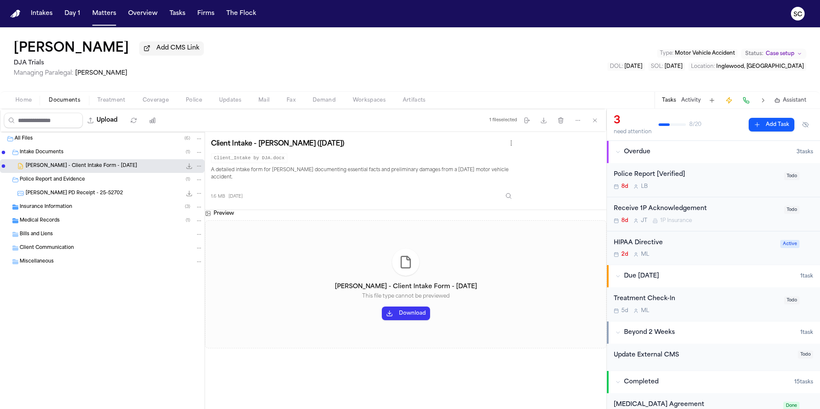
click at [143, 103] on span "Coverage" at bounding box center [156, 100] width 26 height 7
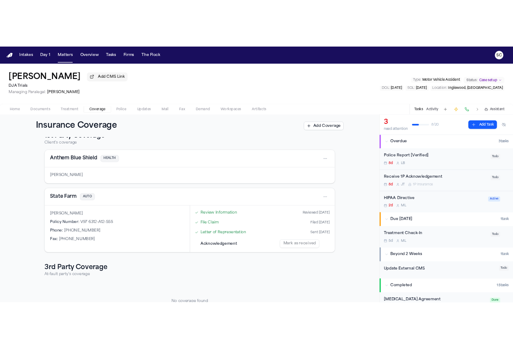
scroll to position [18, 0]
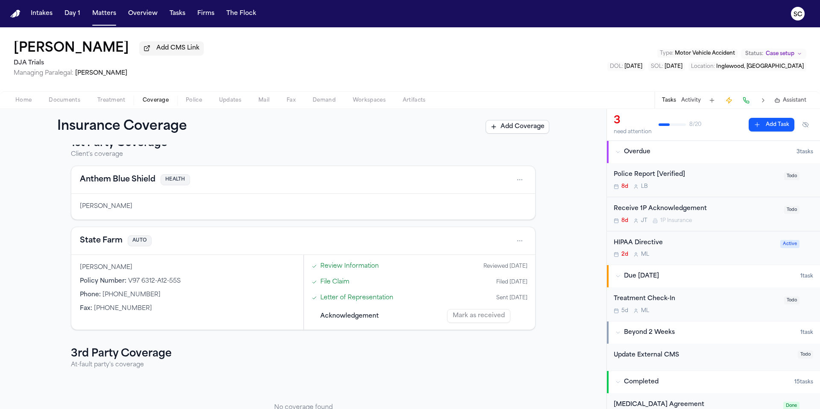
click at [267, 409] on p "No coverage found" at bounding box center [303, 408] width 465 height 9
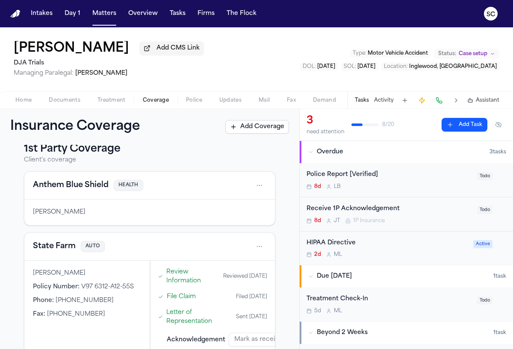
scroll to position [0, 0]
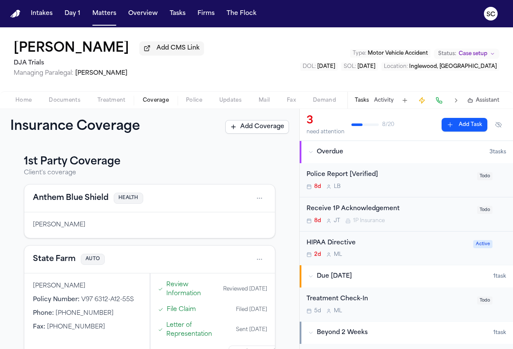
click at [71, 100] on span "Documents" at bounding box center [65, 100] width 32 height 7
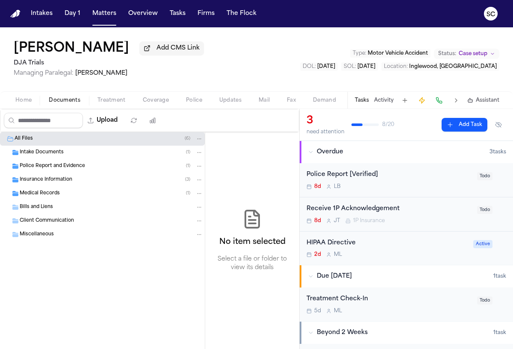
click at [29, 109] on div "Home Documents Treatment Coverage Police Updates Mail Fax Demand Workspaces Art…" at bounding box center [256, 99] width 513 height 17
click at [28, 104] on span "Home" at bounding box center [23, 100] width 16 height 7
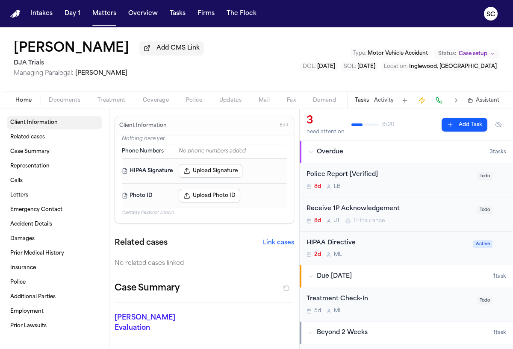
drag, startPoint x: 37, startPoint y: 128, endPoint x: 42, endPoint y: 132, distance: 6.2
click at [37, 128] on link "Client Information" at bounding box center [54, 123] width 95 height 14
click at [75, 102] on span "Documents" at bounding box center [65, 100] width 32 height 7
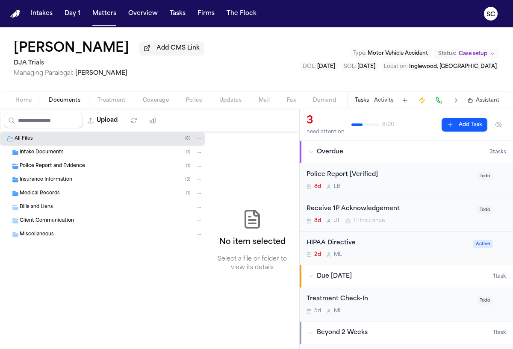
click at [43, 153] on span "Intake Documents" at bounding box center [42, 152] width 44 height 7
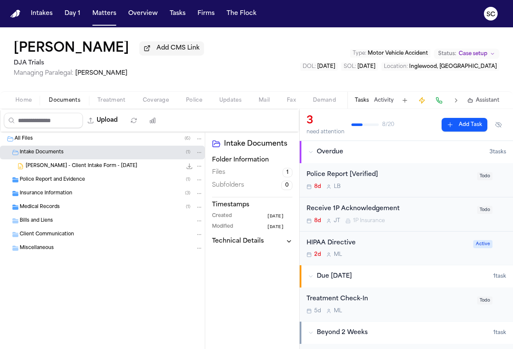
click at [60, 166] on span "[PERSON_NAME] - Client Intake Form - [DATE]" at bounding box center [82, 166] width 112 height 7
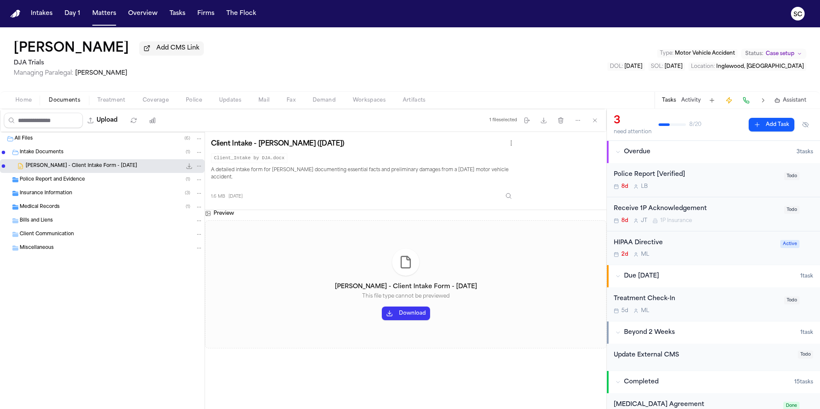
click at [412, 315] on button "Download" at bounding box center [406, 314] width 48 height 14
click at [57, 211] on span "Medical Records" at bounding box center [40, 207] width 40 height 7
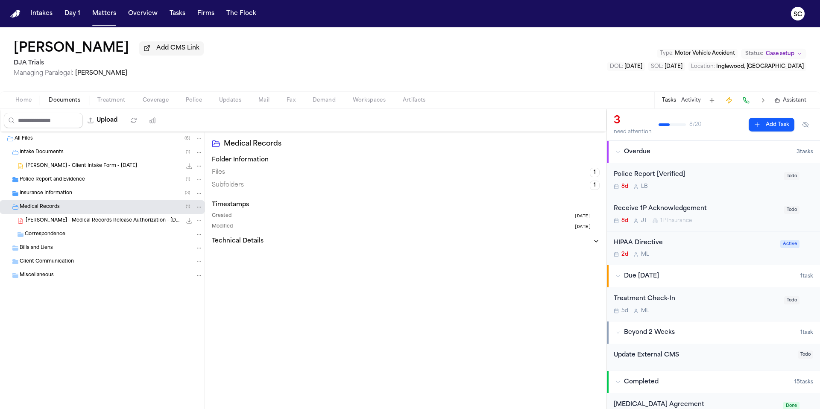
click at [86, 223] on span "[PERSON_NAME] - Medical Records Release Authorization - [DATE]" at bounding box center [104, 221] width 156 height 7
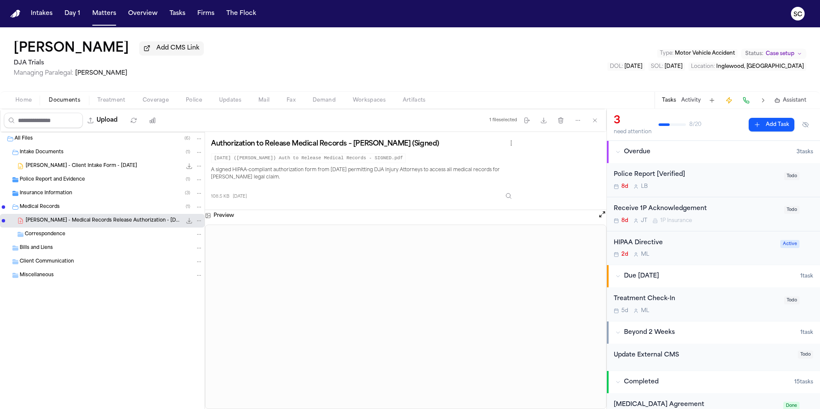
click at [48, 183] on span "Police Report and Evidence" at bounding box center [52, 179] width 65 height 7
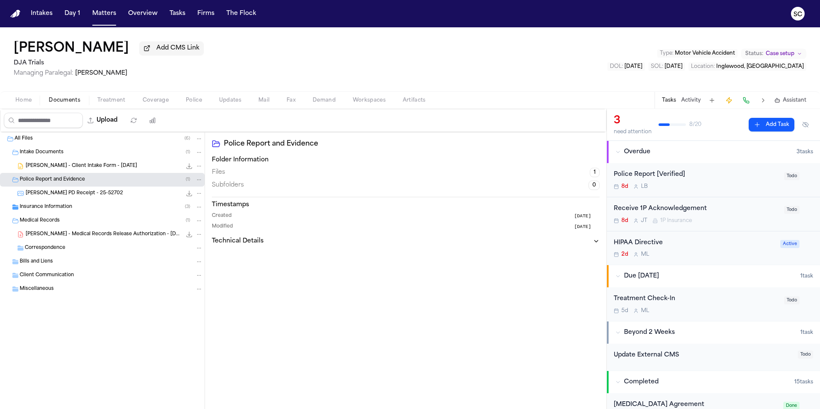
click at [48, 211] on span "Insurance Information" at bounding box center [46, 207] width 53 height 7
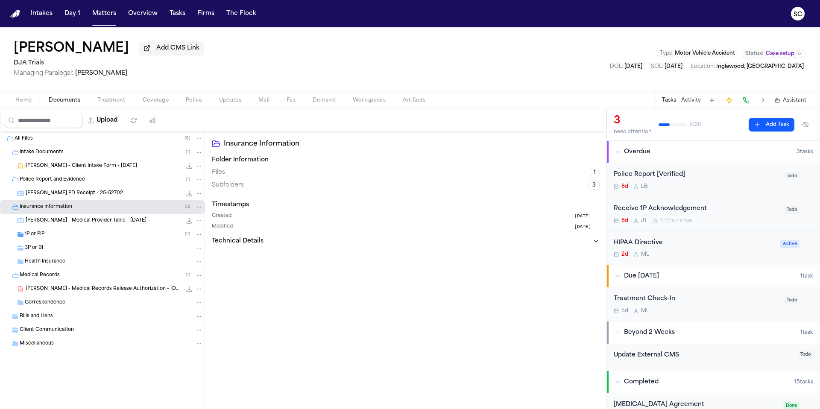
click at [41, 235] on span "1P or PIP" at bounding box center [35, 234] width 20 height 7
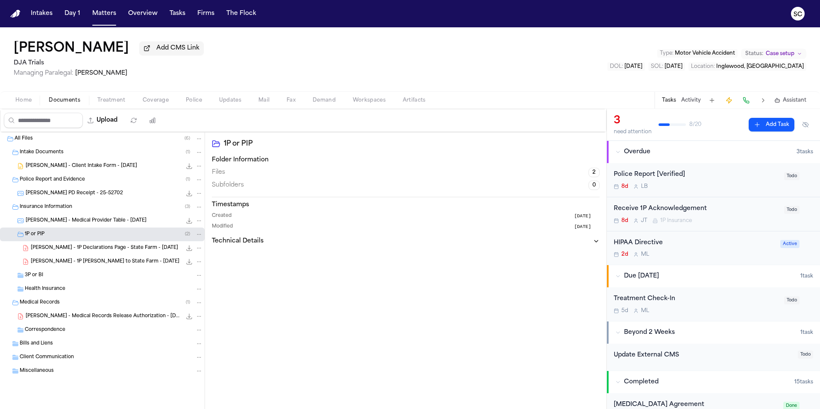
click at [93, 252] on span "[PERSON_NAME] - 1P Declarations Page - State Farm - [DATE]" at bounding box center [104, 248] width 147 height 7
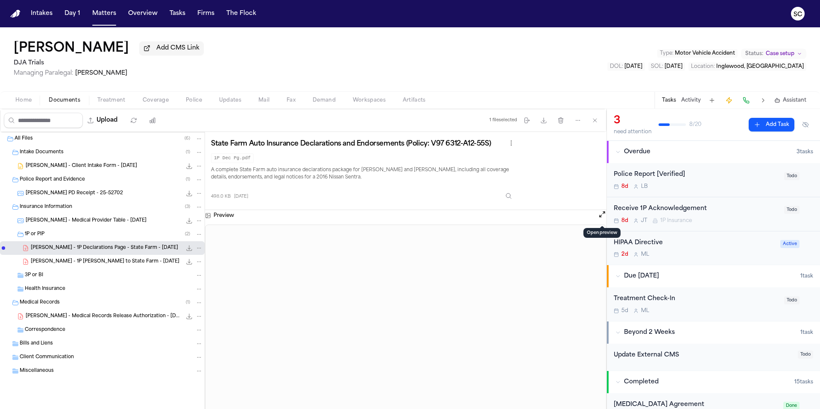
click at [605, 218] on button "Open preview" at bounding box center [602, 214] width 9 height 9
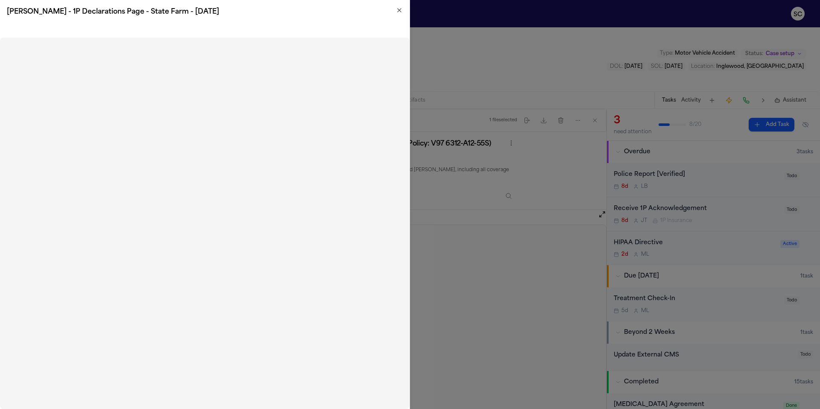
click at [399, 11] on icon "button" at bounding box center [399, 10] width 7 height 7
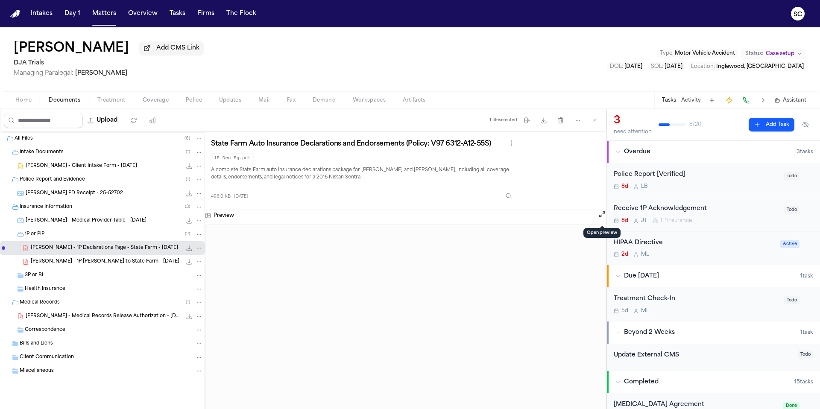
click at [56, 293] on span "Health Insurance" at bounding box center [45, 289] width 41 height 7
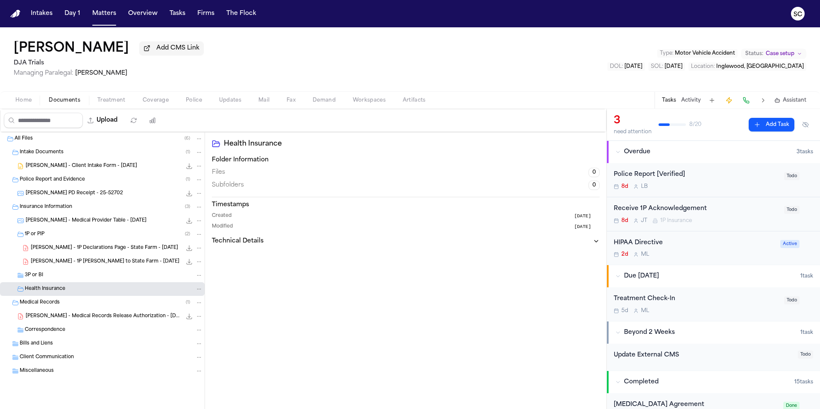
click at [45, 282] on div "3P or BI" at bounding box center [102, 276] width 205 height 14
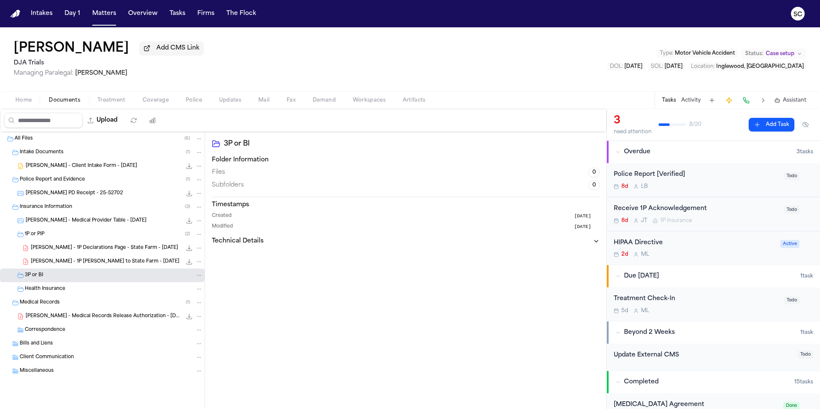
click at [99, 194] on span "A. Velasco - Inglewood PD Receipt - 25-52702" at bounding box center [74, 193] width 97 height 7
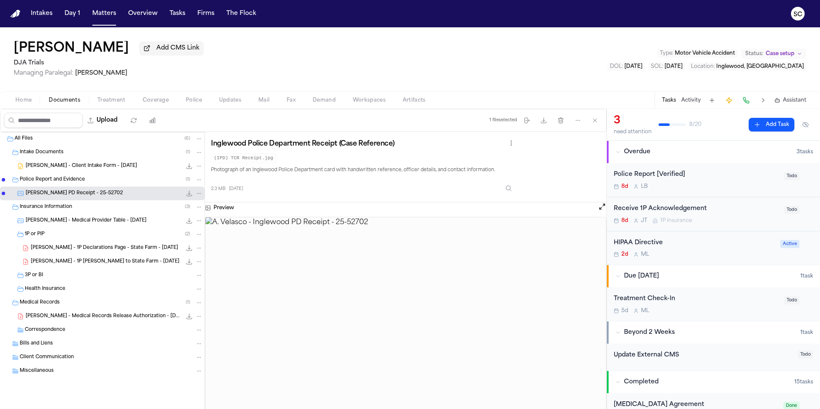
click at [97, 169] on span "A. Velasco - Client Intake Form - 9.24.25" at bounding box center [82, 166] width 112 height 7
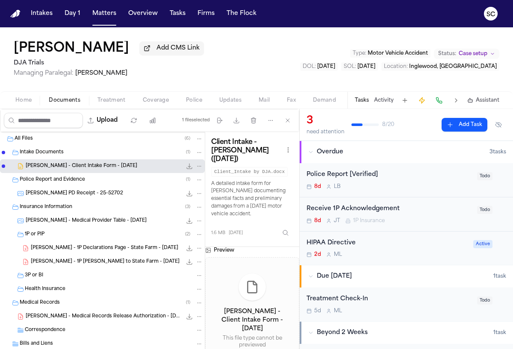
click at [92, 198] on div "A. Velasco - Inglewood PD Receipt - 25-52702 2.3 MB • JPG" at bounding box center [114, 193] width 177 height 9
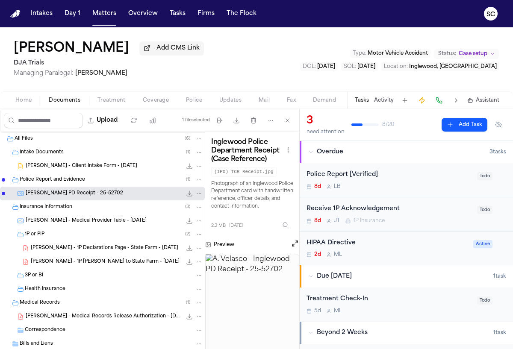
click at [76, 194] on span "A. Velasco - Inglewood PD Receipt - 25-52702" at bounding box center [74, 193] width 97 height 7
click at [81, 196] on span "A. Velasco - Inglewood PD Receipt - 25-52702" at bounding box center [74, 193] width 97 height 7
click at [96, 196] on span "A. Velasco - Inglewood PD Receipt - 25-52702" at bounding box center [74, 193] width 97 height 7
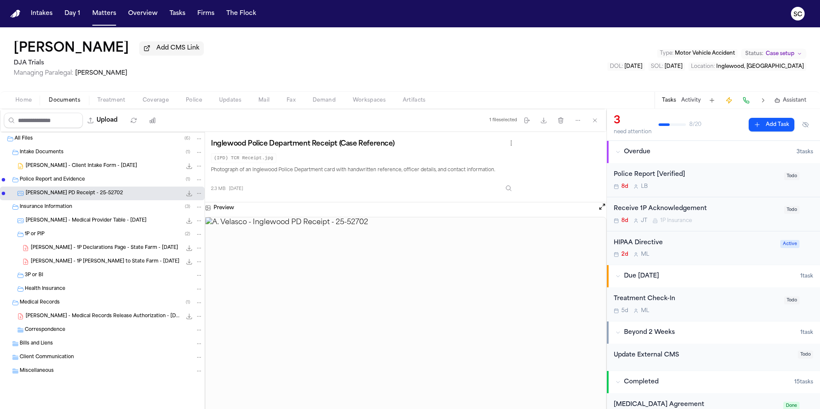
click at [99, 222] on span "A. Velasco - Medical Provider Table - 9.21.25" at bounding box center [86, 221] width 121 height 7
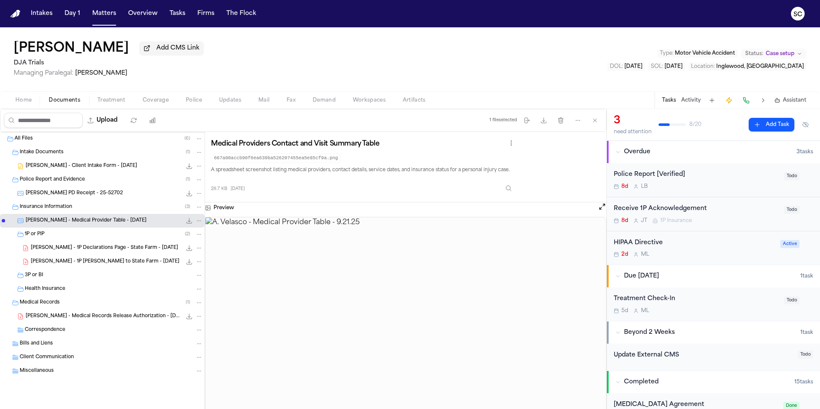
click at [87, 251] on span "A. Velasco - 1P Declarations Page - State Farm - 3.11.25" at bounding box center [104, 248] width 147 height 7
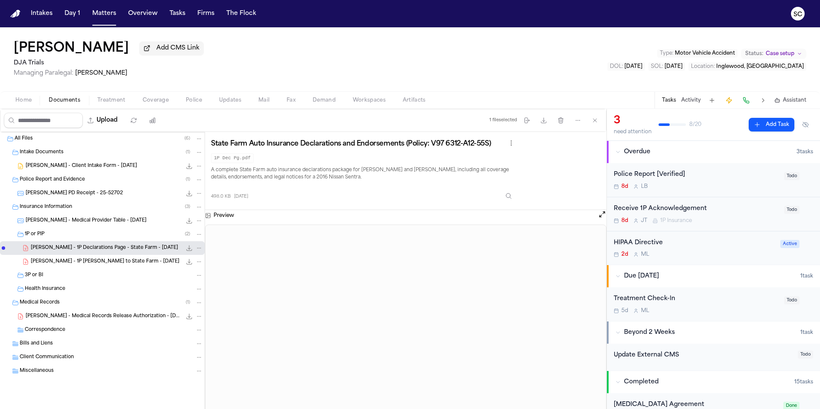
click at [84, 319] on span "A. Velasco - Medical Records Release Authorization - 9.25.25" at bounding box center [104, 316] width 156 height 7
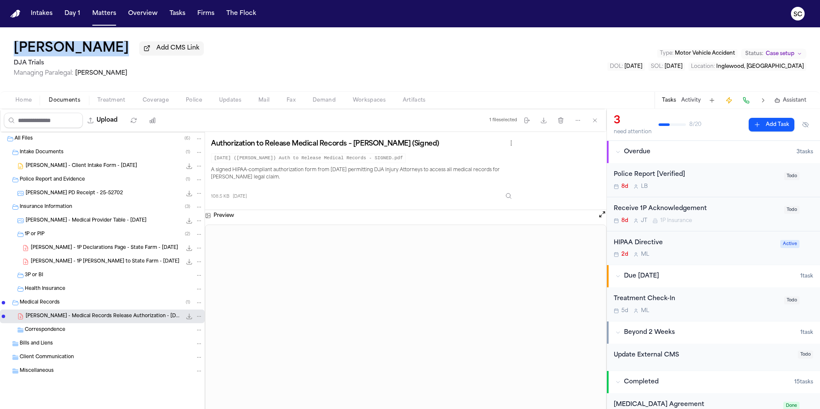
drag, startPoint x: 74, startPoint y: 51, endPoint x: 12, endPoint y: 50, distance: 61.5
click at [12, 50] on div "Anali Velasco Add CMS Link DJA Trials Managing Paralegal: Michelle Landazabal T…" at bounding box center [410, 59] width 820 height 64
copy h1 "Anali Velasco"
click at [721, 182] on div "Police Report [Verified] 8d L B" at bounding box center [696, 180] width 165 height 20
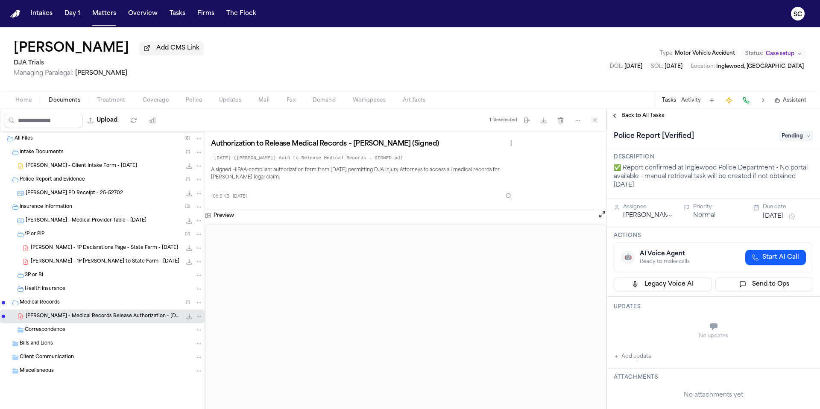
click at [798, 136] on span "Pending" at bounding box center [796, 136] width 34 height 10
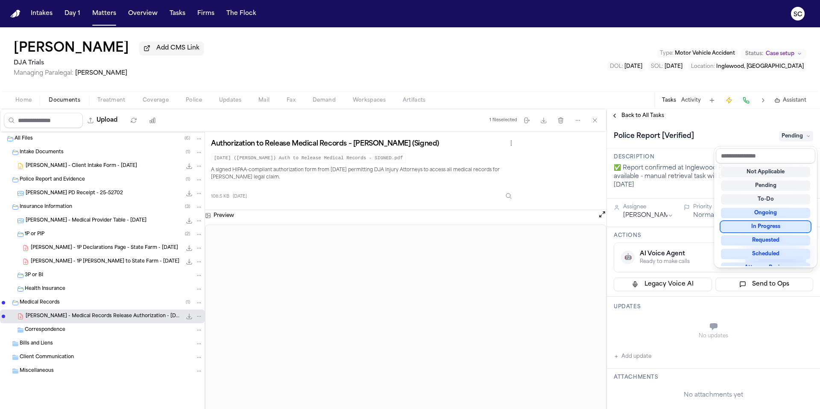
click at [779, 225] on div "In Progress" at bounding box center [765, 227] width 89 height 10
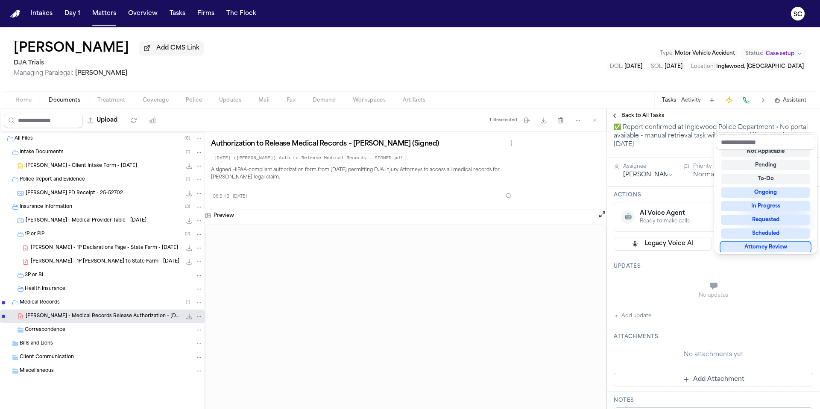
scroll to position [82, 0]
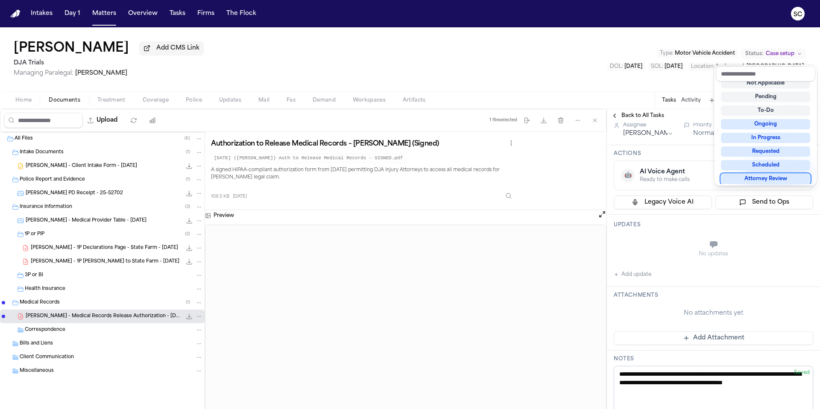
click at [639, 267] on div "**********" at bounding box center [713, 326] width 213 height 570
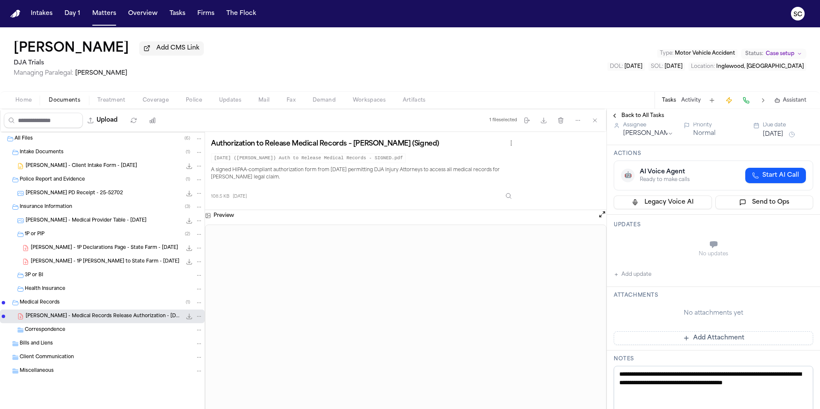
click at [639, 270] on button "Add update" at bounding box center [633, 275] width 38 height 10
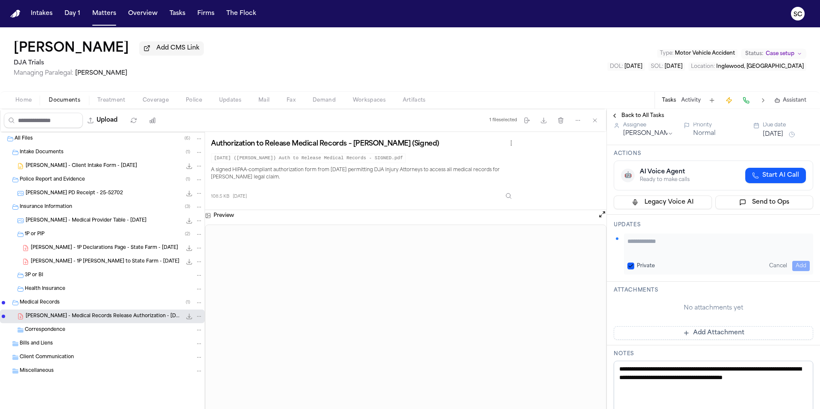
click at [650, 237] on textarea "Add your update" at bounding box center [719, 245] width 182 height 17
type textarea "*"
click at [728, 237] on textarea "**********" at bounding box center [719, 245] width 182 height 17
type textarea "**********"
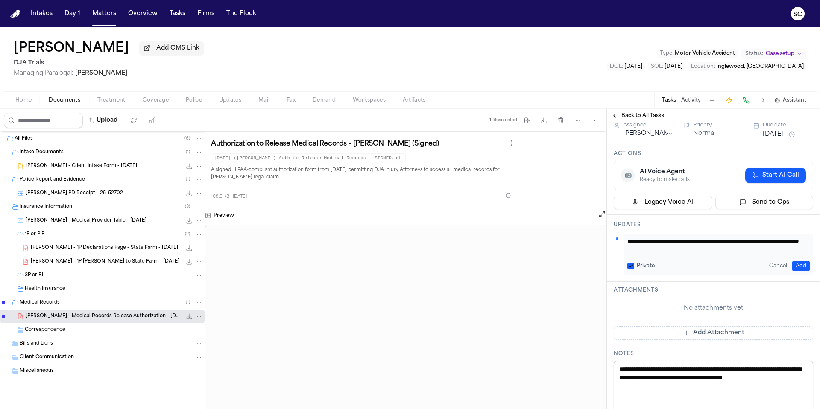
click at [800, 261] on button "Add" at bounding box center [802, 266] width 18 height 10
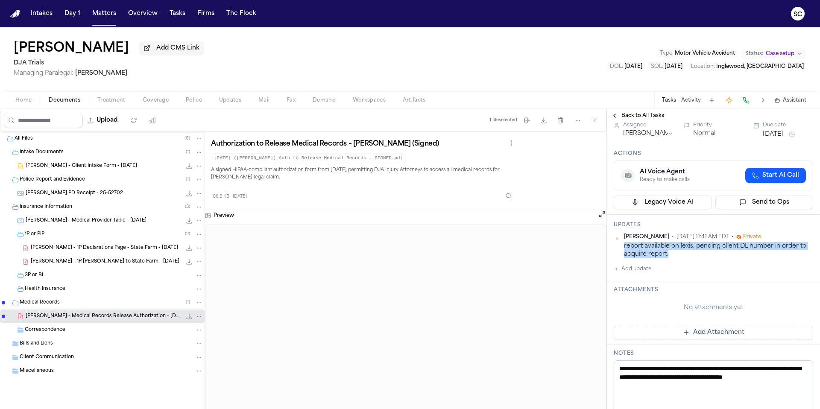
drag, startPoint x: 673, startPoint y: 249, endPoint x: 622, endPoint y: 243, distance: 51.2
click at [622, 243] on div "Shirley Casanova • Oct 10, 2025 11:41 AM EDT • Private report available on lexi…" at bounding box center [714, 246] width 200 height 25
copy div "report available on lexis, pending client DL number in order to acquire report."
drag, startPoint x: 666, startPoint y: 379, endPoint x: 623, endPoint y: 363, distance: 45.9
click at [623, 363] on textarea "**********" at bounding box center [714, 386] width 200 height 51
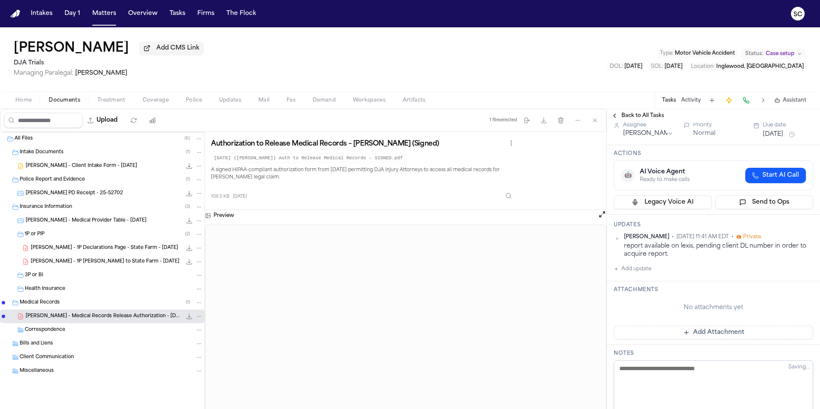
scroll to position [41, 0]
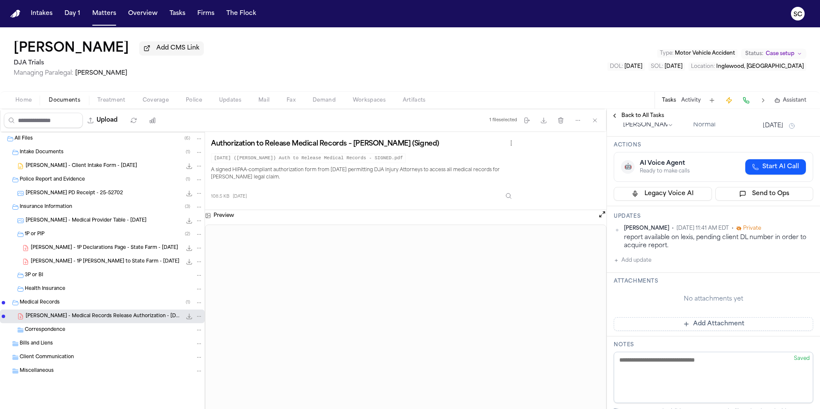
paste textarea "**********"
type textarea "**********"
paste textarea "**********"
type textarea "**********"
click at [655, 309] on div "No attachments yet" at bounding box center [714, 299] width 200 height 22
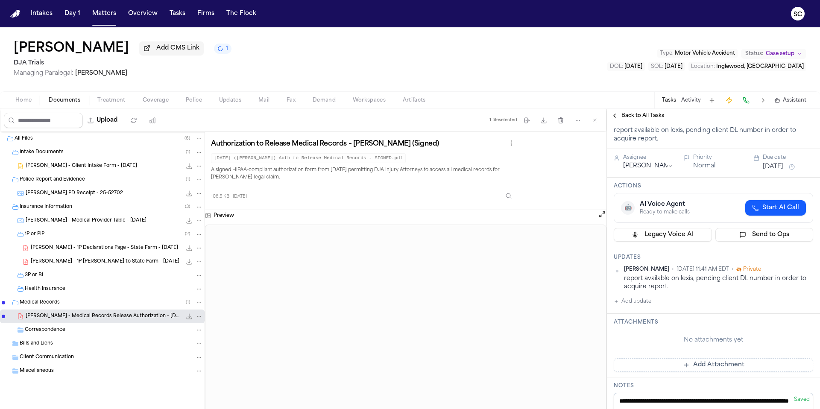
scroll to position [0, 0]
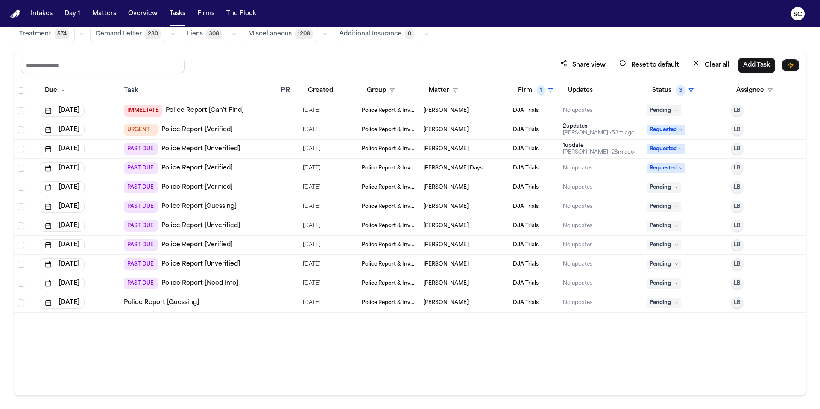
scroll to position [51, 0]
click at [665, 184] on span "Pending" at bounding box center [664, 187] width 34 height 10
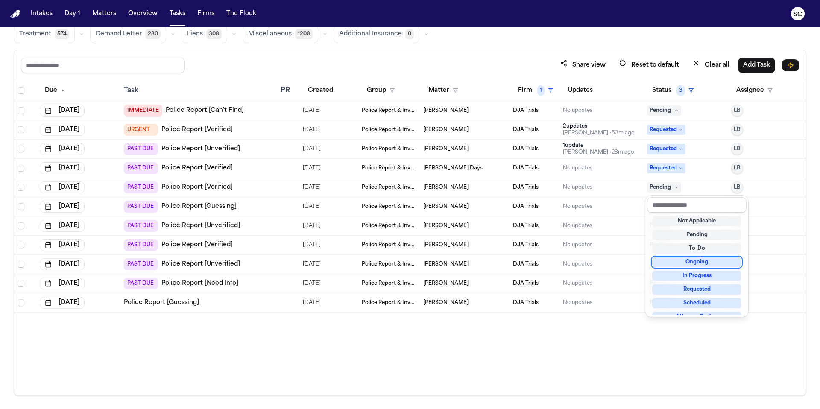
click at [699, 265] on div "Ongoing" at bounding box center [697, 262] width 89 height 10
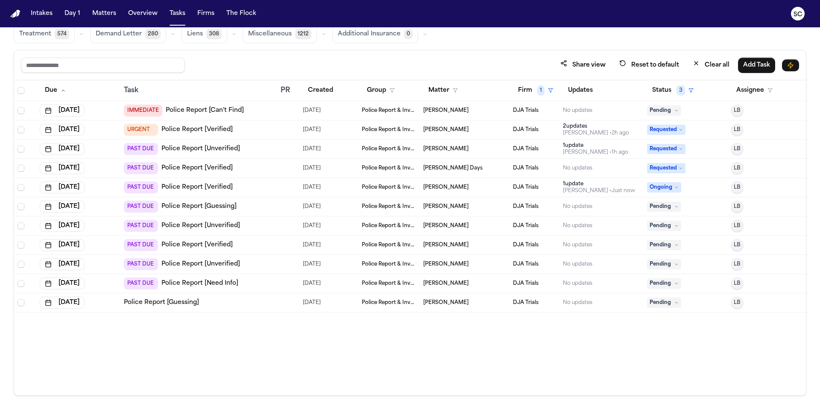
click at [209, 208] on link "Police Report [Guessing]" at bounding box center [199, 207] width 75 height 9
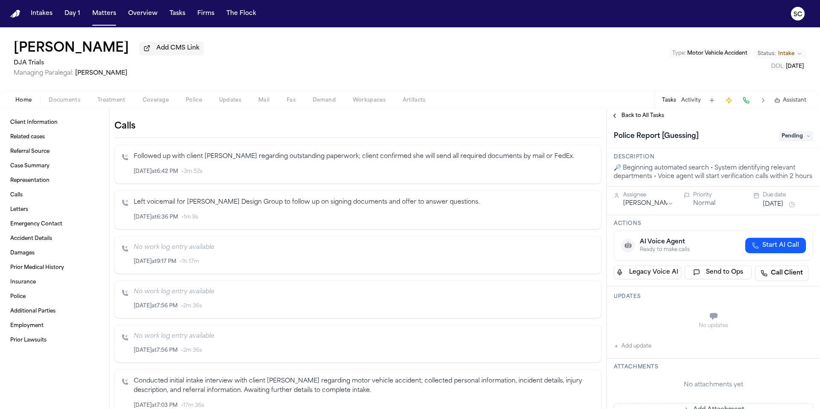
scroll to position [342, 0]
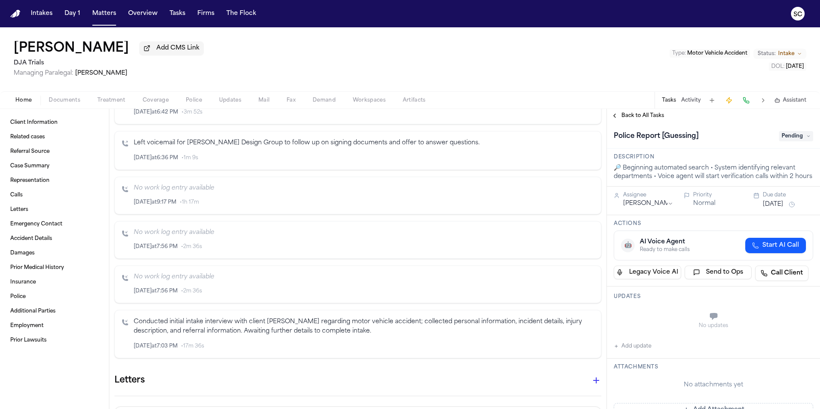
click at [190, 100] on span "Police" at bounding box center [194, 100] width 16 height 7
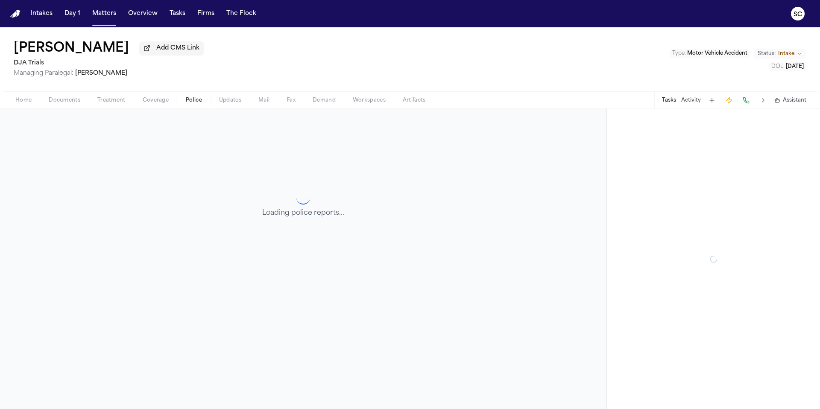
scroll to position [111, 0]
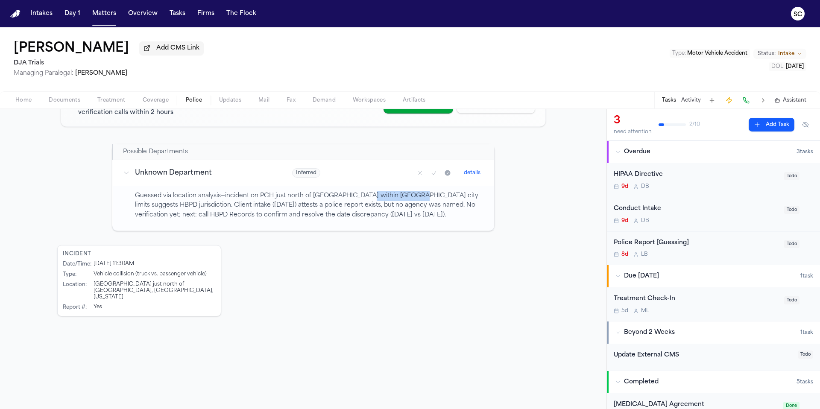
drag, startPoint x: 412, startPoint y: 197, endPoint x: 357, endPoint y: 194, distance: 54.3
click at [357, 194] on p "Guessed via location analysis—incident on PCH just north of [GEOGRAPHIC_DATA] w…" at bounding box center [310, 205] width 350 height 29
drag, startPoint x: 415, startPoint y: 196, endPoint x: 356, endPoint y: 195, distance: 59.4
click at [356, 195] on p "Guessed via location analysis—incident on PCH just north of [GEOGRAPHIC_DATA] w…" at bounding box center [310, 205] width 350 height 29
copy p "[GEOGRAPHIC_DATA]"
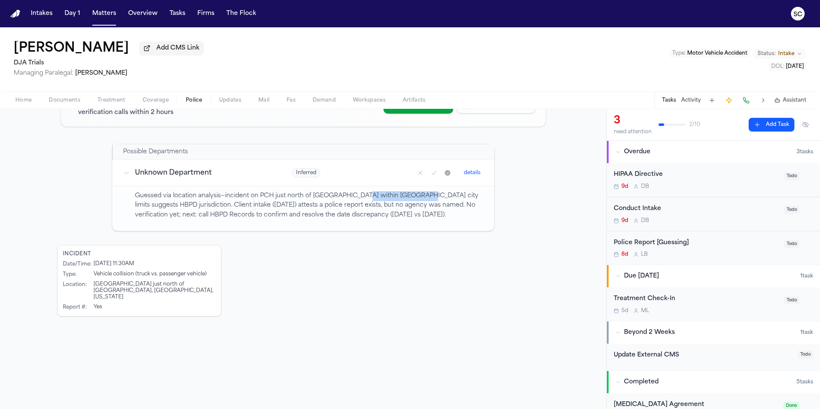
click at [71, 104] on span "Documents" at bounding box center [65, 100] width 32 height 7
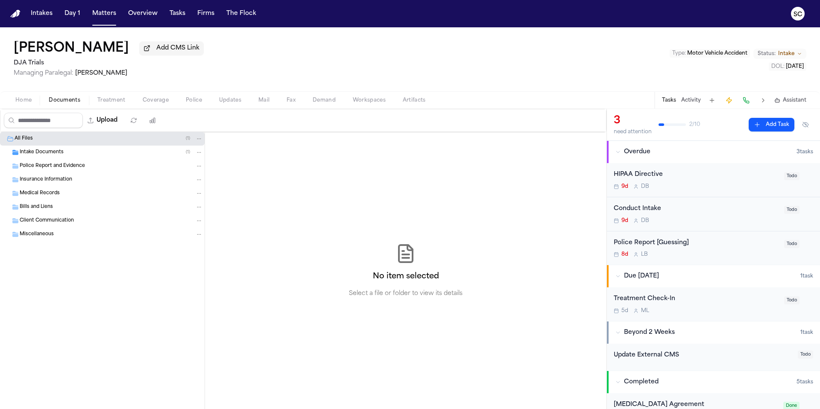
click at [63, 156] on div "Intake Documents ( 1 )" at bounding box center [111, 153] width 183 height 8
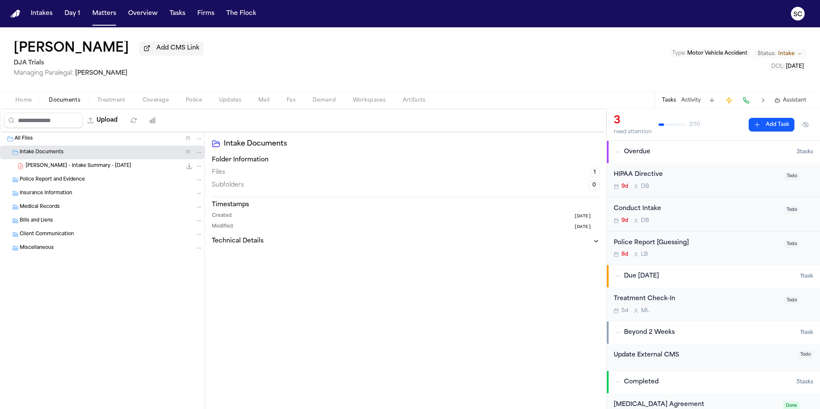
click at [69, 183] on span "Police Report and Evidence" at bounding box center [52, 179] width 65 height 7
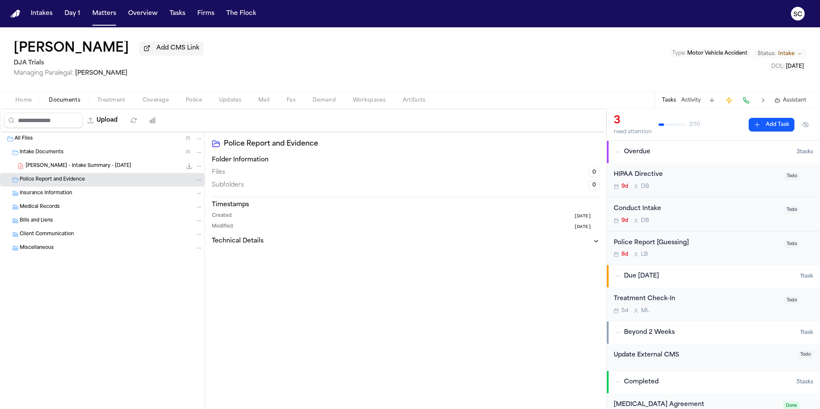
click at [714, 256] on div "8d L B" at bounding box center [696, 254] width 165 height 7
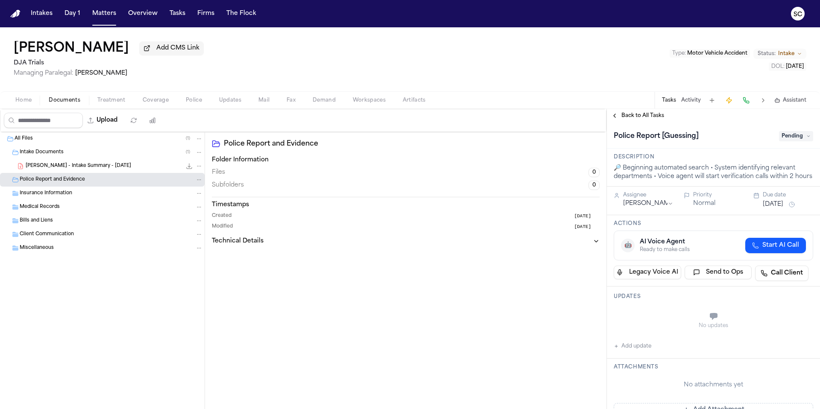
click at [792, 137] on span "Pending" at bounding box center [796, 136] width 34 height 10
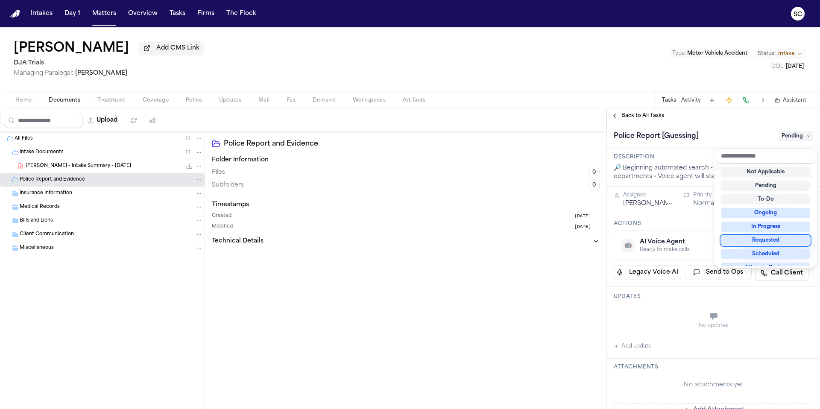
click at [780, 240] on div "Requested" at bounding box center [765, 240] width 89 height 10
click at [636, 349] on div "**********" at bounding box center [713, 403] width 213 height 560
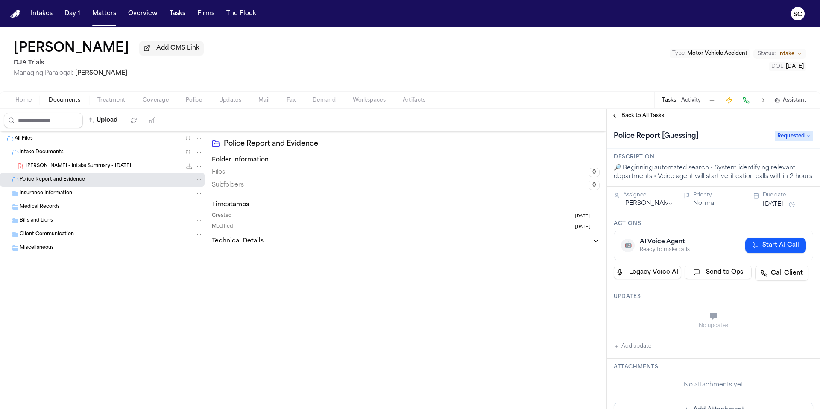
click at [637, 347] on button "Add update" at bounding box center [633, 346] width 38 height 10
click at [640, 315] on textarea "Add your update" at bounding box center [719, 317] width 182 height 17
paste textarea "**********"
click at [701, 315] on textarea "**********" at bounding box center [719, 317] width 182 height 17
type textarea "**********"
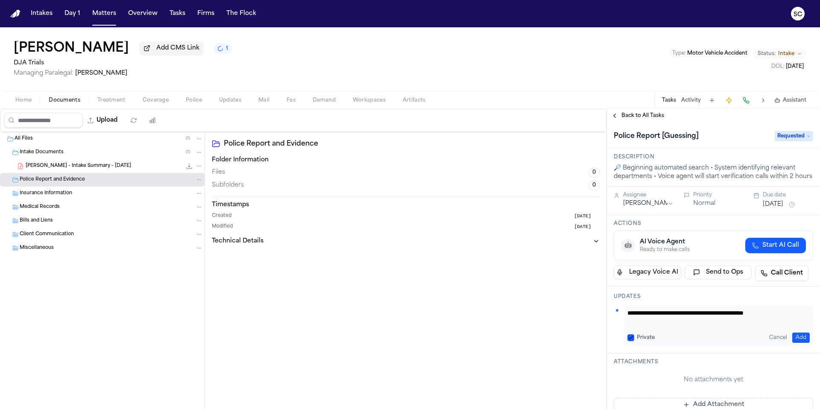
click at [799, 338] on button "Add" at bounding box center [802, 338] width 18 height 10
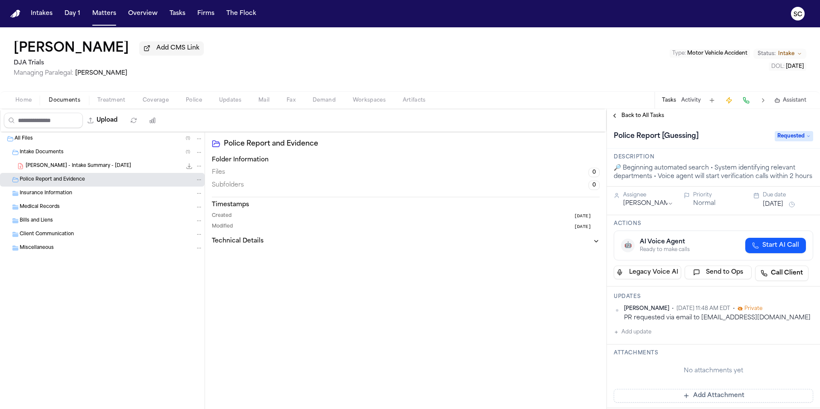
click at [97, 168] on span "C. Parsons - Intake Summary - 9.11.25" at bounding box center [79, 166] width 106 height 7
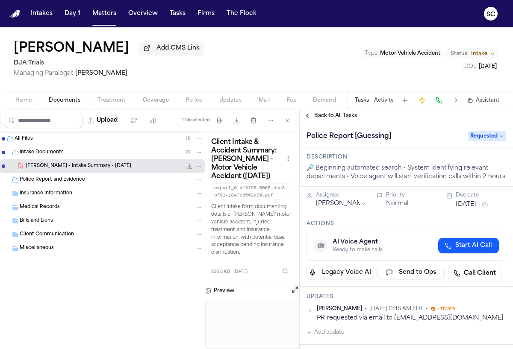
click at [56, 152] on span "Intake Documents" at bounding box center [42, 152] width 44 height 7
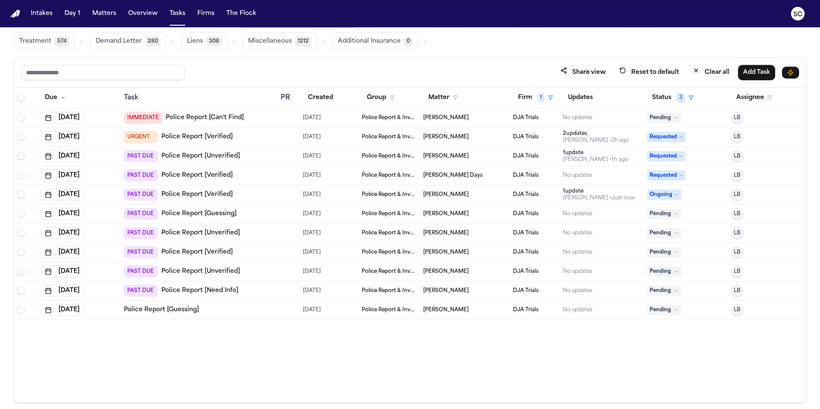
scroll to position [51, 0]
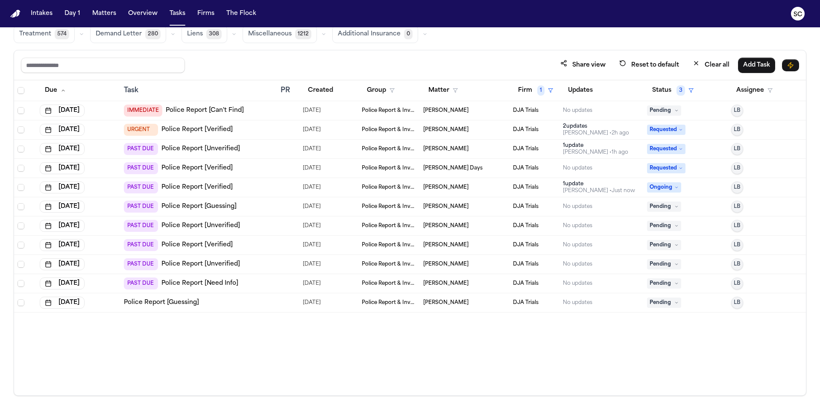
click at [194, 246] on link "Police Report [Verified]" at bounding box center [197, 245] width 71 height 9
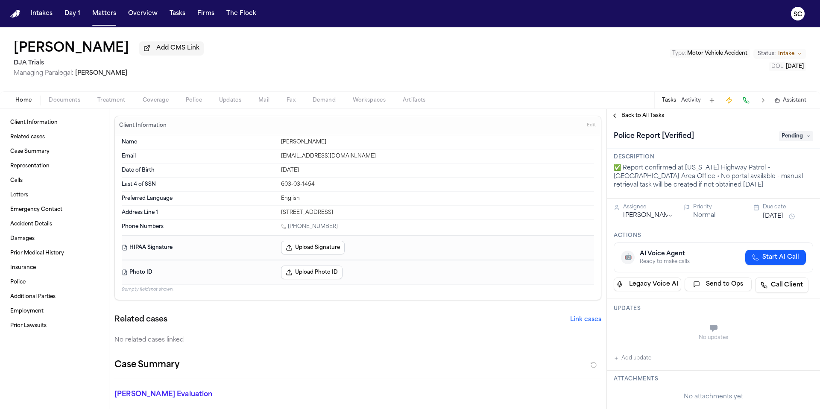
click at [196, 100] on span "Police" at bounding box center [194, 100] width 16 height 7
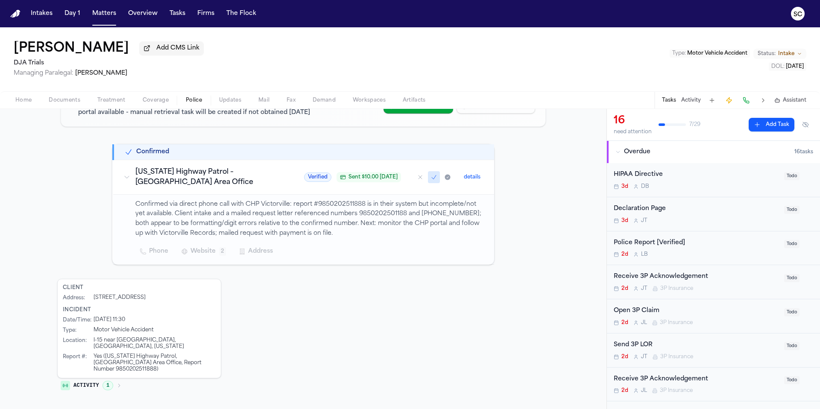
scroll to position [111, 0]
drag, startPoint x: 366, startPoint y: 204, endPoint x: 321, endPoint y: 203, distance: 44.9
click at [321, 203] on p "Confirmed via direct phone call with CHP Victorville: report #9850202511888 is …" at bounding box center [309, 219] width 349 height 39
click at [316, 202] on p "Confirmed via direct phone call with CHP Victorville: report #9850202511888 is …" at bounding box center [309, 219] width 349 height 39
drag, startPoint x: 318, startPoint y: 204, endPoint x: 358, endPoint y: 204, distance: 40.6
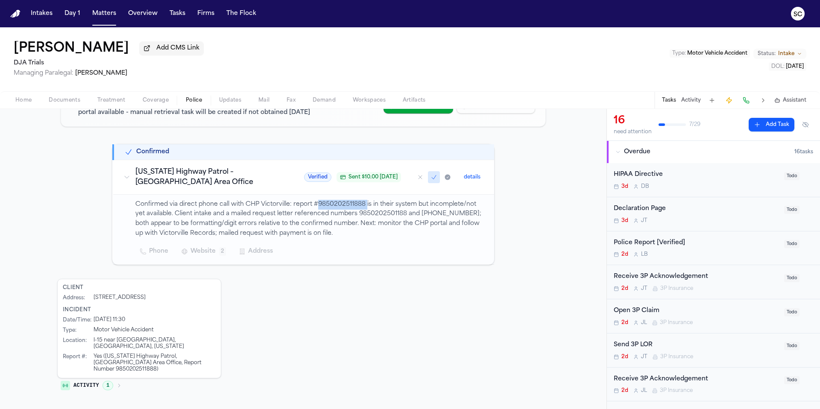
click at [366, 206] on p "Confirmed via direct phone call with CHP Victorville: report #9850202511888 is …" at bounding box center [309, 219] width 349 height 39
copy p "9850202511888"
click at [57, 103] on span "Documents" at bounding box center [65, 100] width 32 height 7
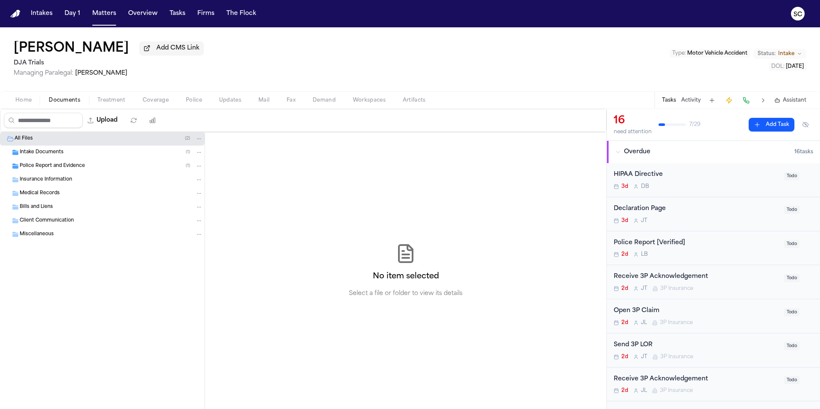
click at [62, 170] on span "Police Report and Evidence" at bounding box center [52, 166] width 65 height 7
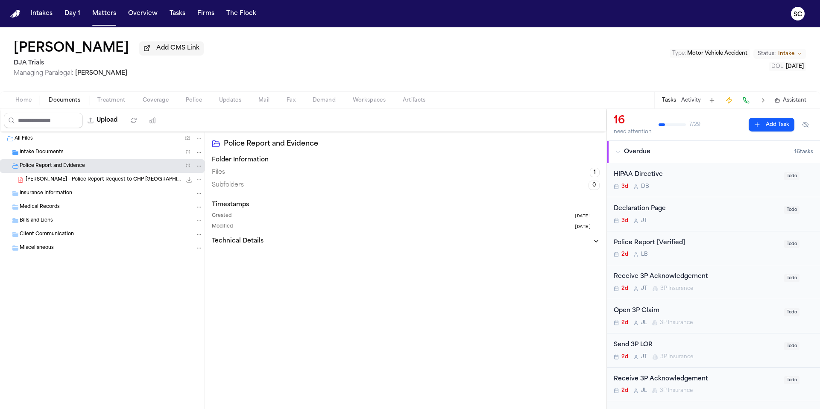
click at [78, 183] on span "[PERSON_NAME] - Police Report Request to CHP [GEOGRAPHIC_DATA] - [DATE]" at bounding box center [104, 179] width 156 height 7
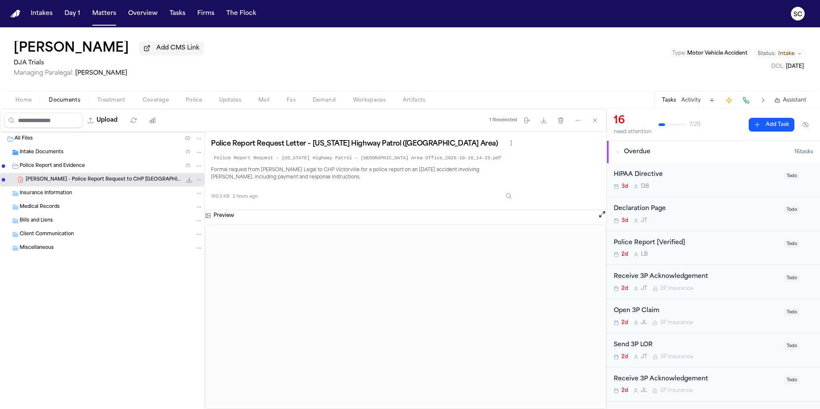
click at [92, 150] on div "Intake Documents ( 1 )" at bounding box center [102, 153] width 205 height 14
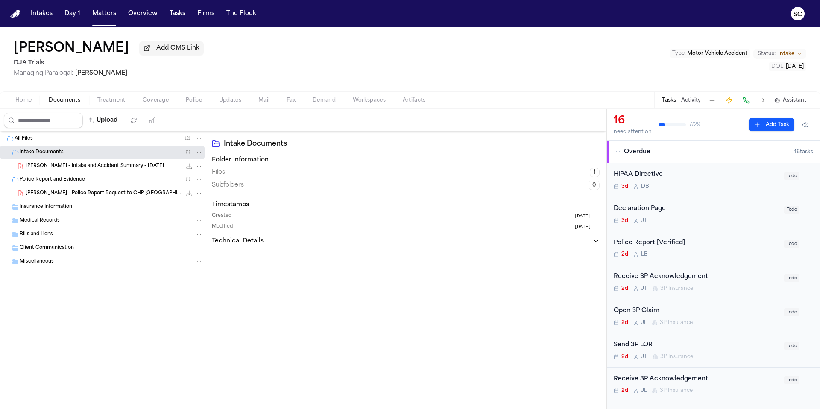
click at [139, 168] on span "[PERSON_NAME] - Intake and Accident Summary - [DATE]" at bounding box center [95, 166] width 138 height 7
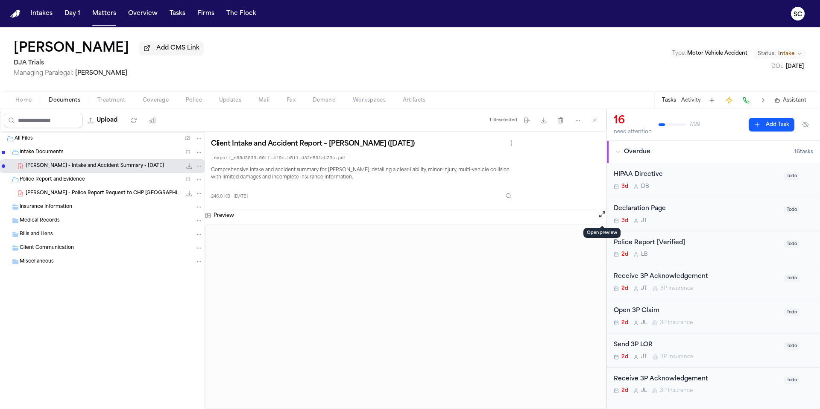
click at [600, 217] on button "Open preview" at bounding box center [602, 214] width 9 height 9
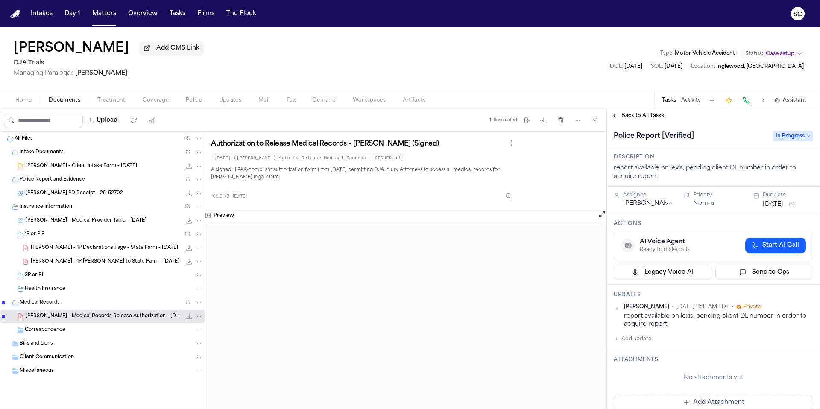
click at [91, 197] on span "[PERSON_NAME] PD Receipt - 25-52702" at bounding box center [74, 193] width 97 height 7
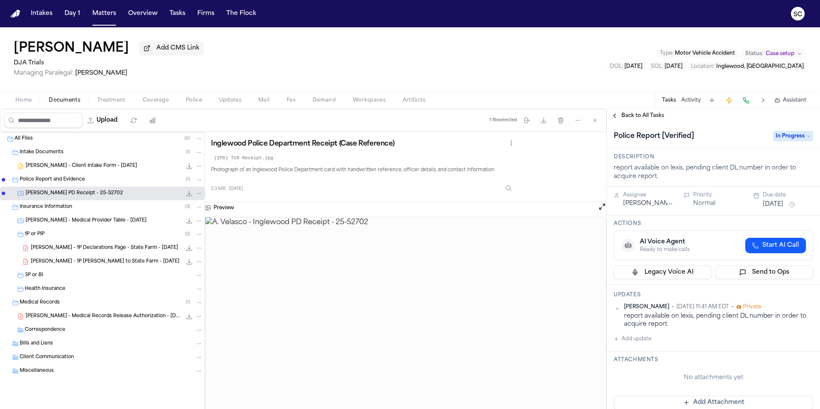
click at [194, 102] on span "Police" at bounding box center [194, 100] width 16 height 7
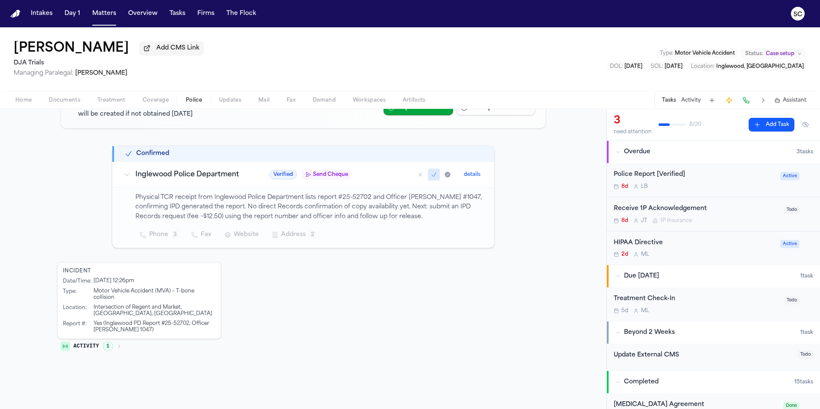
scroll to position [111, 0]
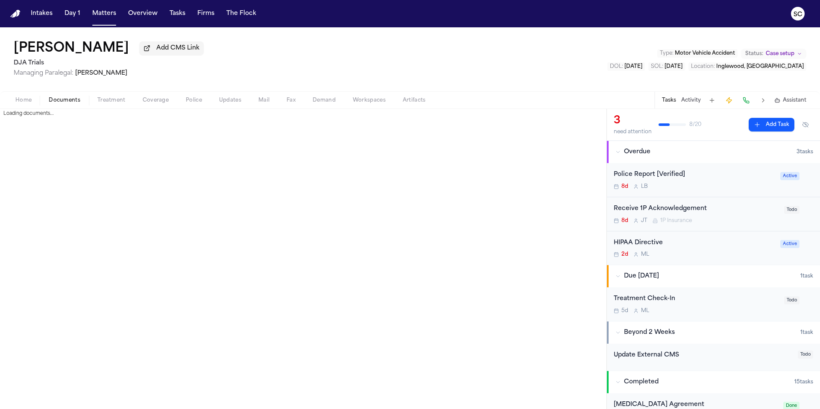
click at [72, 104] on span "Documents" at bounding box center [65, 100] width 32 height 7
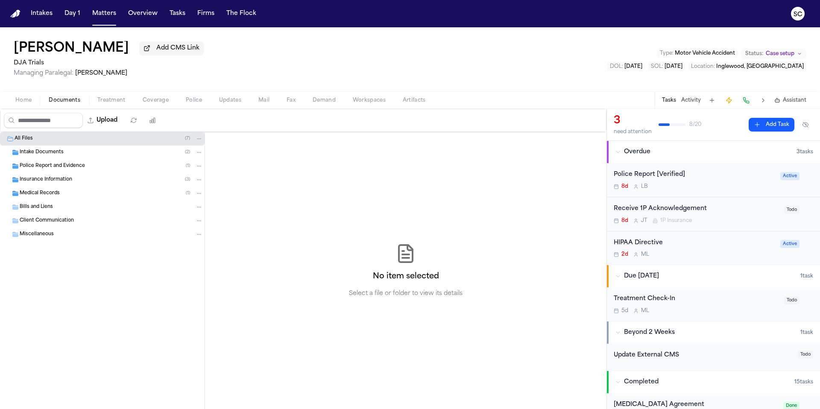
click at [129, 166] on div "Police Report and Evidence ( 1 )" at bounding box center [111, 166] width 183 height 8
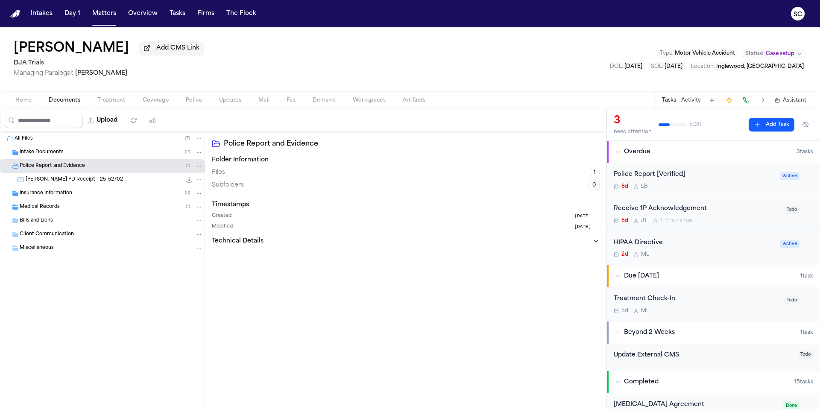
click at [198, 104] on span "Police" at bounding box center [194, 100] width 16 height 7
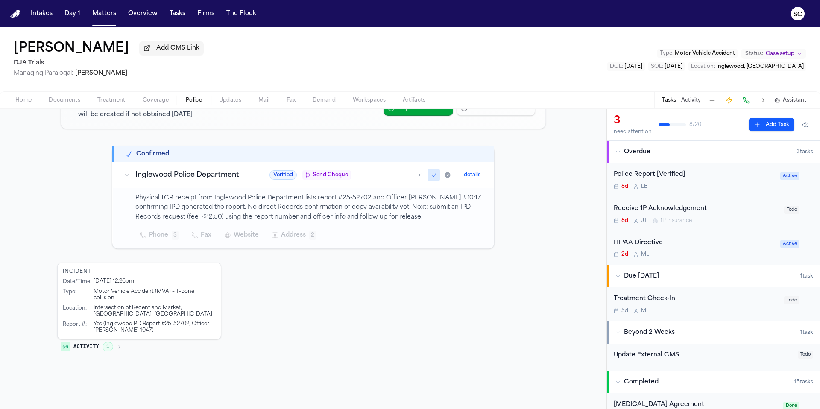
scroll to position [111, 0]
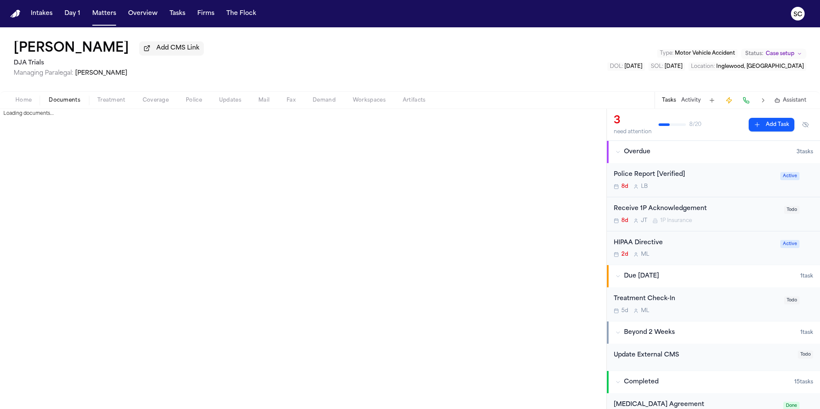
click at [65, 104] on span "Documents" at bounding box center [65, 100] width 32 height 7
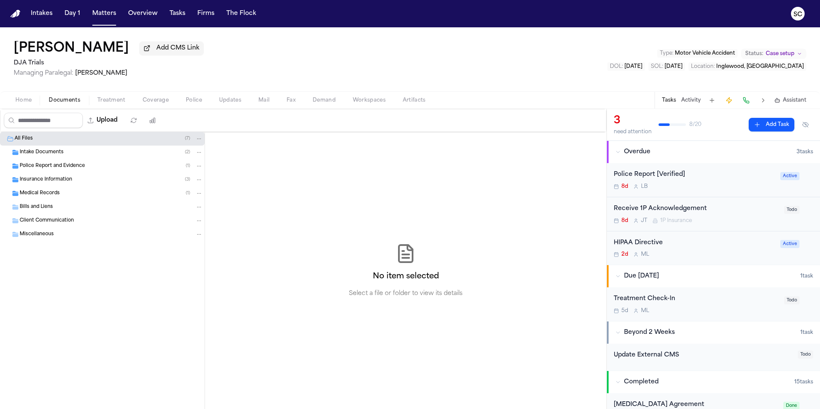
click at [48, 169] on span "Police Report and Evidence" at bounding box center [52, 166] width 65 height 7
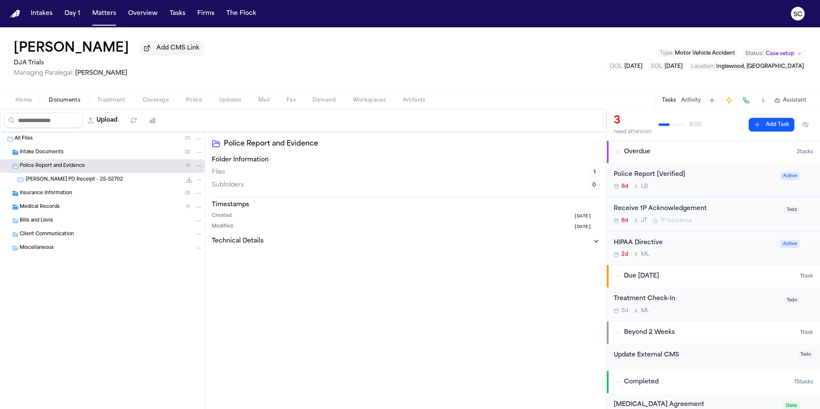
click at [111, 178] on span "[PERSON_NAME] PD Receipt - 25-52702" at bounding box center [74, 179] width 97 height 7
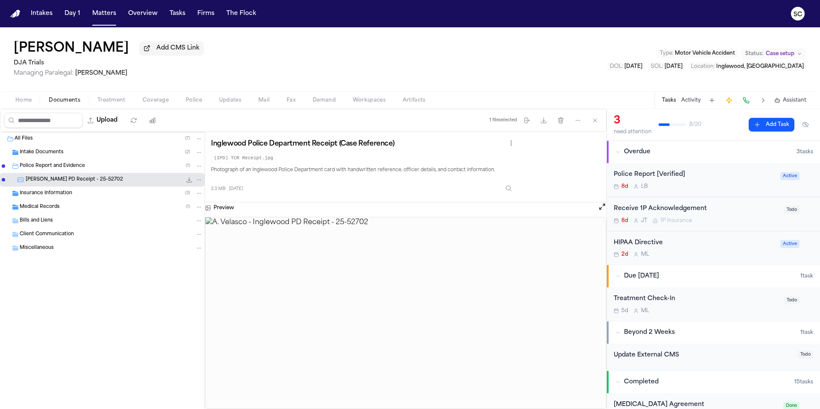
click at [69, 197] on span "Insurance Information" at bounding box center [46, 193] width 53 height 7
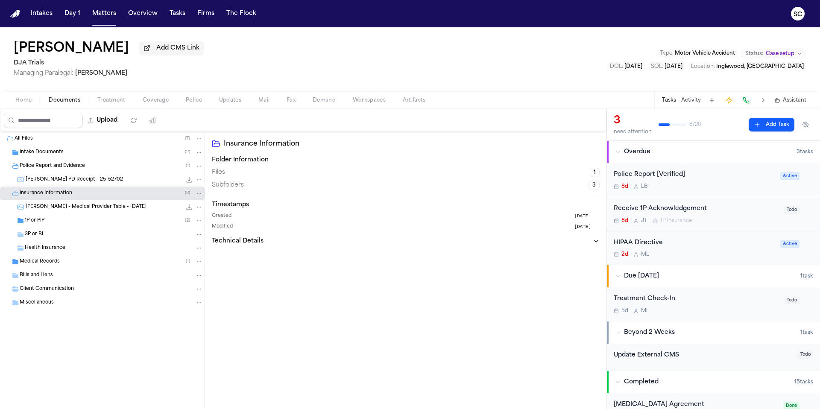
click at [131, 153] on div "Intake Documents ( 2 )" at bounding box center [111, 153] width 183 height 8
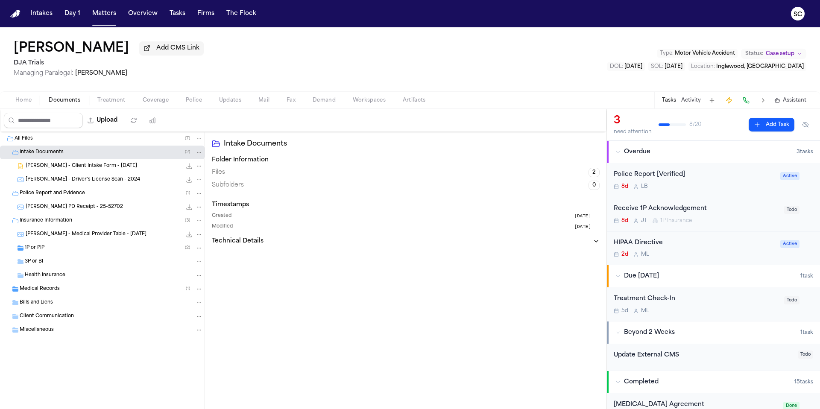
click at [105, 180] on span "A. Velasco - Driver's License Scan - 2024" at bounding box center [83, 179] width 115 height 7
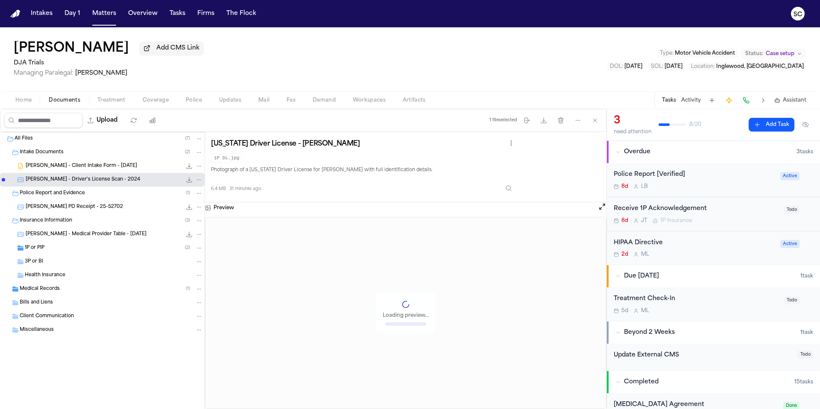
click at [603, 209] on button "Open preview" at bounding box center [602, 207] width 9 height 9
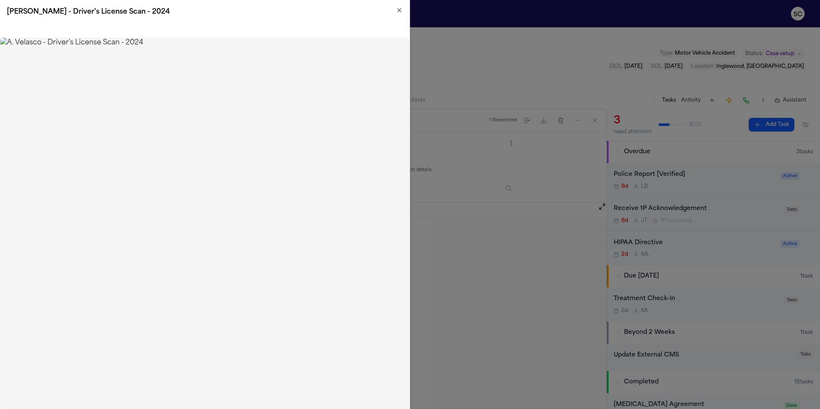
click at [400, 10] on icon "button" at bounding box center [399, 10] width 7 height 7
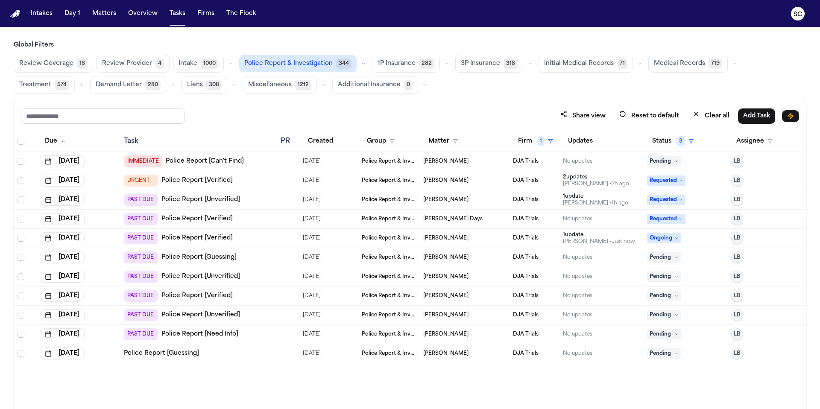
scroll to position [51, 0]
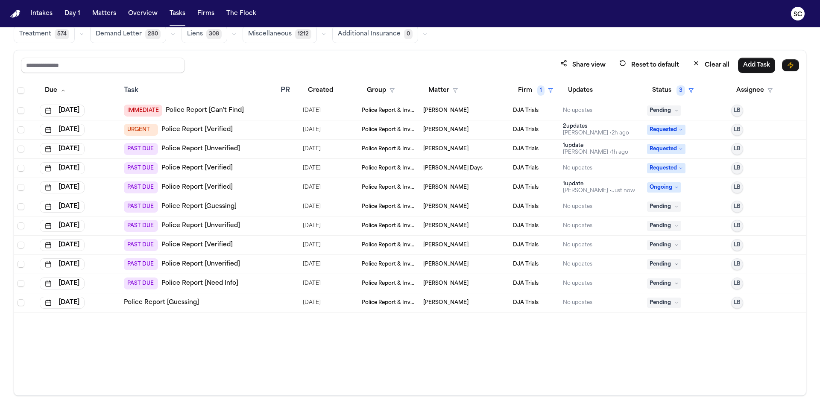
click at [210, 266] on link "Police Report [Unverified]" at bounding box center [201, 264] width 79 height 9
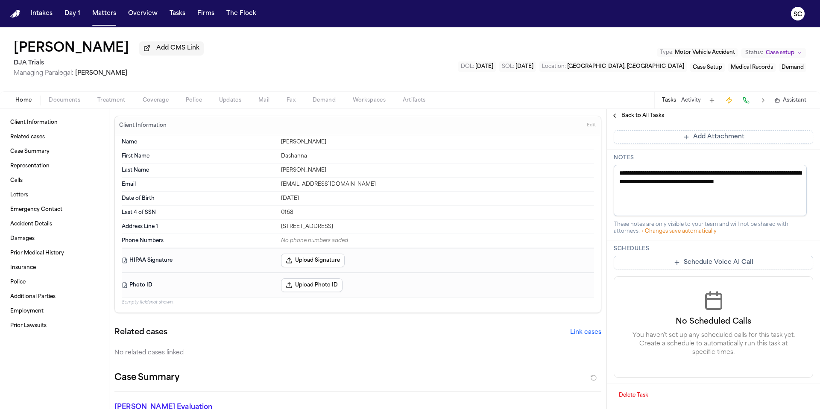
scroll to position [276, 0]
click at [206, 102] on button "Police" at bounding box center [193, 100] width 33 height 10
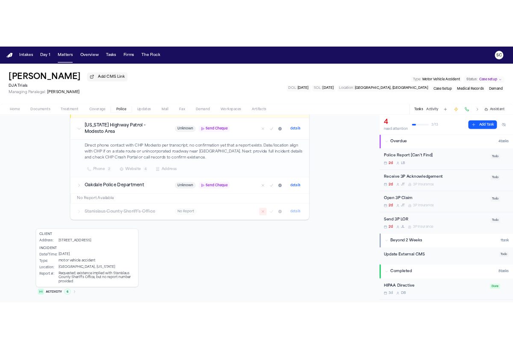
scroll to position [156, 0]
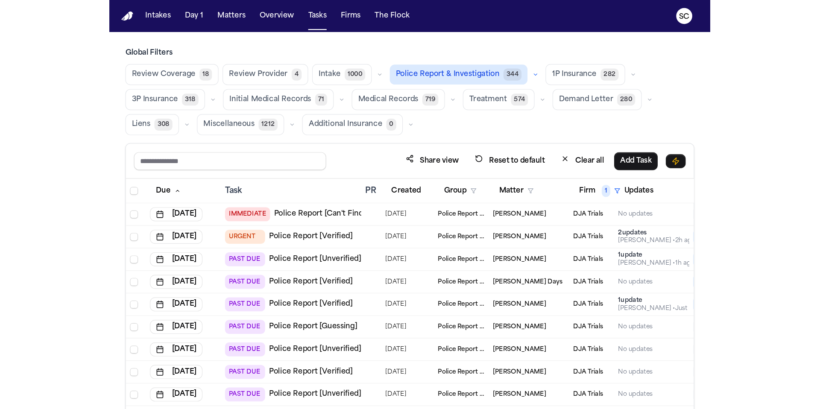
scroll to position [51, 0]
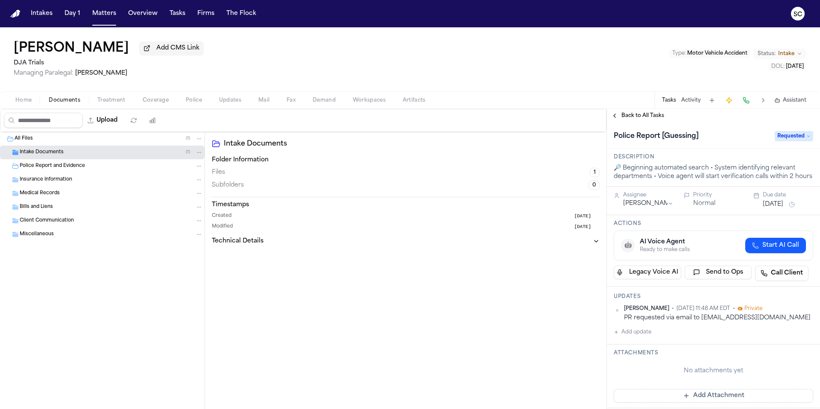
click at [198, 104] on span "Police" at bounding box center [194, 100] width 16 height 7
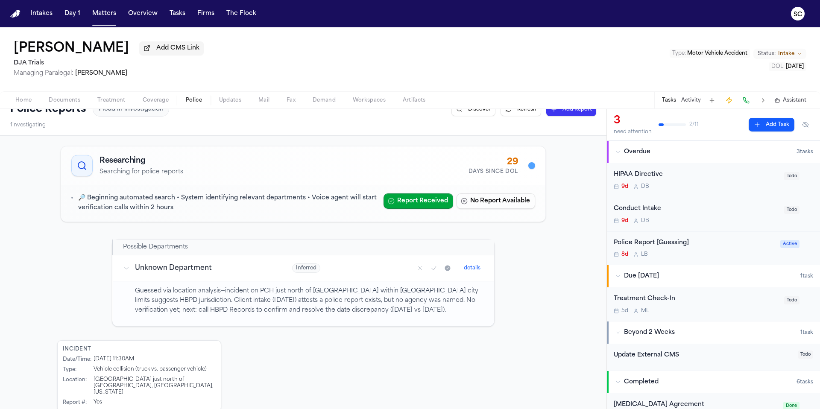
scroll to position [111, 0]
